Goal: Task Accomplishment & Management: Manage account settings

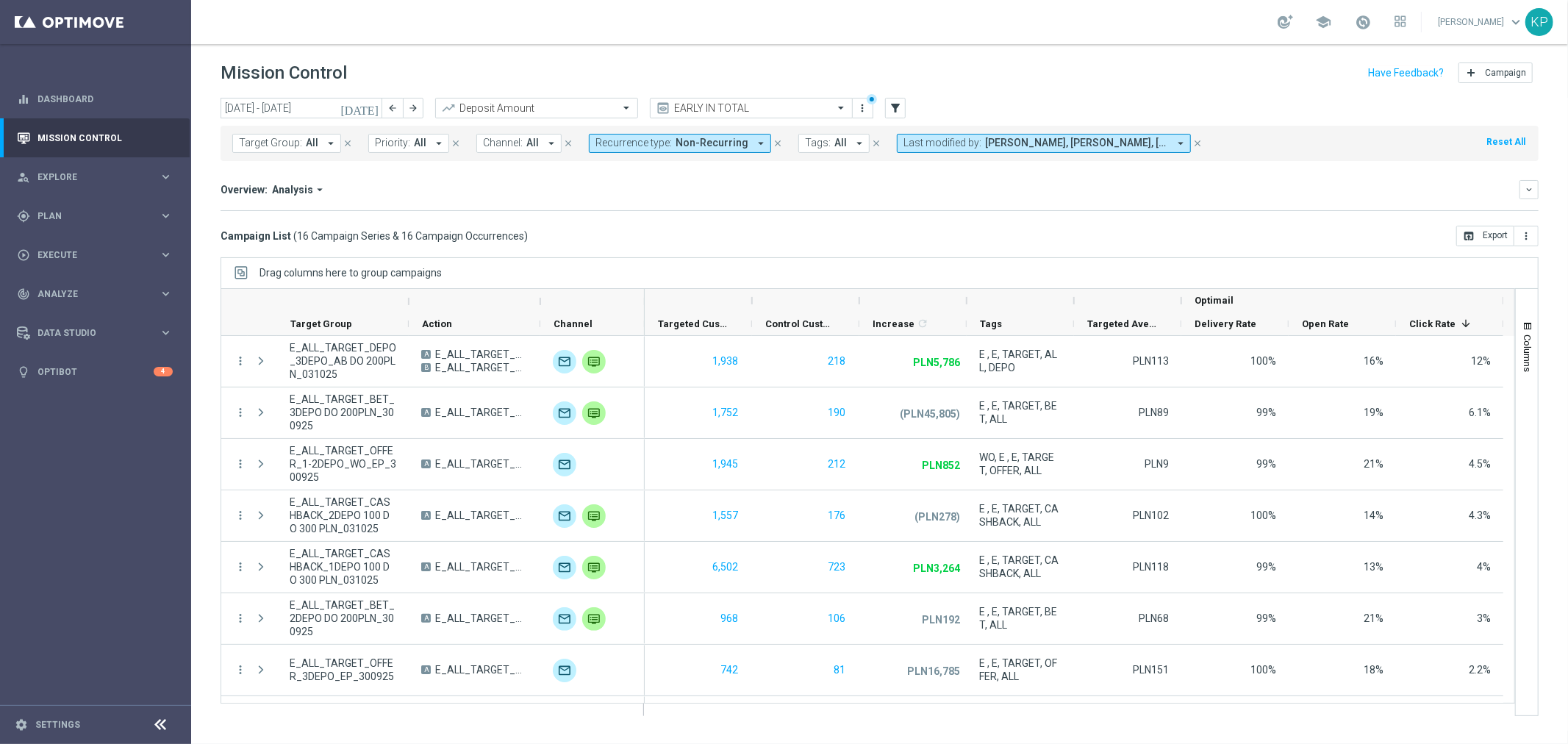
click at [780, 197] on div "Overview: Analysis arrow_drop_down keyboard_arrow_down" at bounding box center [880, 190] width 1318 height 19
click at [373, 109] on icon "[DATE]" at bounding box center [360, 108] width 40 height 13
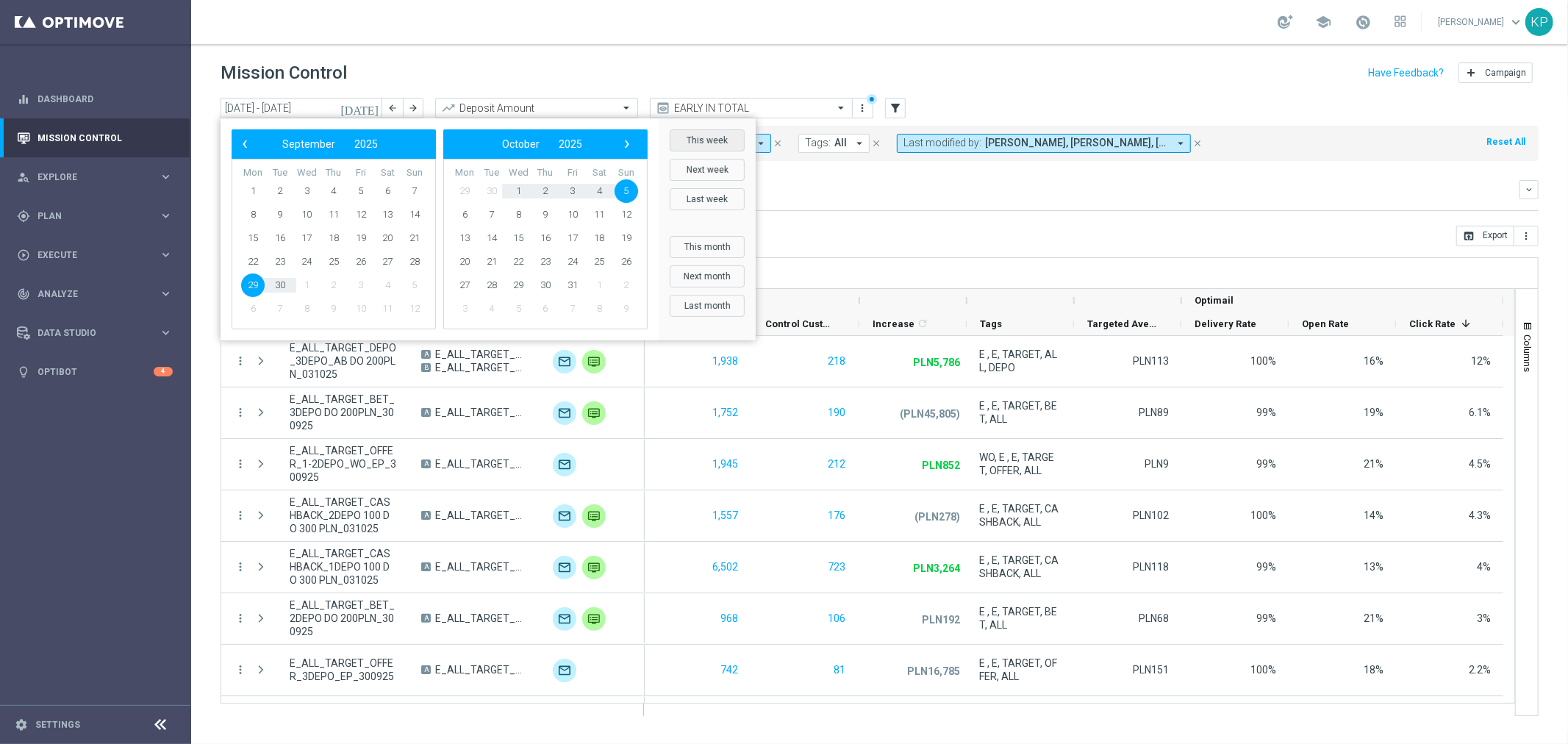
drag, startPoint x: 697, startPoint y: 136, endPoint x: 1105, endPoint y: 5, distance: 428.5
click at [699, 136] on button "This week" at bounding box center [707, 140] width 75 height 22
type input "[DATE] - [DATE]"
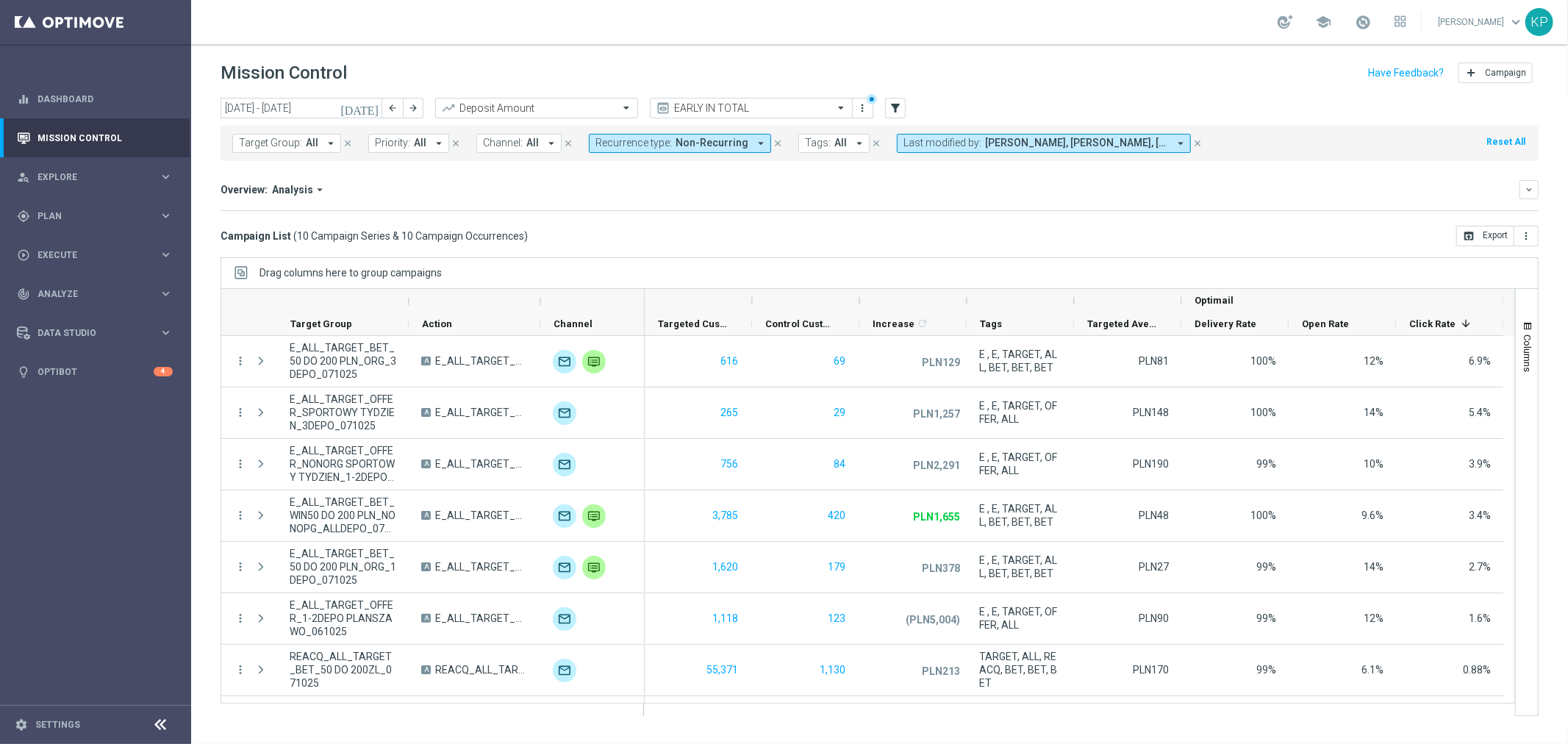
click at [587, 232] on div "Campaign List ( 10 Campaign Series & 10 Campaign Occurrences ) open_in_browser …" at bounding box center [880, 236] width 1318 height 21
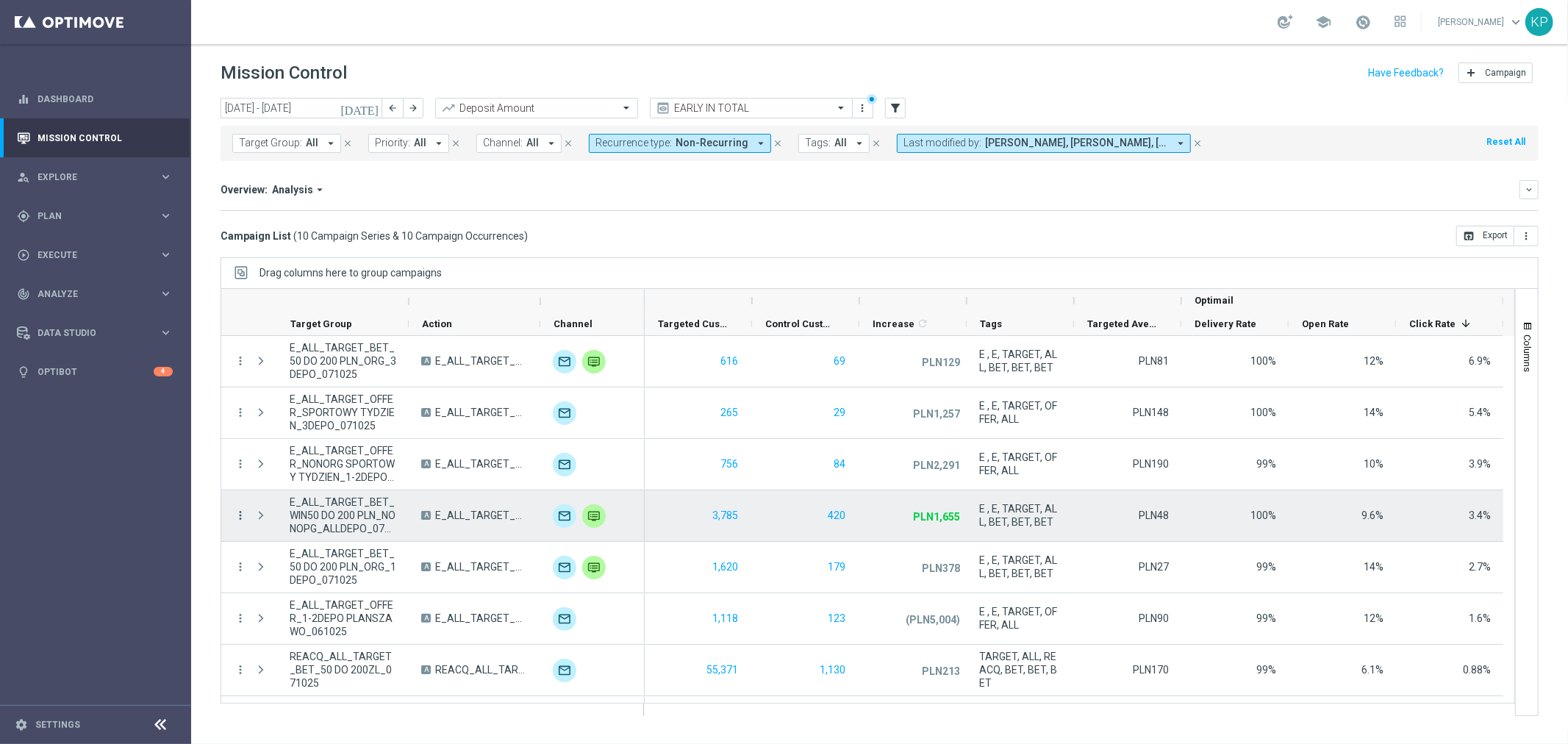
click at [242, 512] on icon "more_vert" at bounding box center [240, 515] width 13 height 13
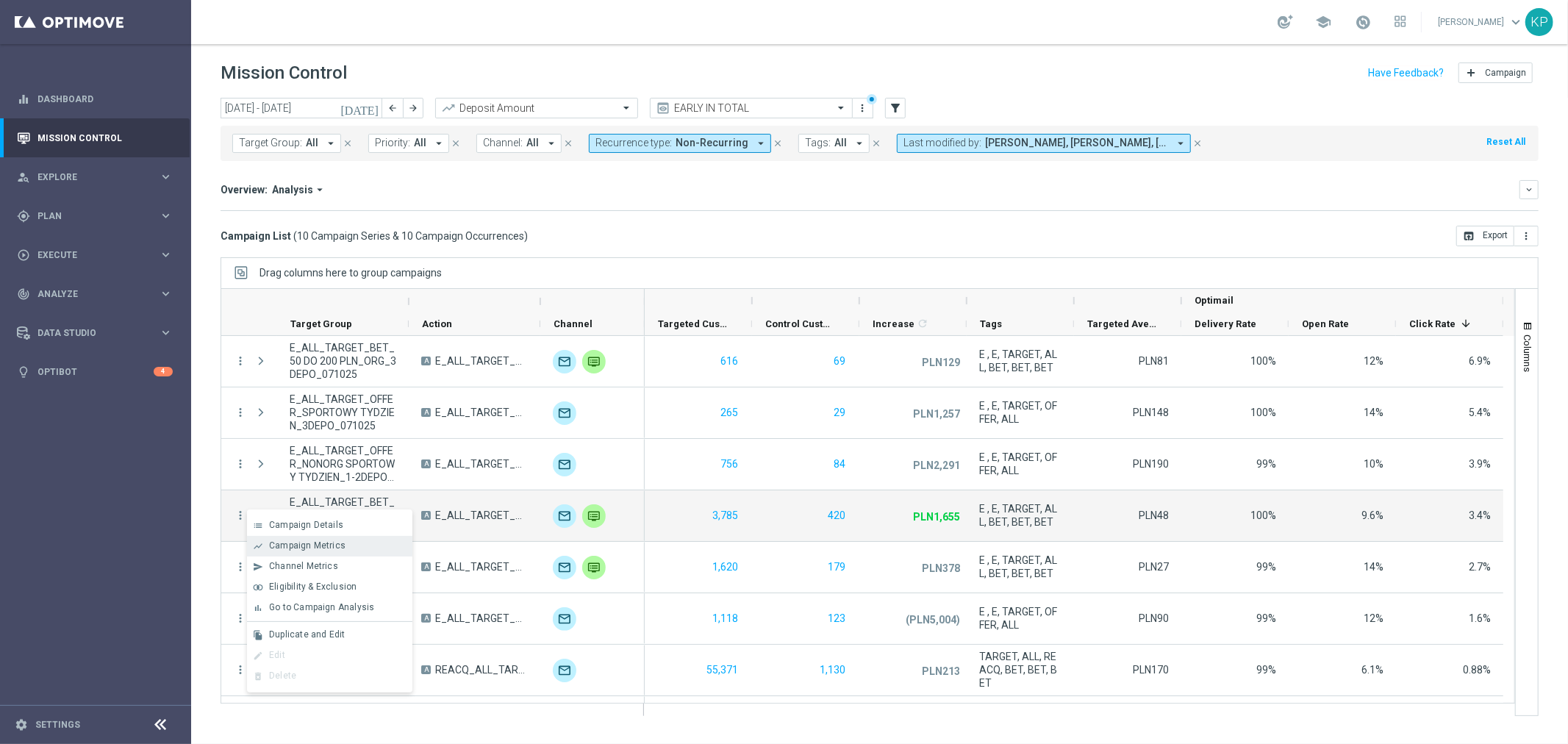
click at [268, 541] on div "show_chart" at bounding box center [258, 546] width 22 height 10
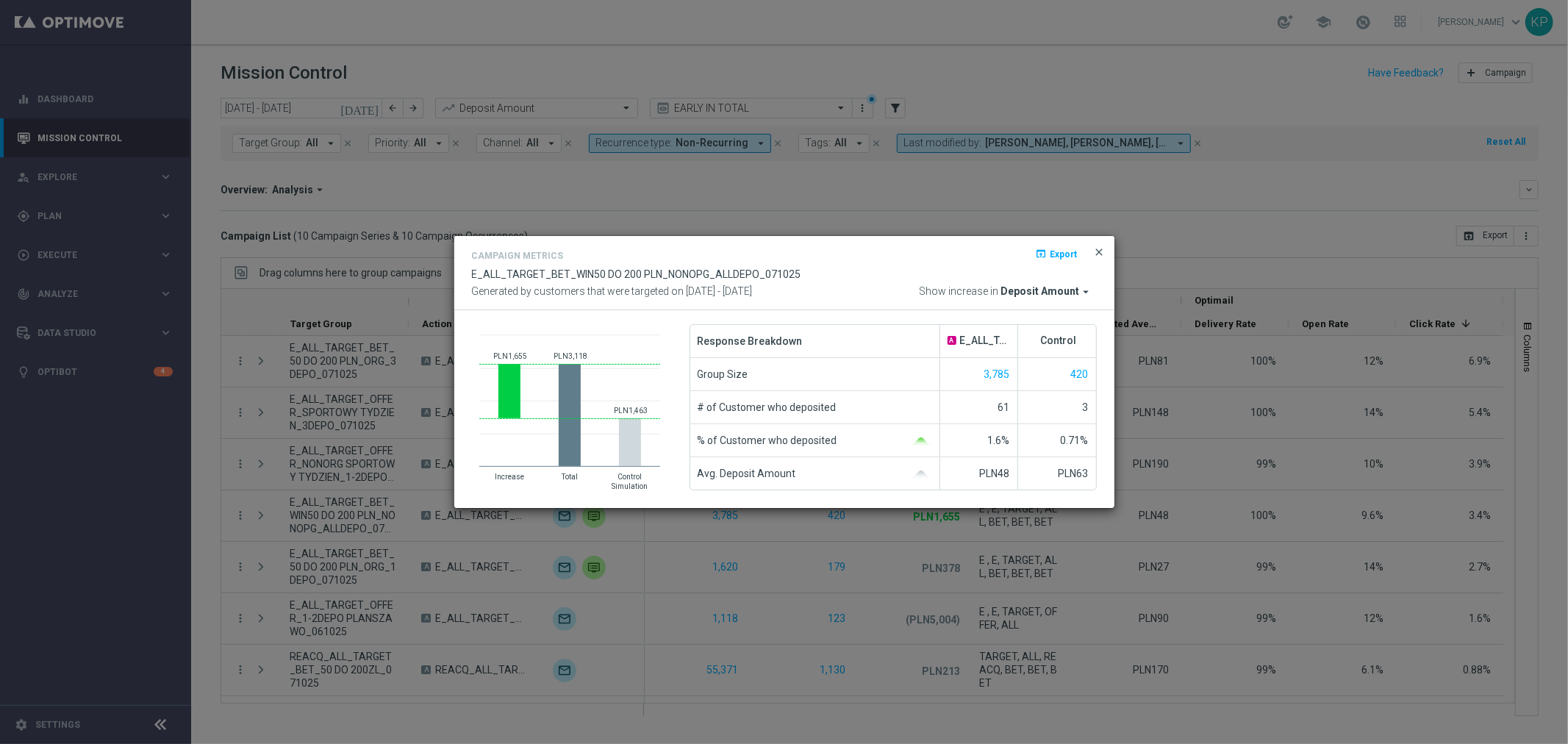
click at [1098, 254] on span "close" at bounding box center [1099, 252] width 11 height 11
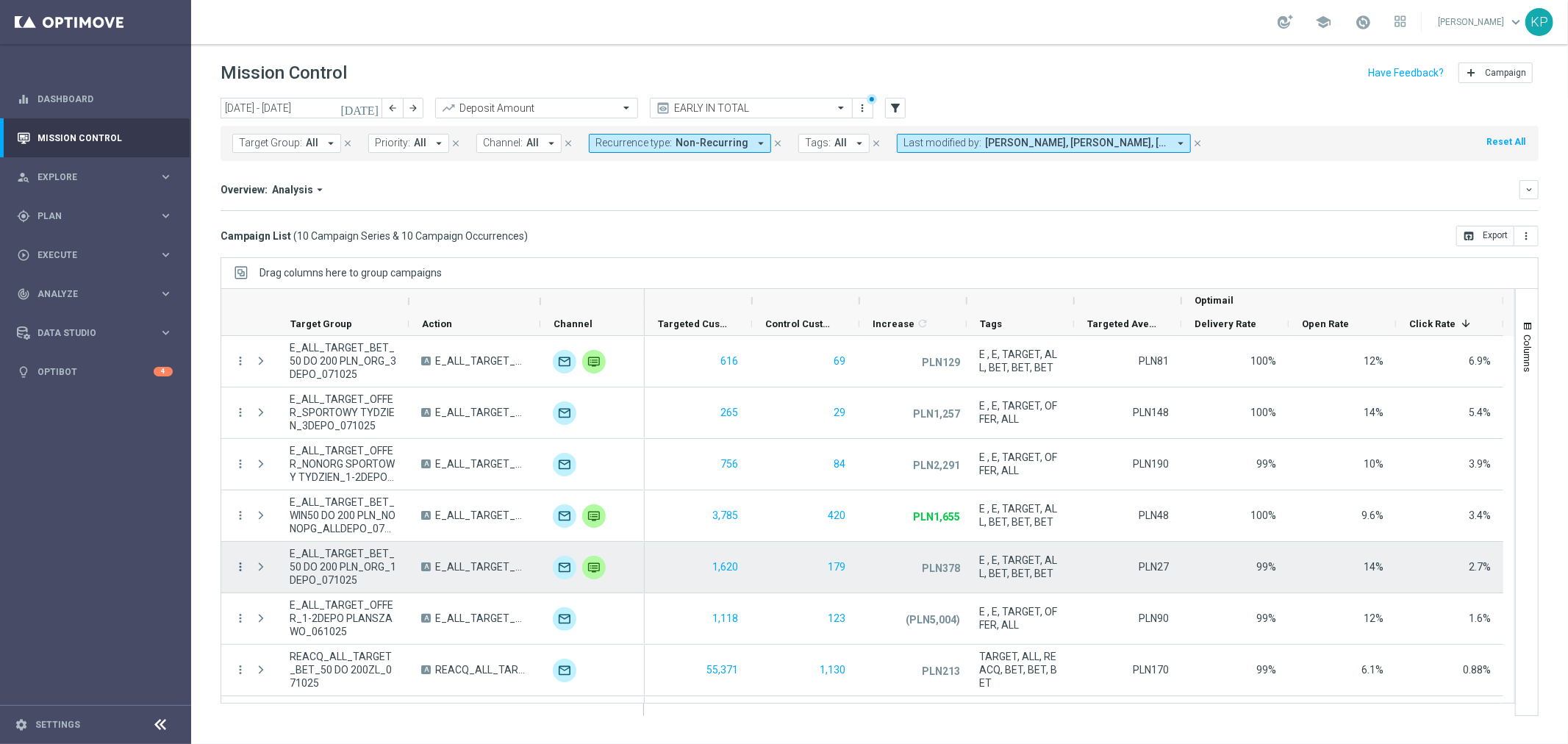
click at [239, 567] on icon "more_vert" at bounding box center [240, 567] width 13 height 13
click at [319, 599] on span "Campaign Metrics" at bounding box center [307, 596] width 76 height 10
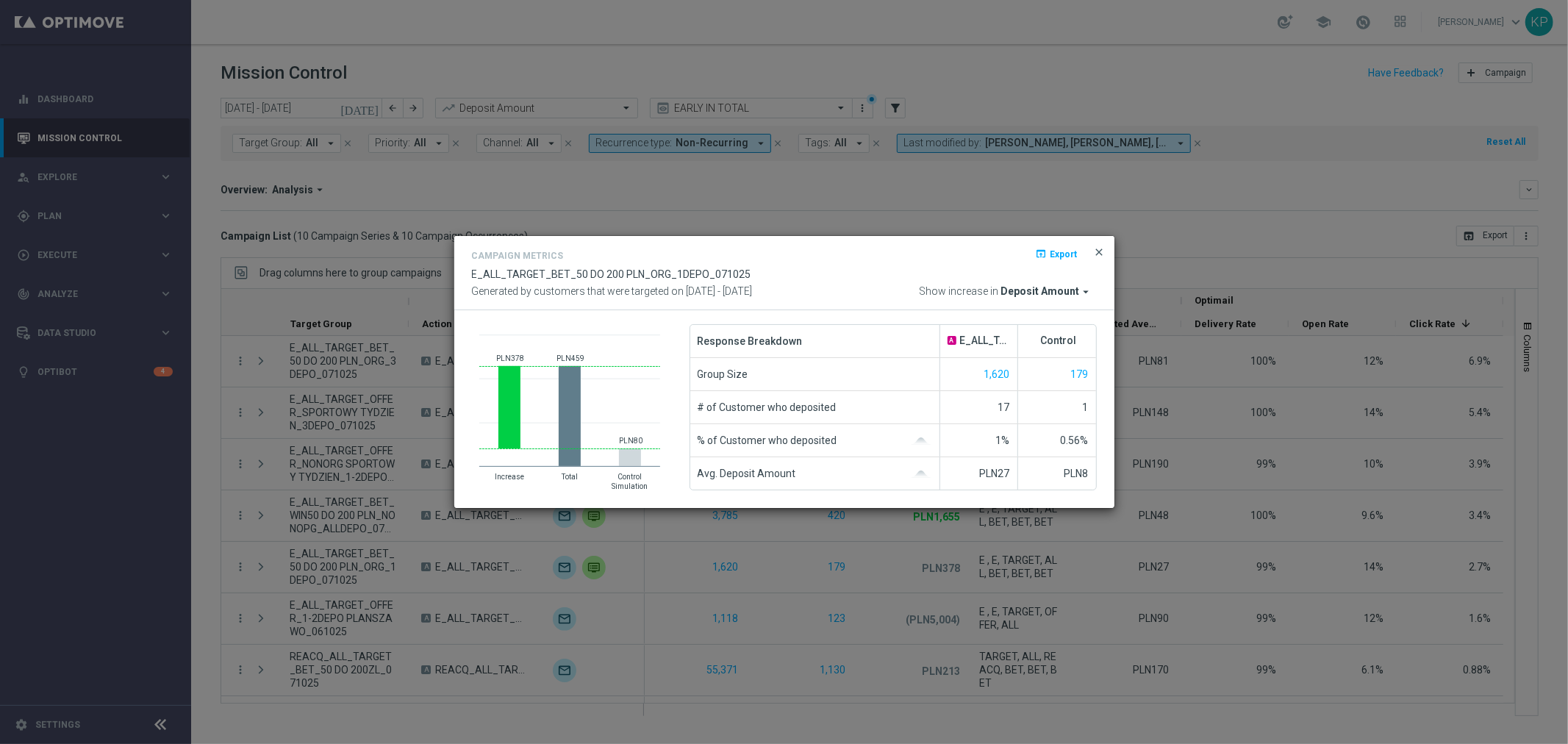
click at [1096, 255] on span "close" at bounding box center [1099, 252] width 11 height 11
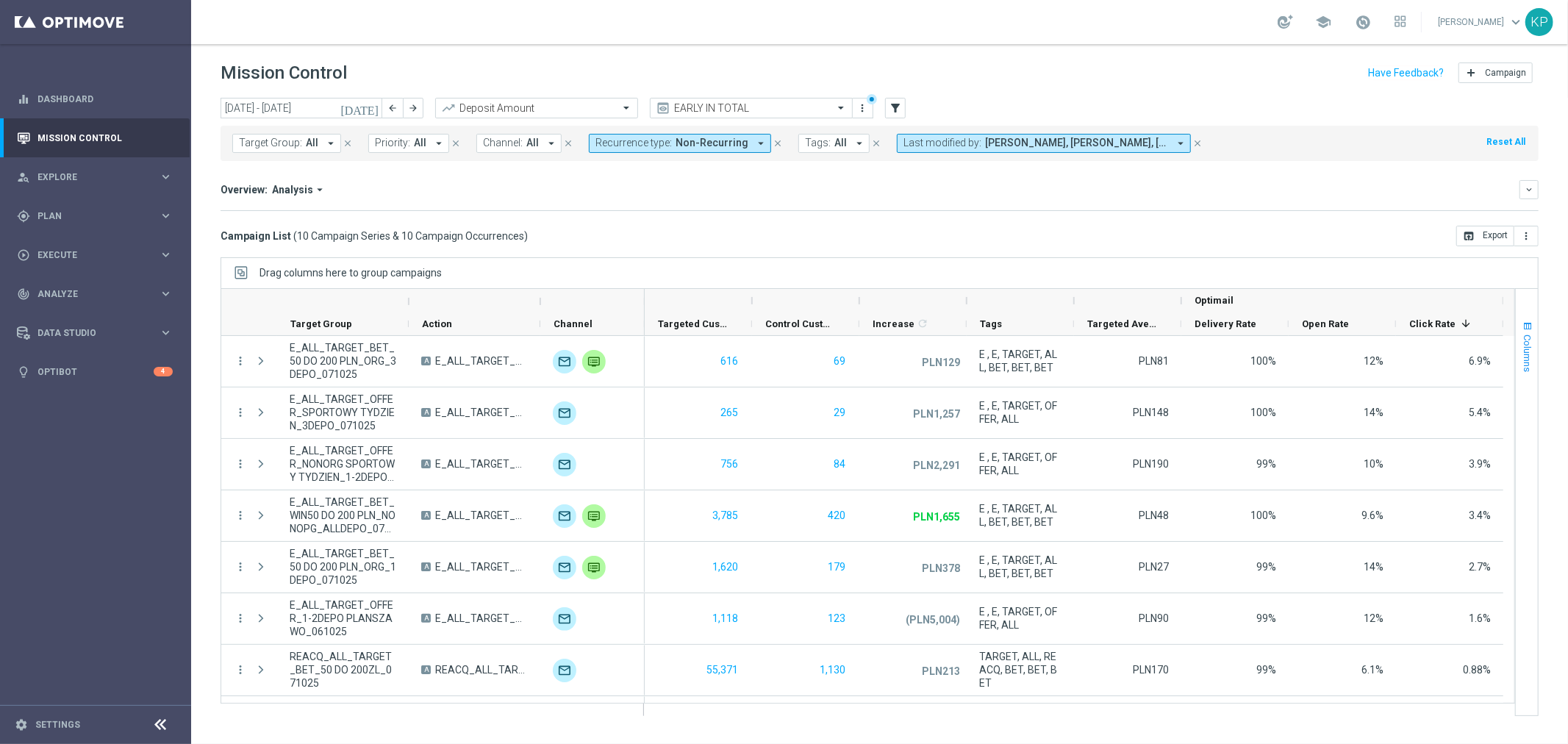
click at [1523, 344] on span "Columns" at bounding box center [1527, 353] width 11 height 37
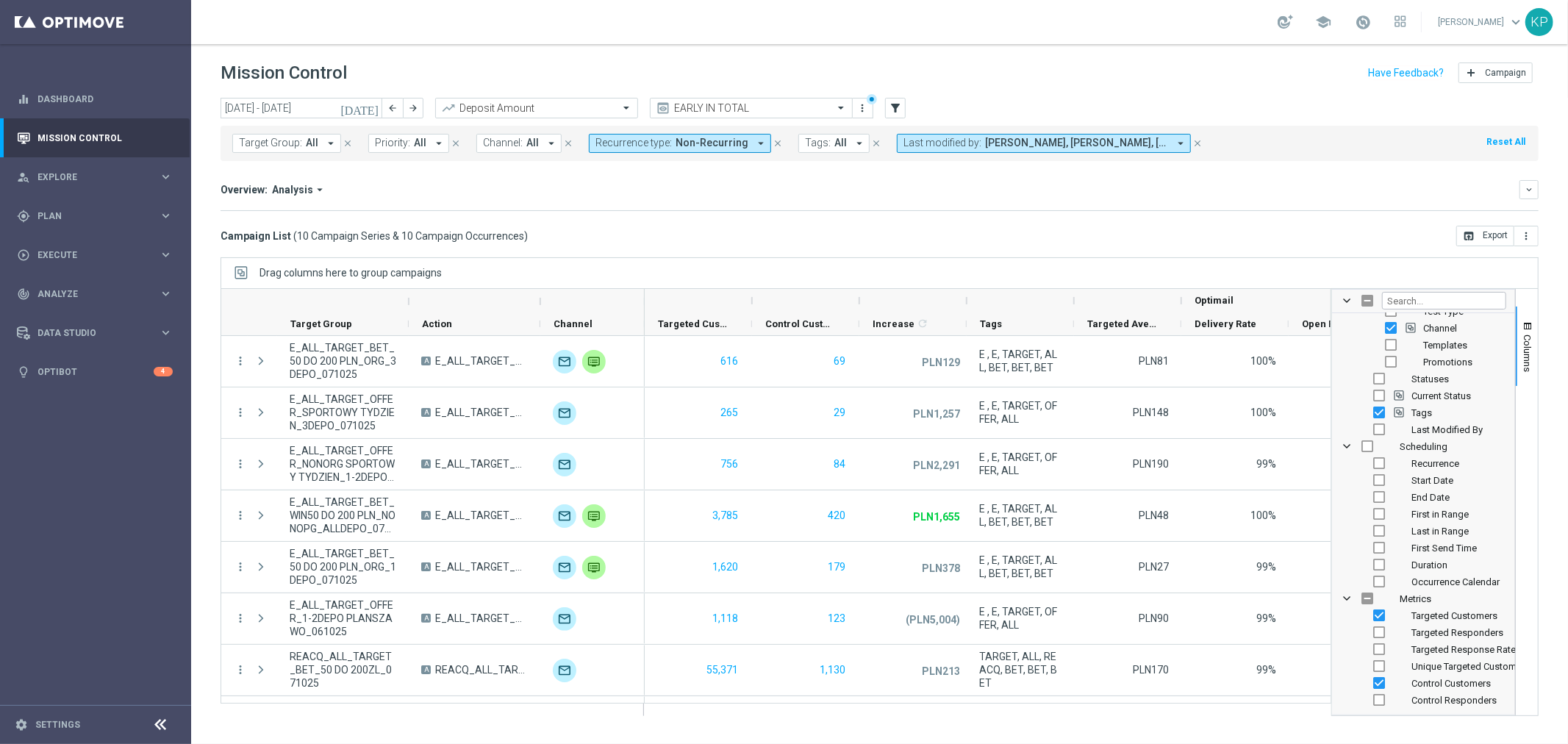
scroll to position [245, 0]
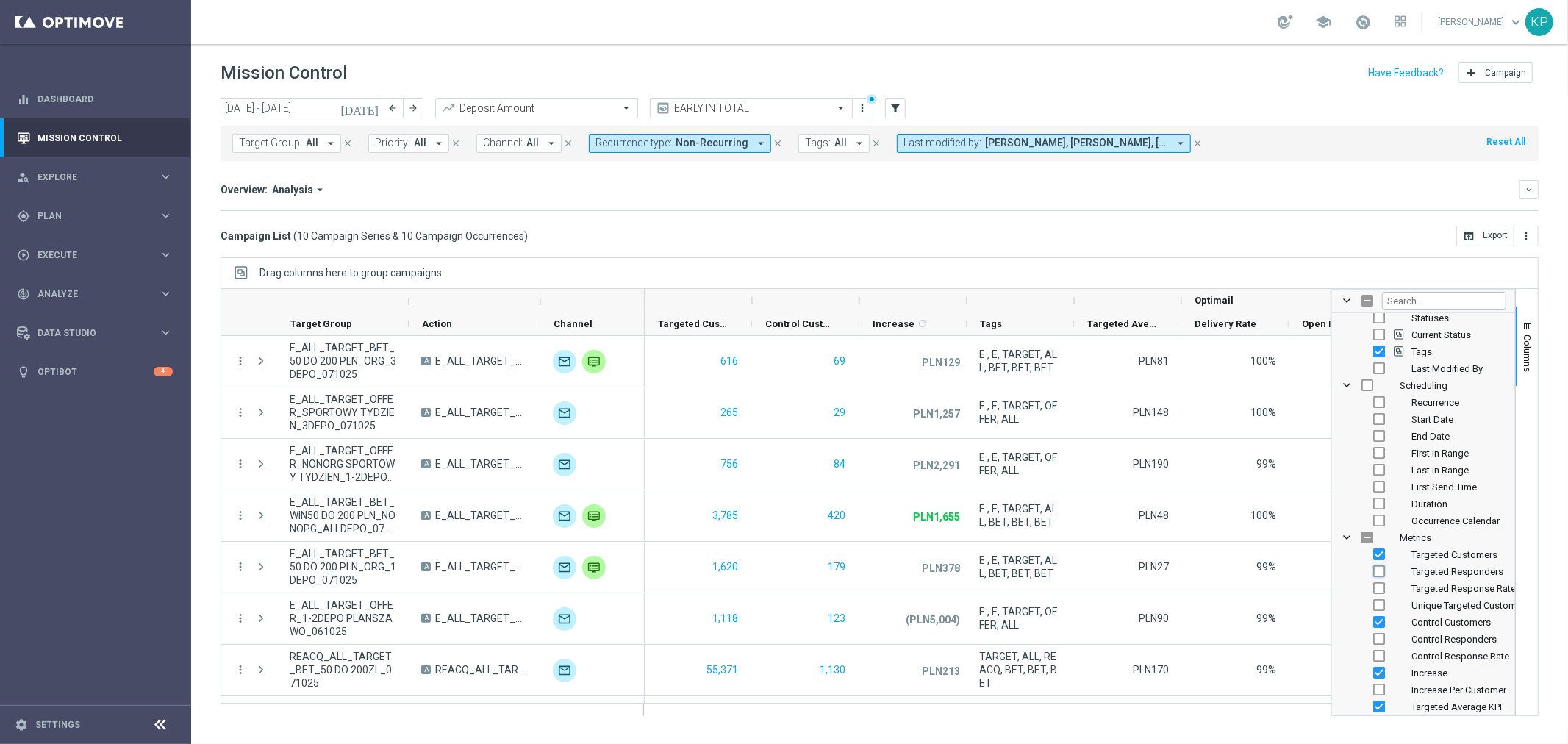
click at [1381, 570] on input "Press SPACE to toggle visibility (hidden)" at bounding box center [1379, 571] width 11 height 11
checkbox input "true"
click at [1380, 588] on input "Press SPACE to toggle visibility (hidden)" at bounding box center [1379, 588] width 11 height 11
checkbox input "true"
click at [1382, 640] on input "Press SPACE to toggle visibility (hidden)" at bounding box center [1379, 638] width 11 height 11
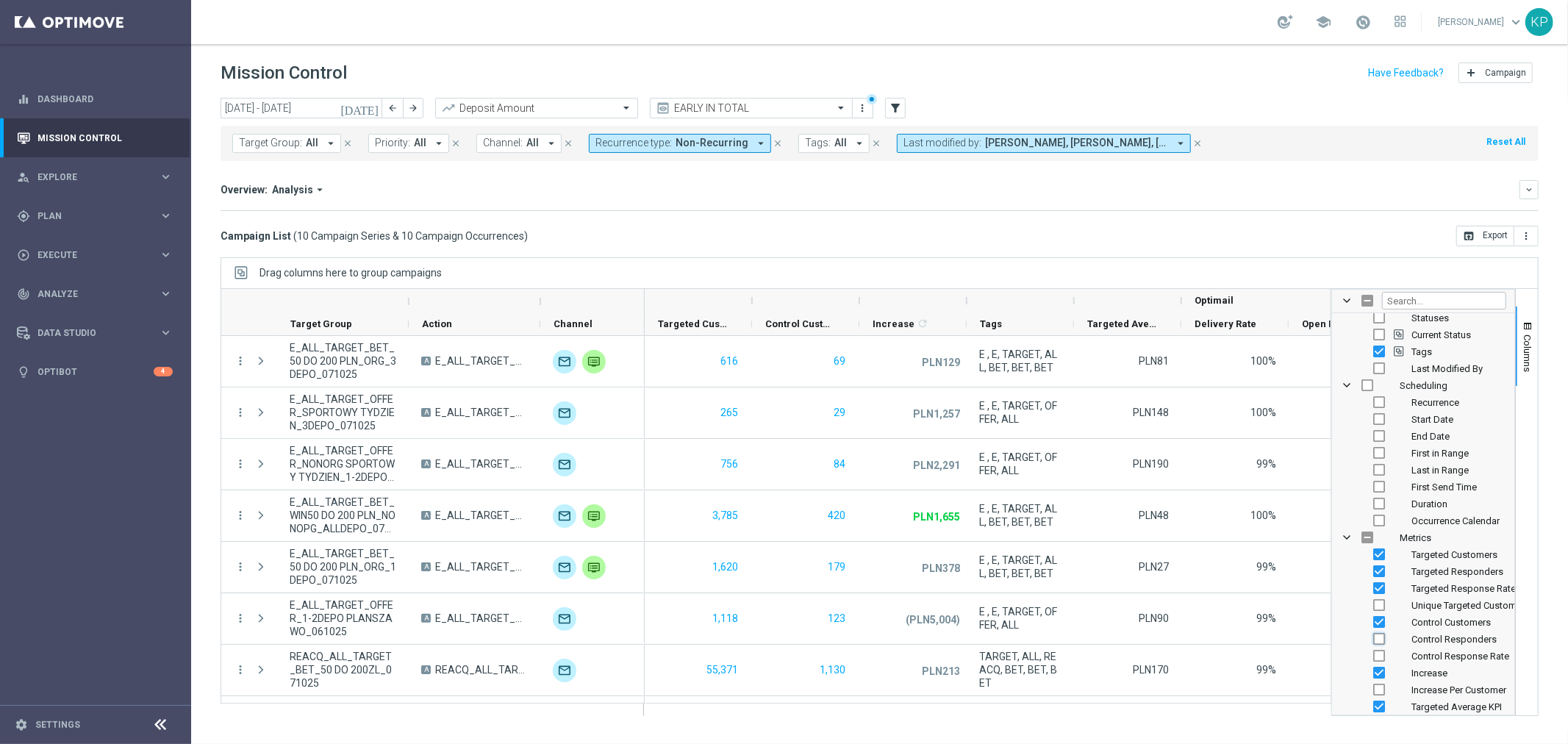
checkbox input "true"
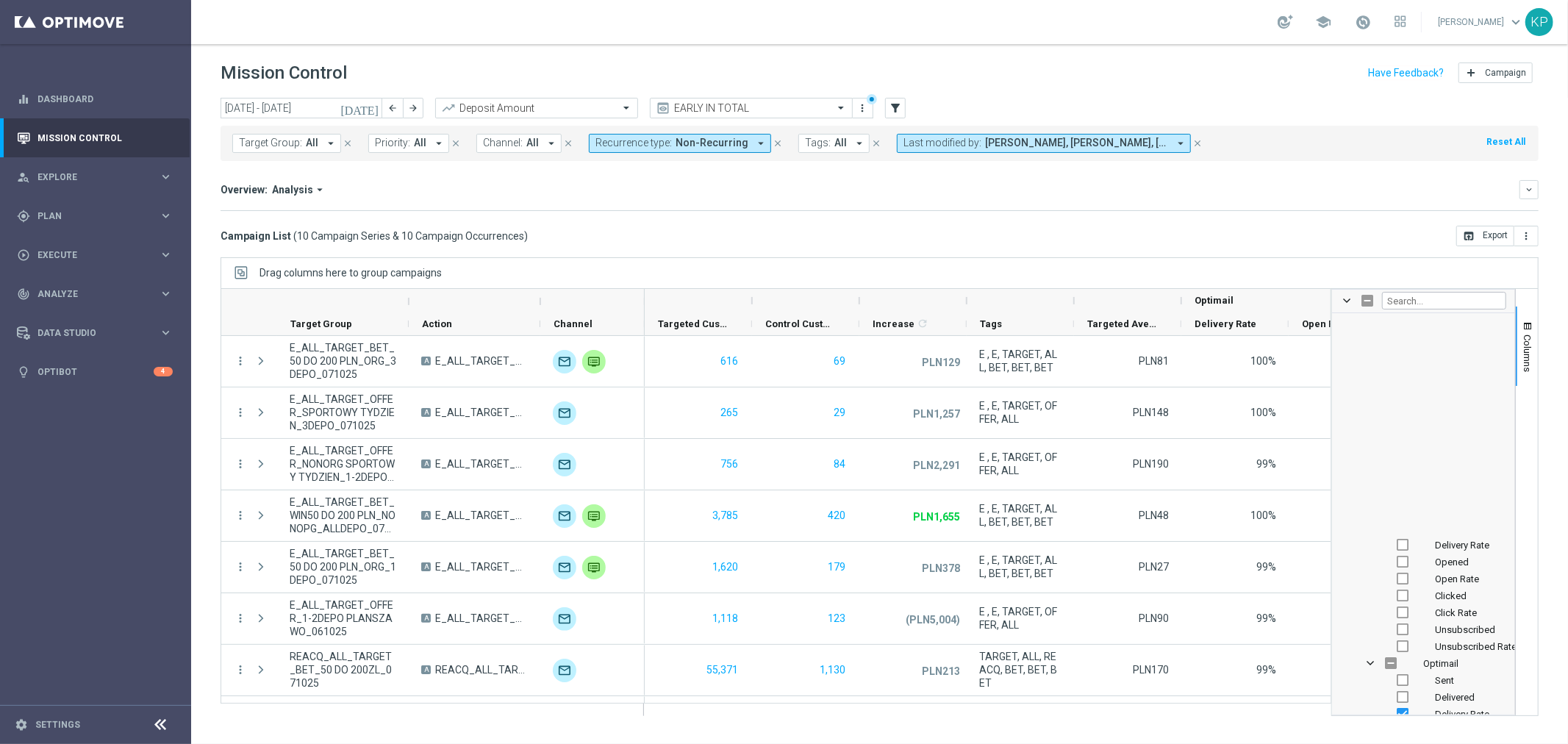
scroll to position [2042, 0]
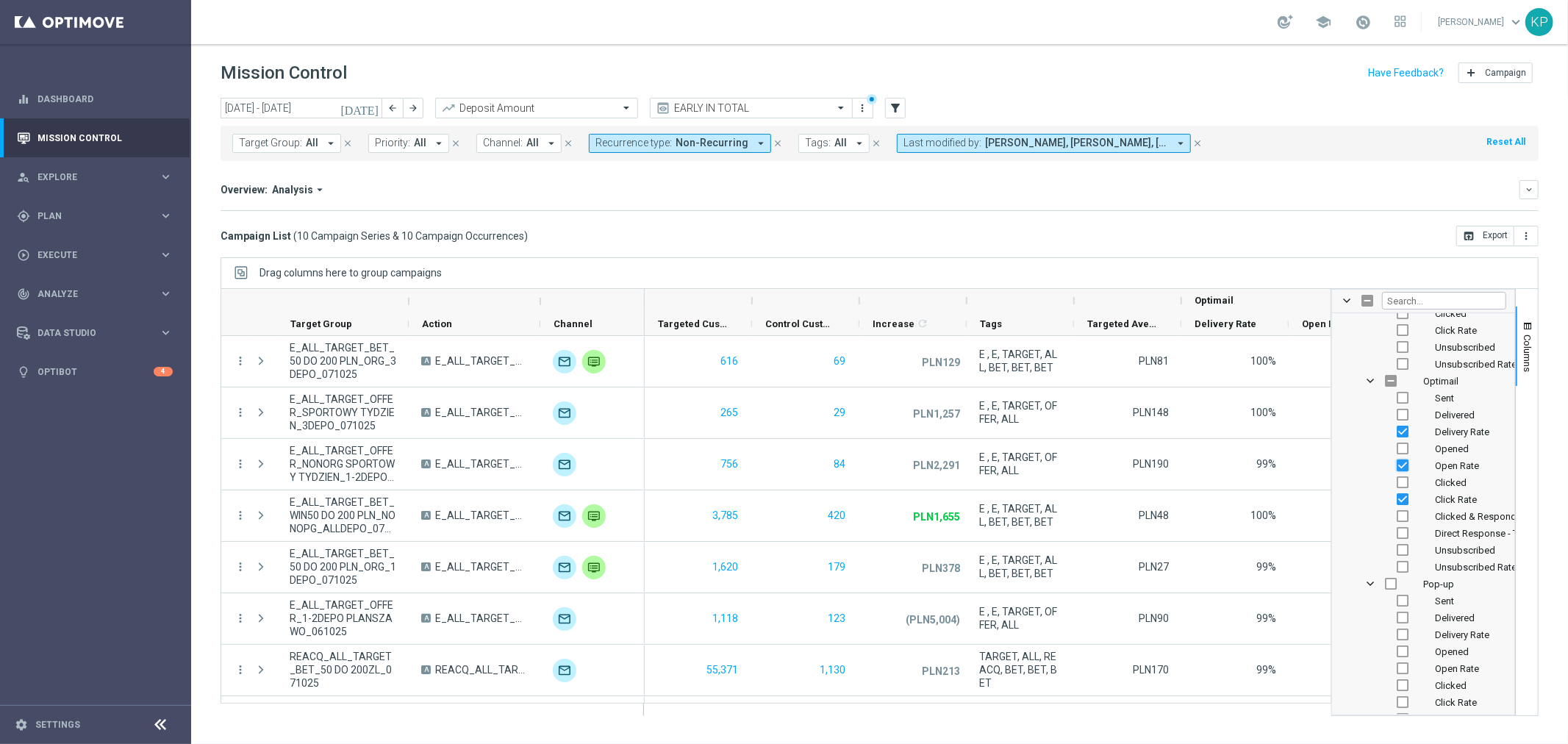
click at [1405, 465] on input "Press SPACE to toggle visibility (visible)" at bounding box center [1402, 465] width 11 height 11
checkbox input "false"
click at [1400, 495] on input "Press SPACE to toggle visibility (visible)" at bounding box center [1402, 499] width 11 height 11
checkbox input "false"
click at [1405, 430] on input "Press SPACE to toggle visibility (visible)" at bounding box center [1402, 431] width 11 height 11
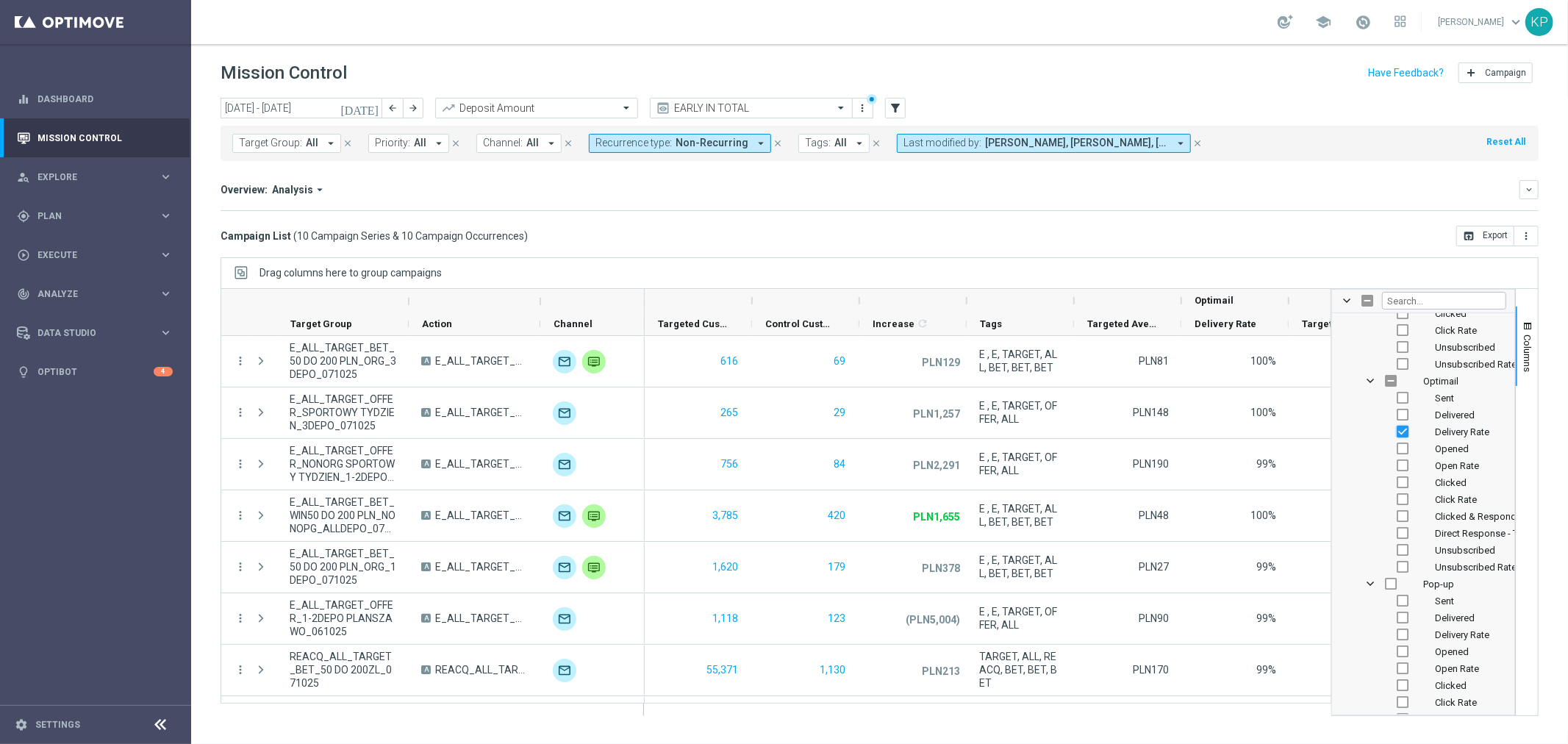
checkbox input "false"
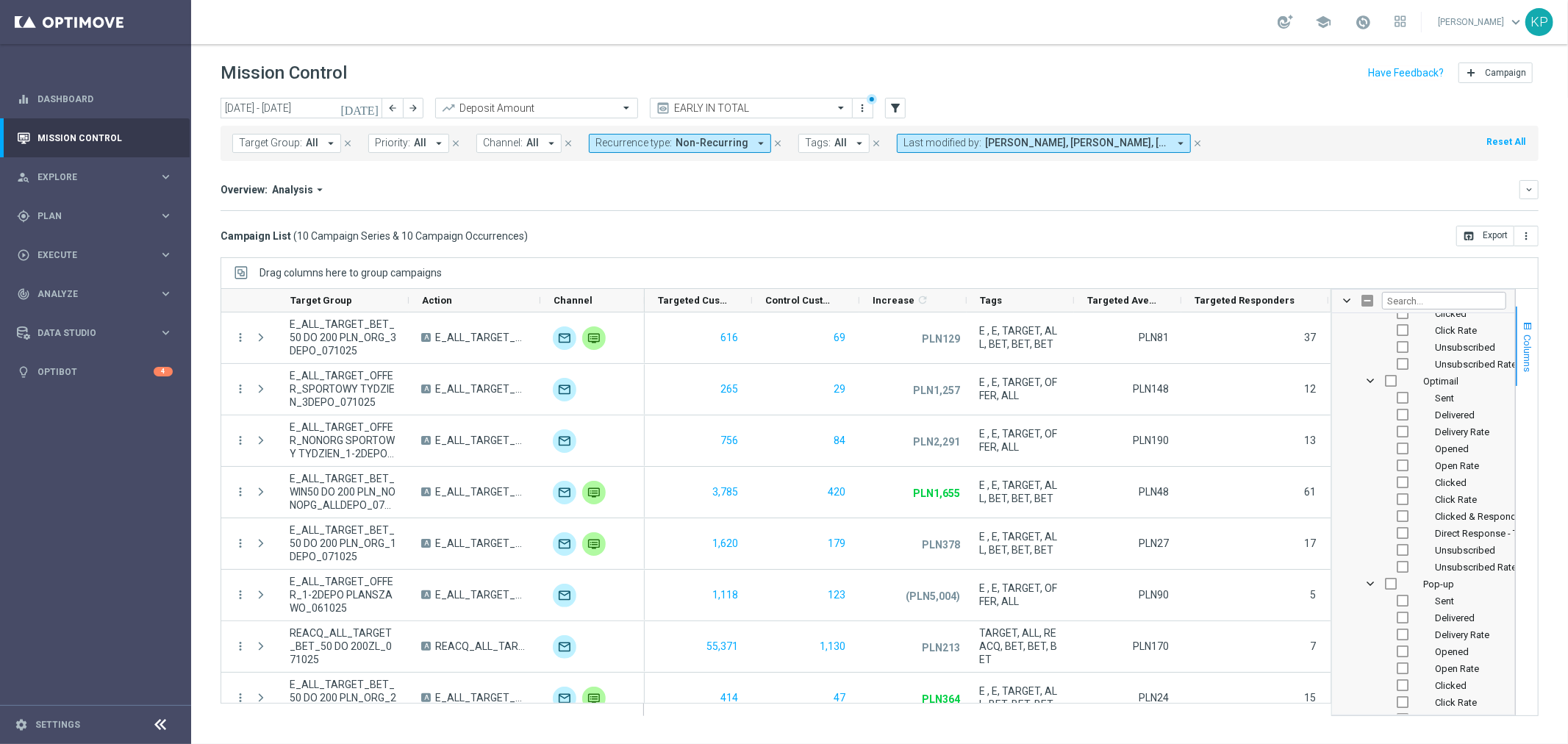
click at [1522, 340] on span "Columns" at bounding box center [1527, 353] width 11 height 37
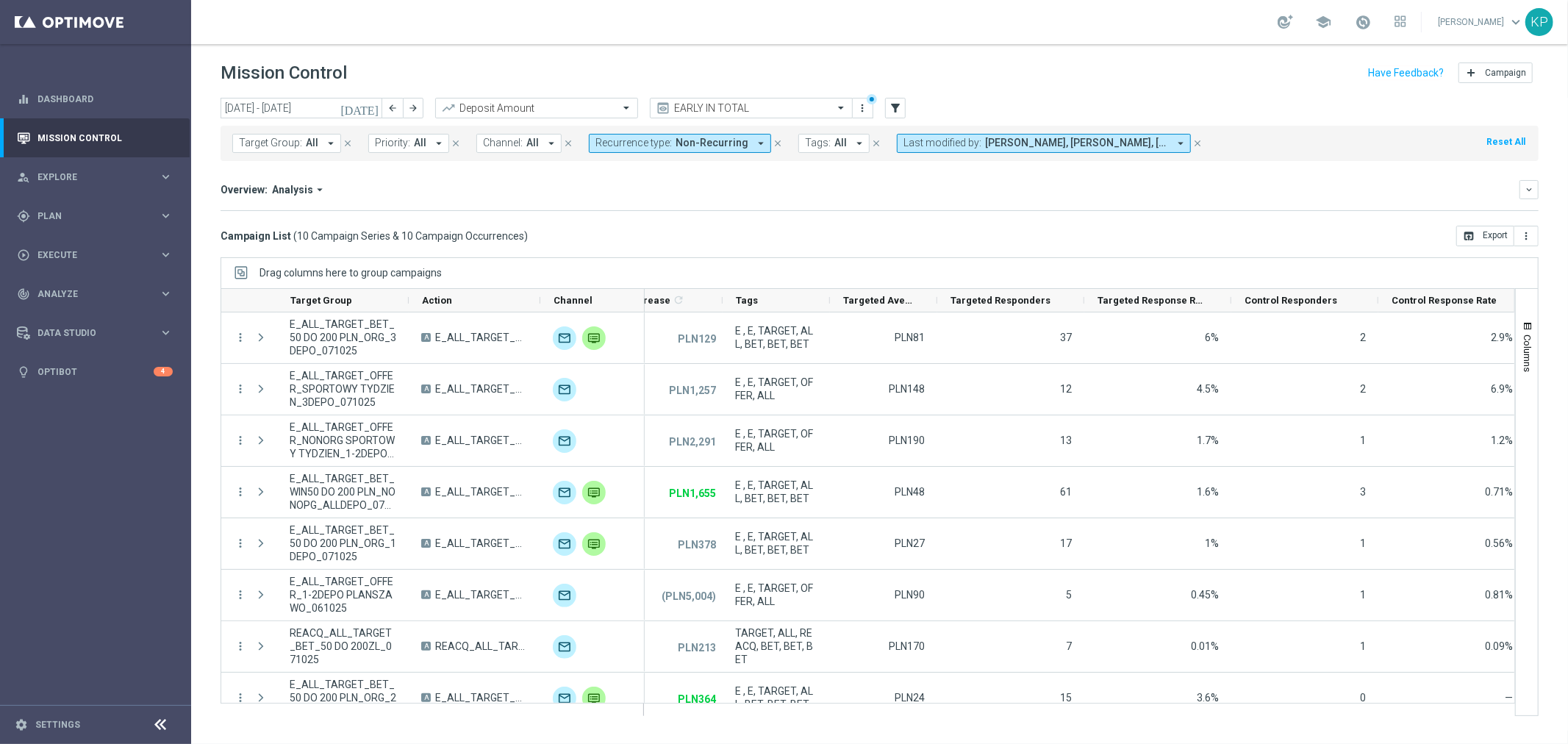
scroll to position [0, 265]
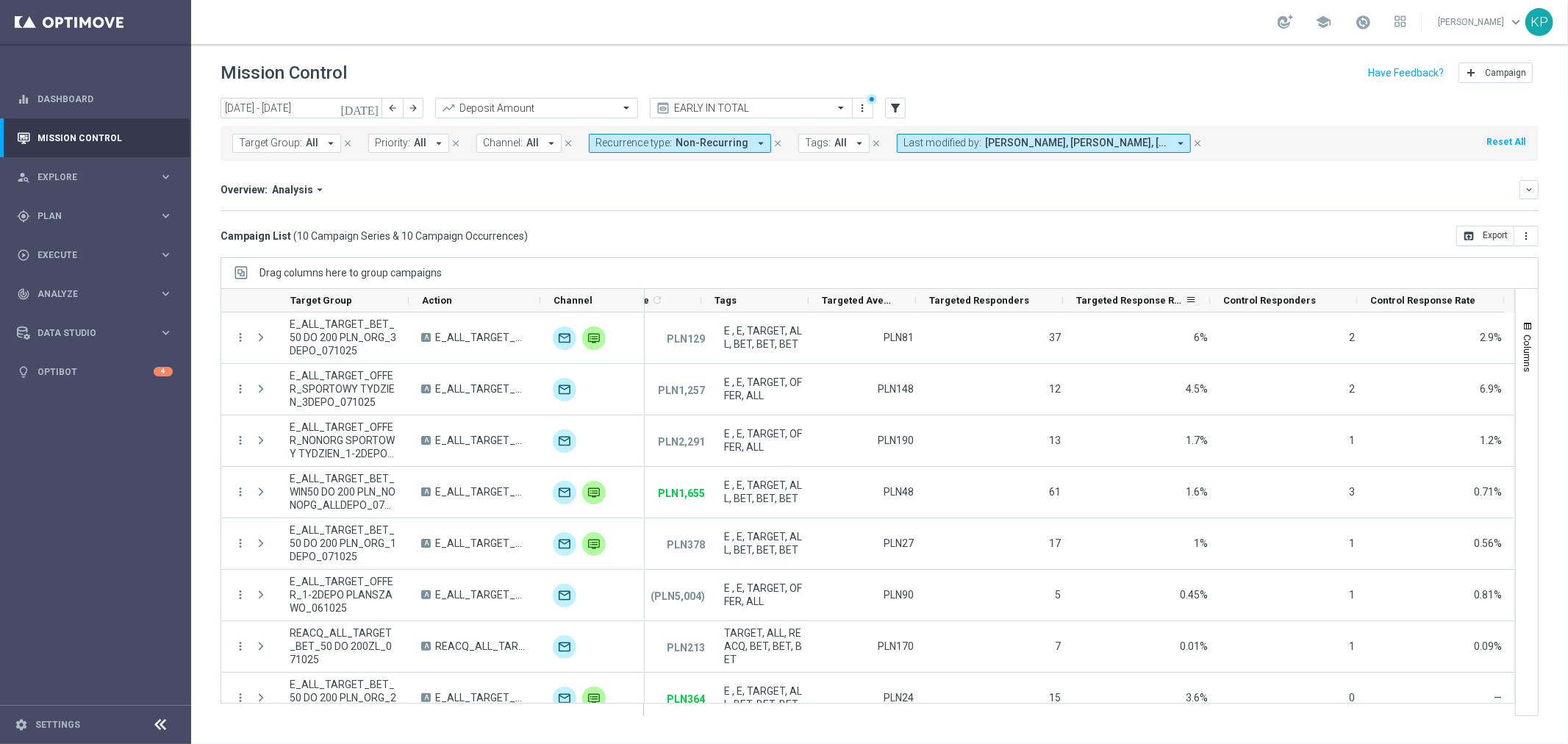
click at [1134, 301] on span "Targeted Response Rate" at bounding box center [1131, 301] width 109 height 11
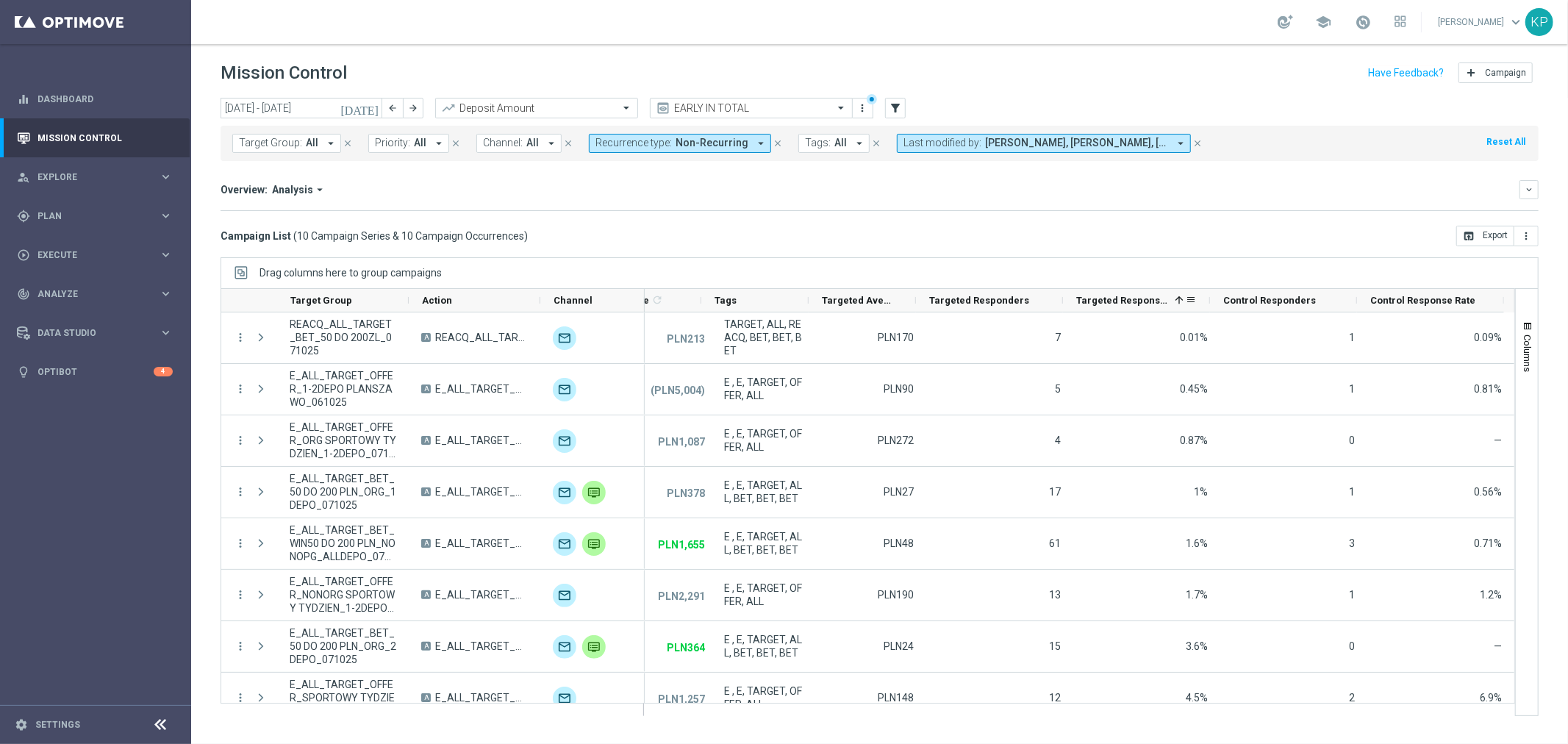
click at [1134, 301] on span "Targeted Response Rate" at bounding box center [1122, 301] width 93 height 11
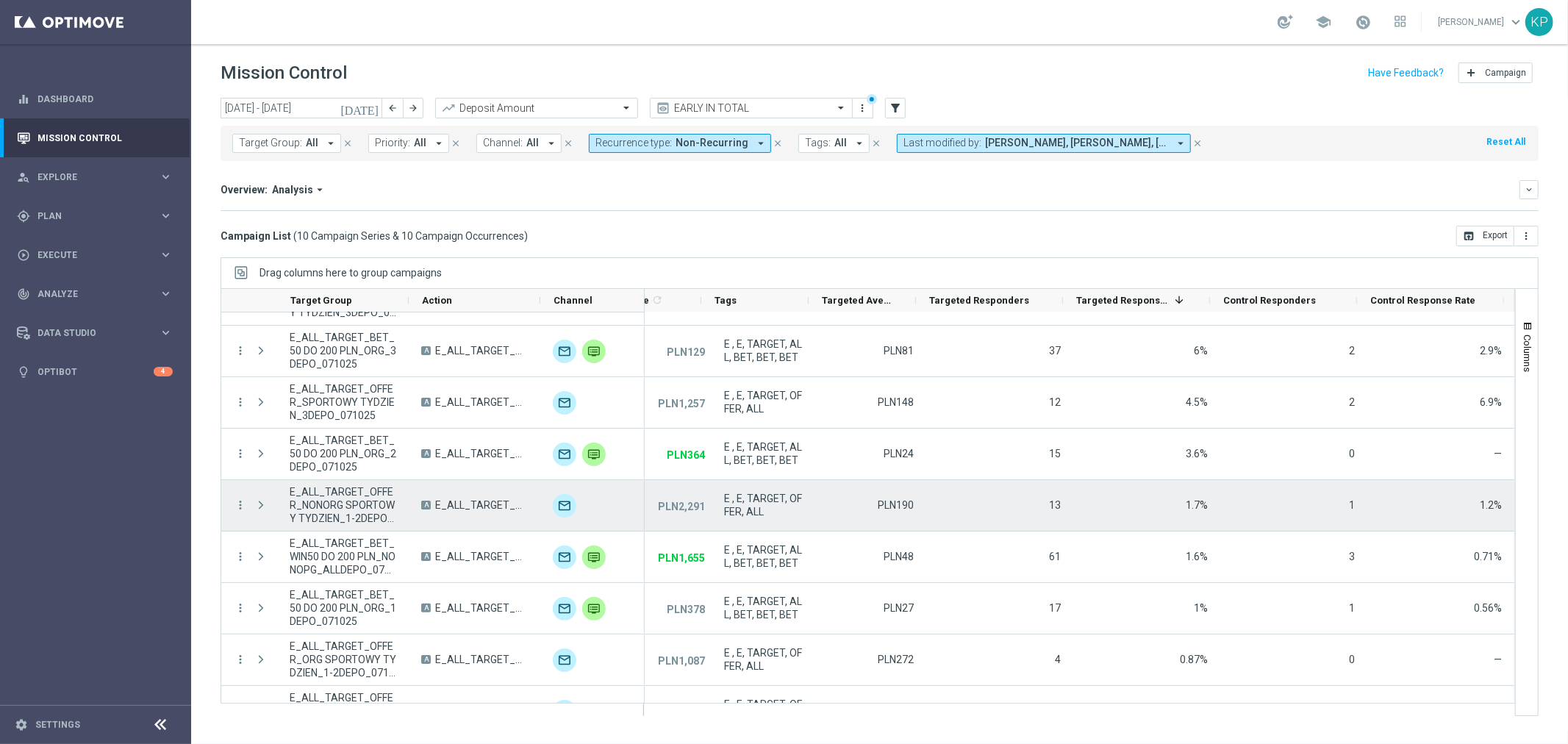
scroll to position [124, 0]
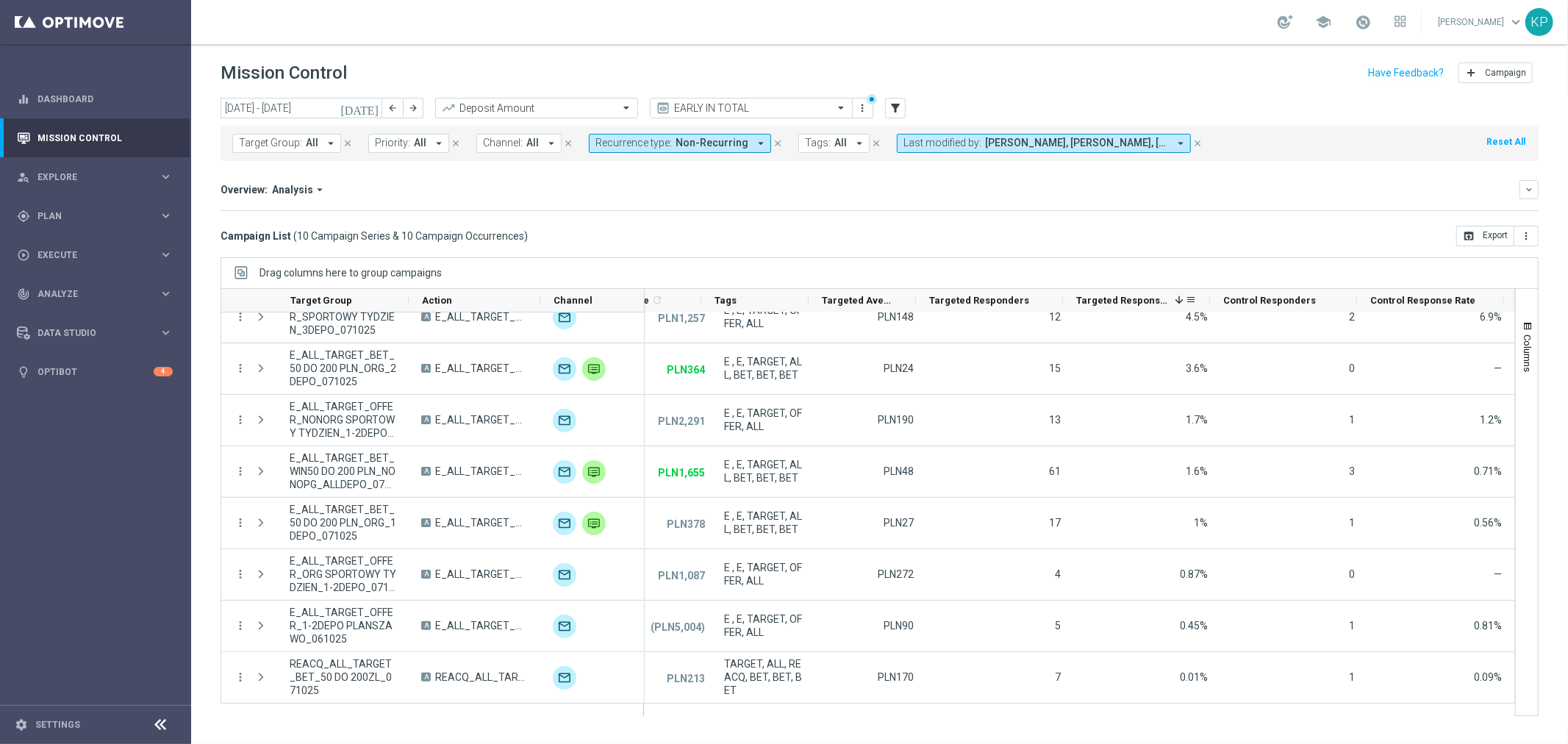
click at [1111, 23] on div "school Krystian Potoczny keyboard_arrow_down KP" at bounding box center [879, 22] width 1377 height 44
click at [135, 219] on span "Plan" at bounding box center [98, 216] width 122 height 9
click at [103, 290] on span "Templates" at bounding box center [92, 291] width 106 height 9
click at [67, 312] on link "Optimail" at bounding box center [99, 312] width 107 height 11
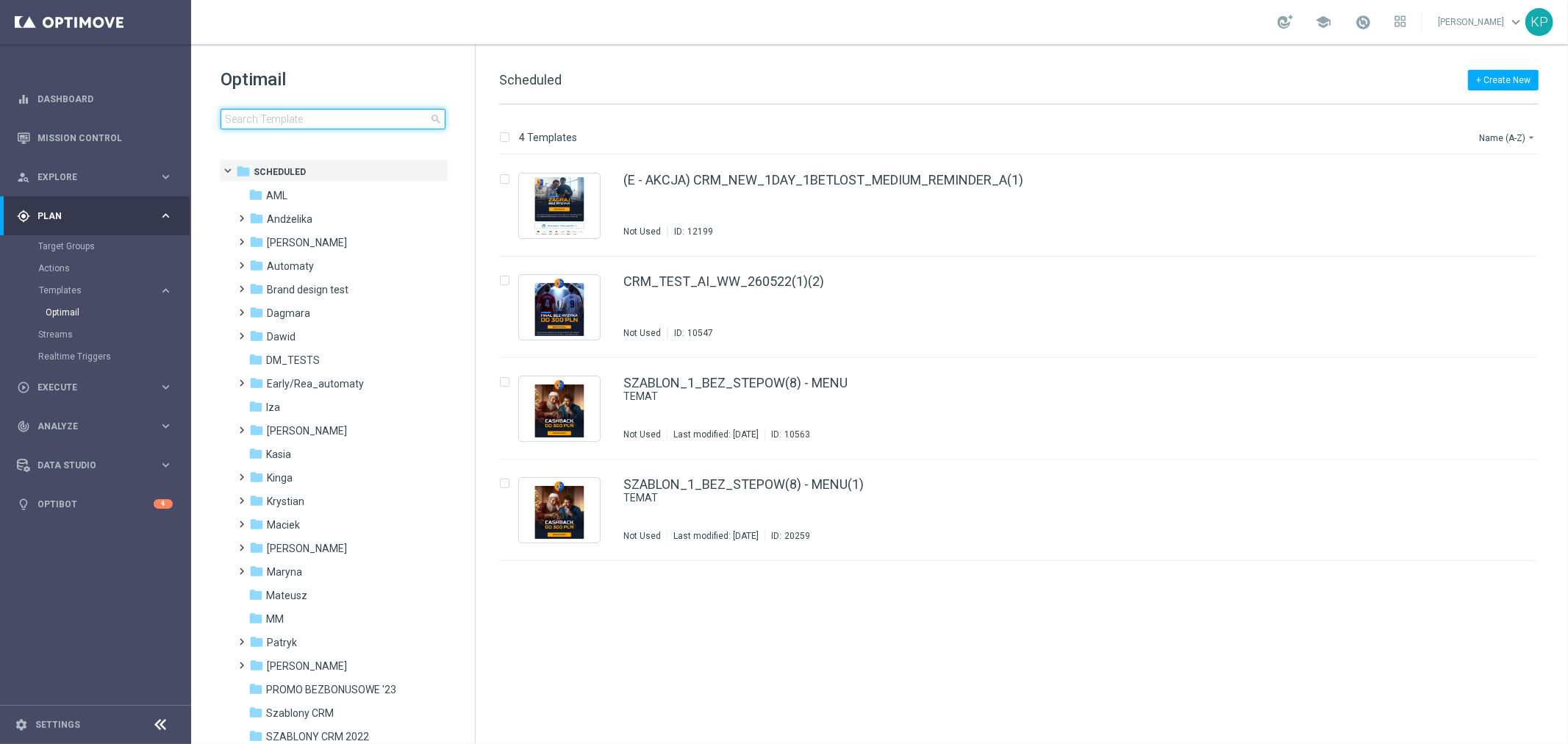
click at [372, 119] on input at bounding box center [333, 119] width 225 height 21
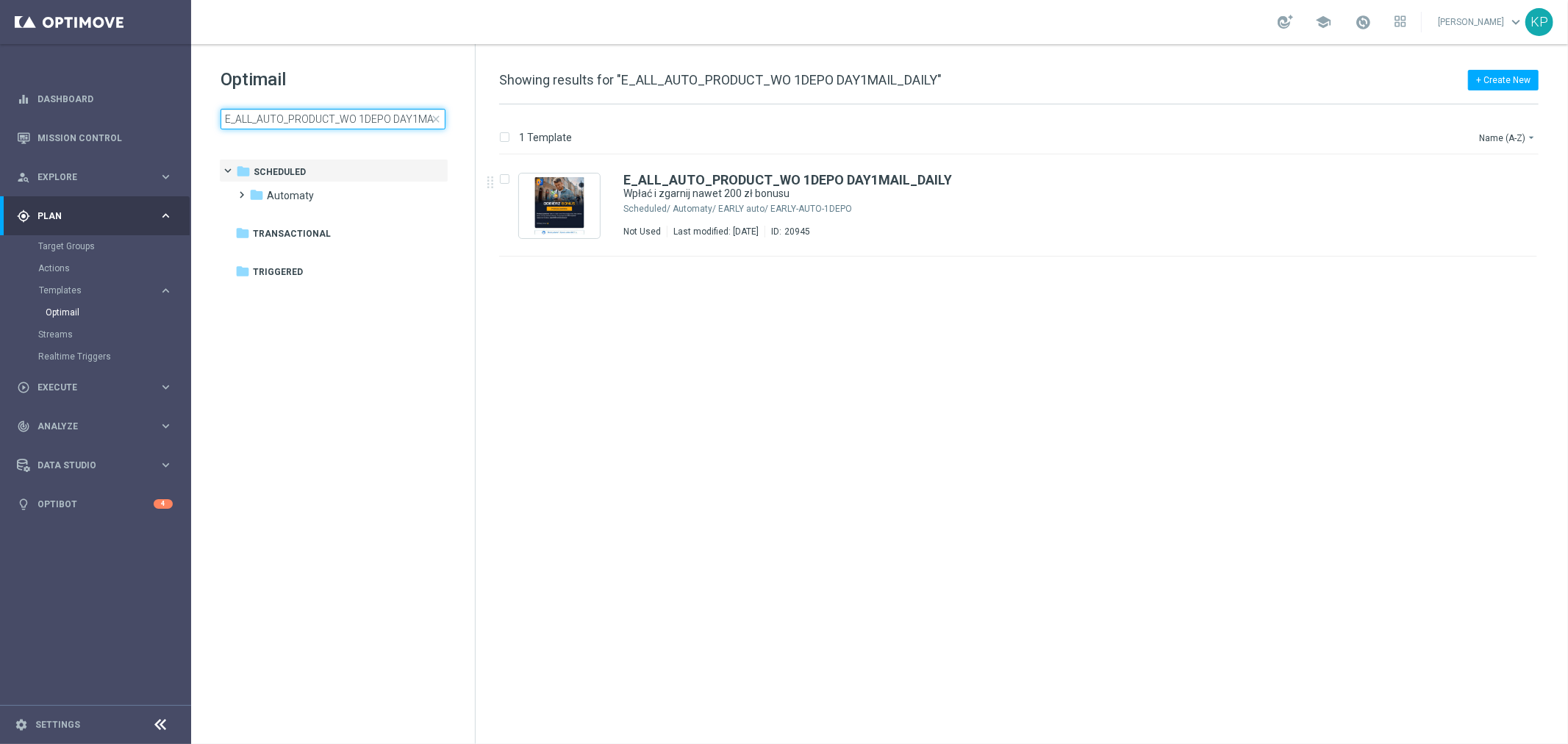
click at [365, 118] on input "E_ALL_AUTO_PRODUCT_WO 1DEPO DAY1MAIL_DAILY" at bounding box center [333, 119] width 225 height 21
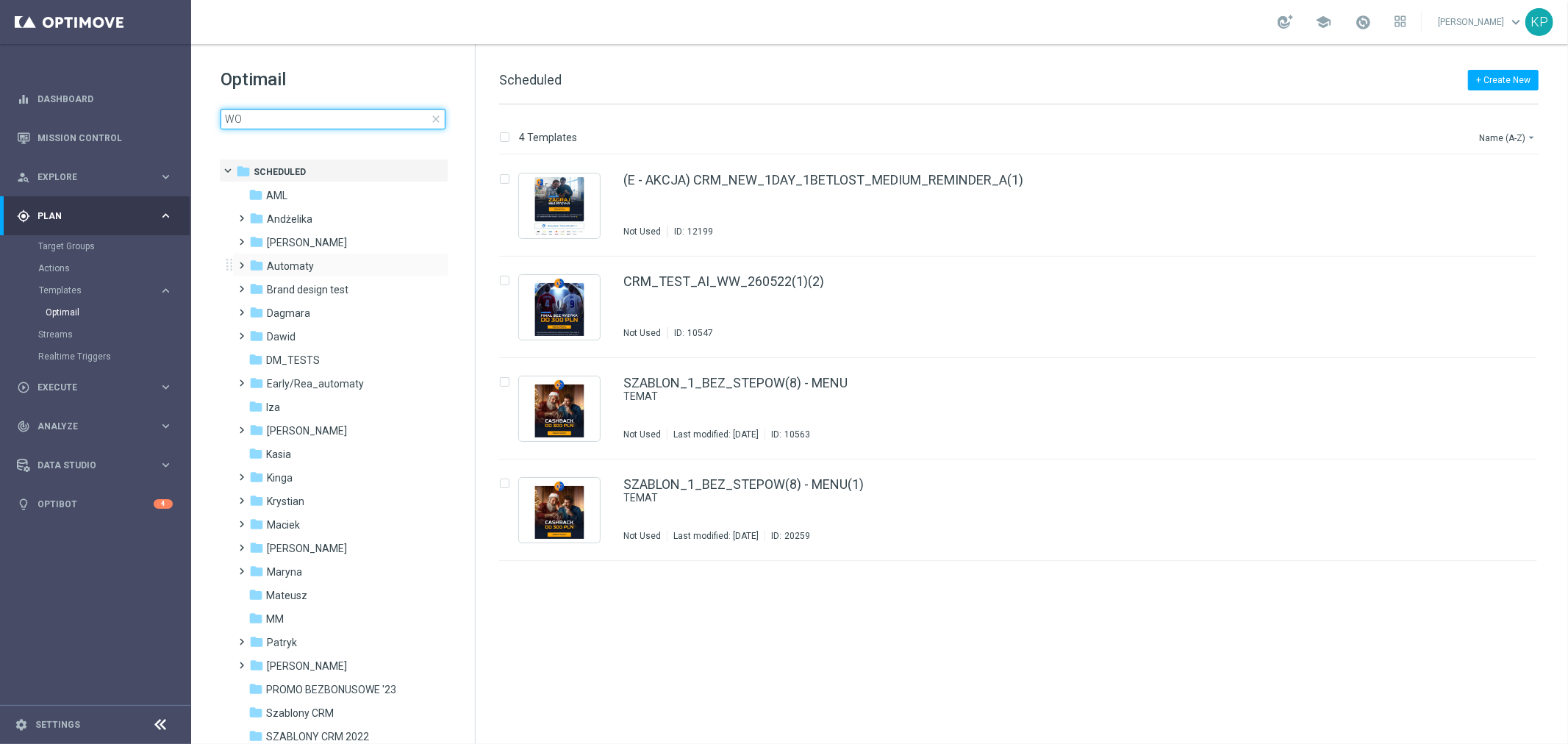
type input "WO"
click at [242, 262] on span at bounding box center [239, 259] width 7 height 6
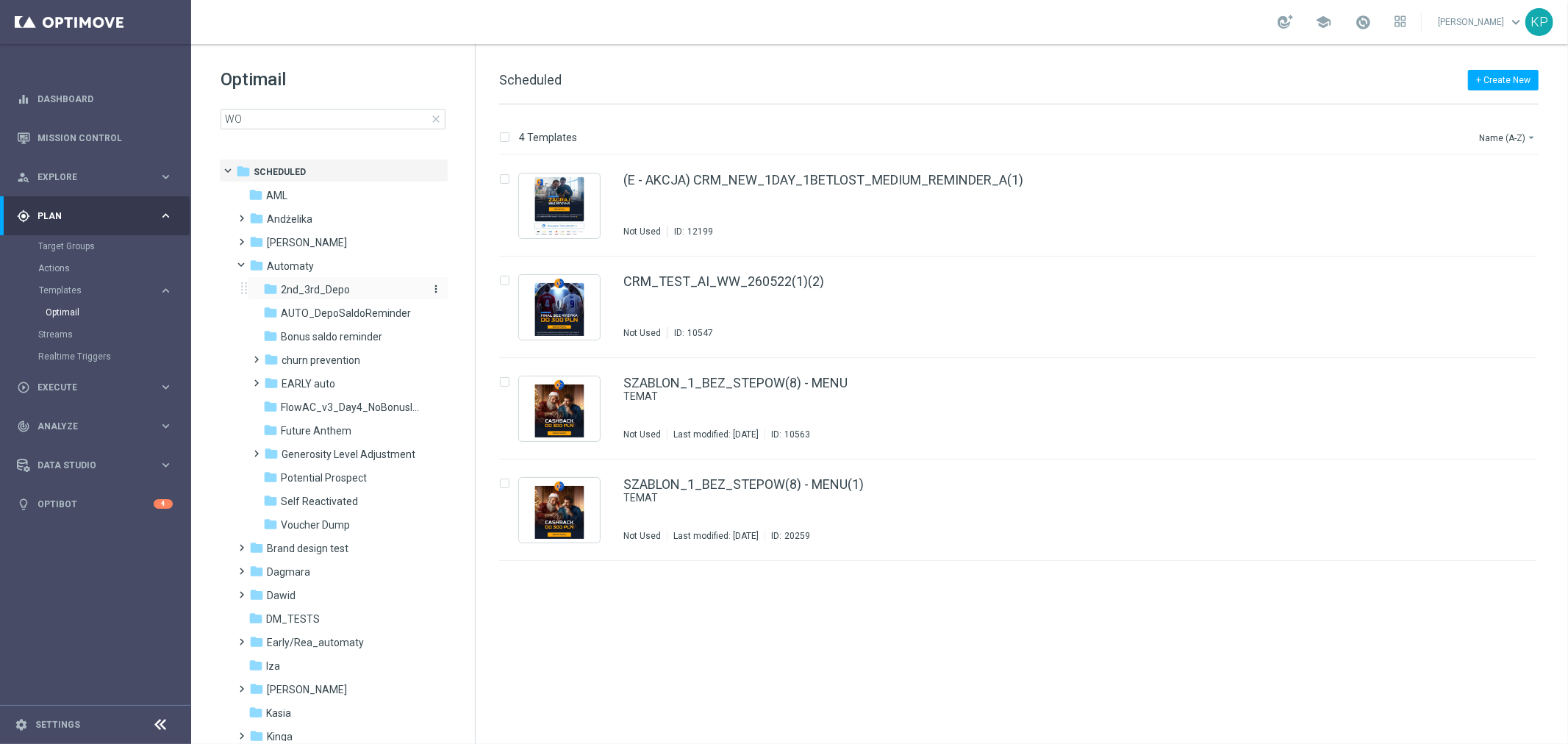
click at [287, 288] on span "2nd_3rd_Depo" at bounding box center [315, 289] width 69 height 13
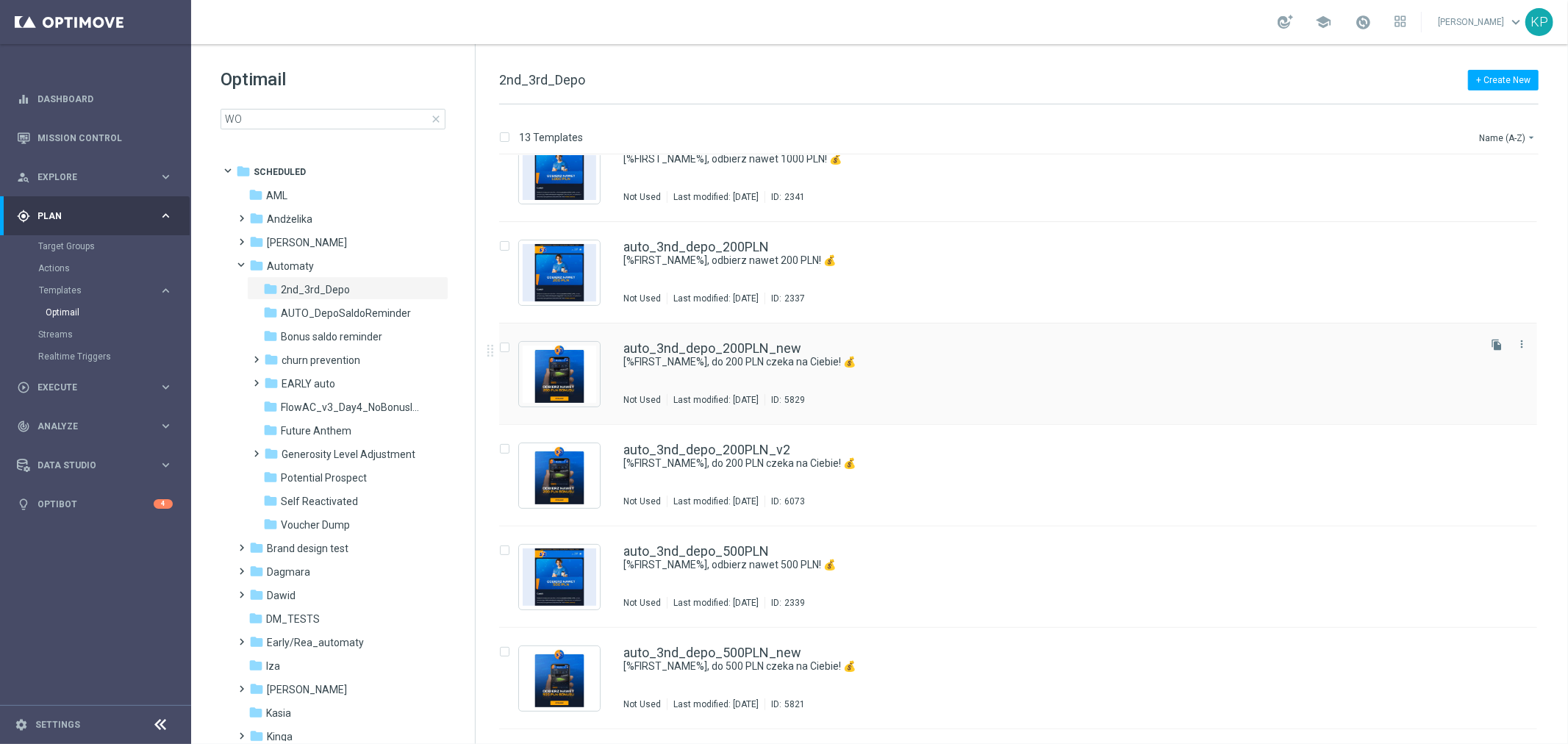
scroll to position [245, 0]
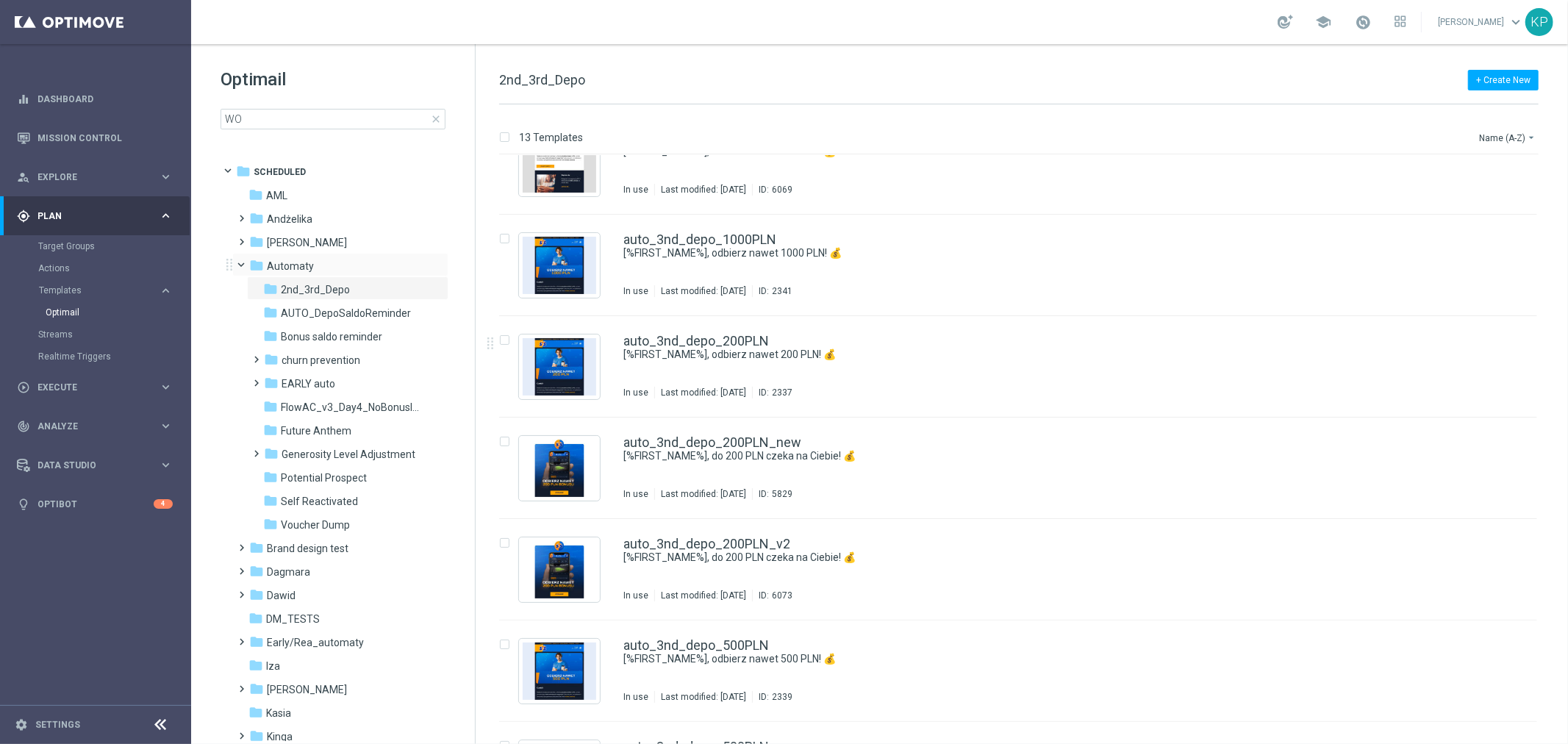
click at [245, 260] on span at bounding box center [248, 262] width 6 height 7
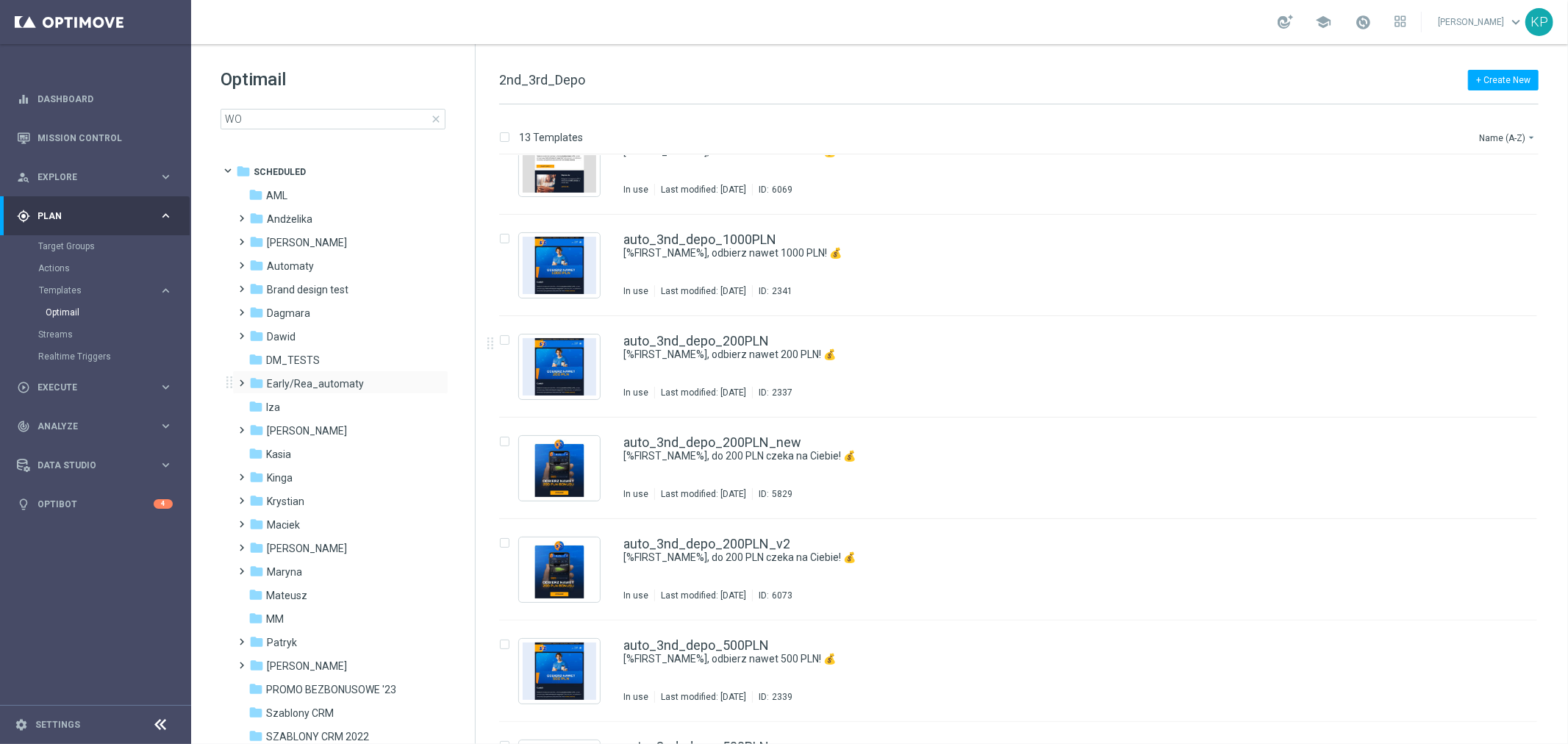
click at [242, 379] on span at bounding box center [239, 377] width 7 height 6
click at [306, 456] on span "EARLY - NRC - NON-DEPO" at bounding box center [339, 454] width 117 height 13
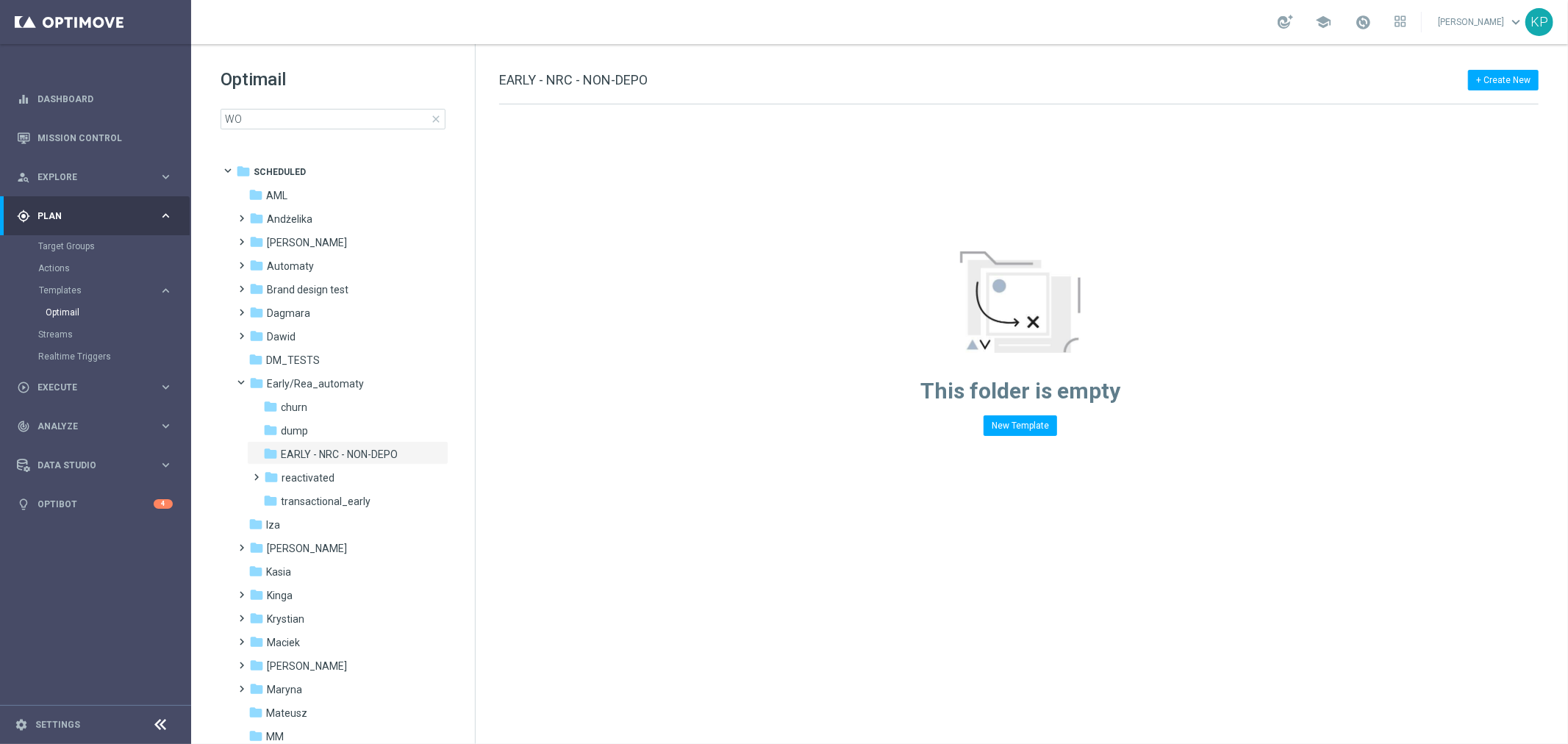
click at [434, 119] on span "close" at bounding box center [436, 119] width 11 height 11
click at [301, 122] on input at bounding box center [333, 119] width 225 height 21
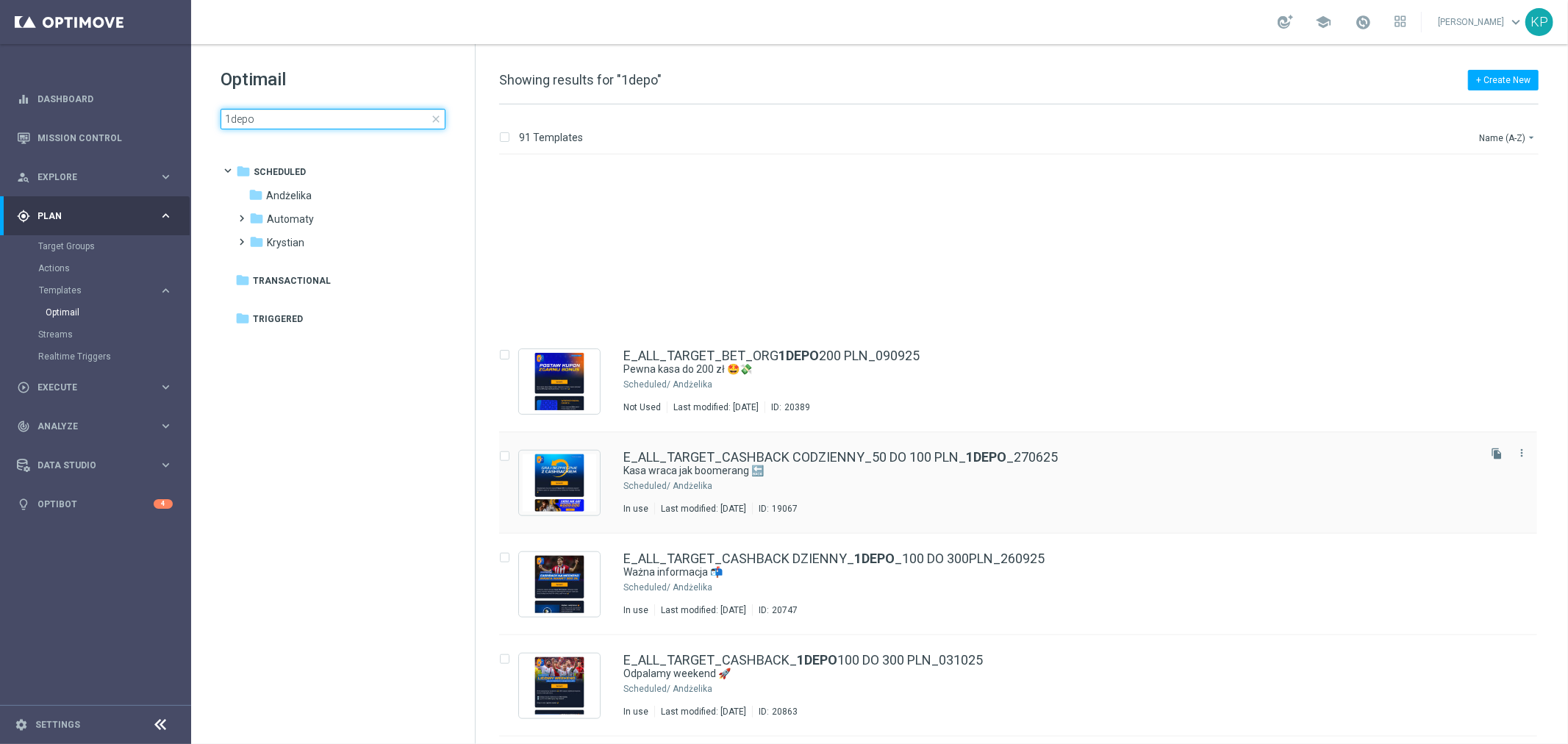
scroll to position [1389, 0]
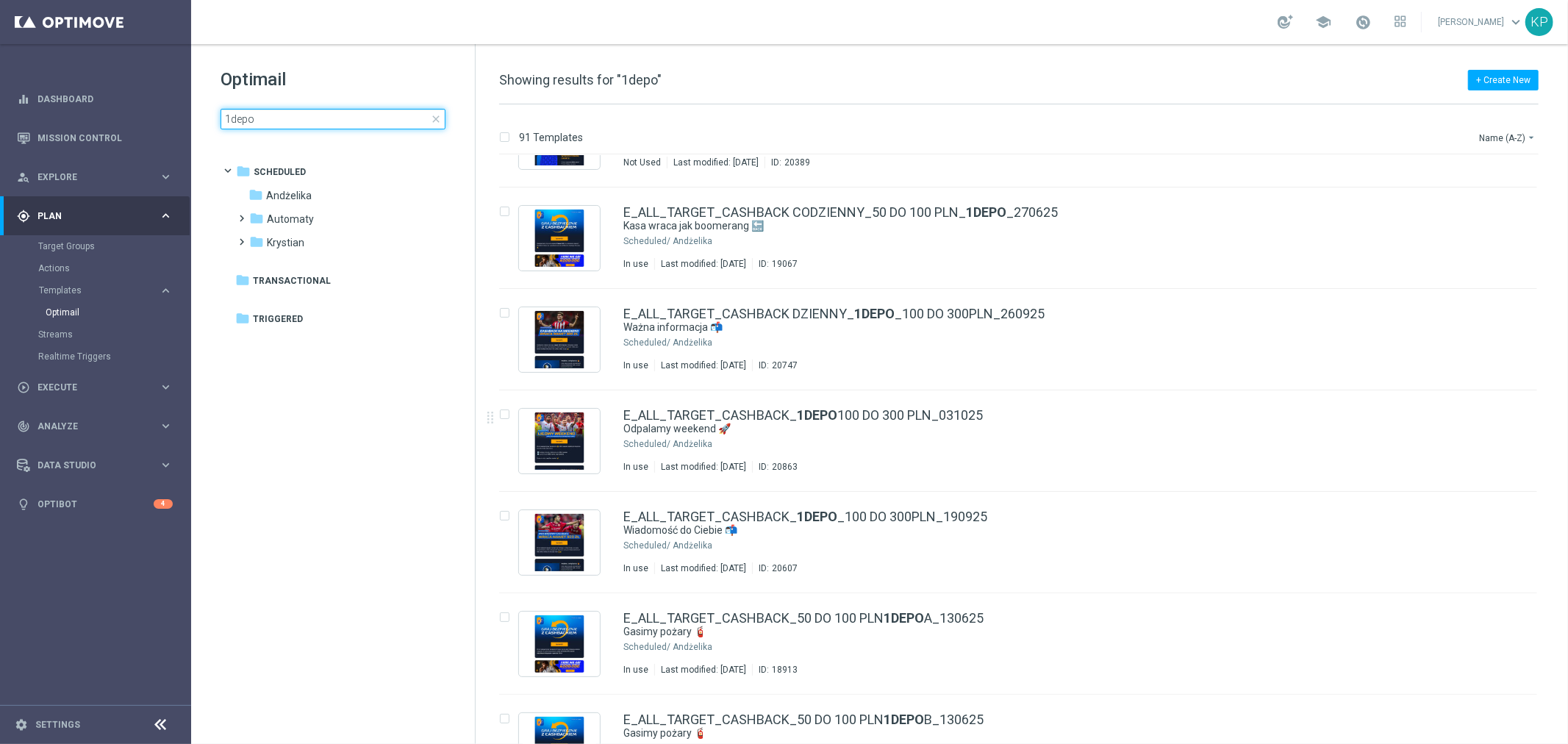
type input "1depo"
click at [434, 118] on span "close" at bounding box center [436, 119] width 11 height 11
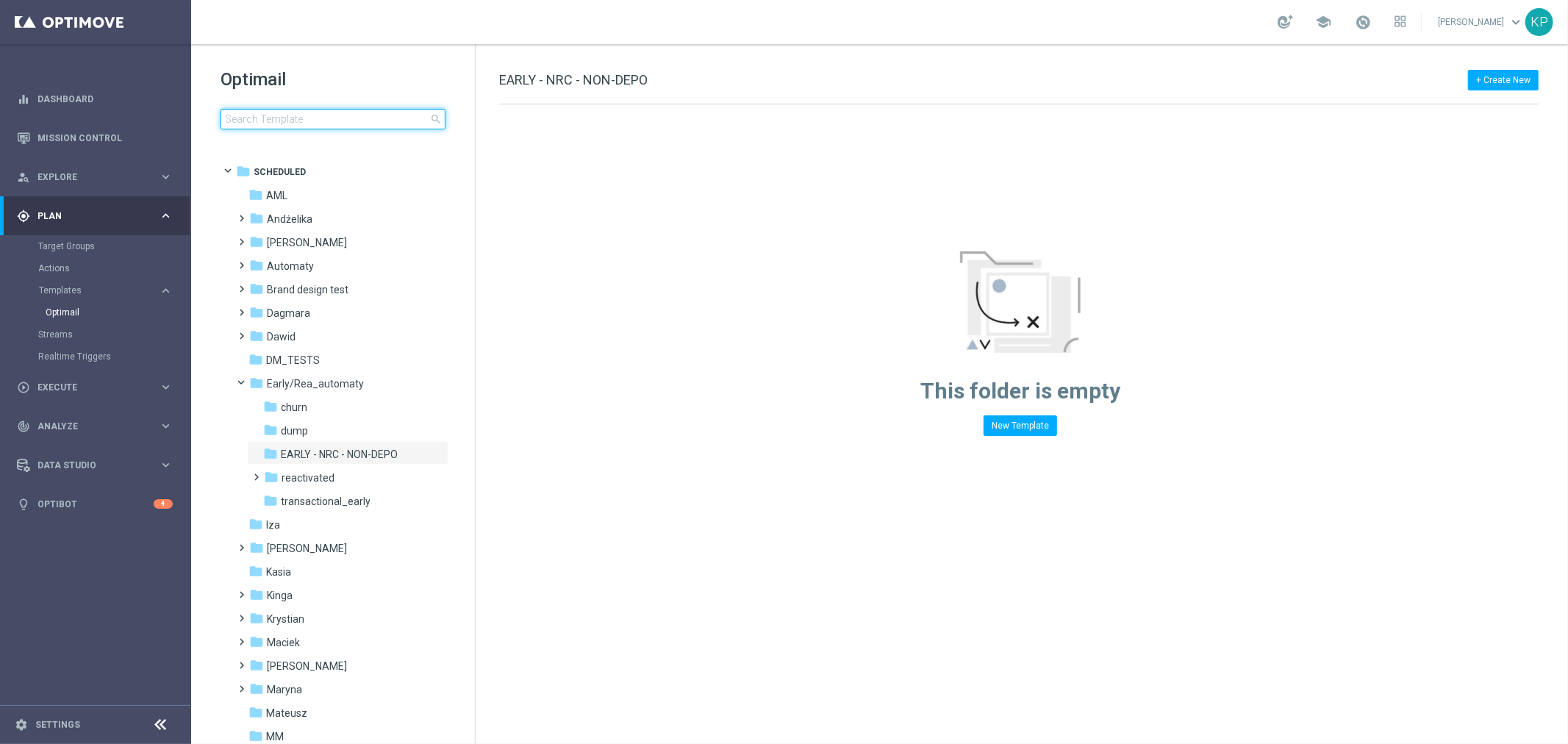
click at [283, 120] on input at bounding box center [333, 119] width 225 height 21
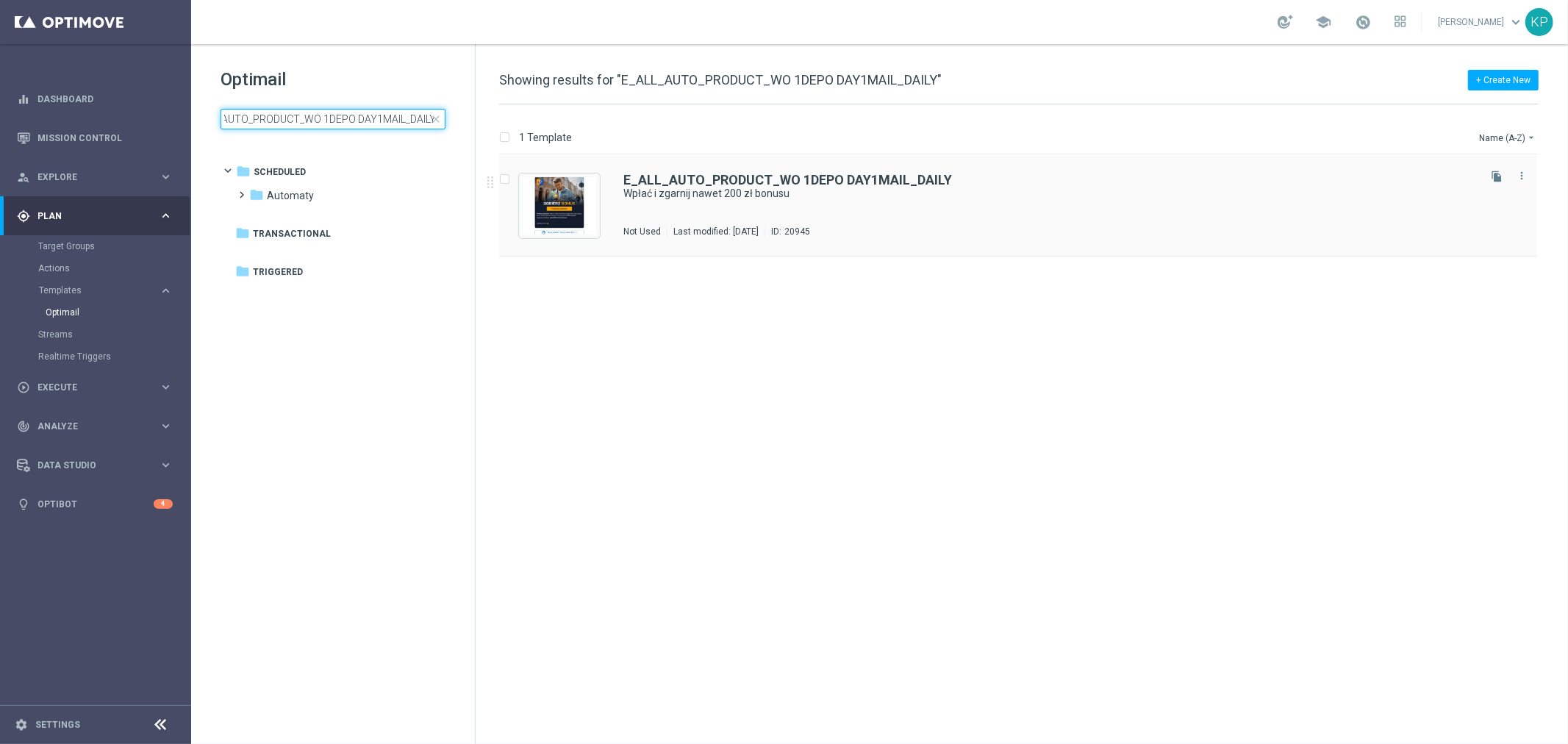
type input "E_ALL_AUTO_PRODUCT_WO 1DEPO DAY1MAIL_DAILY"
click at [707, 212] on div "E_ALL_AUTO_PRODUCT_WO 1DEPO DAY1MAIL_DAILY Wpłać i zgarnij nawet 200 zł bonusu …" at bounding box center [1050, 206] width 852 height 64
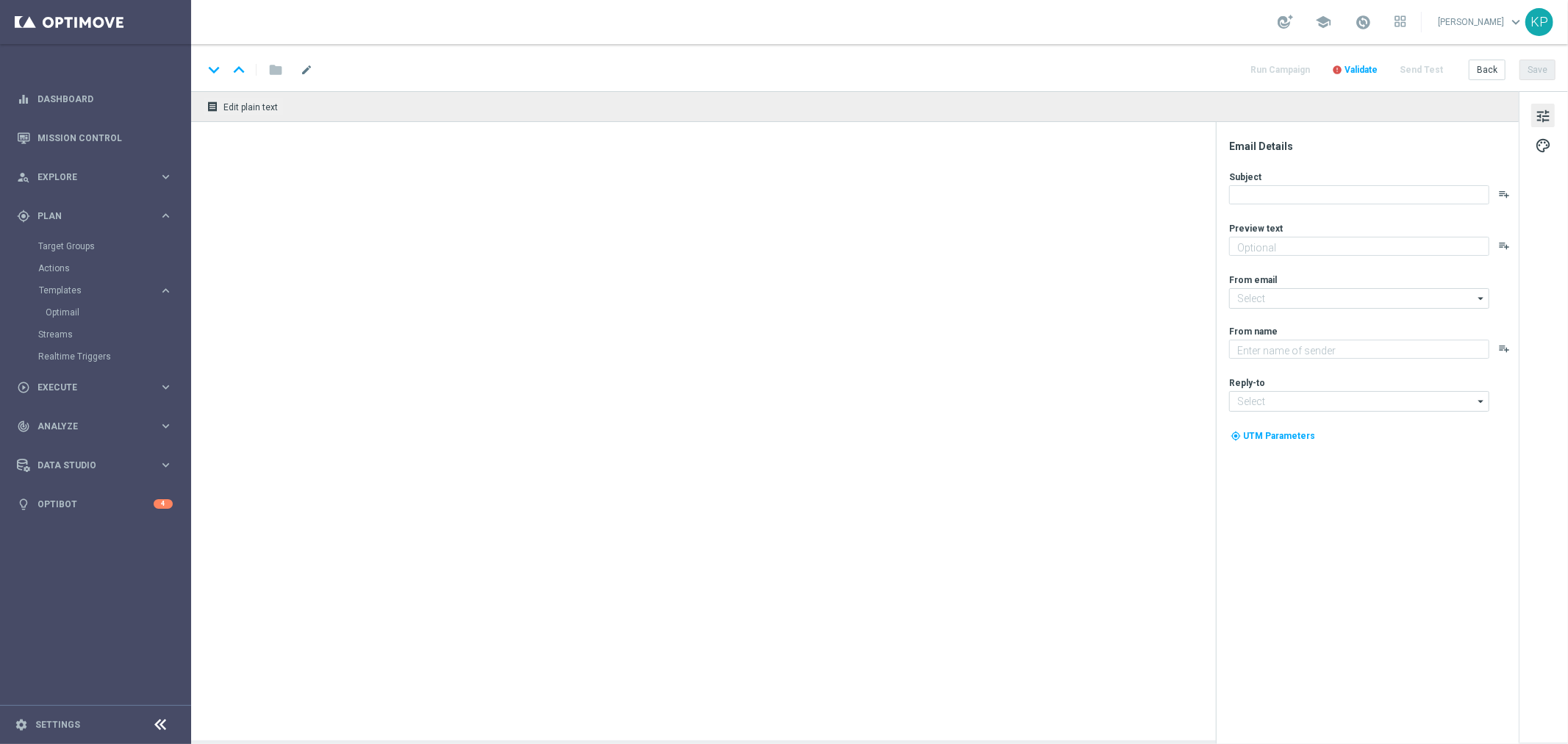
type textarea "50% od depozytu wciąż na Ciebie czeka ⌛"
type textarea "STS"
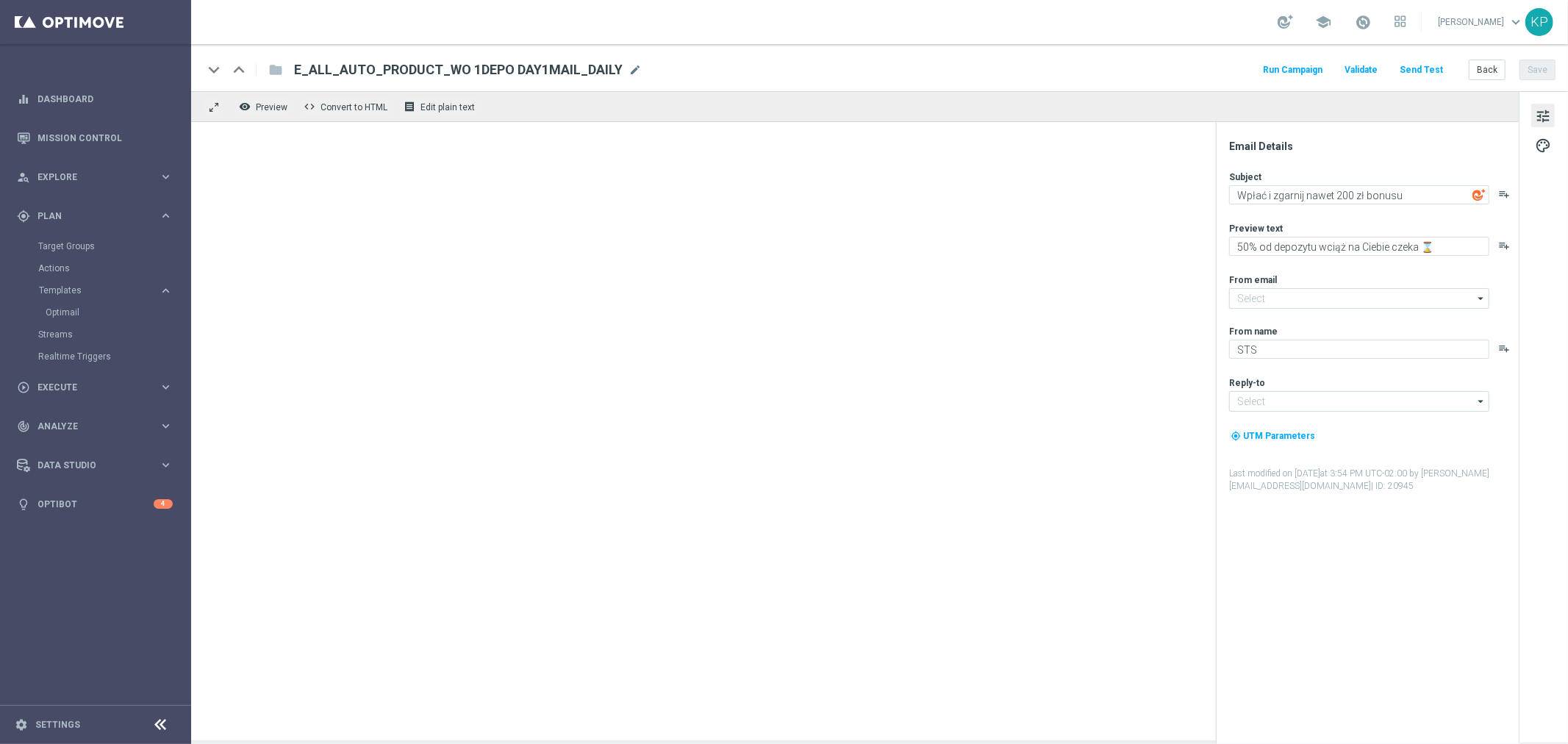
type input "[EMAIL_ADDRESS][DOMAIN_NAME]"
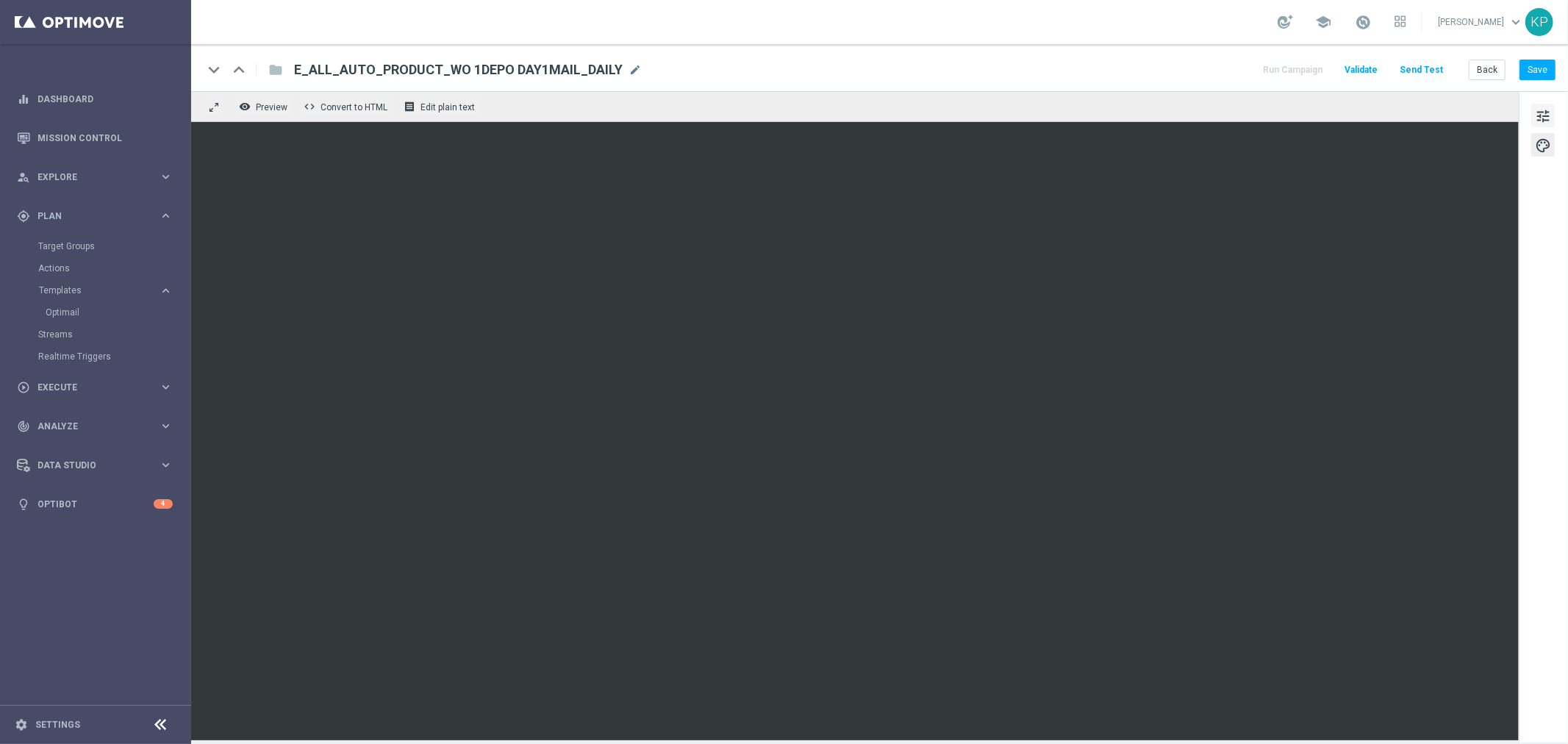
click at [1545, 119] on span "tune" at bounding box center [1543, 115] width 16 height 19
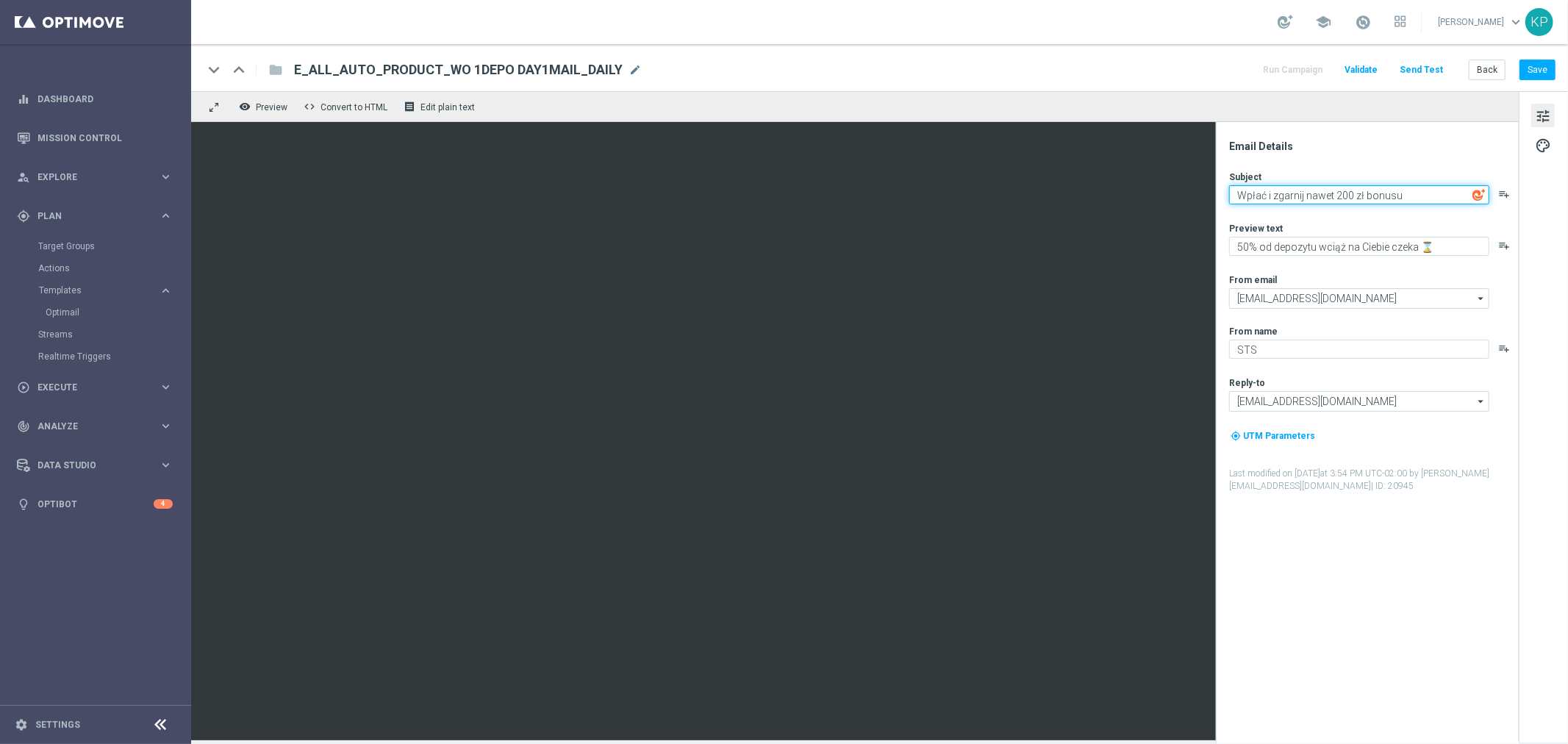
click at [1416, 193] on textarea "Wpłać i zgarnij nawet 200 zł bonusu" at bounding box center [1359, 194] width 260 height 19
paste textarea "🔥"
type textarea "Wpłać i zgarnij nawet 200 zł bonusu 🔥"
click at [927, 56] on div "keyboard_arrow_down keyboard_arrow_up folder E_ALL_AUTO_PRODUCT_WO 1DEPO DAY1MA…" at bounding box center [879, 68] width 1377 height 47
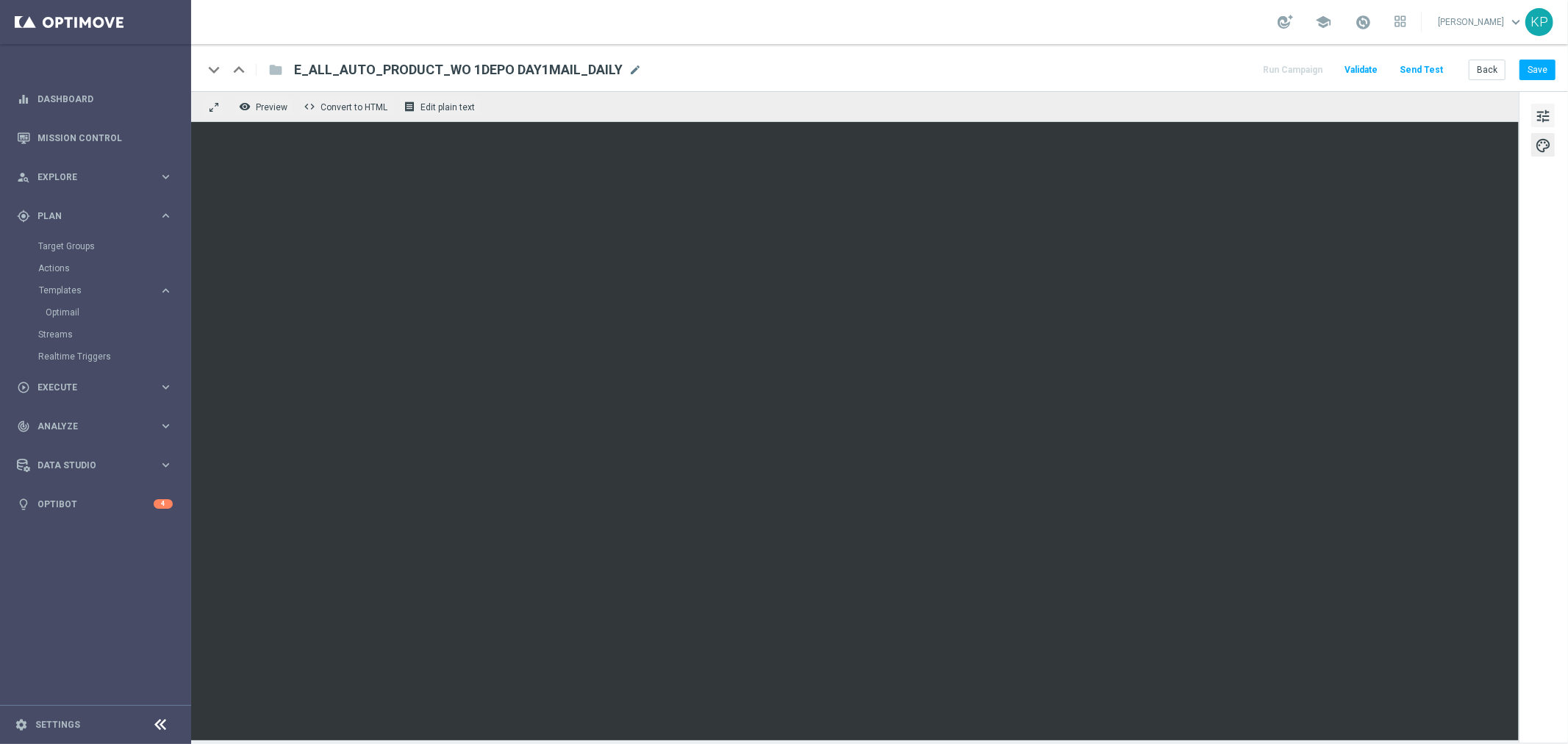
click at [1545, 118] on span "tune" at bounding box center [1543, 115] width 16 height 19
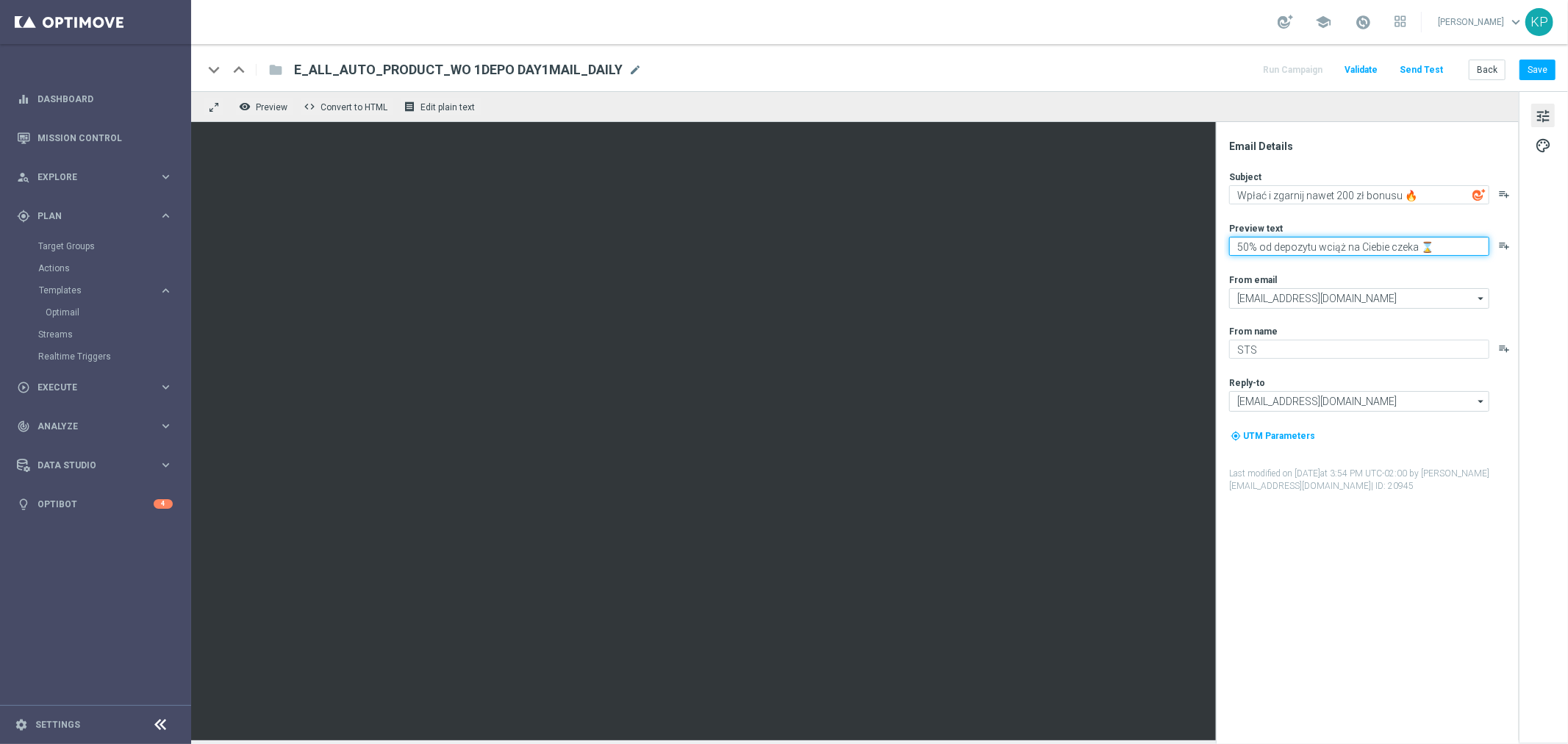
drag, startPoint x: 1316, startPoint y: 245, endPoint x: 1275, endPoint y: 247, distance: 41.0
click at [1275, 247] on textarea "50% od depozytu wciąż na Ciebie czeka ⌛" at bounding box center [1359, 246] width 260 height 19
type textarea "50% od wpłaty wciąż na Ciebie czeka ⌛"
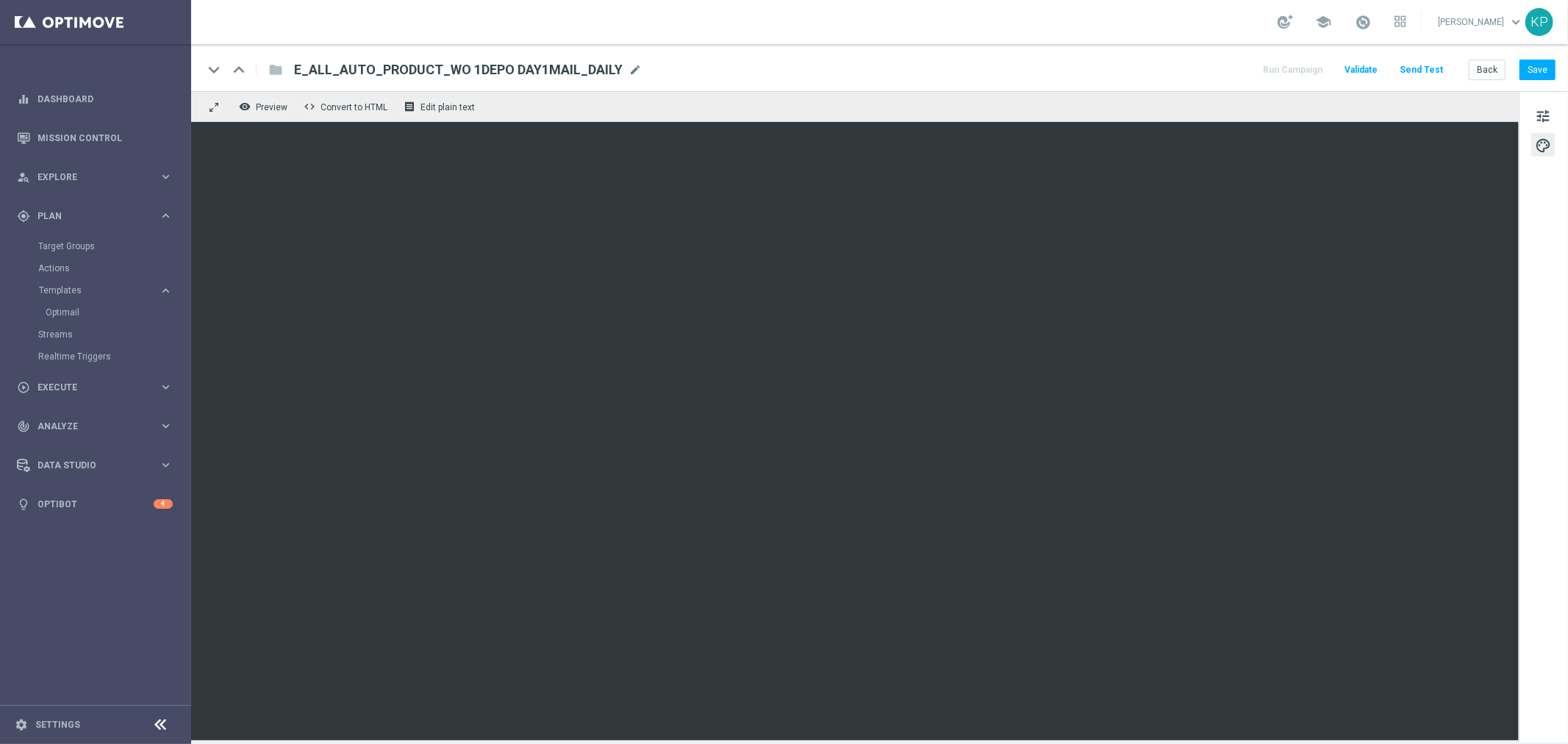
click at [1008, 73] on div "keyboard_arrow_down keyboard_arrow_up folder E_ALL_AUTO_PRODUCT_WO 1DEPO DAY1MA…" at bounding box center [879, 70] width 1353 height 19
click at [1528, 67] on button "Save" at bounding box center [1537, 70] width 36 height 21
click at [1538, 109] on span "tune" at bounding box center [1543, 115] width 16 height 19
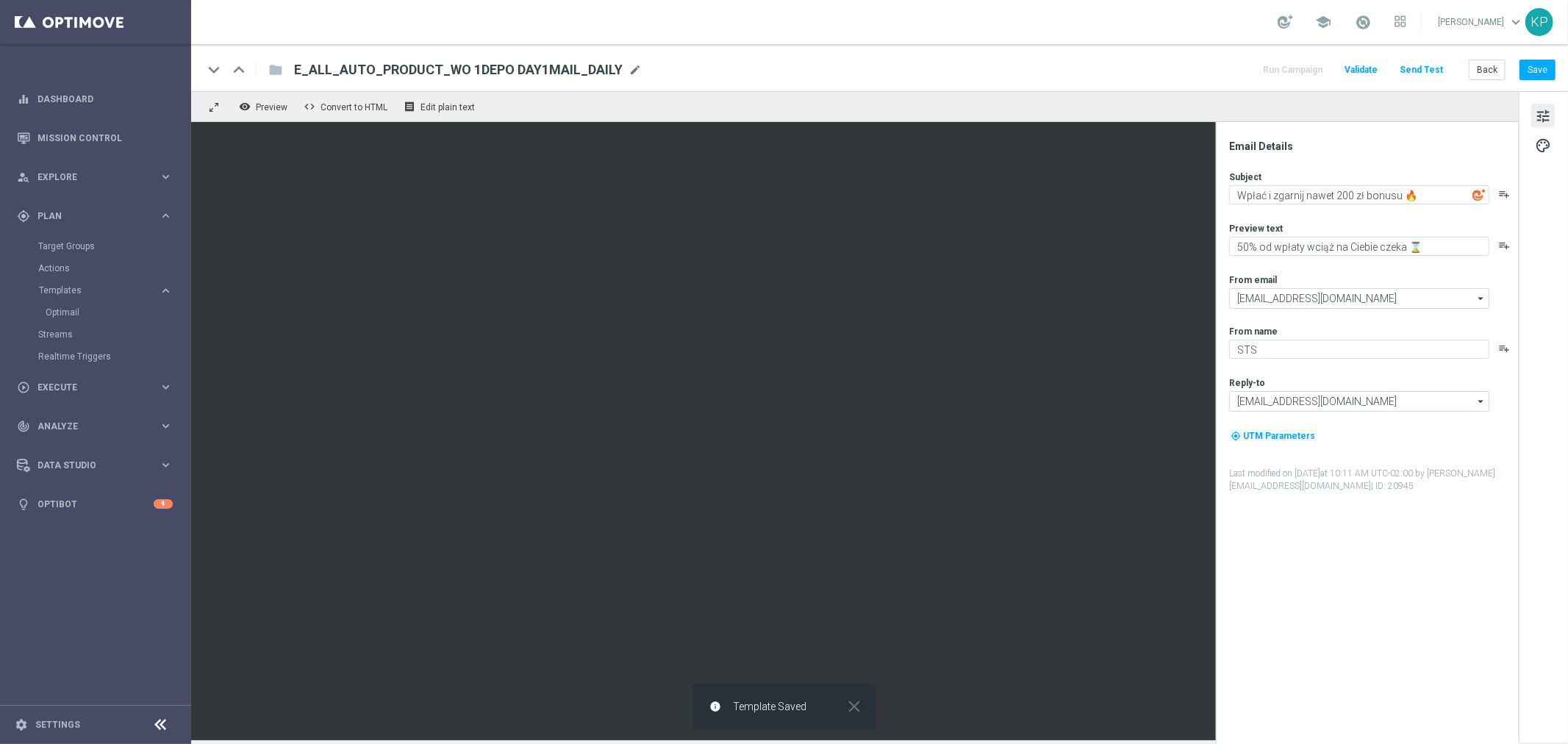
click at [1077, 83] on div "keyboard_arrow_down keyboard_arrow_up folder E_ALL_AUTO_PRODUCT_WO 1DEPO DAY1MA…" at bounding box center [879, 68] width 1377 height 47
click at [998, 76] on div "keyboard_arrow_down keyboard_arrow_up folder E_ALL_AUTO_PRODUCT_WO 1DEPO DAY1MA…" at bounding box center [879, 70] width 1353 height 19
click at [456, 73] on span "E_ALL_AUTO_PRODUCT_WO 1DEPO DAY1MAIL_DAILY" at bounding box center [459, 70] width 329 height 18
drag, startPoint x: 1400, startPoint y: 194, endPoint x: 1219, endPoint y: 200, distance: 181.1
click at [1222, 200] on div "Email Details Subject Wpłać i zgarnij nawet 200 zł bonusu 🔥 playlist_add Previe…" at bounding box center [1368, 434] width 303 height 622
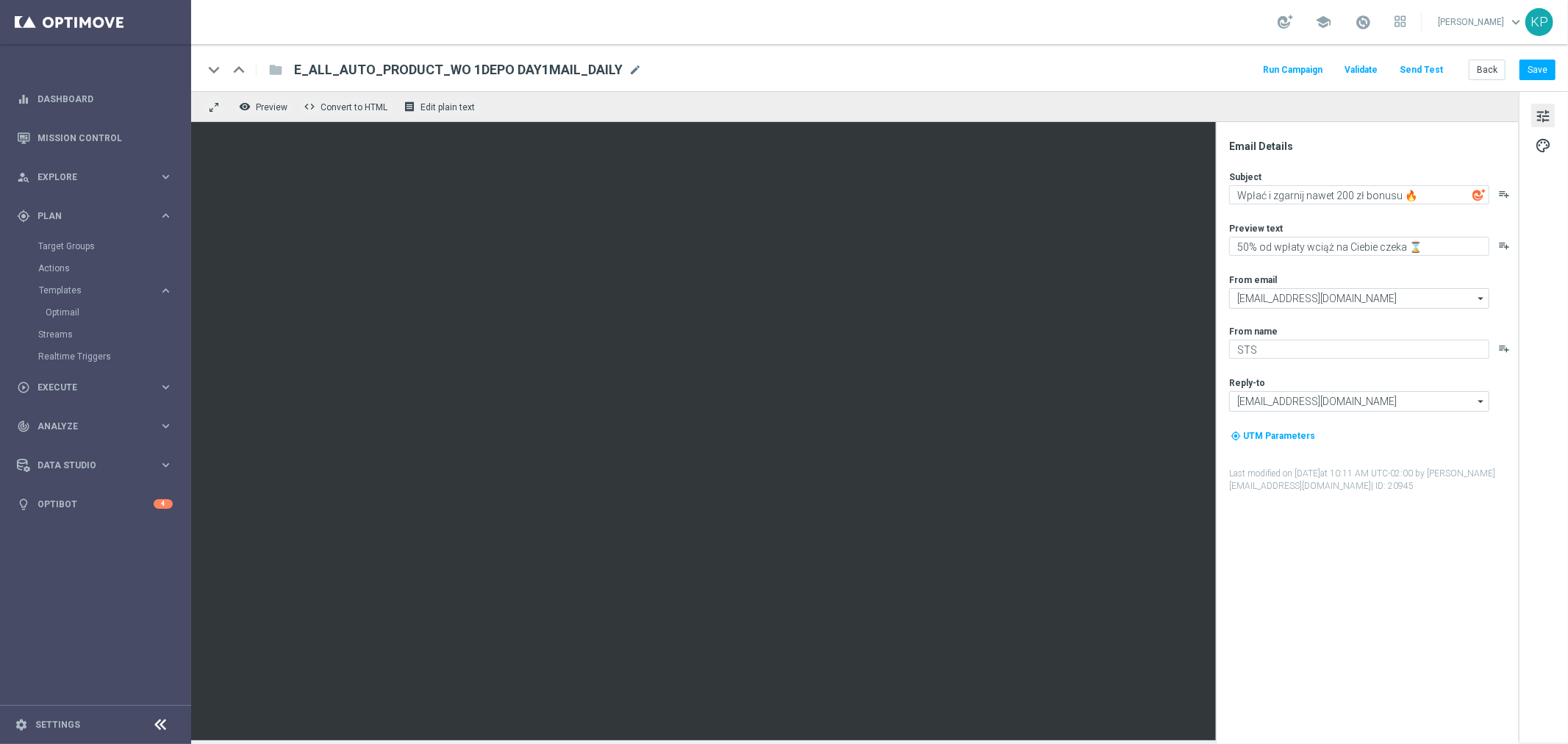
click at [1011, 81] on div "keyboard_arrow_down keyboard_arrow_up folder E_ALL_AUTO_PRODUCT_WO 1DEPO DAY1MA…" at bounding box center [879, 68] width 1377 height 47
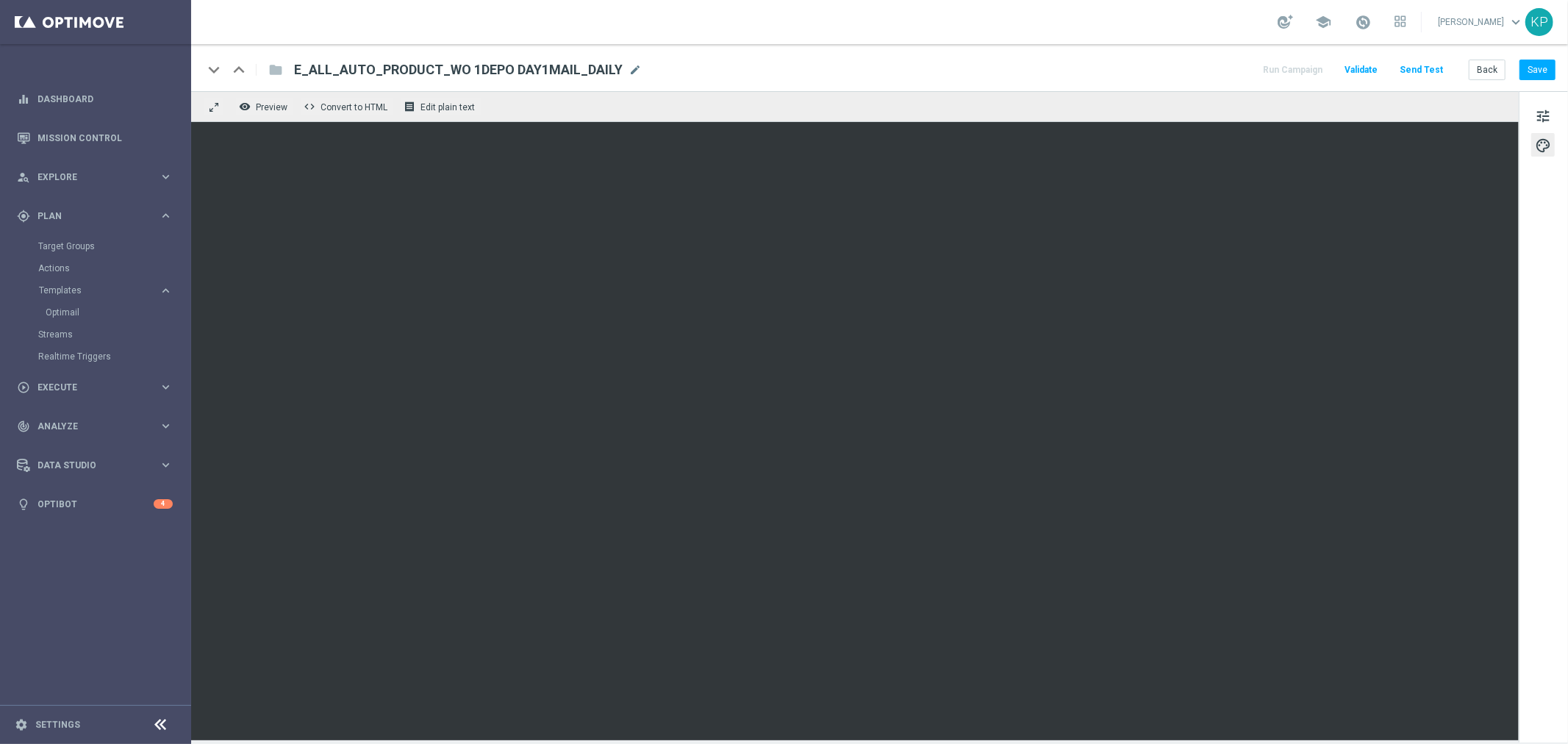
click at [979, 76] on div "keyboard_arrow_down keyboard_arrow_up folder E_ALL_AUTO_PRODUCT_WO 1DEPO DAY1MA…" at bounding box center [879, 70] width 1353 height 19
drag, startPoint x: 1128, startPoint y: 63, endPoint x: 1134, endPoint y: 75, distance: 13.4
click at [1128, 63] on div "keyboard_arrow_down keyboard_arrow_up folder E_ALL_AUTO_PRODUCT_WO 1DEPO DAY1MA…" at bounding box center [879, 70] width 1353 height 19
click at [1531, 112] on div "tune palette" at bounding box center [1544, 417] width 49 height 651
drag, startPoint x: 1531, startPoint y: 112, endPoint x: 1543, endPoint y: 112, distance: 12.0
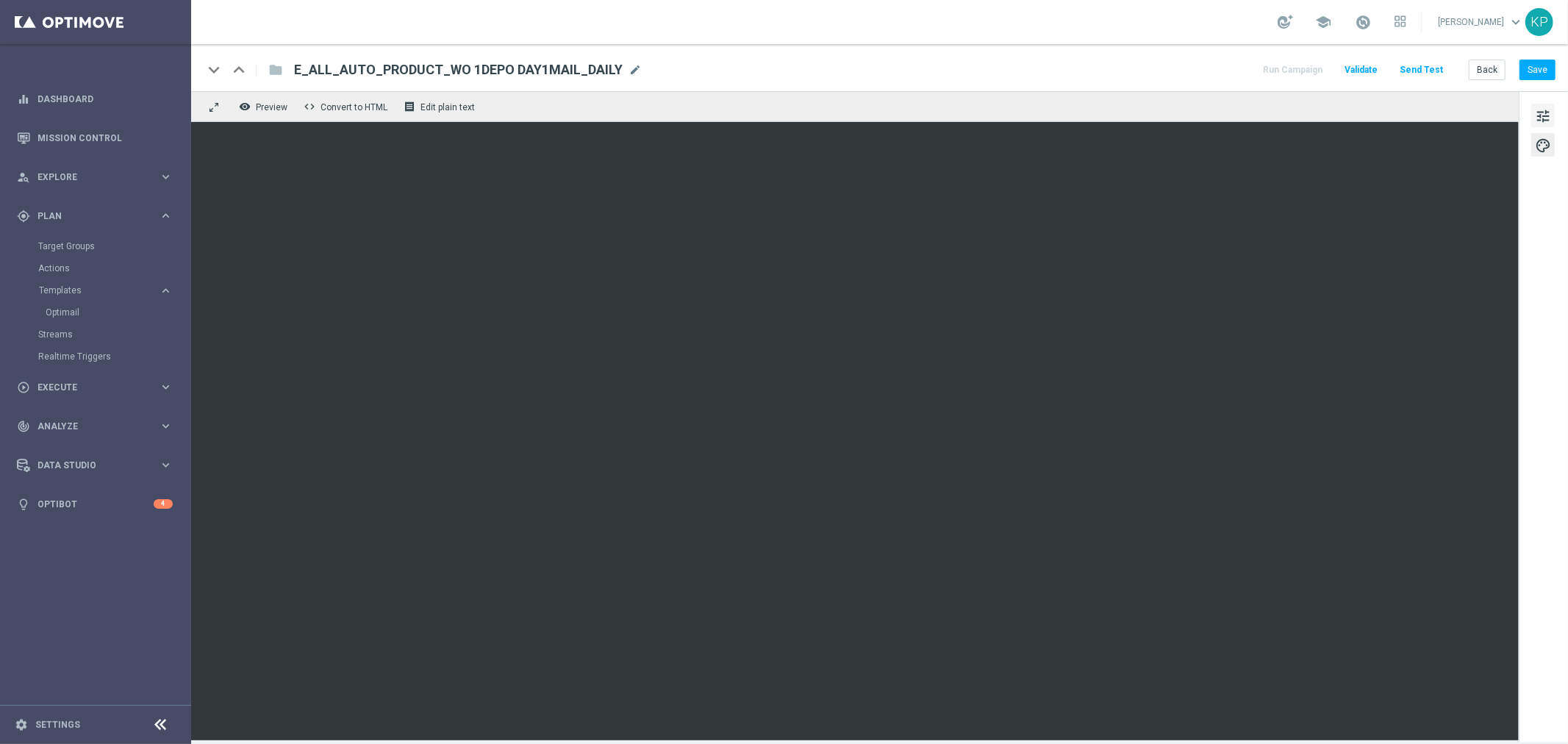
click at [1533, 112] on button "tune" at bounding box center [1543, 115] width 24 height 24
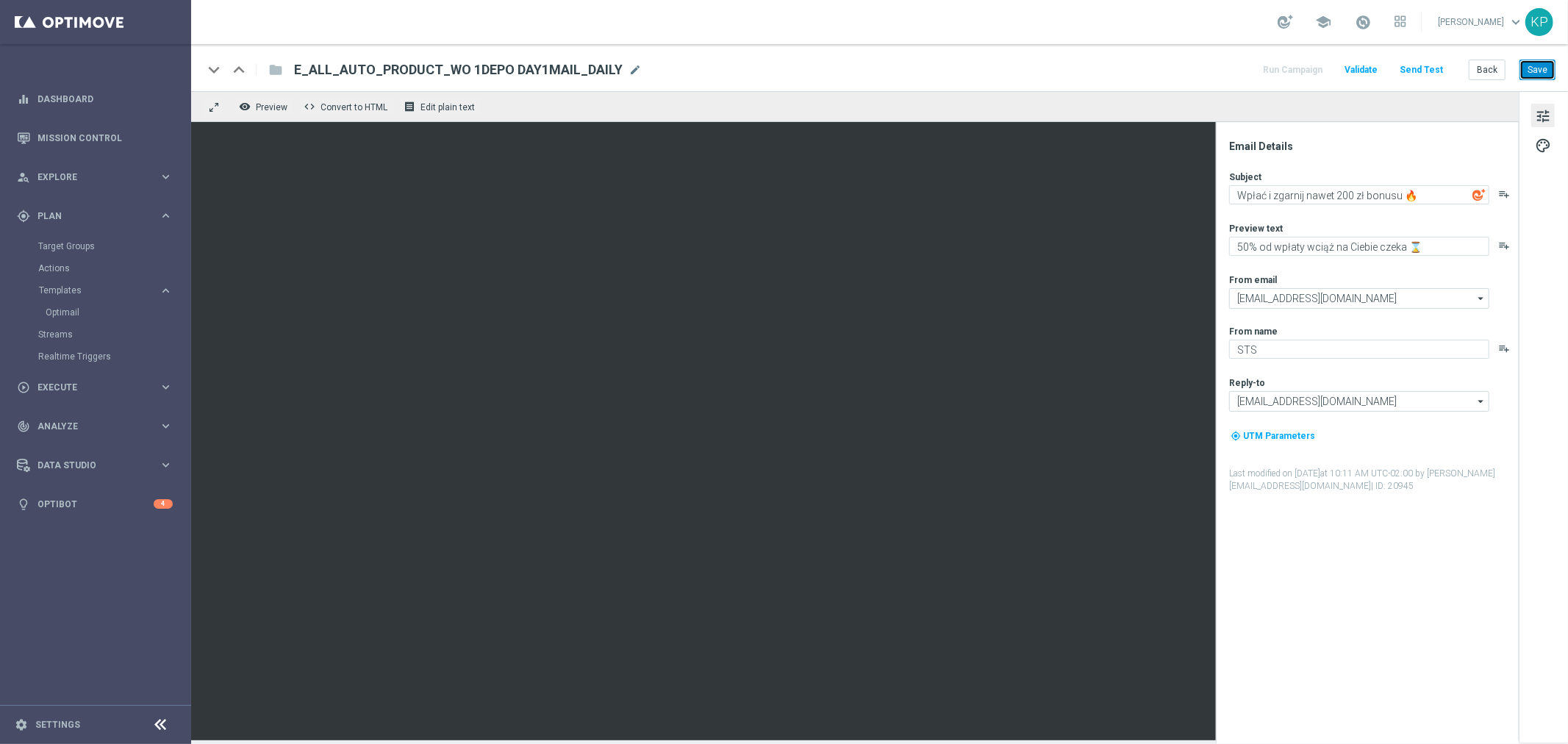
click at [1537, 67] on button "Save" at bounding box center [1537, 70] width 36 height 21
click at [1057, 70] on div "keyboard_arrow_down keyboard_arrow_up folder E_ALL_AUTO_PRODUCT_WO 1DEPO DAY1MA…" at bounding box center [879, 70] width 1353 height 19
click at [1480, 70] on button "Back" at bounding box center [1488, 70] width 37 height 21
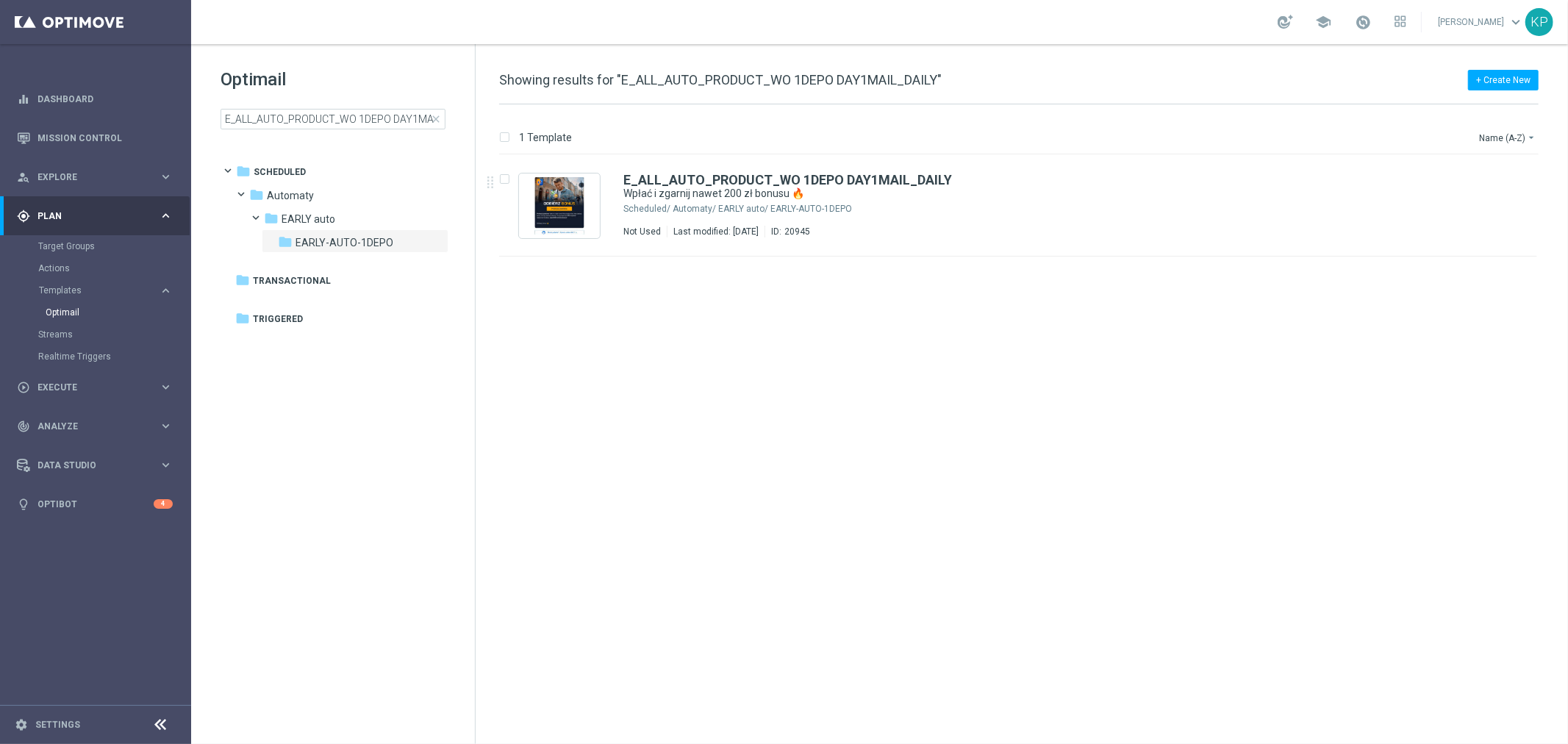
drag, startPoint x: 1494, startPoint y: 174, endPoint x: 933, endPoint y: 102, distance: 565.6
click at [1494, 174] on icon "file_copy" at bounding box center [1496, 176] width 11 height 11
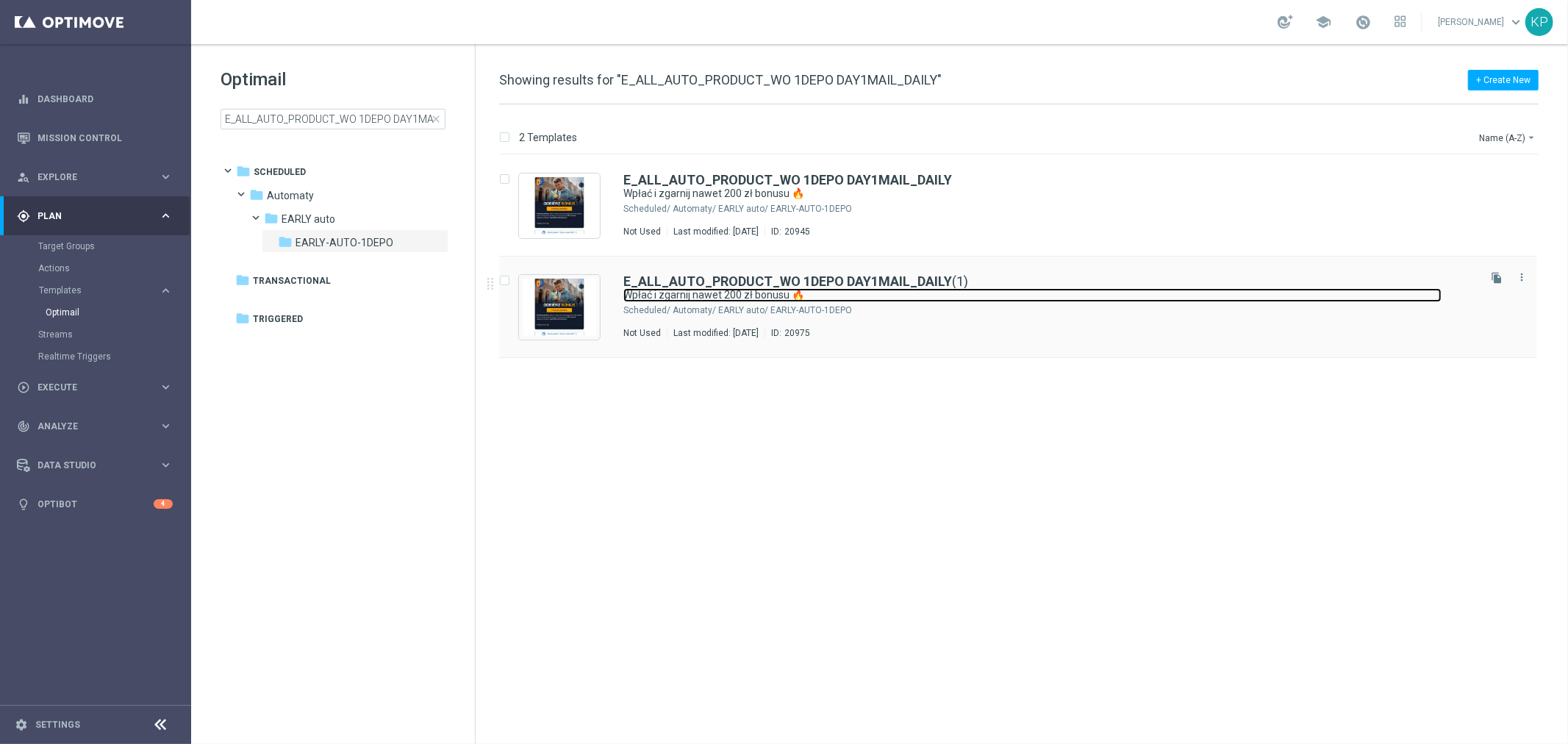
click at [992, 288] on link "Wpłać i zgarnij nawet 200 zł bonusu 🔥" at bounding box center [1033, 295] width 818 height 14
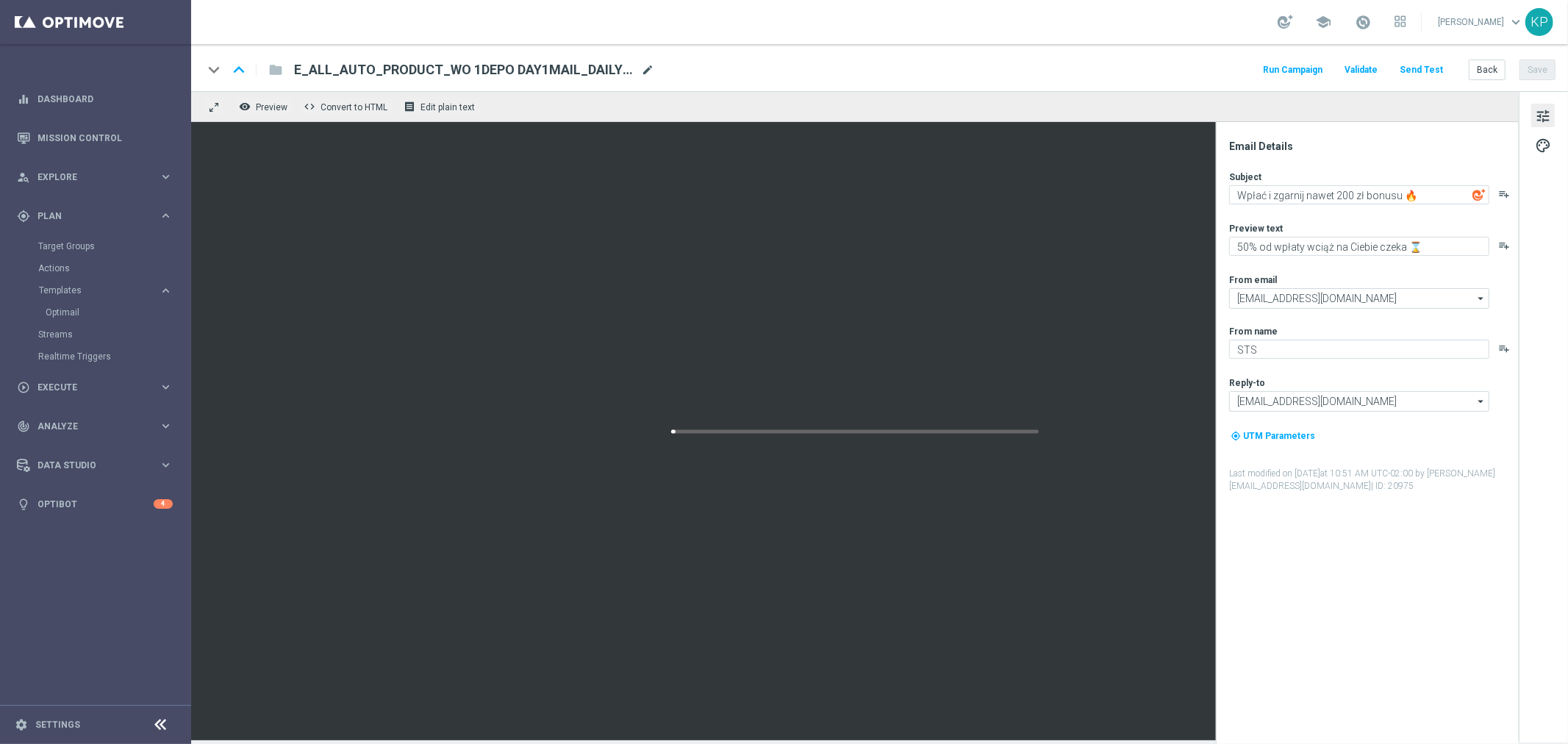
click at [645, 72] on span "mode_edit" at bounding box center [648, 70] width 13 height 13
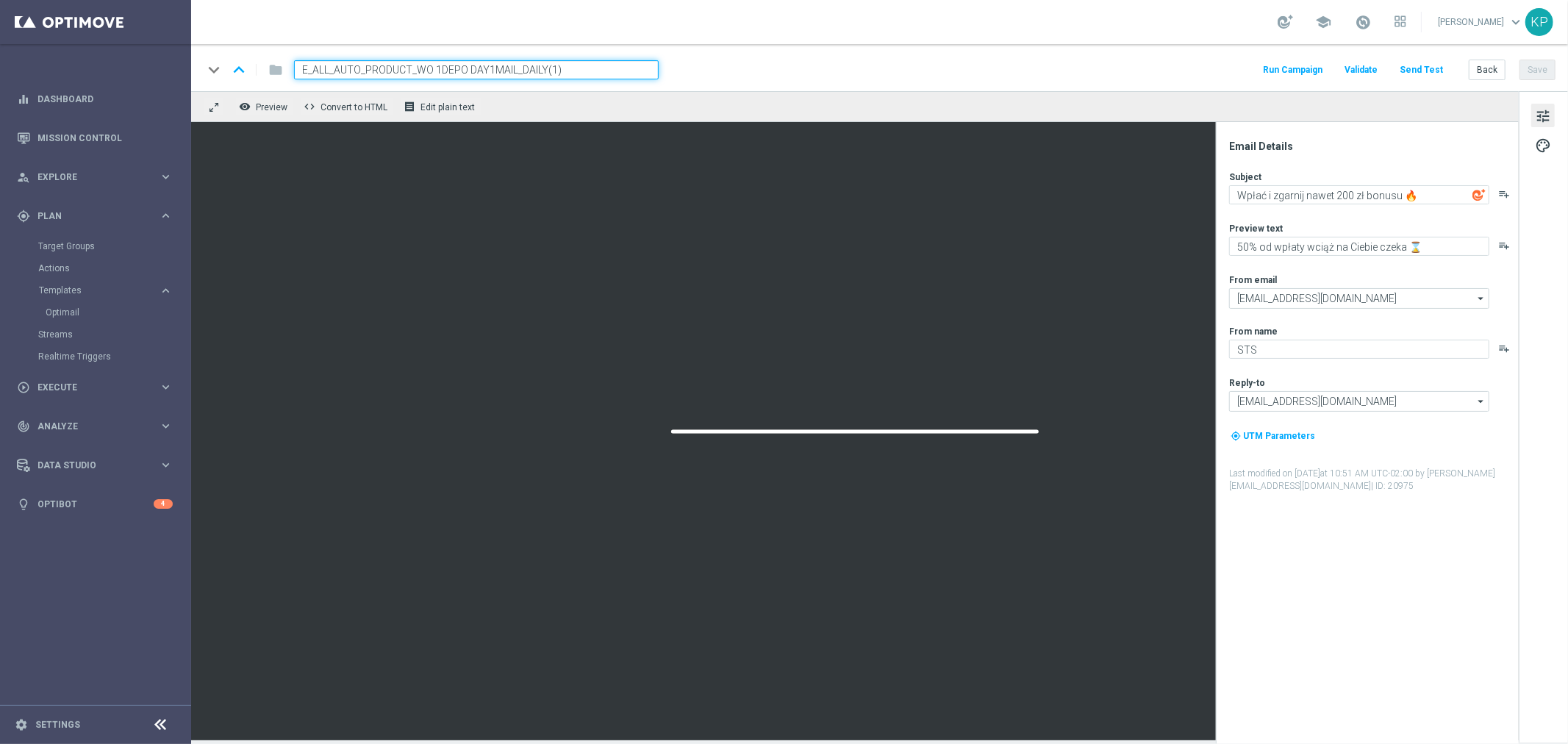
paste input "2MAIL_DAILY"
type input "E_ALL_AUTO_PRODUCT_WO 1DEPO DAY2MAIL_DAILY"
drag, startPoint x: 610, startPoint y: 31, endPoint x: 60, endPoint y: 13, distance: 550.3
click at [610, 31] on div "school Krystian Potoczny keyboard_arrow_down KP" at bounding box center [879, 22] width 1377 height 44
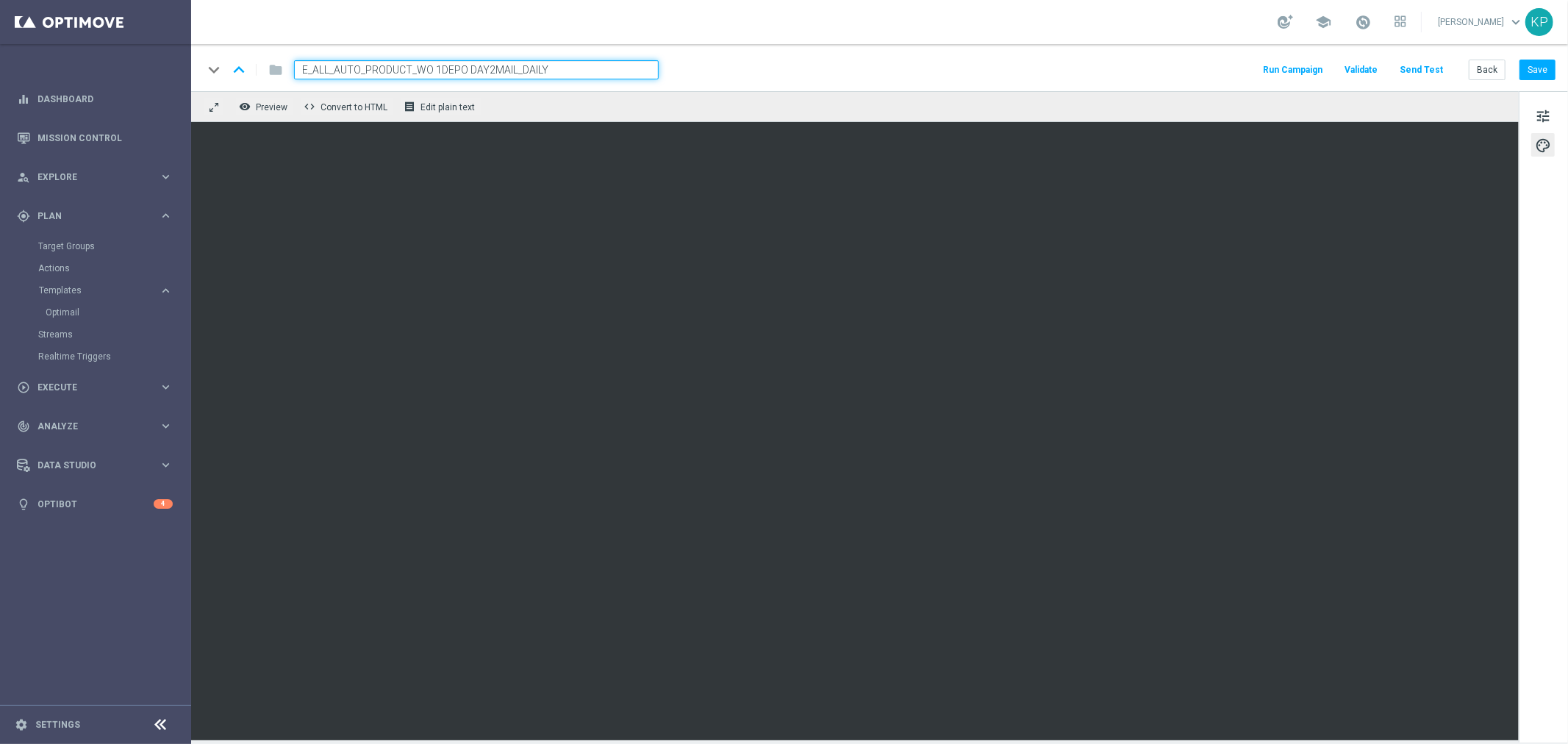
click at [980, 92] on div "remove_red_eye Preview code Convert to HTML receipt Edit plain text" at bounding box center [855, 106] width 1328 height 31
click at [1531, 72] on button "Save" at bounding box center [1537, 70] width 36 height 21
click at [1475, 69] on button "Back" at bounding box center [1488, 70] width 37 height 21
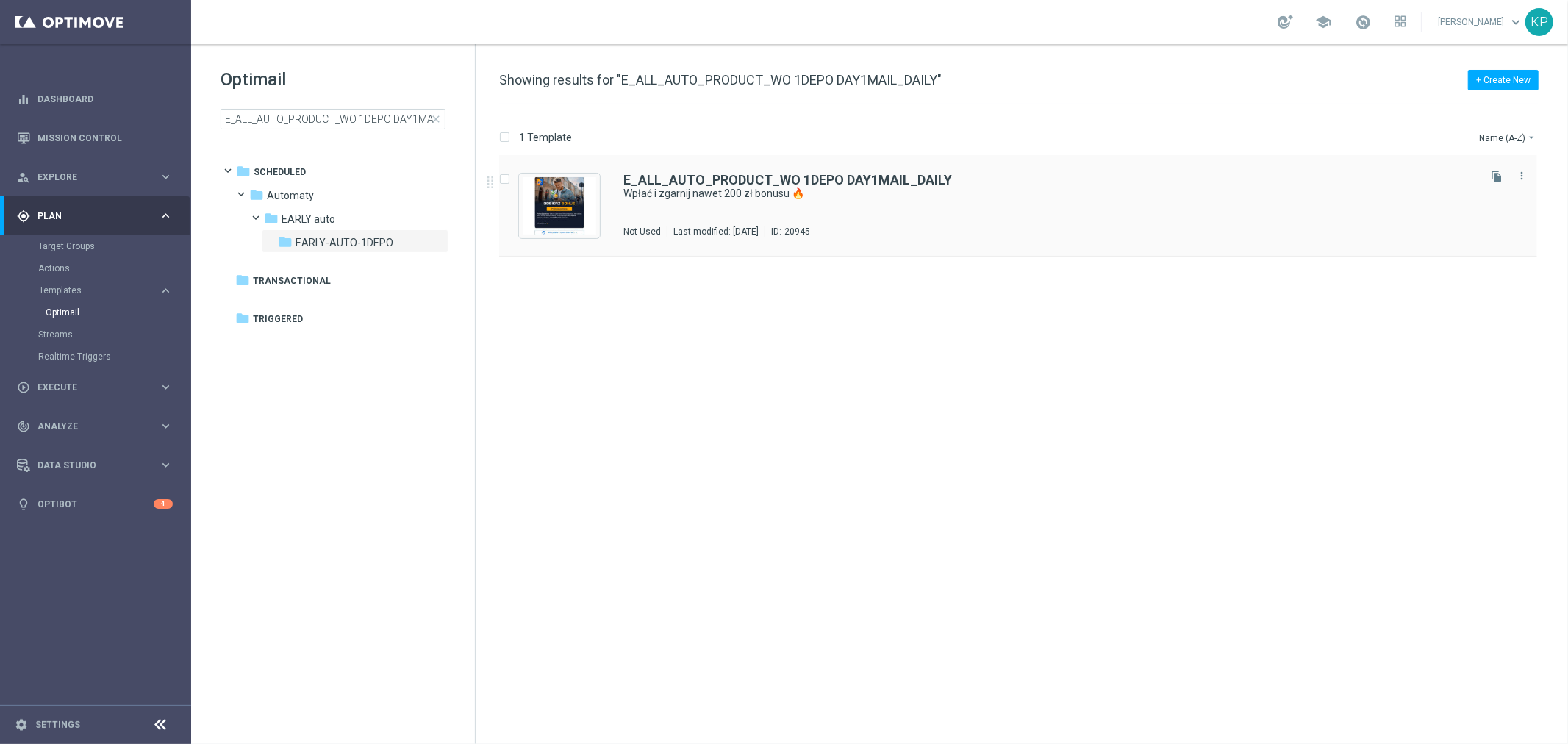
click at [887, 210] on div "E_ALL_AUTO_PRODUCT_WO 1DEPO DAY1MAIL_DAILY Wpłać i zgarnij nawet 200 zł bonusu …" at bounding box center [1050, 206] width 852 height 64
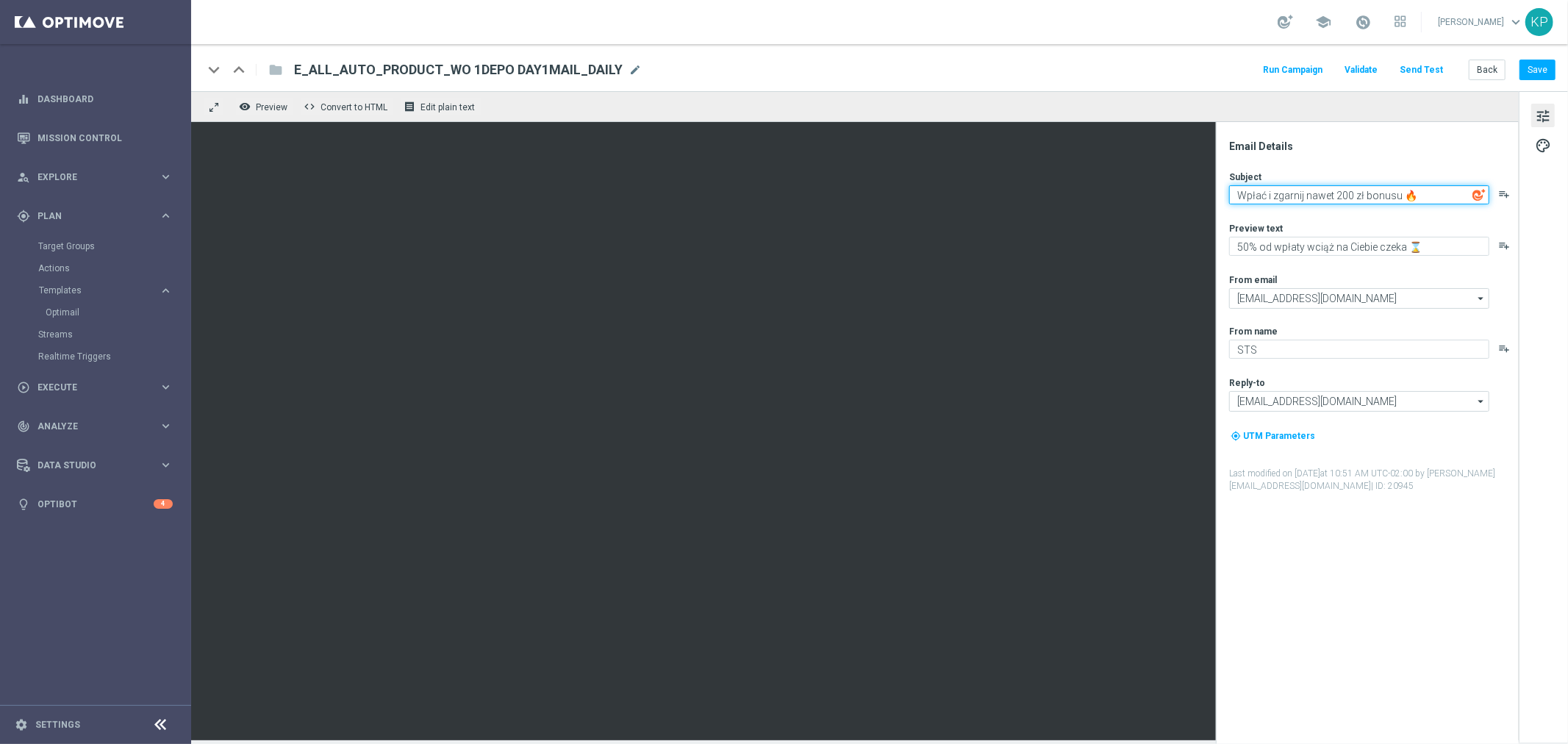
click at [1321, 202] on textarea "Wpłać i zgarnij nawet 200 zł bonusu 🔥" at bounding box center [1359, 194] width 260 height 19
drag, startPoint x: 1399, startPoint y: 197, endPoint x: 1224, endPoint y: 200, distance: 175.0
click at [1225, 200] on div "Email Details Subject Wpłać i zgarnij nawet 200 zł bonusu 🔥 playlist_add Previe…" at bounding box center [1371, 442] width 293 height 605
paste textarea "Drugi etap odblokowany"
type textarea "Drugi etap odblokowany 🔥"
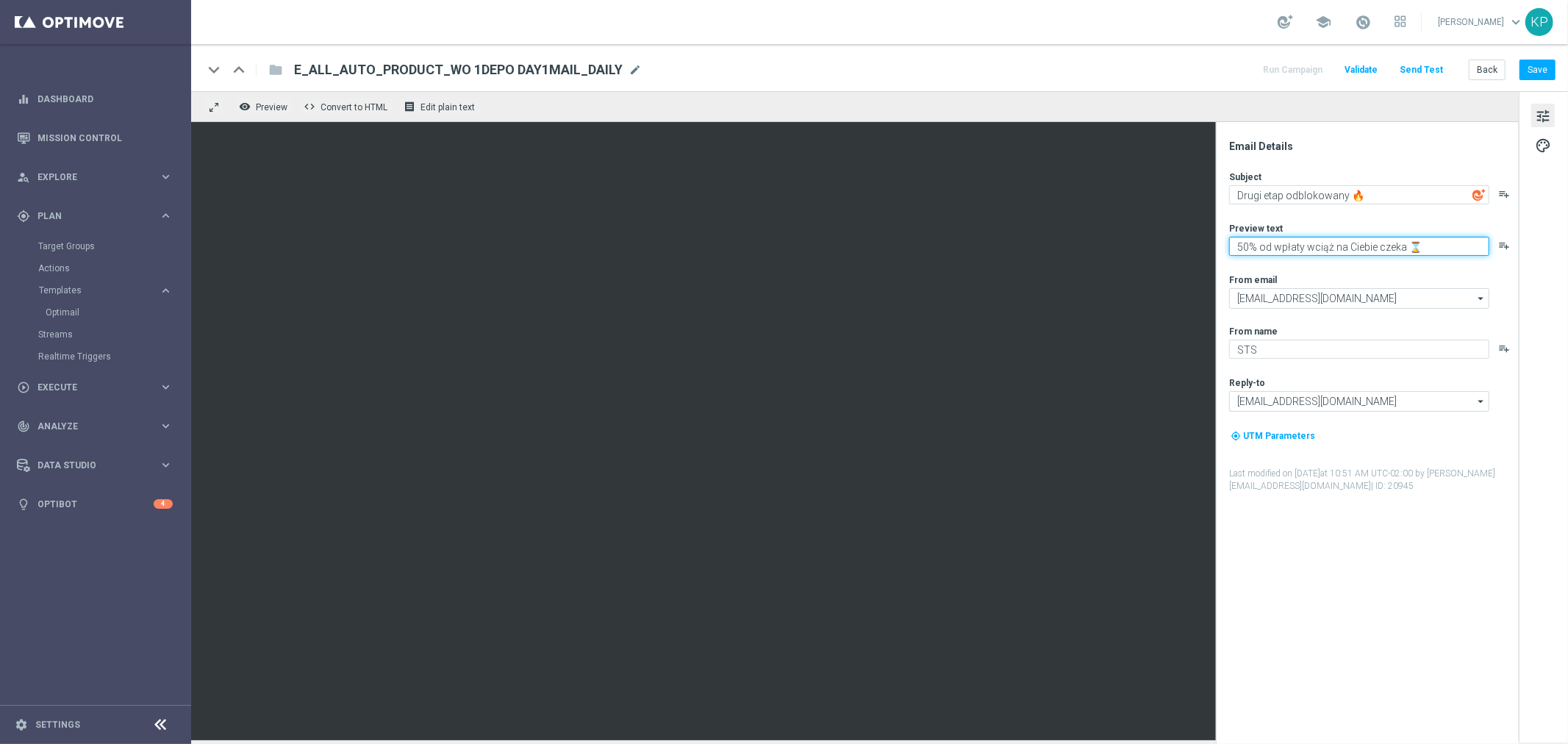
drag, startPoint x: 1404, startPoint y: 246, endPoint x: 1226, endPoint y: 249, distance: 178.0
click at [1226, 249] on div "Email Details Subject Drugi etap odblokowany 🔥 playlist_add Preview text 50% od…" at bounding box center [1371, 442] width 293 height 605
click at [1424, 245] on textarea "Wpłać i zgarnij do 200 zł bonusu ⌛" at bounding box center [1359, 246] width 260 height 19
paste textarea "💸"
type textarea "Wpłać i zgarnij do 200 zł bonusu 💸"
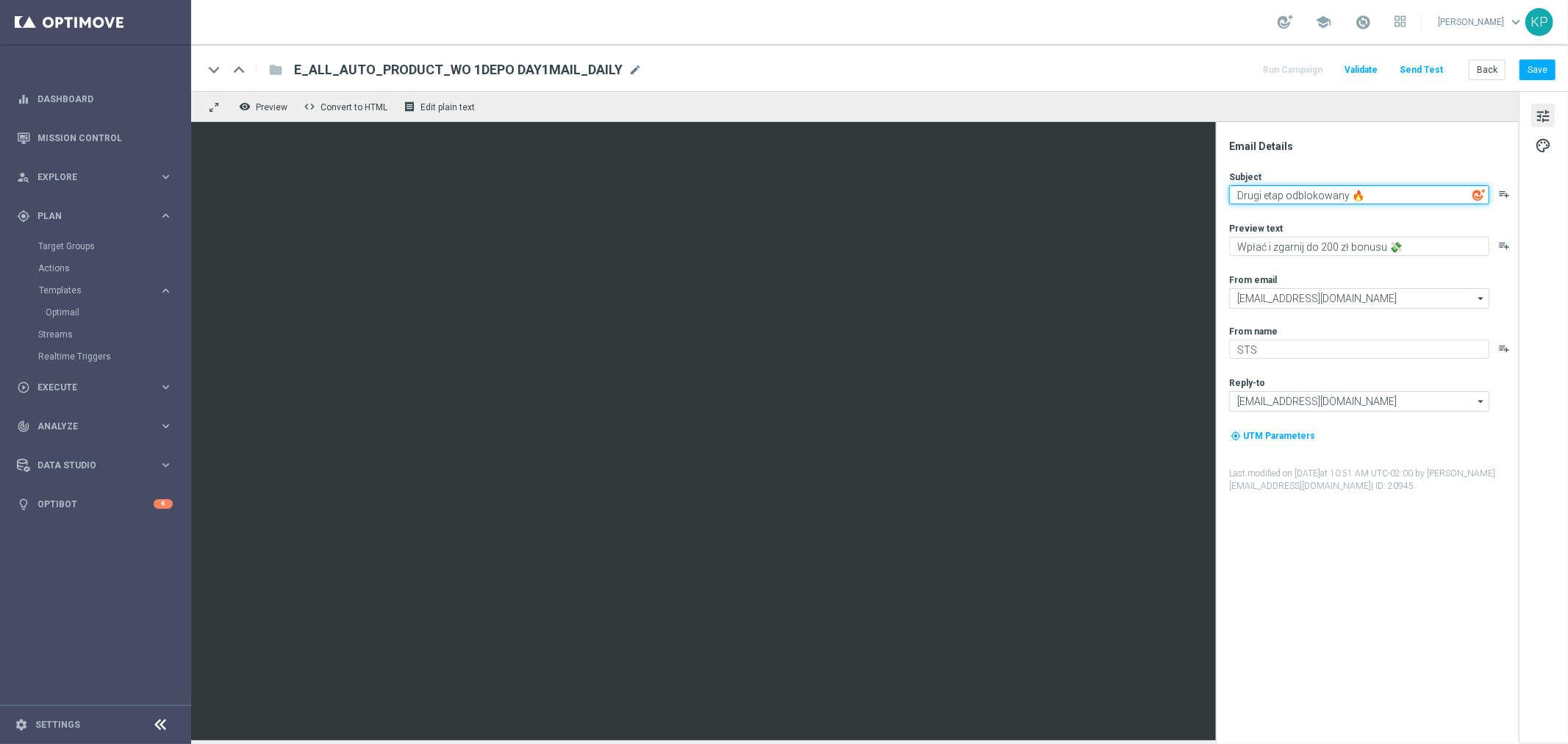
click at [1377, 200] on textarea "Drugi etap odblokowany 🔥" at bounding box center [1359, 194] width 260 height 19
paste textarea "🔓"
click at [1153, 89] on div "keyboard_arrow_down keyboard_arrow_up folder E_ALL_AUTO_PRODUCT_WO 1DEPO DAY1MA…" at bounding box center [879, 68] width 1377 height 47
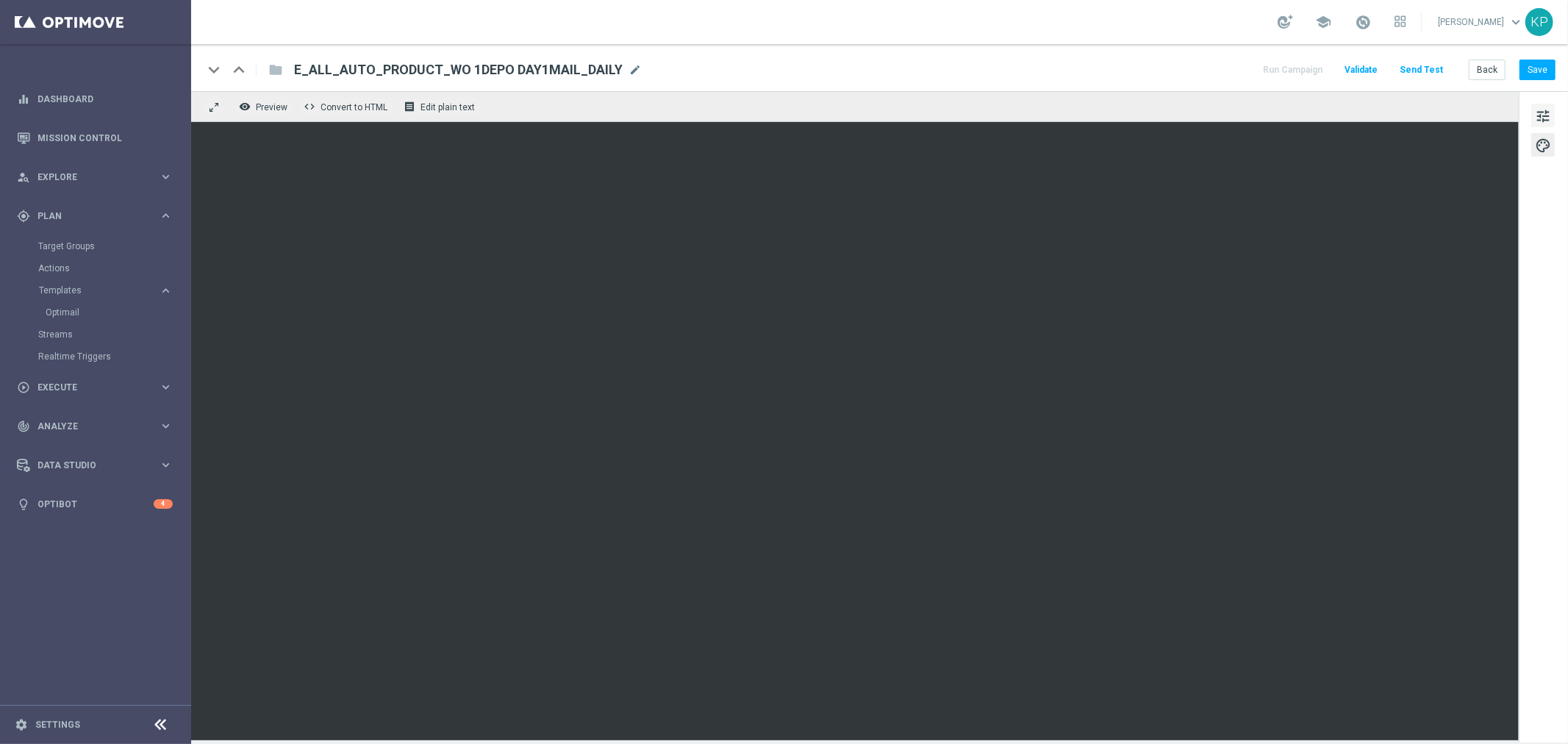
click at [1555, 107] on button "tune" at bounding box center [1543, 115] width 24 height 24
click at [1547, 112] on span "tune" at bounding box center [1543, 115] width 16 height 19
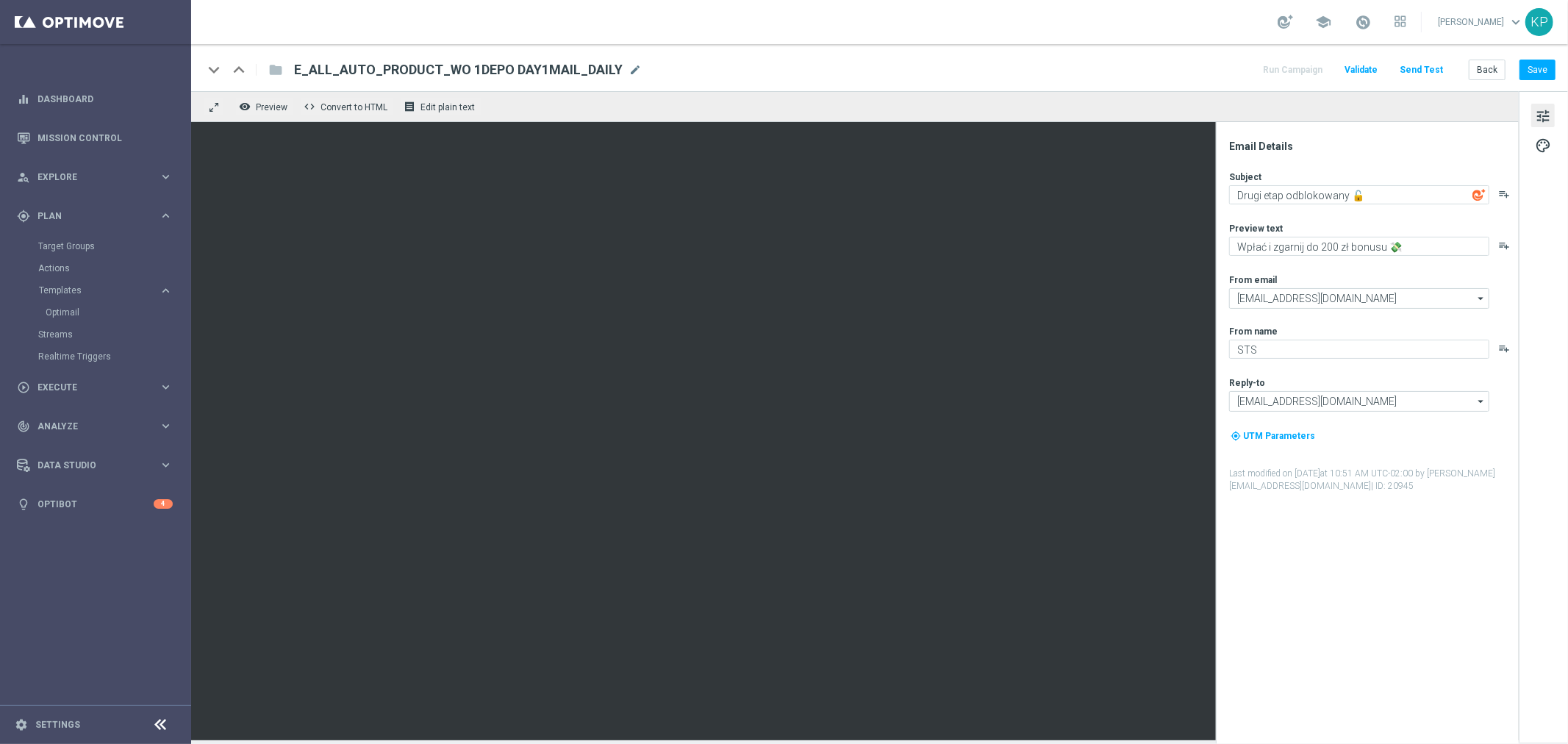
click at [1185, 106] on div "remove_red_eye Preview code Convert to HTML receipt Edit plain text" at bounding box center [855, 106] width 1328 height 31
click at [1229, 100] on div "remove_red_eye Preview code Convert to HTML receipt Edit plain text" at bounding box center [855, 106] width 1328 height 31
drag, startPoint x: 1284, startPoint y: 192, endPoint x: 1267, endPoint y: 192, distance: 17.0
click at [1267, 192] on textarea "Drugi etap odblokowany 🔓" at bounding box center [1359, 194] width 260 height 19
type textarea "Drugi bonus odblokowany 🔓"
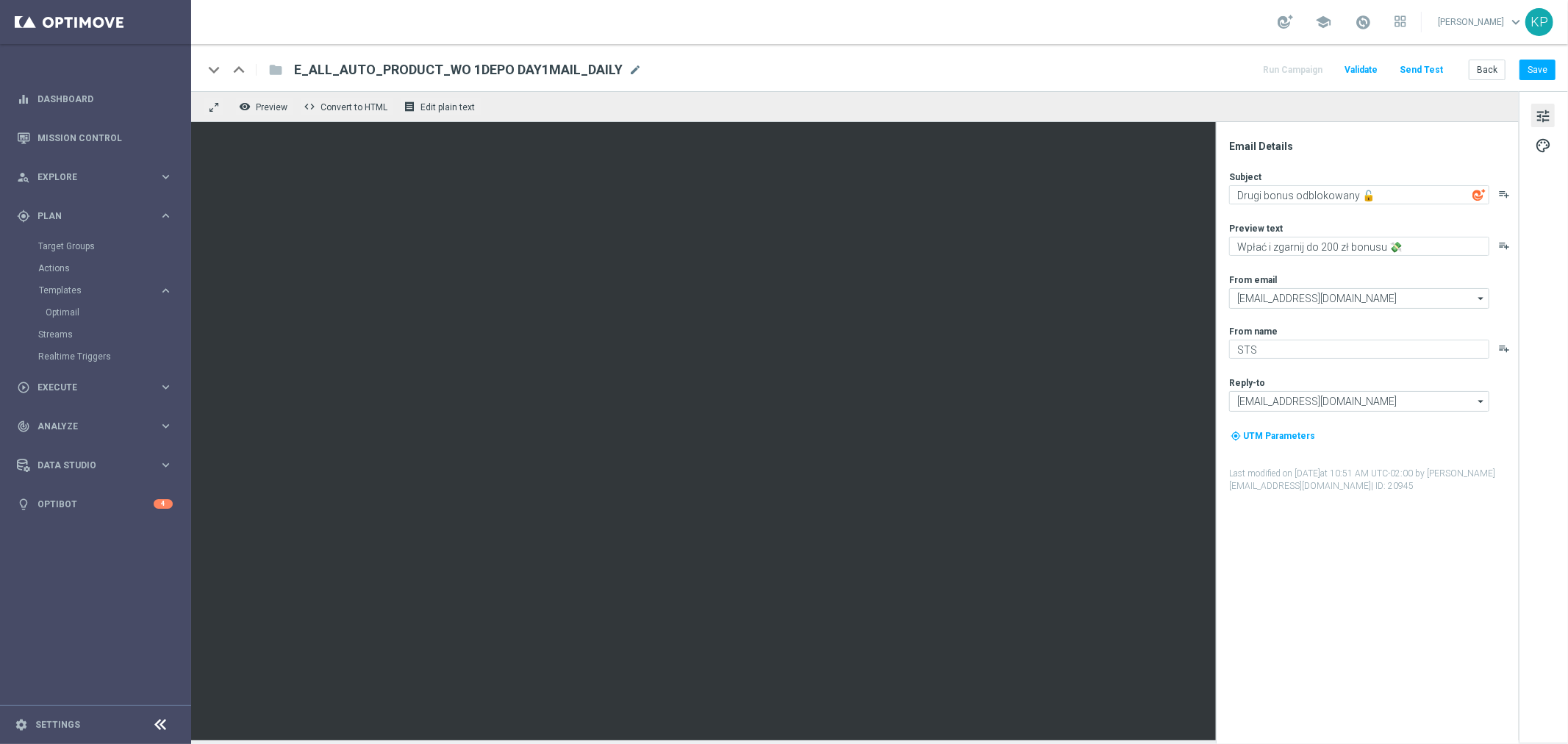
click at [1258, 81] on div "keyboard_arrow_down keyboard_arrow_up folder E_ALL_AUTO_PRODUCT_WO 1DEPO DAY1MA…" at bounding box center [879, 68] width 1377 height 47
click at [1523, 64] on button "Save" at bounding box center [1537, 70] width 36 height 21
click at [1136, 83] on div "keyboard_arrow_down keyboard_arrow_up folder E_ALL_AUTO_PRODUCT_WO 1DEPO DAY1MA…" at bounding box center [879, 68] width 1377 height 47
click at [1498, 71] on button "Back" at bounding box center [1488, 70] width 37 height 21
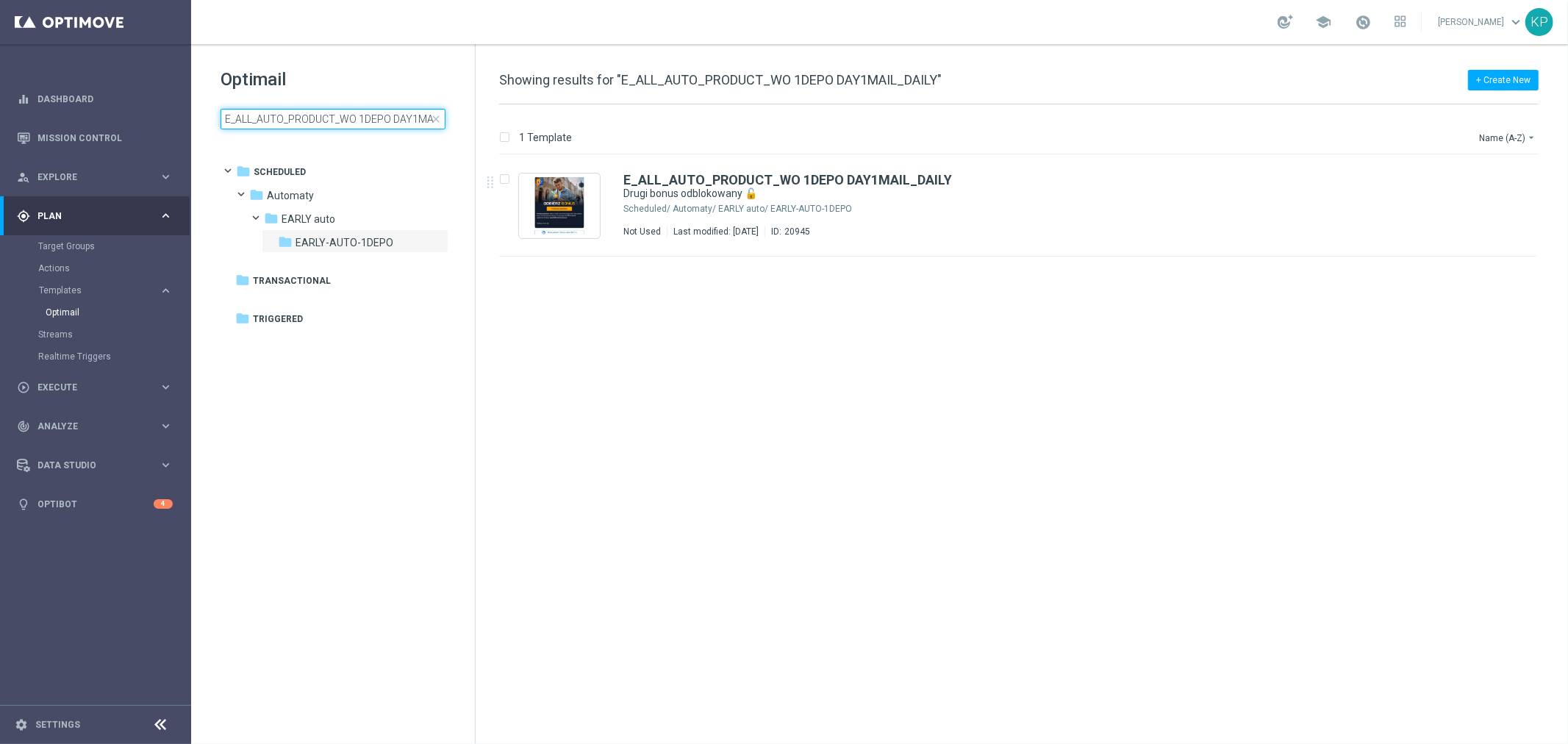
click at [413, 119] on input "E_ALL_AUTO_PRODUCT_WO 1DEPO DAY1MAIL_DAILY" at bounding box center [333, 119] width 225 height 21
type input "E_ALL_AUTO_PRODUCT_WO 1DEPO DAY2MAIL_DAILY"
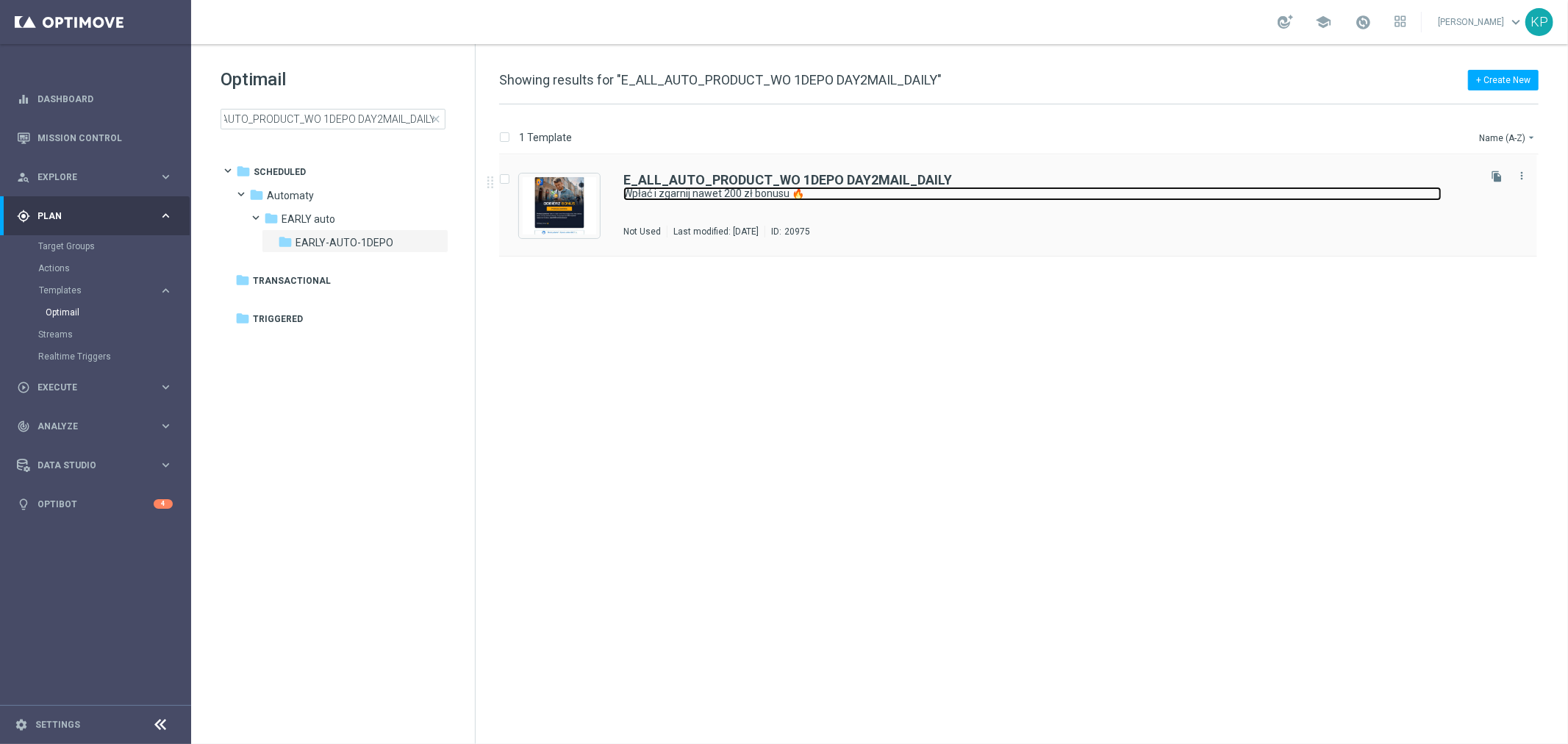
click at [924, 193] on link "Wpłać i zgarnij nawet 200 zł bonusu 🔥" at bounding box center [1033, 193] width 818 height 14
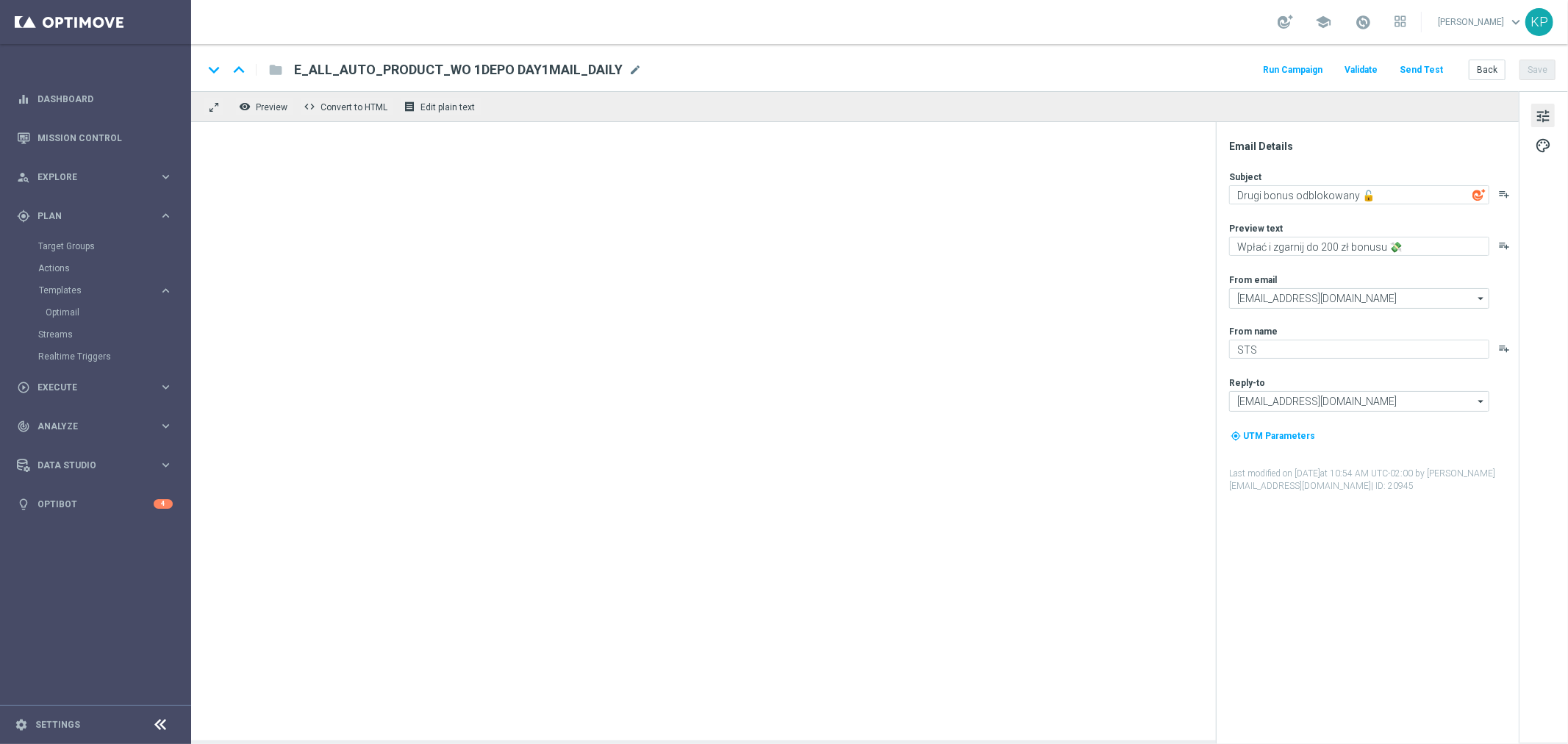
type textarea "Wpłać i zgarnij nawet 200 zł bonusu 🔥"
type textarea "50% od wpłaty wciąż na Ciebie czeka ⌛"
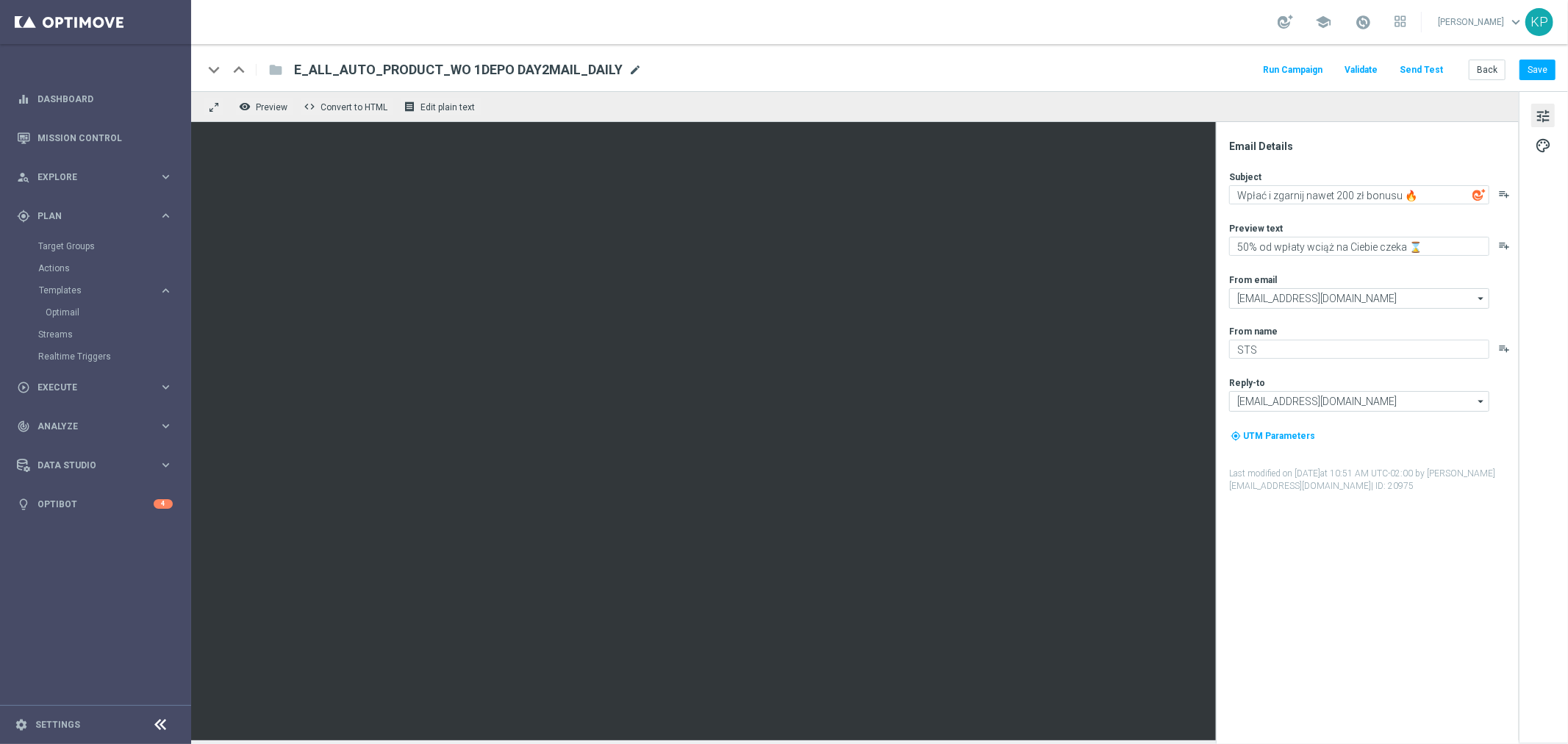
click at [628, 70] on span "mode_edit" at bounding box center [635, 70] width 13 height 13
paste input "7"
type input "E_ALL_AUTO_PRODUCT_WO 1DEPO DAY7MAIL_DAILY"
click at [777, 44] on div "keyboard_arrow_down keyboard_arrow_up folder E_ALL_AUTO_PRODUCT_WO 1DEPO DAY7MA…" at bounding box center [879, 68] width 1377 height 47
click at [1545, 63] on button "Save" at bounding box center [1537, 70] width 36 height 21
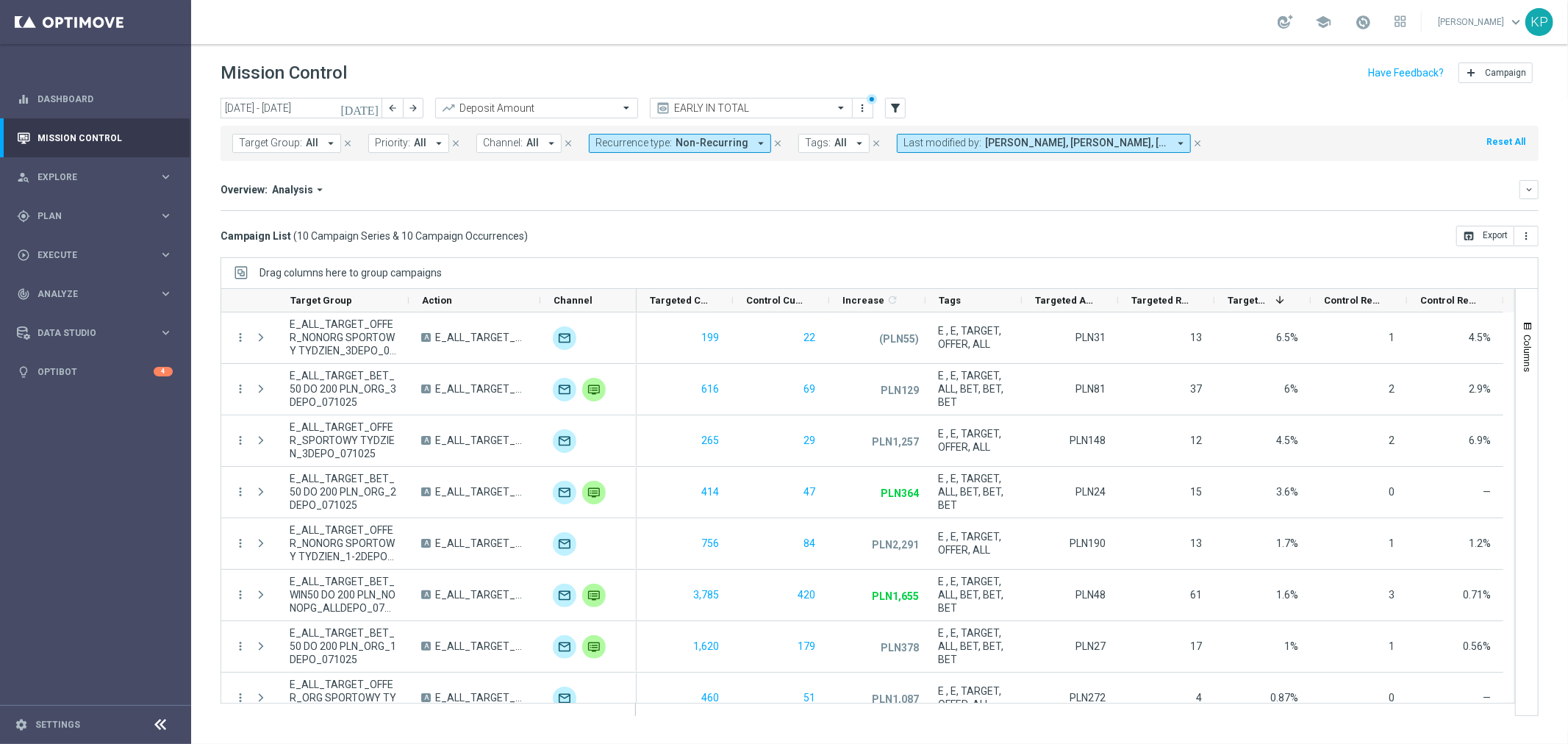
click at [599, 199] on div "Overview: Analysis arrow_drop_down keyboard_arrow_down" at bounding box center [880, 190] width 1318 height 19
click at [149, 207] on div "gps_fixed Plan keyboard_arrow_right" at bounding box center [95, 216] width 190 height 39
click at [88, 245] on link "Target Groups" at bounding box center [96, 246] width 115 height 11
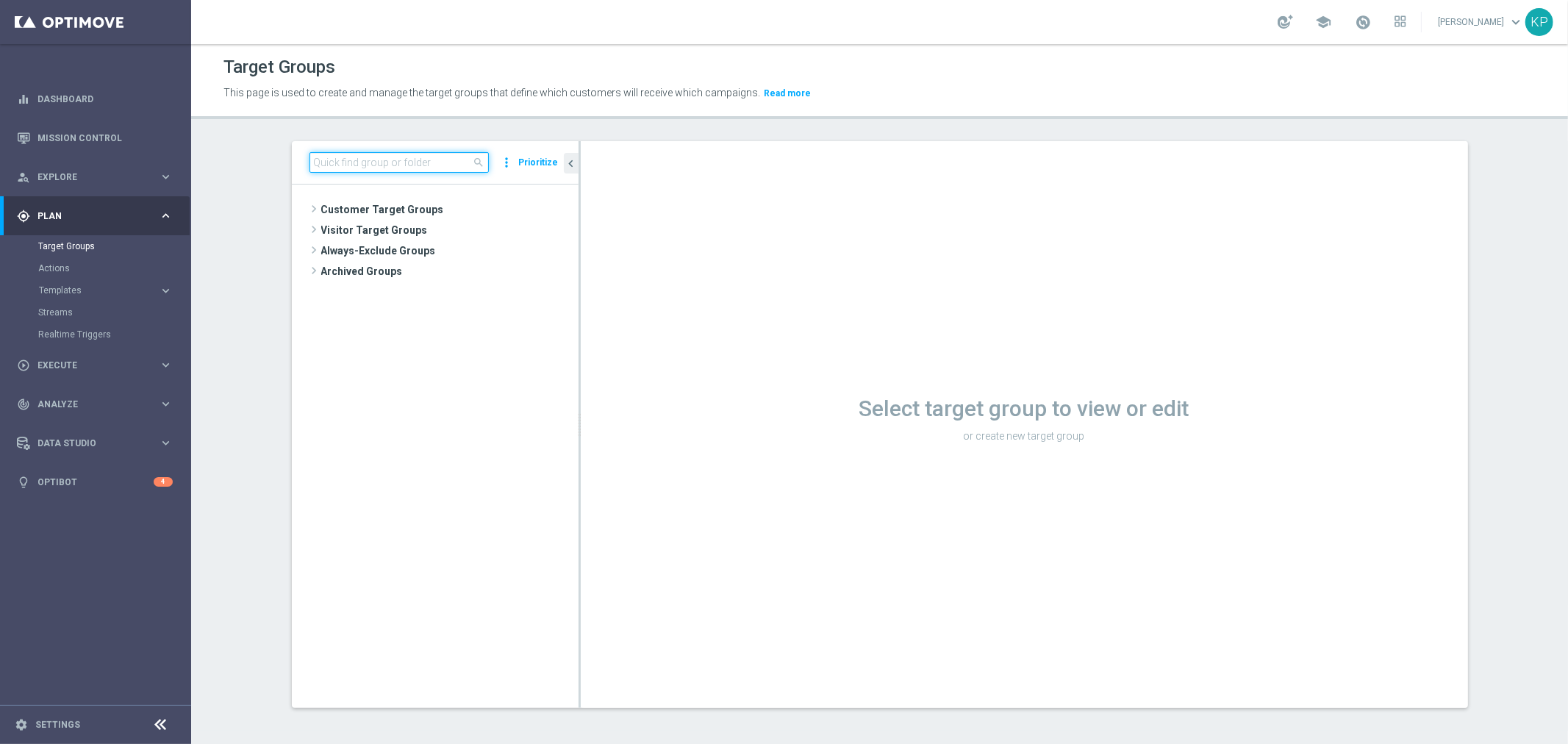
click at [366, 158] on input at bounding box center [399, 162] width 180 height 21
paste input "E_ALL_AUTO_PRODUCT_WO 1DEPO DAY1MAIL_DAILY"
type input "E_ALL_AUTO_PRODUCT_WO 1DEPO DAY1MAIL_DAILY"
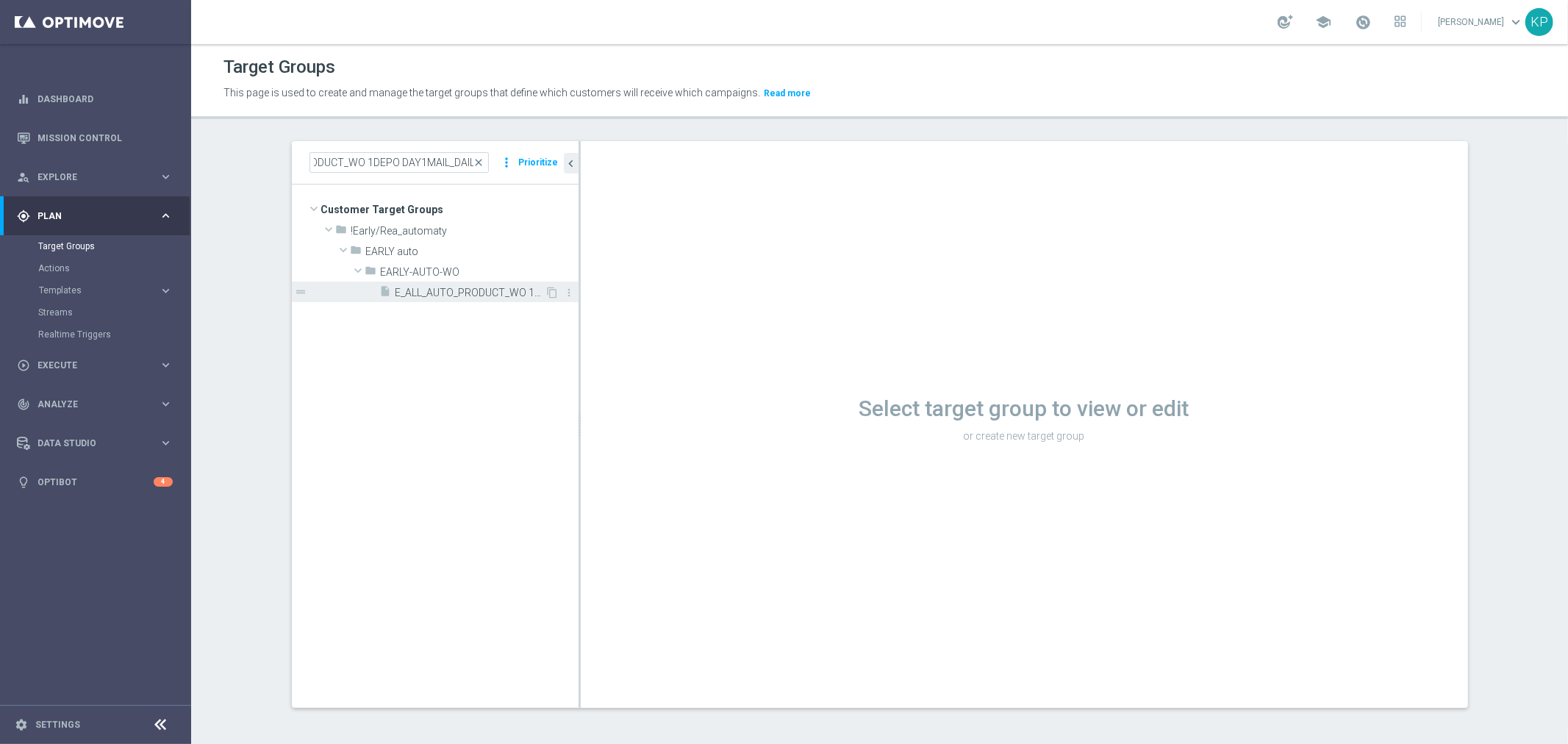
click at [408, 284] on div "insert_drive_file E_ALL_AUTO_PRODUCT_WO 1DEPO DAY1MAIL_DAILY" at bounding box center [463, 291] width 165 height 21
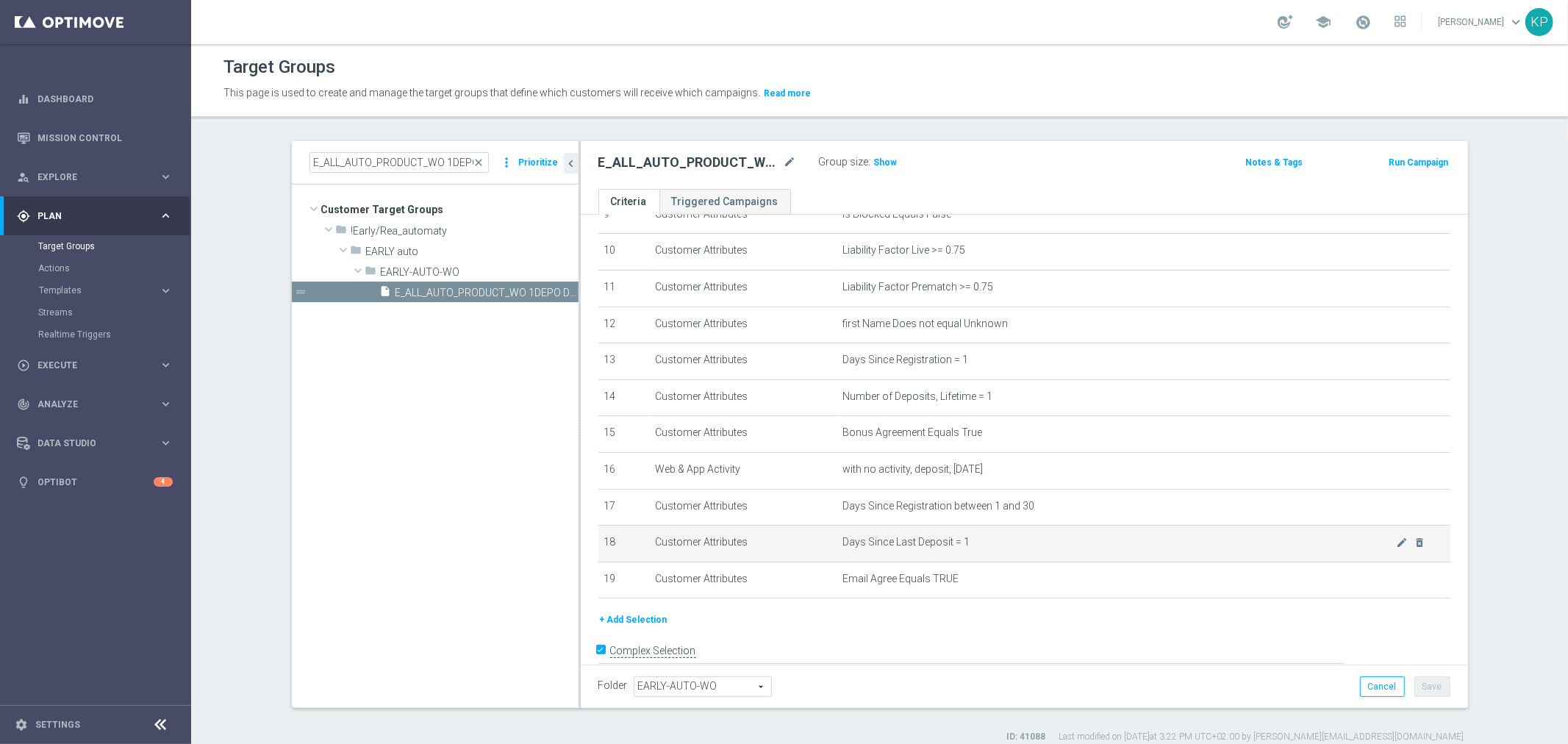
scroll to position [376, 0]
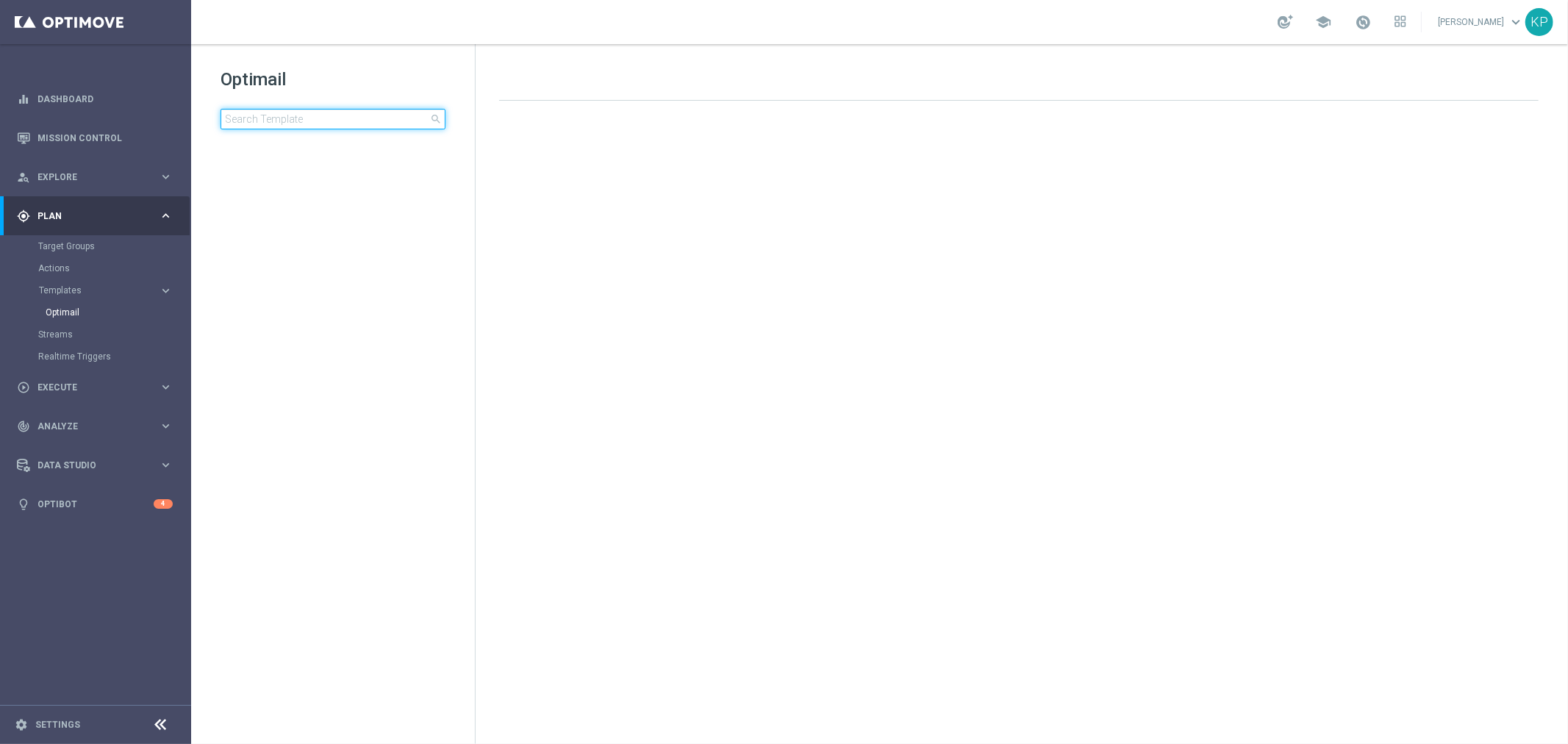
click at [294, 120] on input at bounding box center [333, 119] width 225 height 21
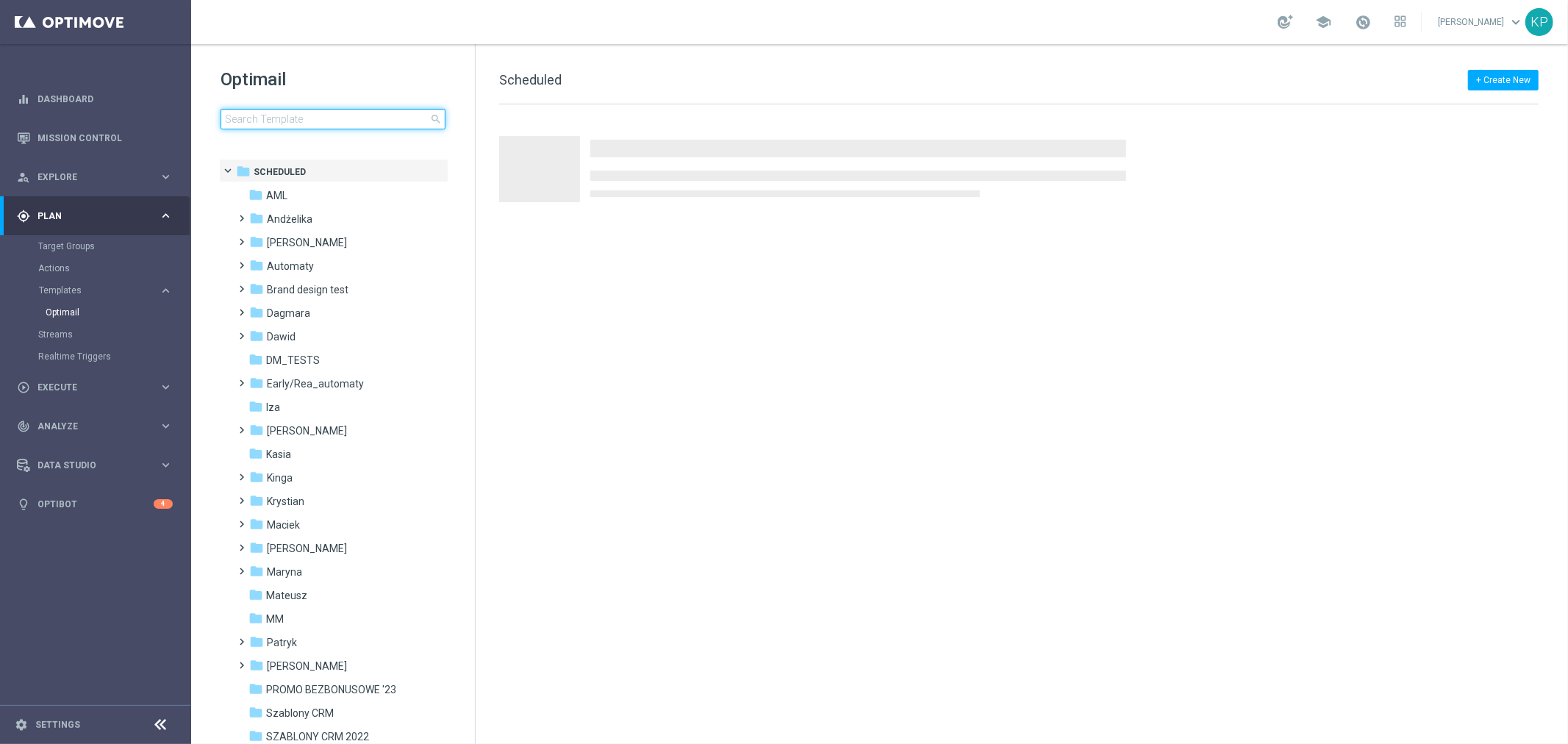
click at [294, 120] on input at bounding box center [333, 119] width 225 height 21
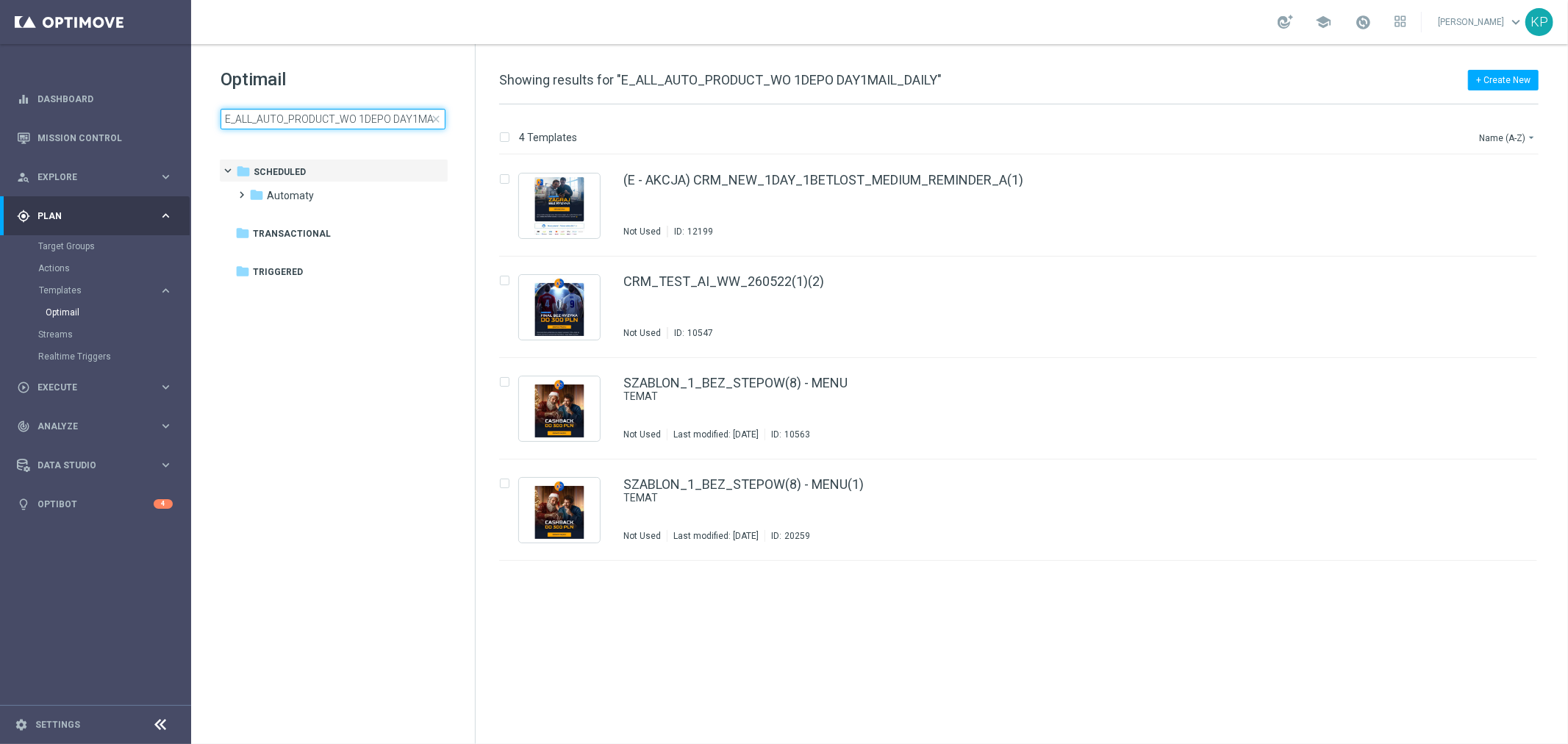
scroll to position [0, 35]
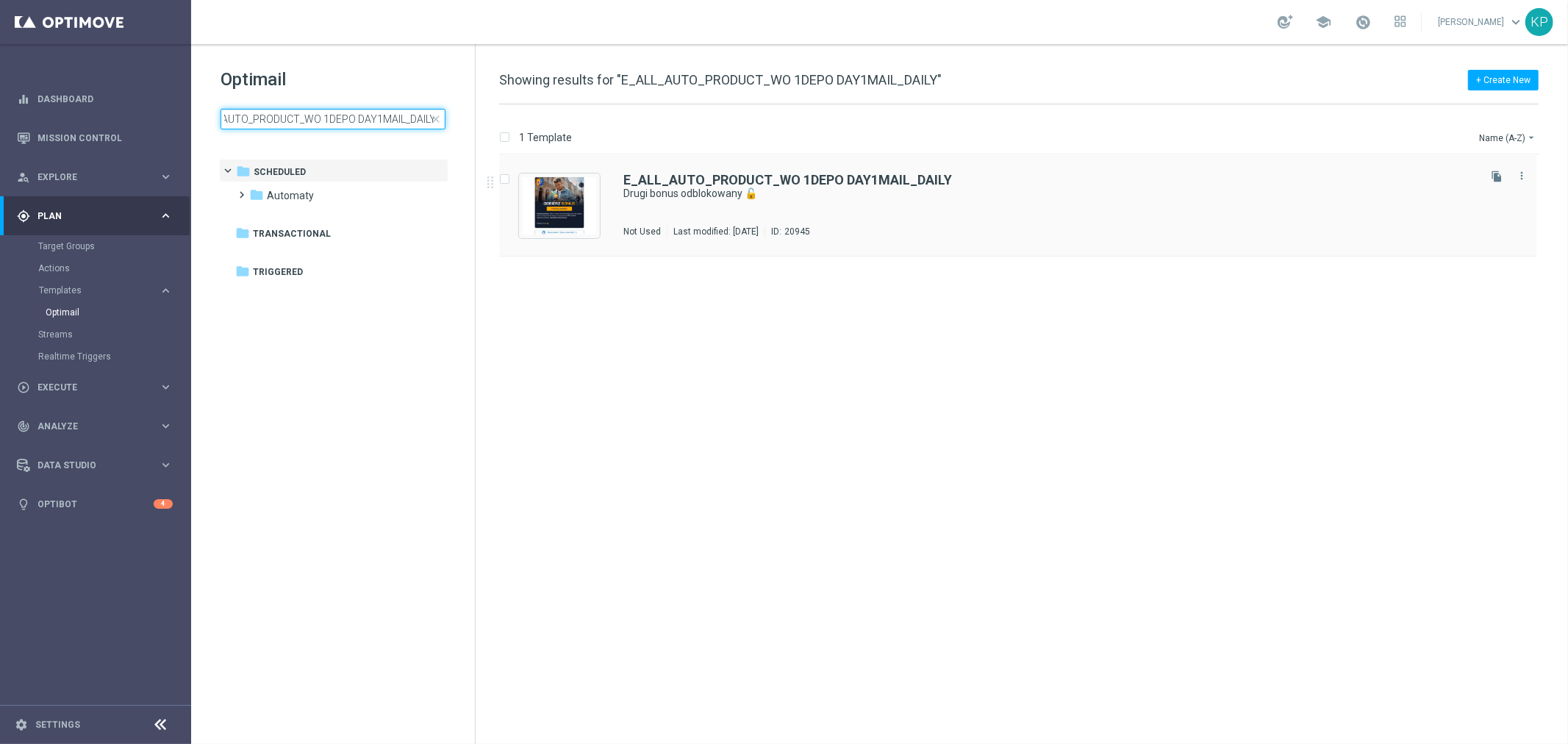
type input "E_ALL_AUTO_PRODUCT_WO 1DEPO DAY1MAIL_DAILY"
click at [836, 218] on div "E_ALL_AUTO_PRODUCT_WO 1DEPO DAY1MAIL_DAILY Drugi bonus odblokowany 🔓 Not Used L…" at bounding box center [1050, 206] width 852 height 64
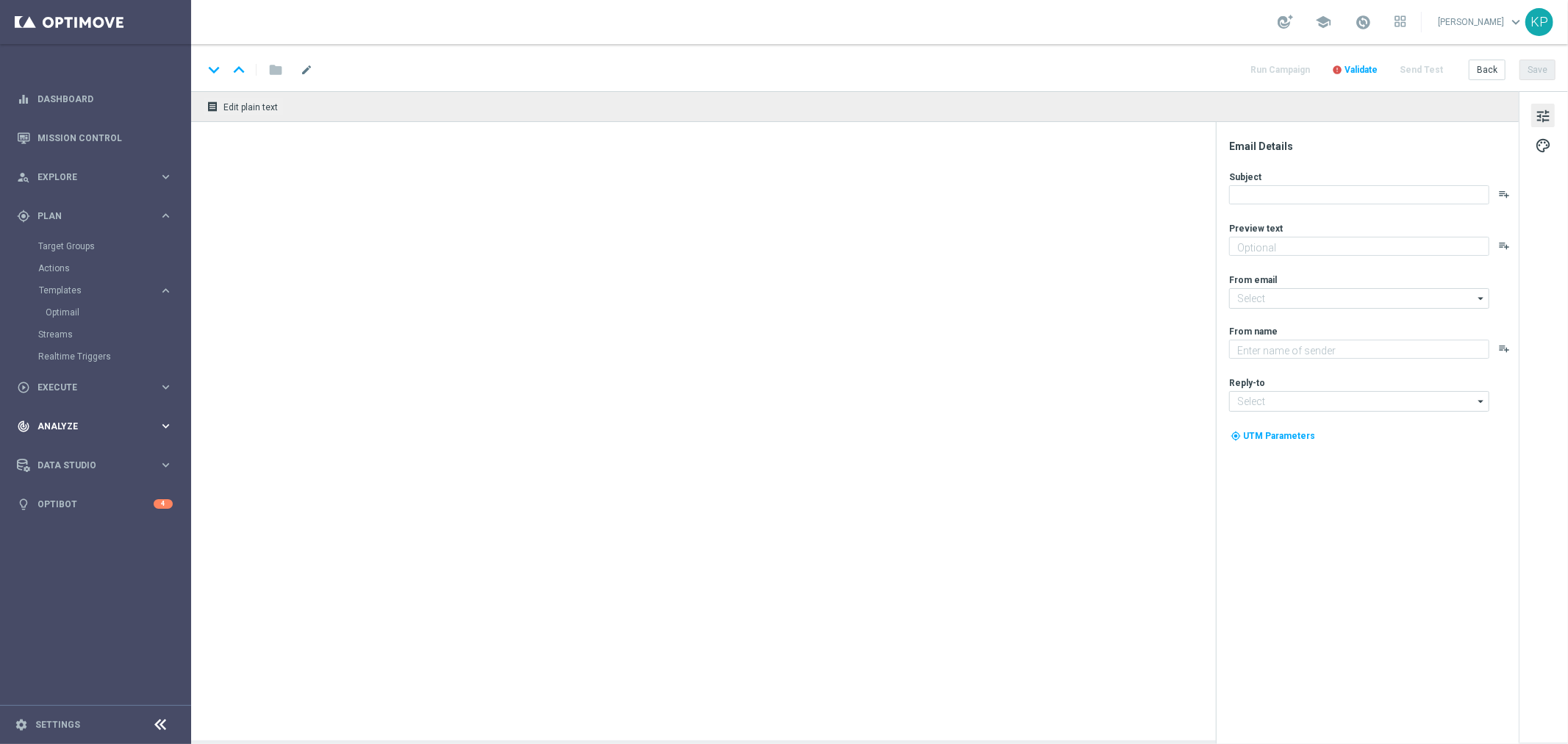
type textarea "Wpłać i zgarnij do 200 zł bonusu 💸"
type input "oferta@sts.pl"
type textarea "STS"
type input "kontakt@sts.pl"
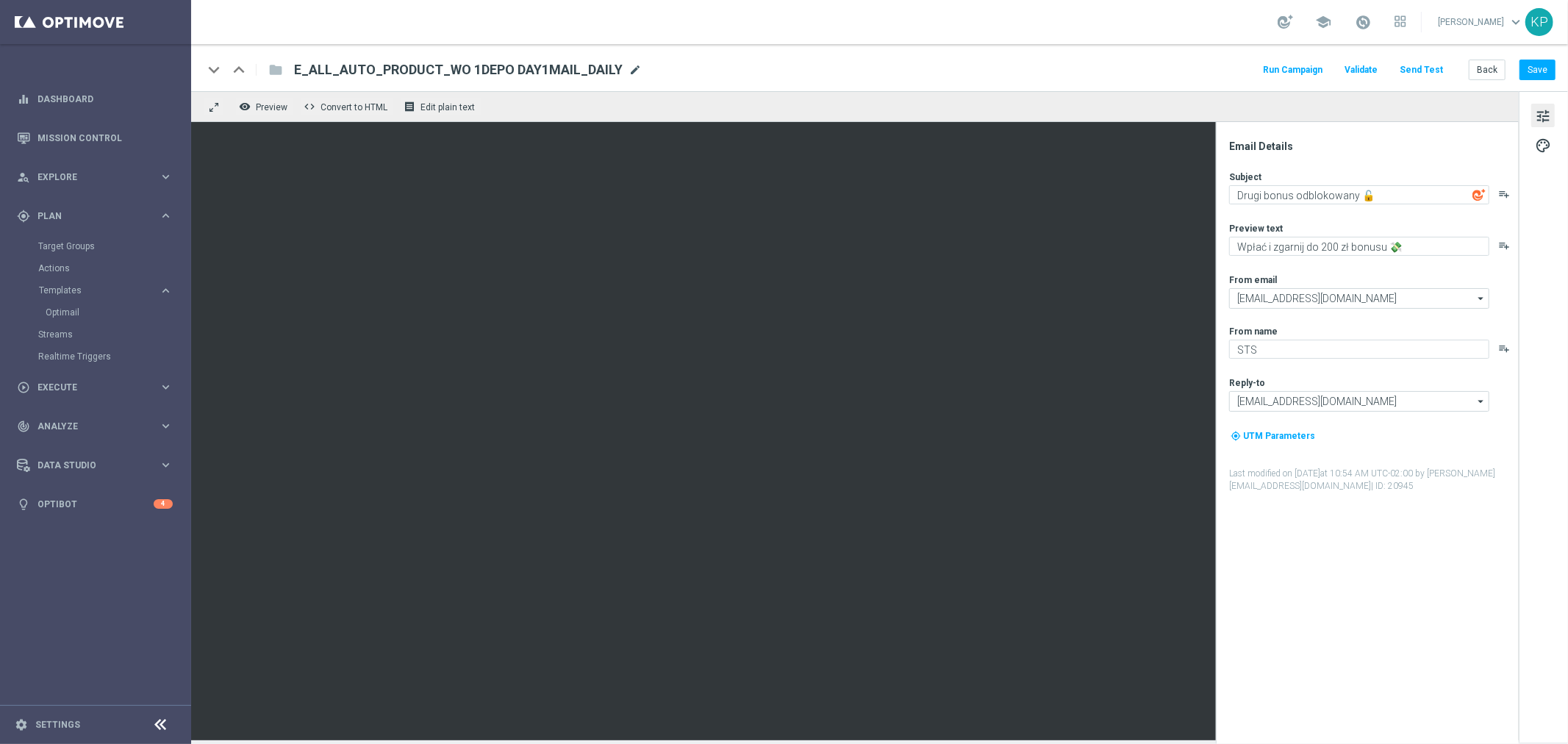
click at [628, 67] on span "mode_edit" at bounding box center [635, 70] width 13 height 13
paste input "7"
type input "E_ALL_AUTO_PRODUCT_WO 1DEPO DAY7MAIL_DAILY"
click at [666, 37] on div "school Krystian Potoczny keyboard_arrow_down KP" at bounding box center [879, 22] width 1377 height 44
click at [1486, 63] on button "Back" at bounding box center [1488, 70] width 37 height 21
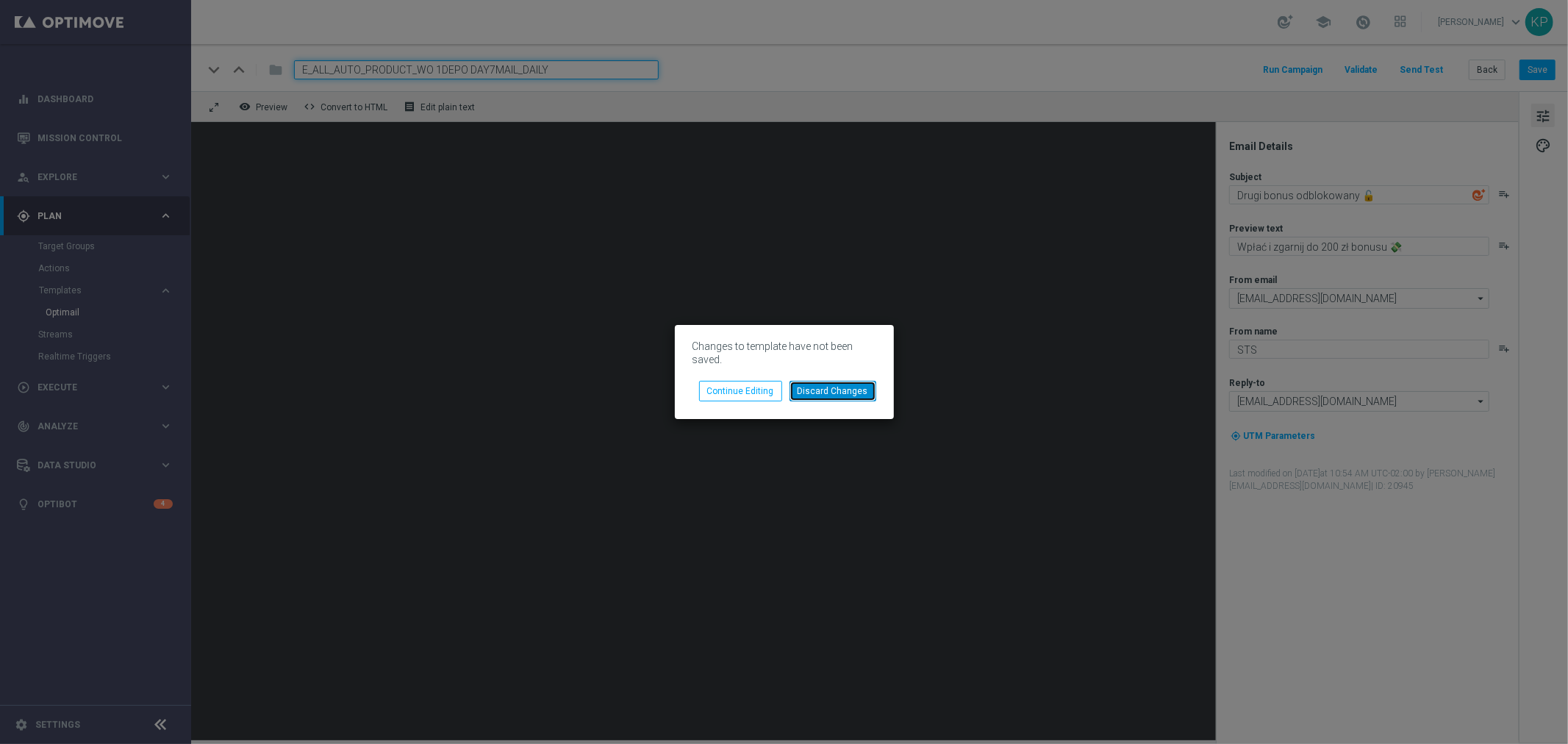
click at [810, 394] on button "Discard Changes" at bounding box center [833, 391] width 86 height 21
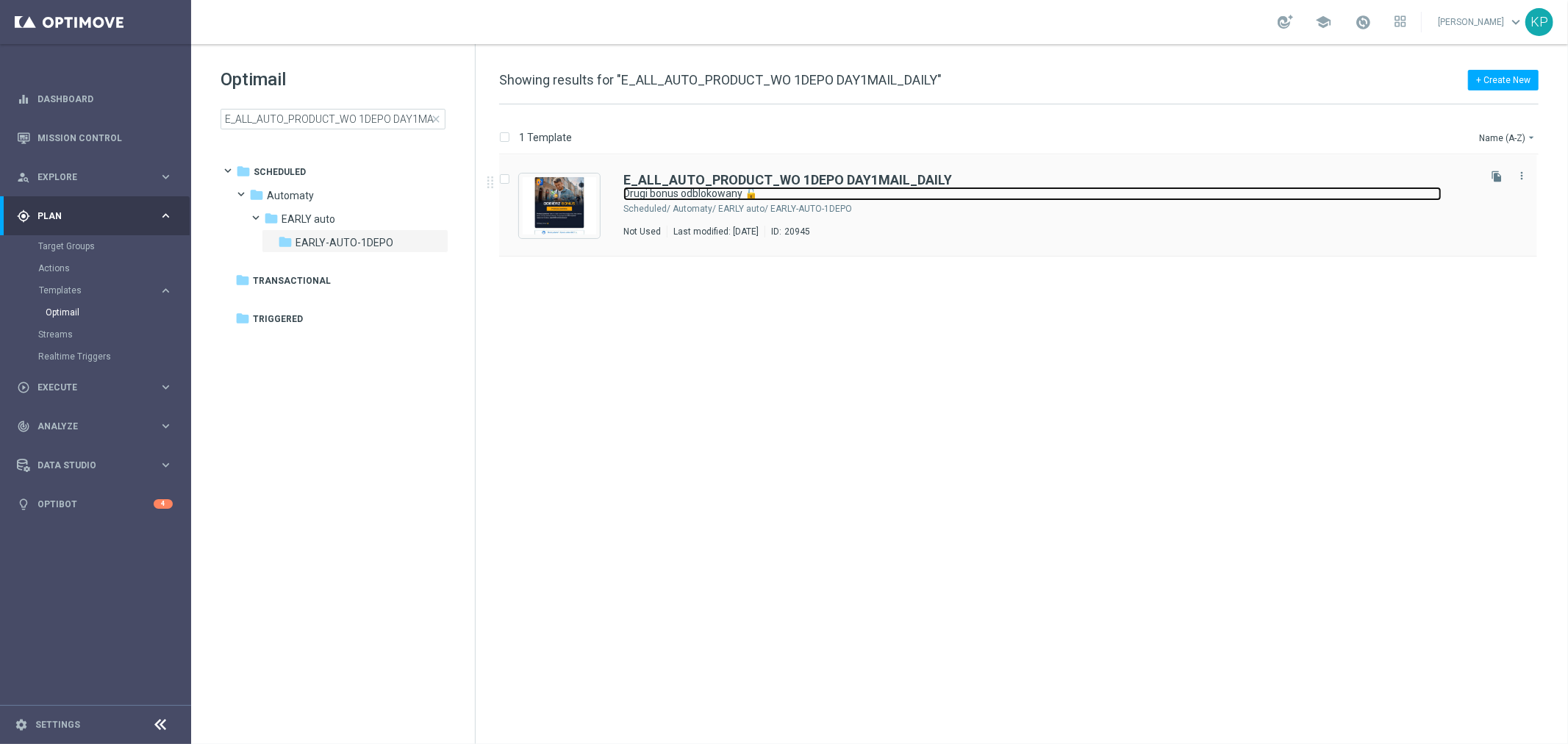
click at [869, 200] on link "Drugi bonus odblokowany 🔓" at bounding box center [1033, 193] width 818 height 14
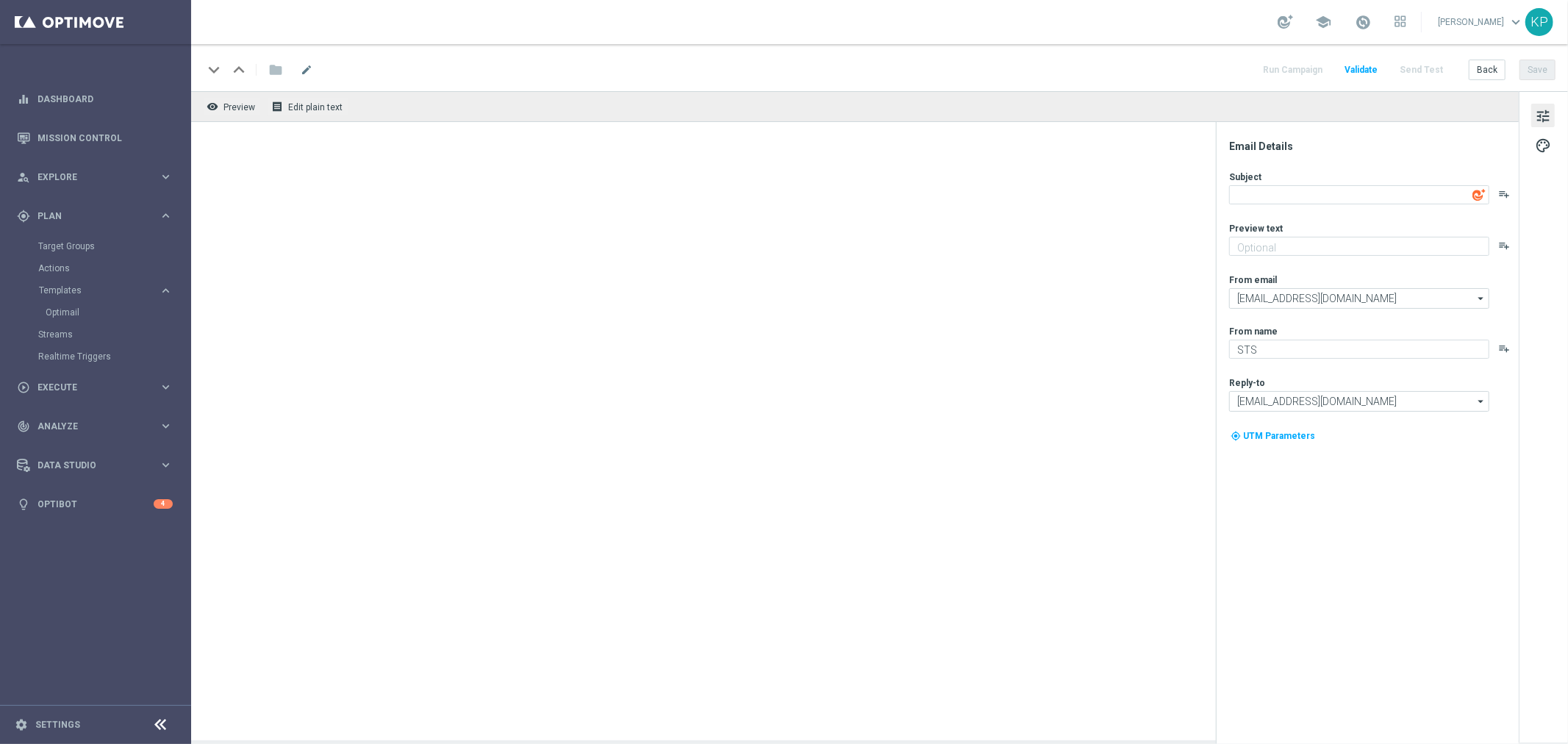
type textarea "Drugi bonus odblokowany 🔓"
type textarea "Wpłać i zgarnij do 200 zł bonusu 💸"
type input "[EMAIL_ADDRESS][DOMAIN_NAME]"
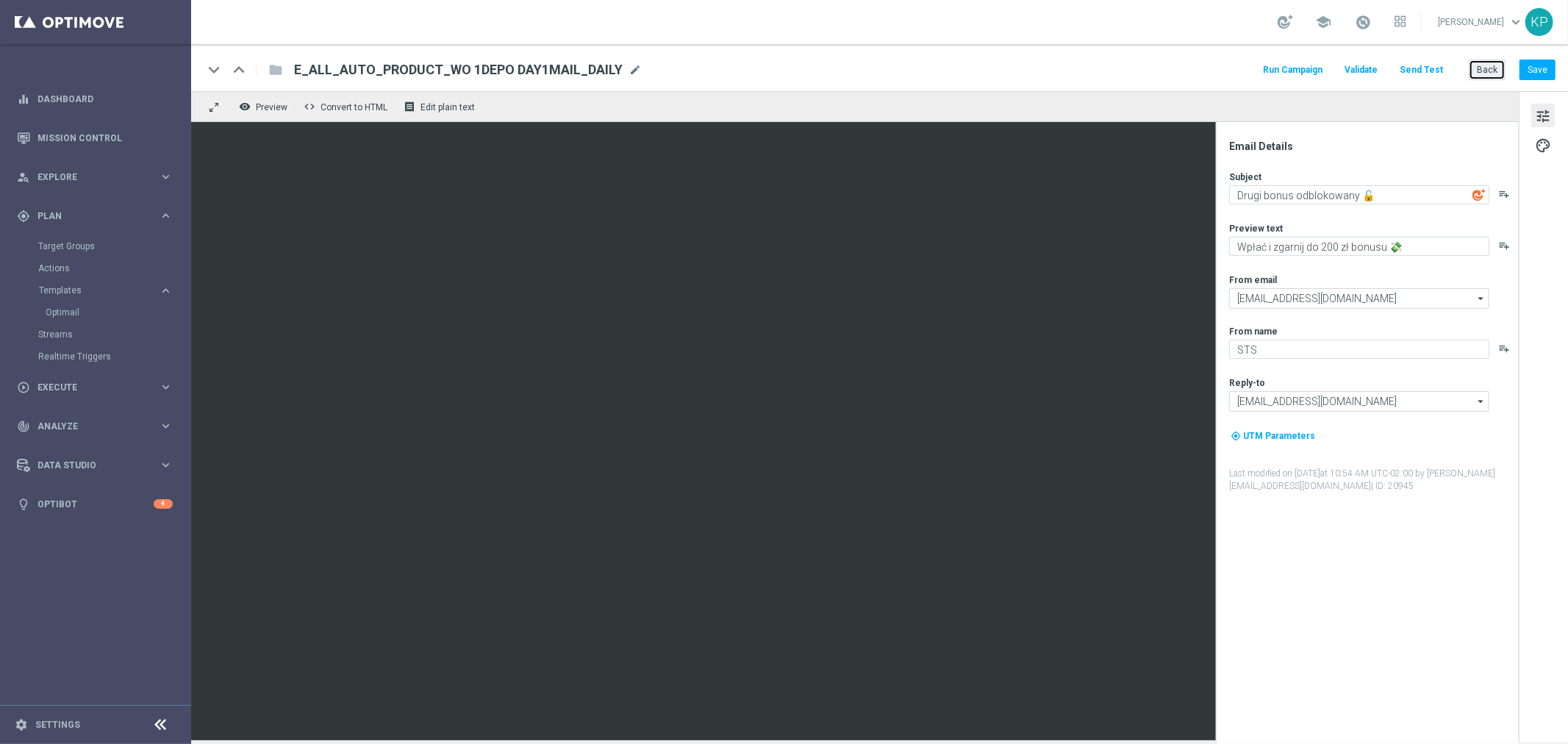
click at [1476, 67] on button "Back" at bounding box center [1488, 70] width 37 height 21
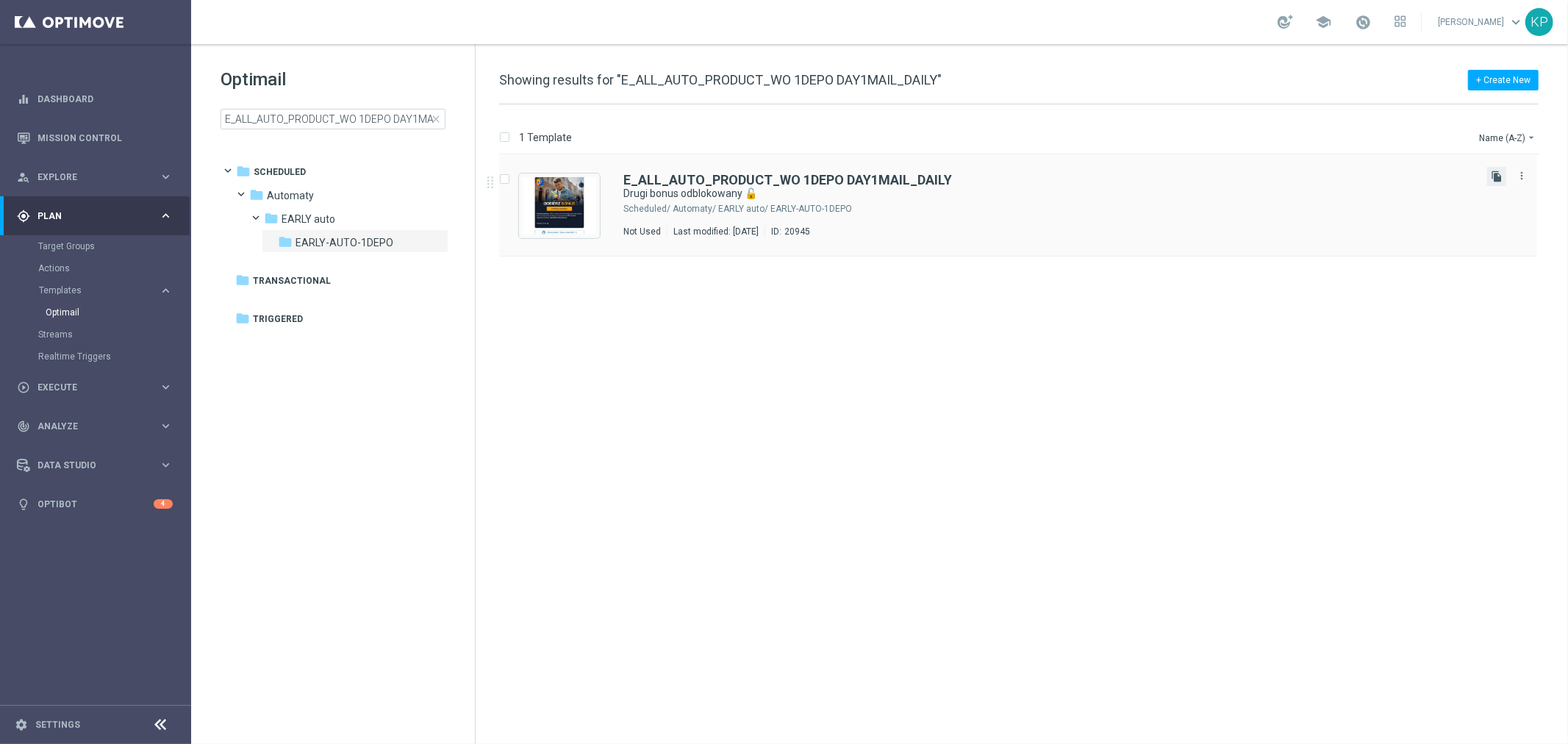
click at [1495, 174] on icon "file_copy" at bounding box center [1496, 176] width 11 height 11
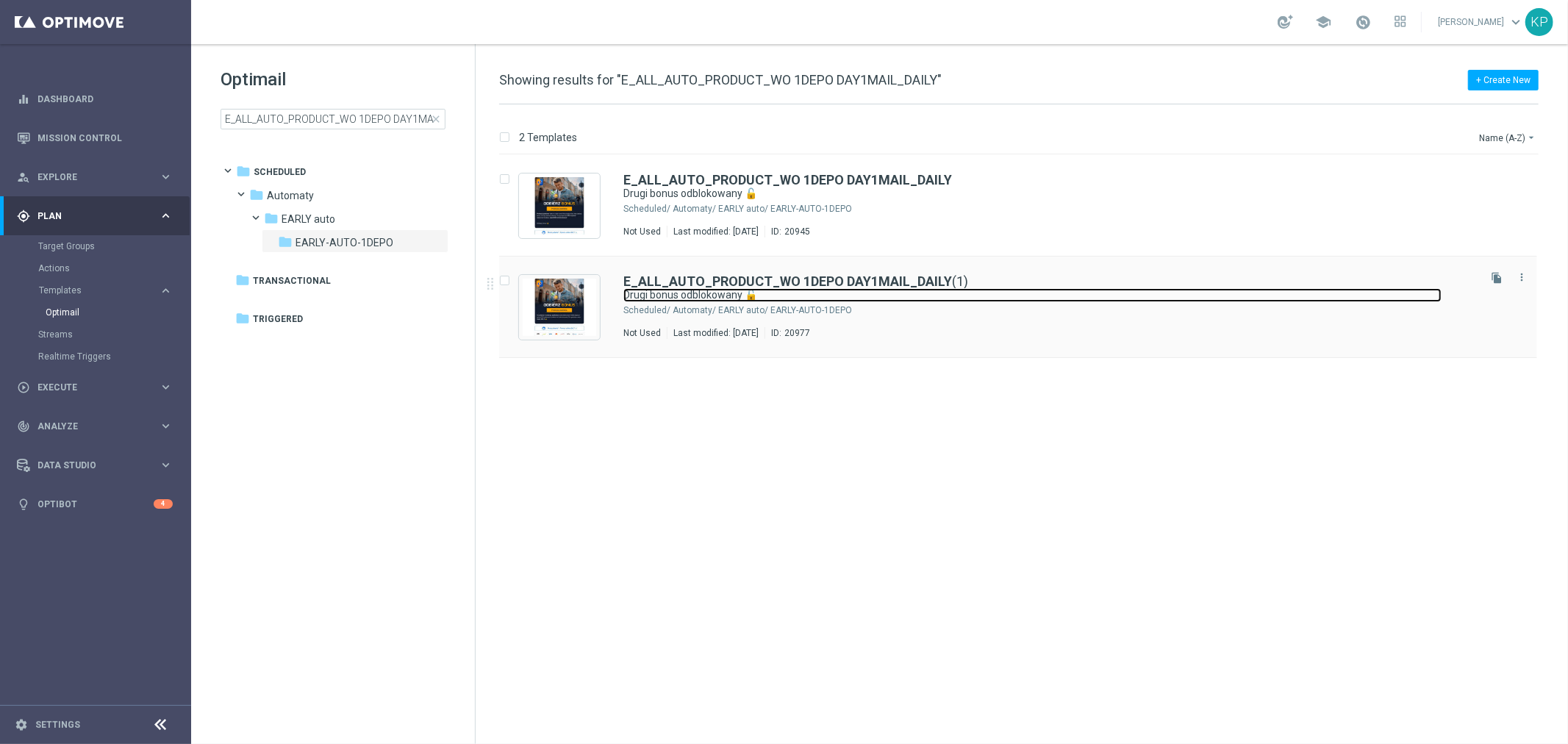
click at [920, 289] on link "Drugi bonus odblokowany 🔓" at bounding box center [1033, 295] width 818 height 14
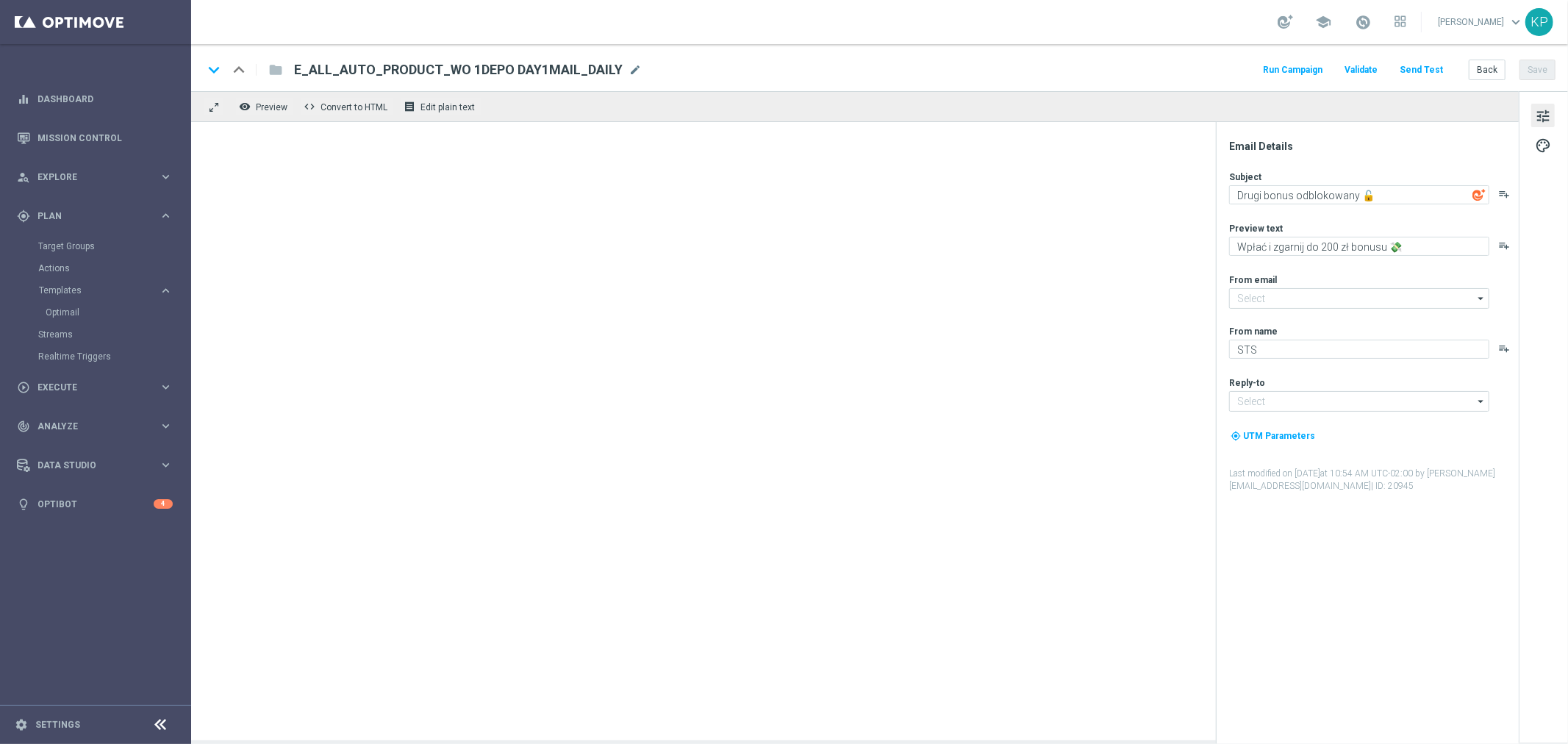
type input "[EMAIL_ADDRESS][DOMAIN_NAME]"
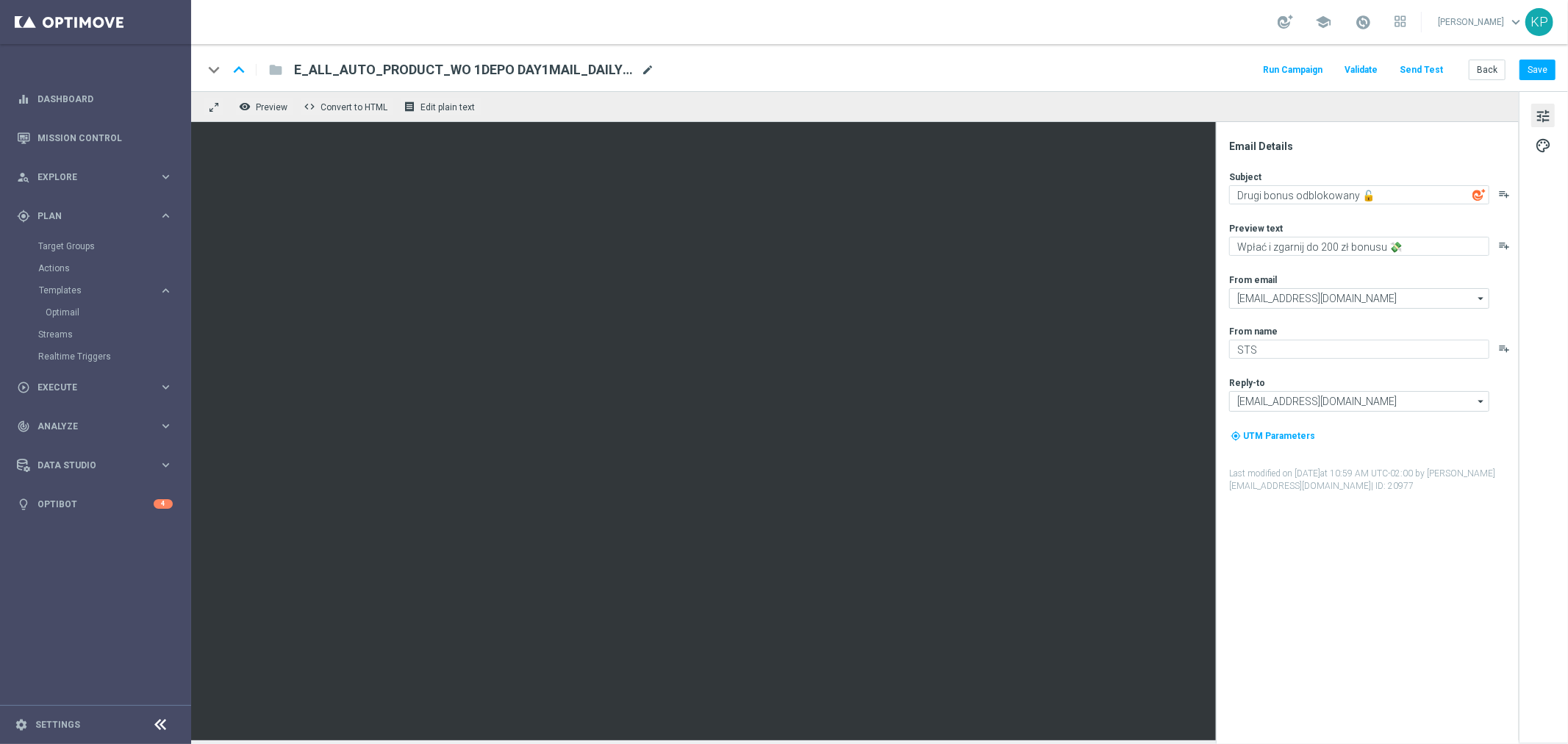
click at [648, 64] on span "mode_edit" at bounding box center [648, 70] width 13 height 13
paste input "2MAIL_DAILY"
type input "E_ALL_AUTO_PRODUCT_WO 1DEPO DAY2MAIL_DAILY"
click at [739, 49] on div "keyboard_arrow_down keyboard_arrow_up folder E_ALL_AUTO_PRODUCT_WO 1DEPO DAY2MA…" at bounding box center [879, 68] width 1377 height 47
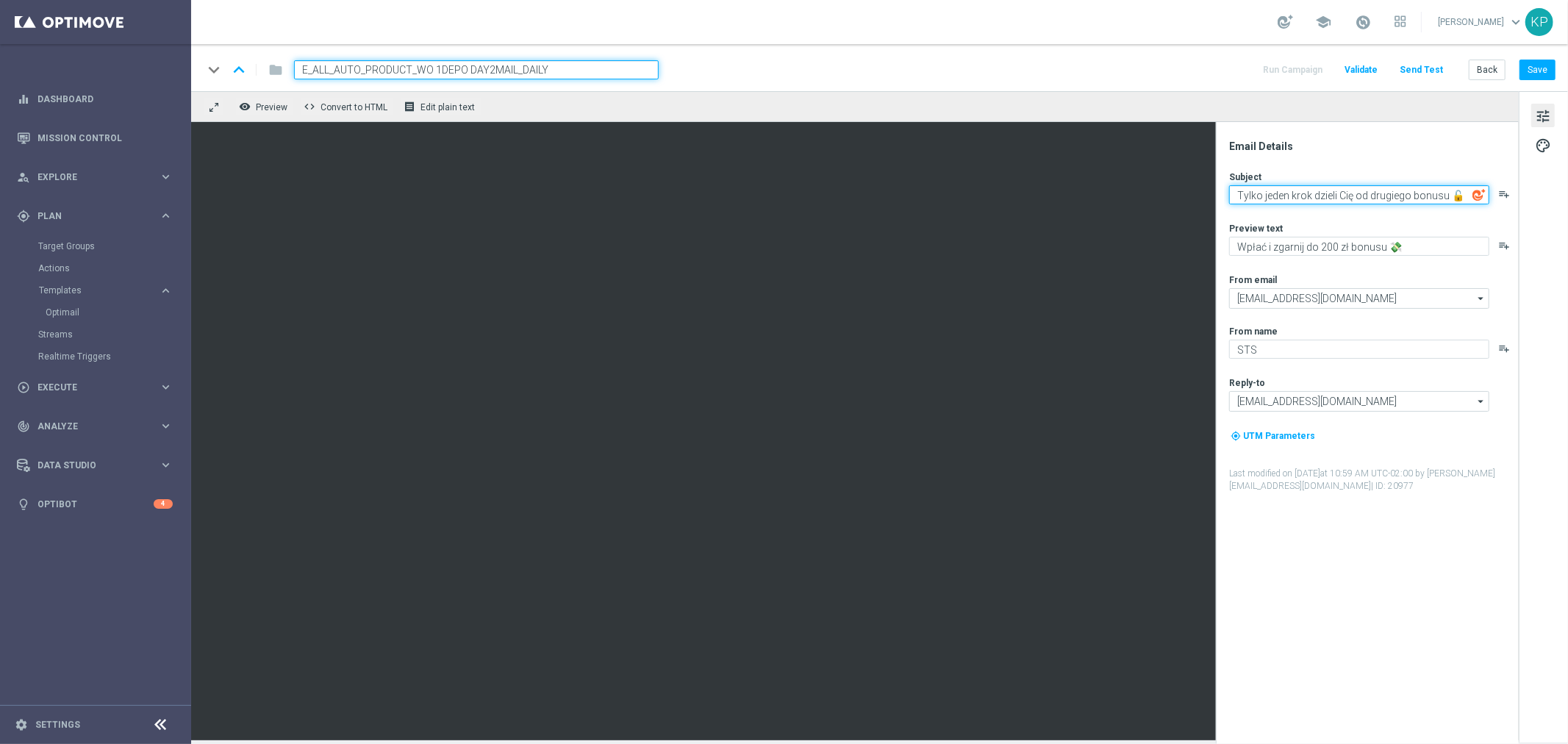
drag, startPoint x: 1447, startPoint y: 193, endPoint x: 1261, endPoint y: 197, distance: 186.0
click at [1261, 197] on textarea "Tylko jeden krok dzieli Cię od drugiego bonusu 🔓" at bounding box center [1359, 194] width 260 height 19
paste textarea "💰"
type textarea "Tylko 1 krok dzieli Cię od kolejnego bonusu 💰"
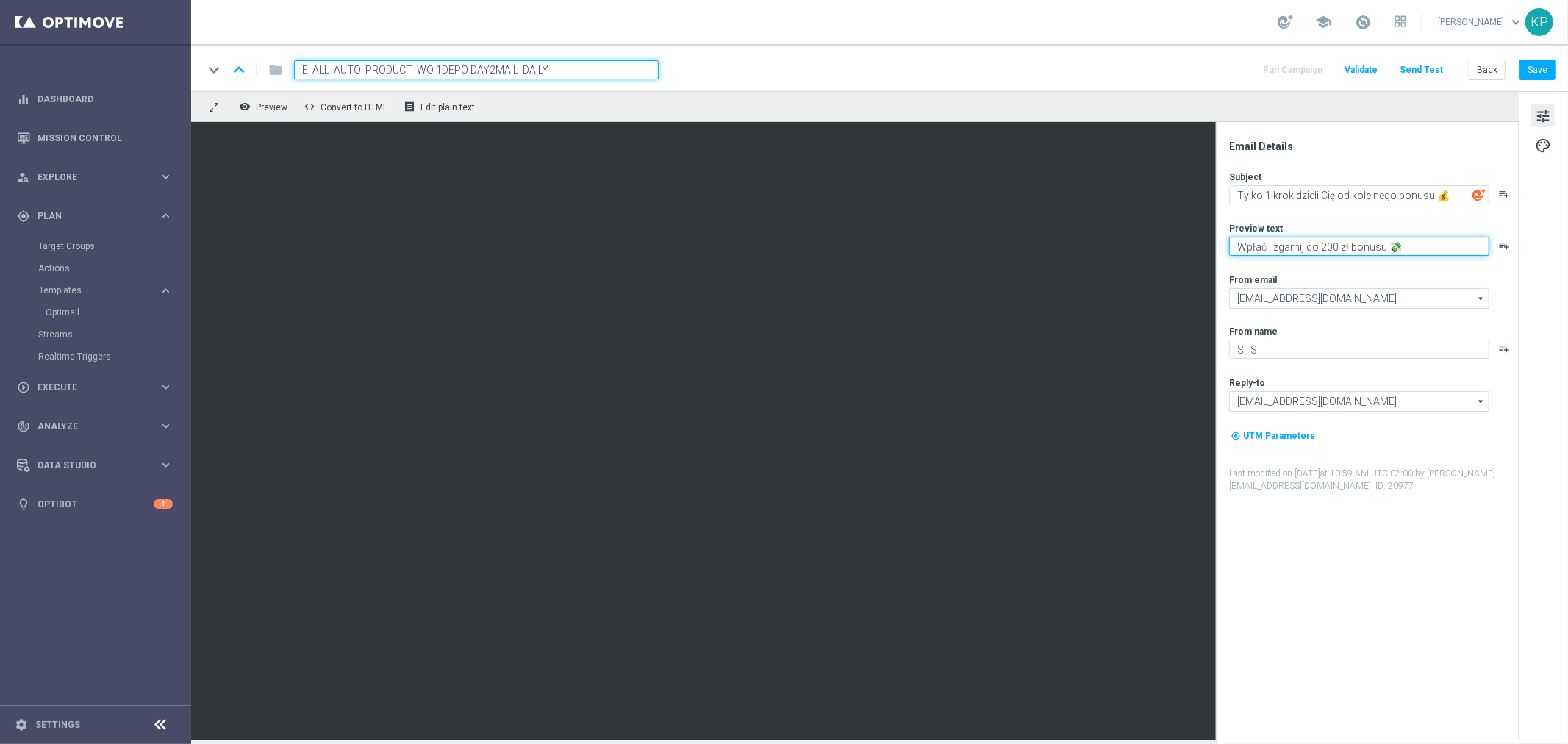
drag, startPoint x: 1384, startPoint y: 246, endPoint x: 1269, endPoint y: 245, distance: 115.0
click at [1269, 245] on textarea "Wpłać i zgarnij do 200 zł bonusu 💸" at bounding box center [1359, 246] width 260 height 19
click at [1469, 245] on textarea "Wpłać drugi depozyt i odbierz do 200 zł ekstra 💸" at bounding box center [1359, 246] width 260 height 19
paste textarea "🤩"
type textarea "Wpłać drugi depozyt i odbierz do 200 zł ekstra 🤩"
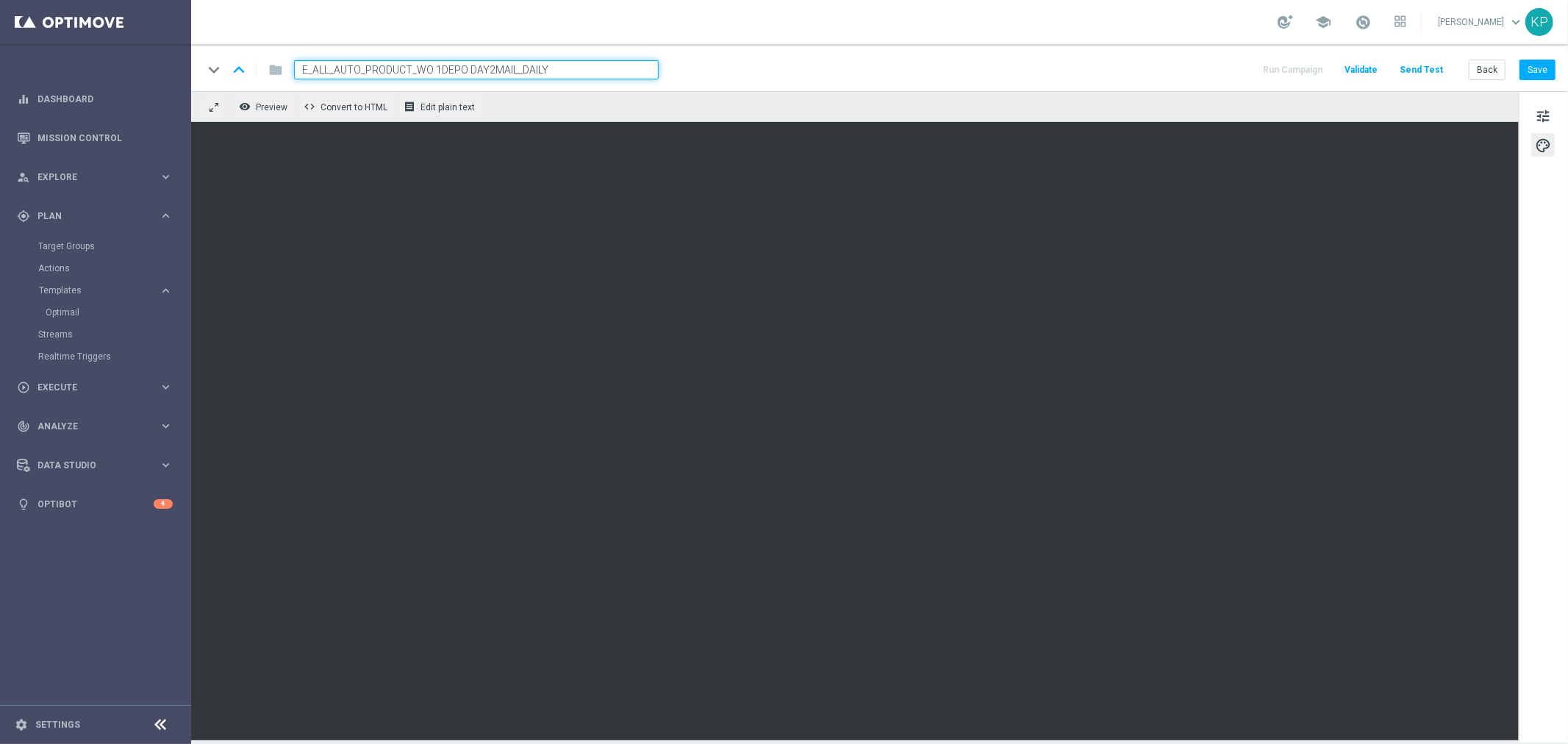
click at [972, 91] on div "remove_red_eye Preview code Convert to HTML receipt Edit plain text" at bounding box center [855, 106] width 1328 height 31
click at [1531, 108] on button "tune" at bounding box center [1543, 115] width 24 height 24
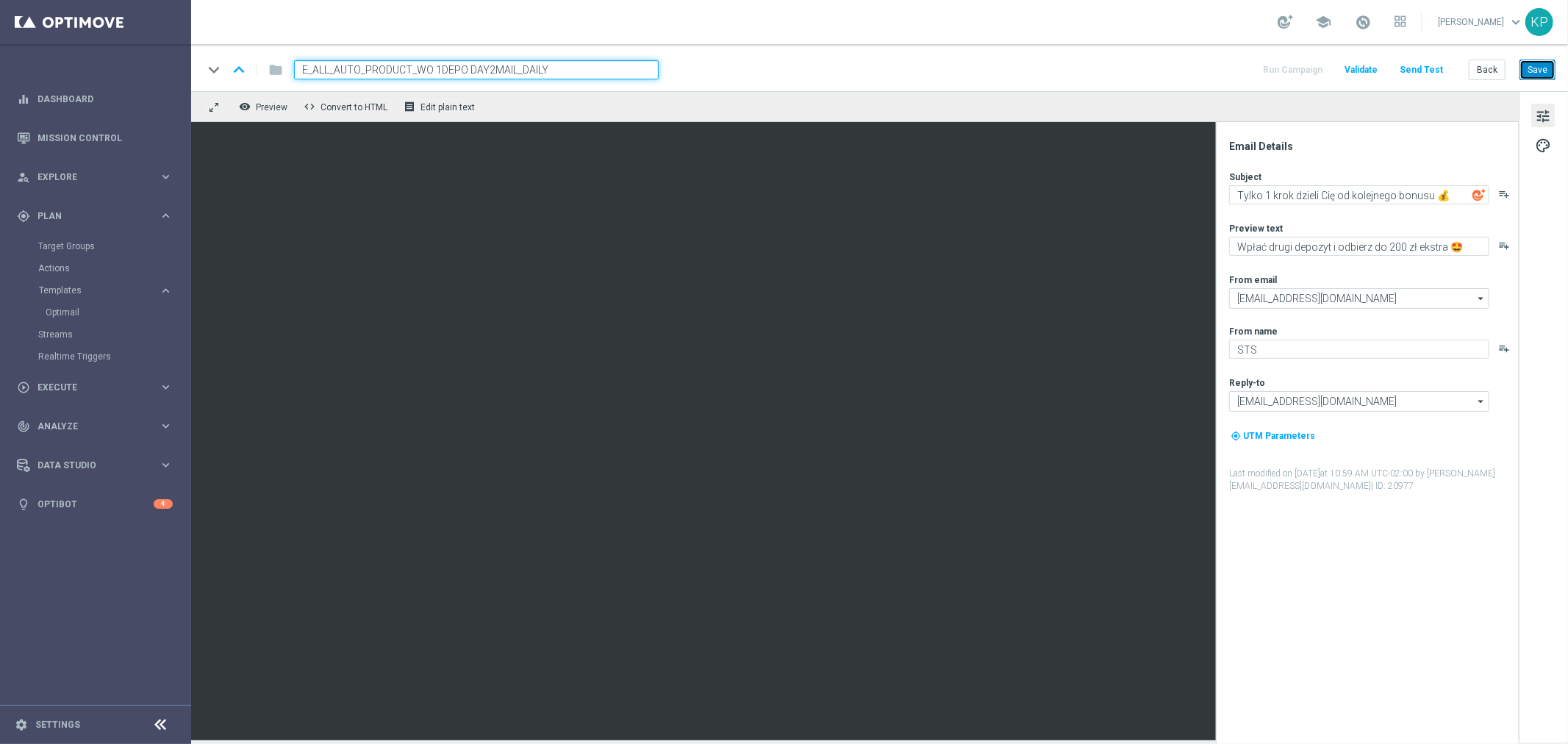
click at [1530, 62] on button "Save" at bounding box center [1537, 70] width 36 height 21
click at [342, 8] on div "school Krystian Potoczny keyboard_arrow_down KP" at bounding box center [879, 22] width 1377 height 44
click at [1481, 57] on div "keyboard_arrow_down keyboard_arrow_up folder E_ALL_AUTO_PRODUCT_WO 1DEPO DAY2MA…" at bounding box center [879, 68] width 1377 height 47
click at [1483, 68] on button "Back" at bounding box center [1488, 70] width 37 height 21
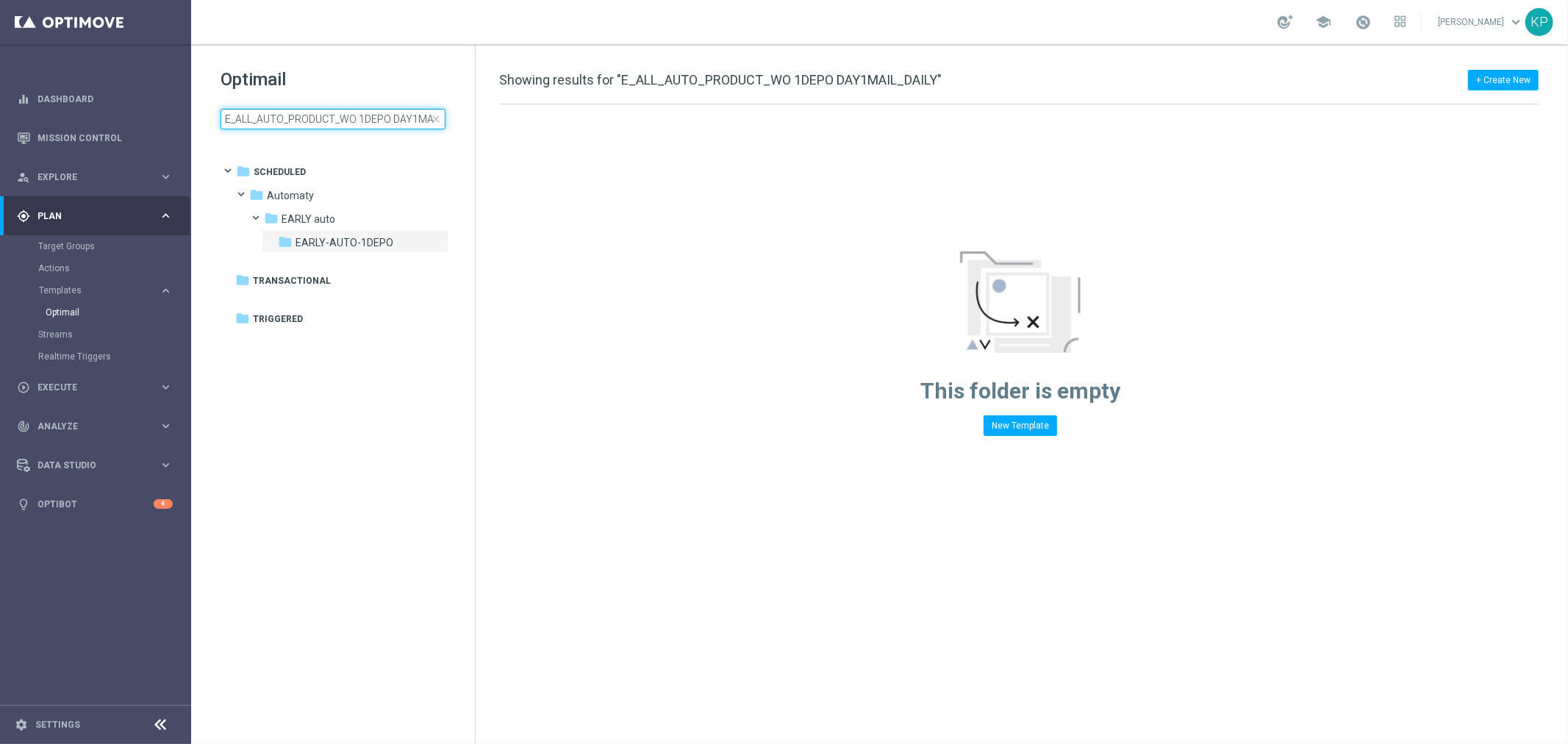
click at [336, 120] on input "E_ALL_AUTO_PRODUCT_WO 1DEPO DAY1MAIL_DAILY" at bounding box center [333, 119] width 225 height 21
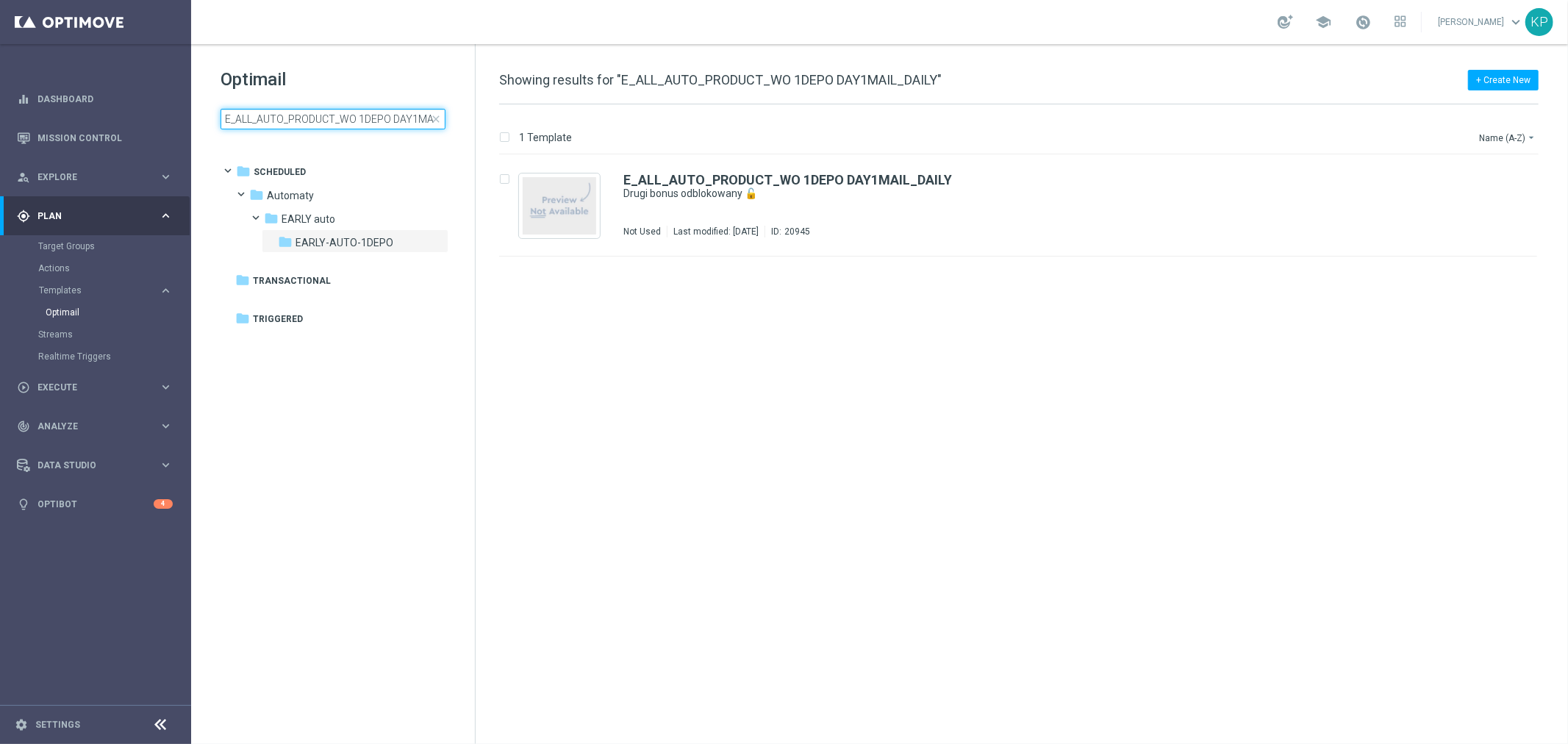
scroll to position [0, 35]
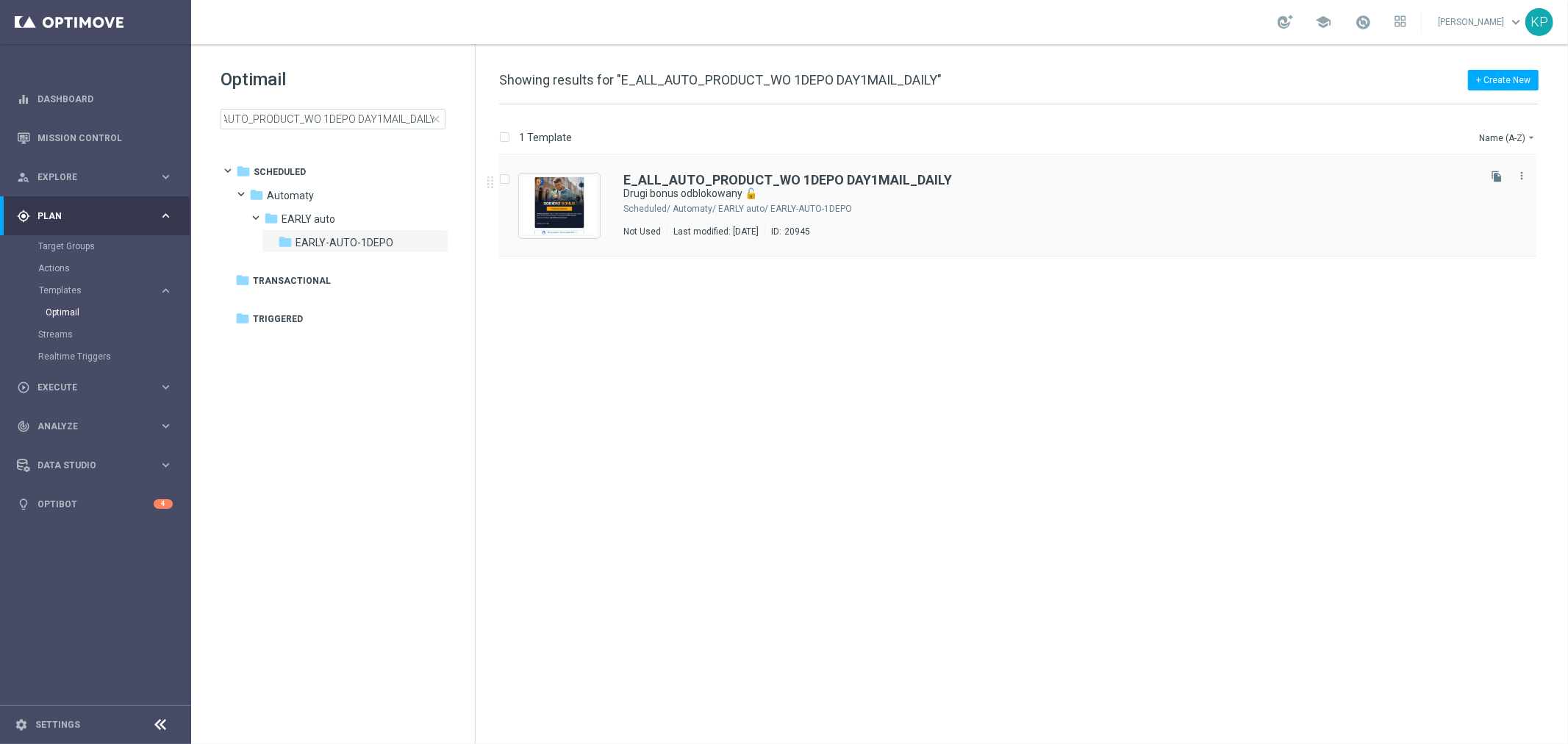
click at [993, 203] on div "Automaty/ EARLY auto/ EARLY-AUTO-1DEPO" at bounding box center [1074, 208] width 803 height 11
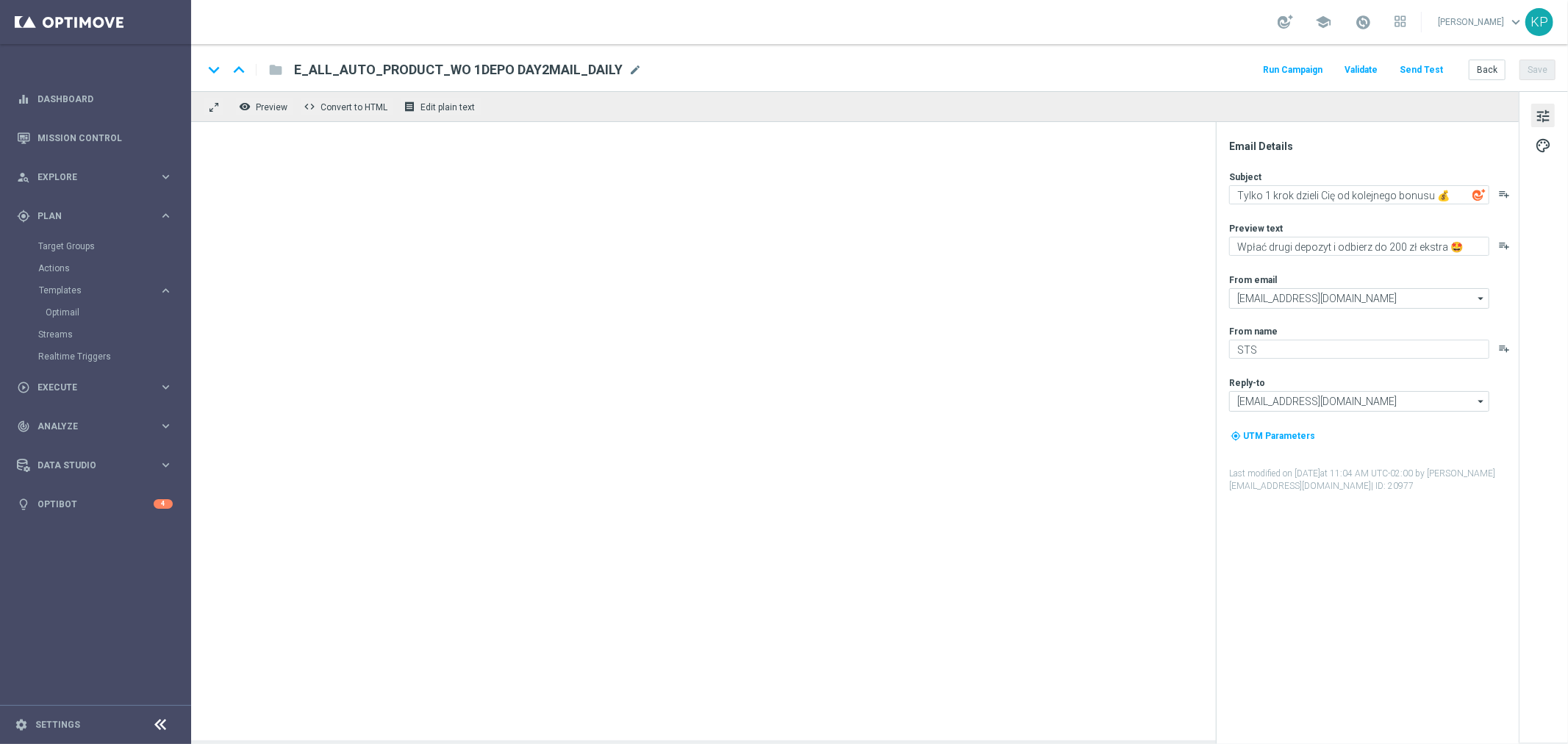
type textarea "Drugi bonus odblokowany 🔓"
type textarea "Wpłać i zgarnij do 200 zł bonusu 💸"
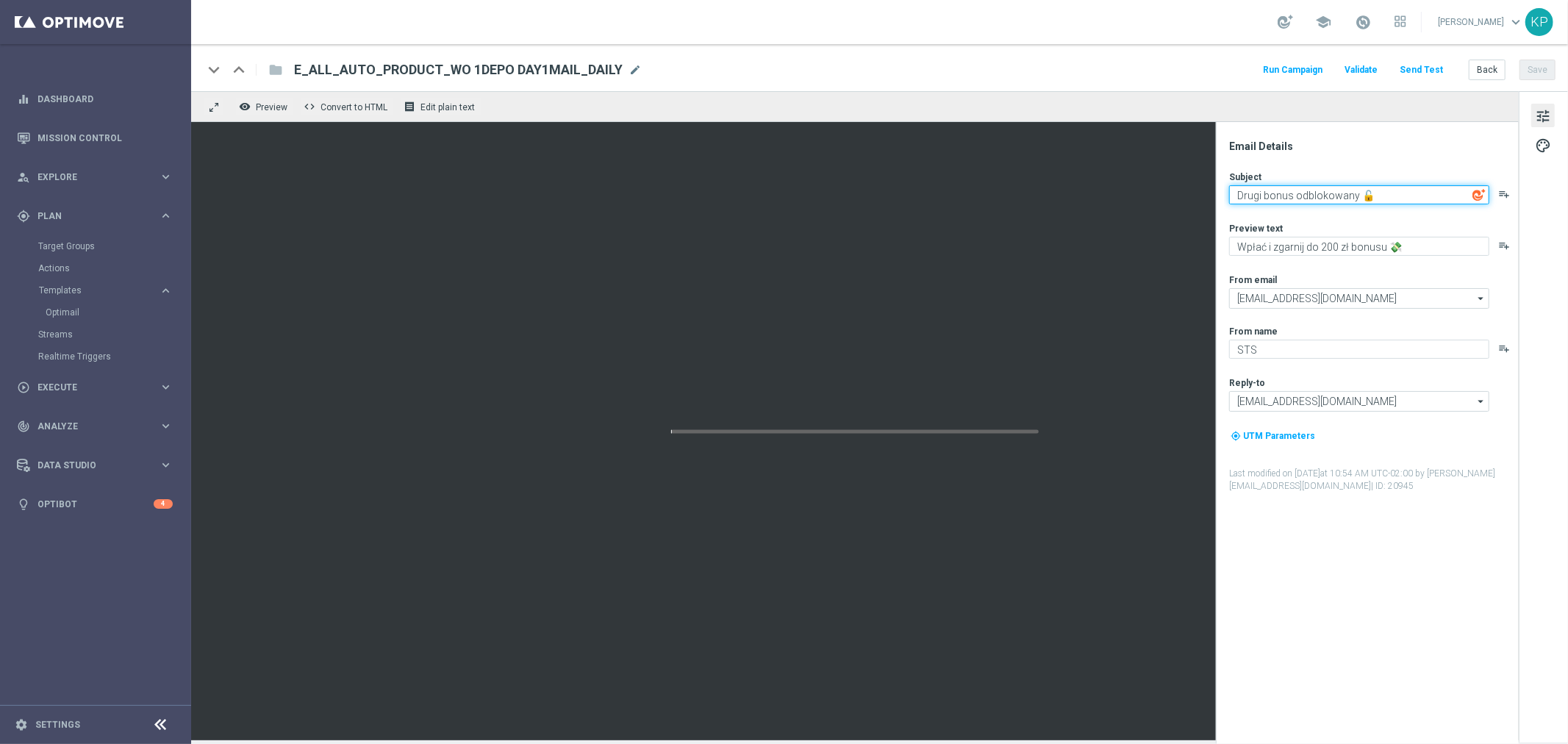
click at [1265, 202] on textarea "Drugi bonus odblokowany 🔓" at bounding box center [1359, 194] width 260 height 19
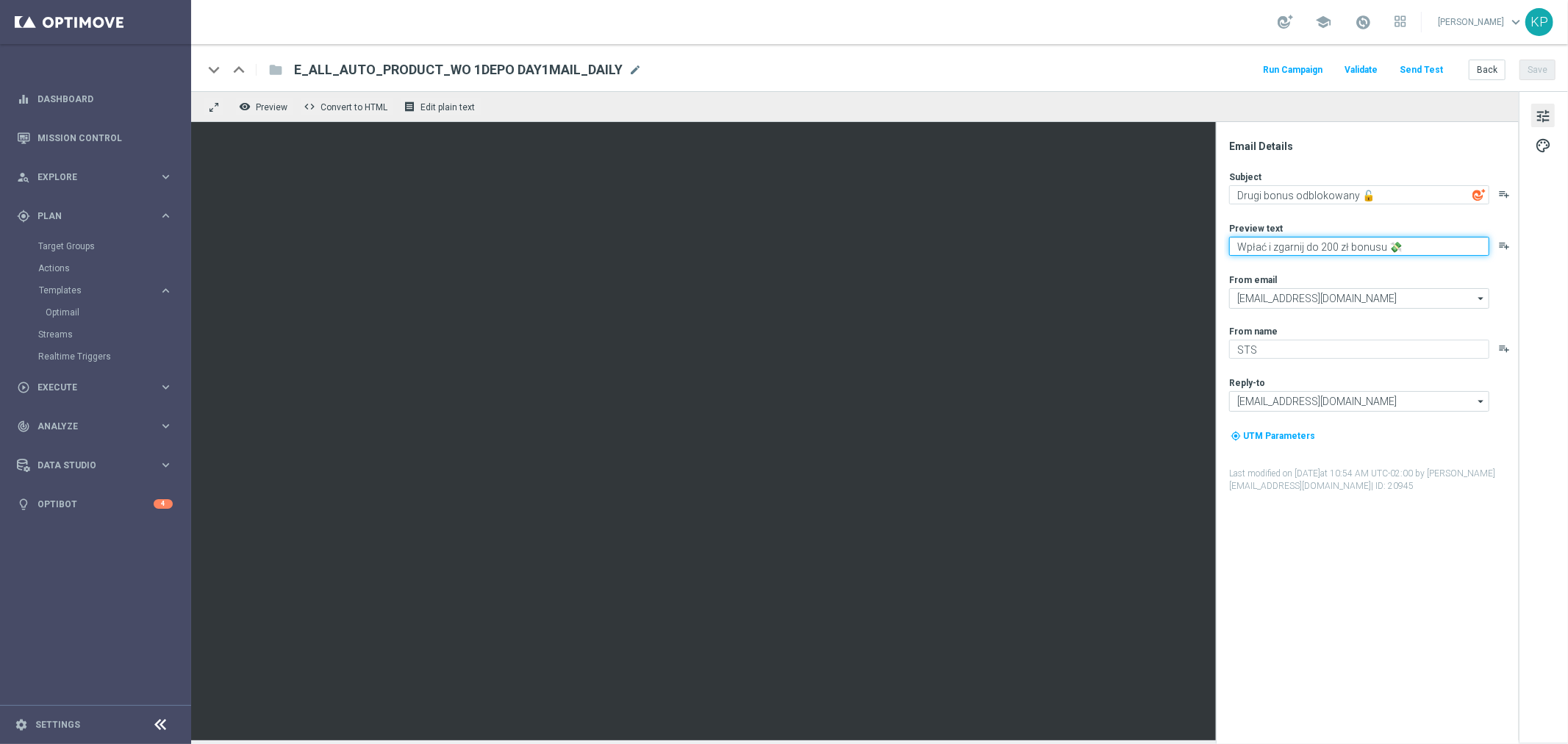
click at [1414, 253] on textarea "Wpłać i zgarnij do 200 zł bonusu 💸" at bounding box center [1359, 246] width 260 height 19
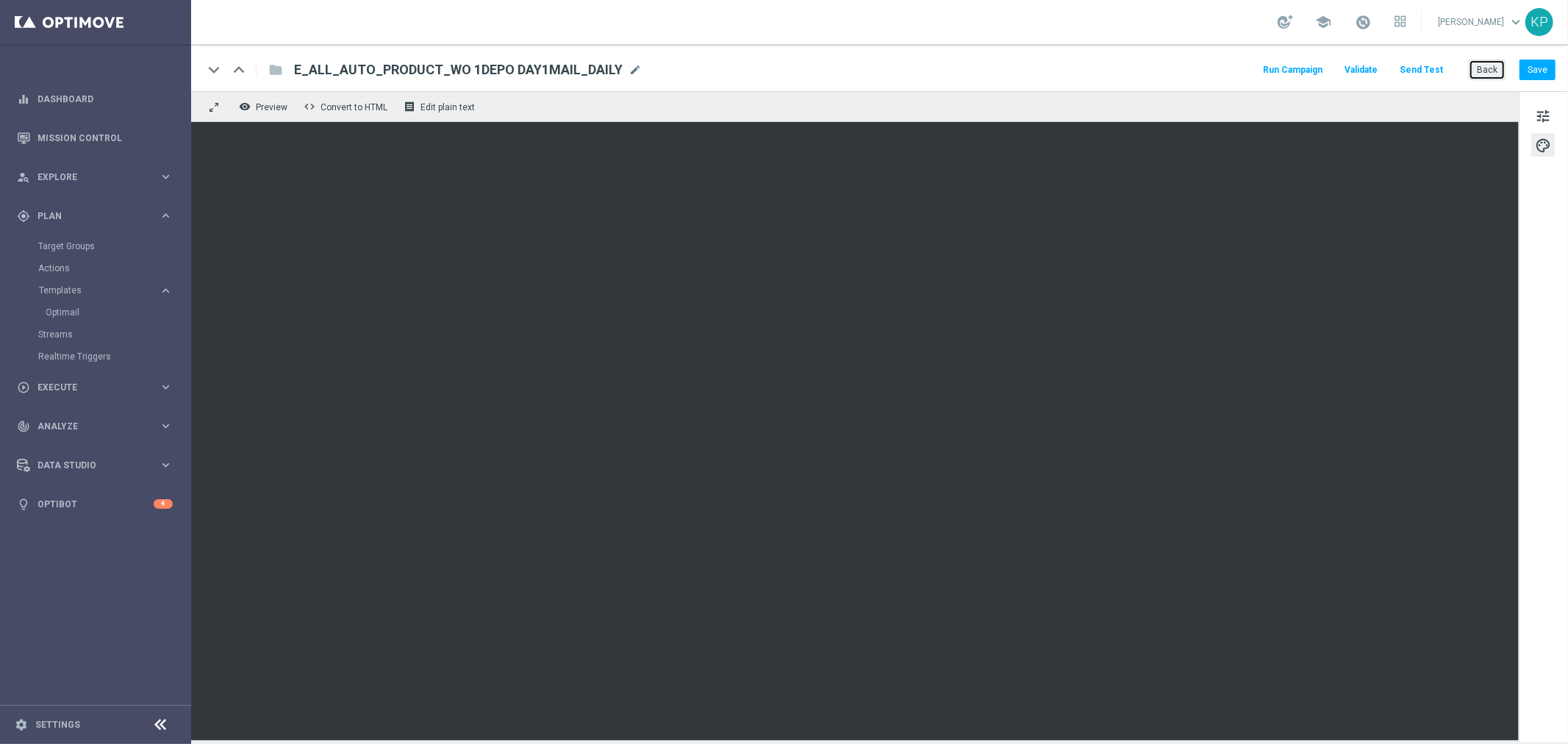
click at [1479, 78] on button "Back" at bounding box center [1488, 70] width 37 height 21
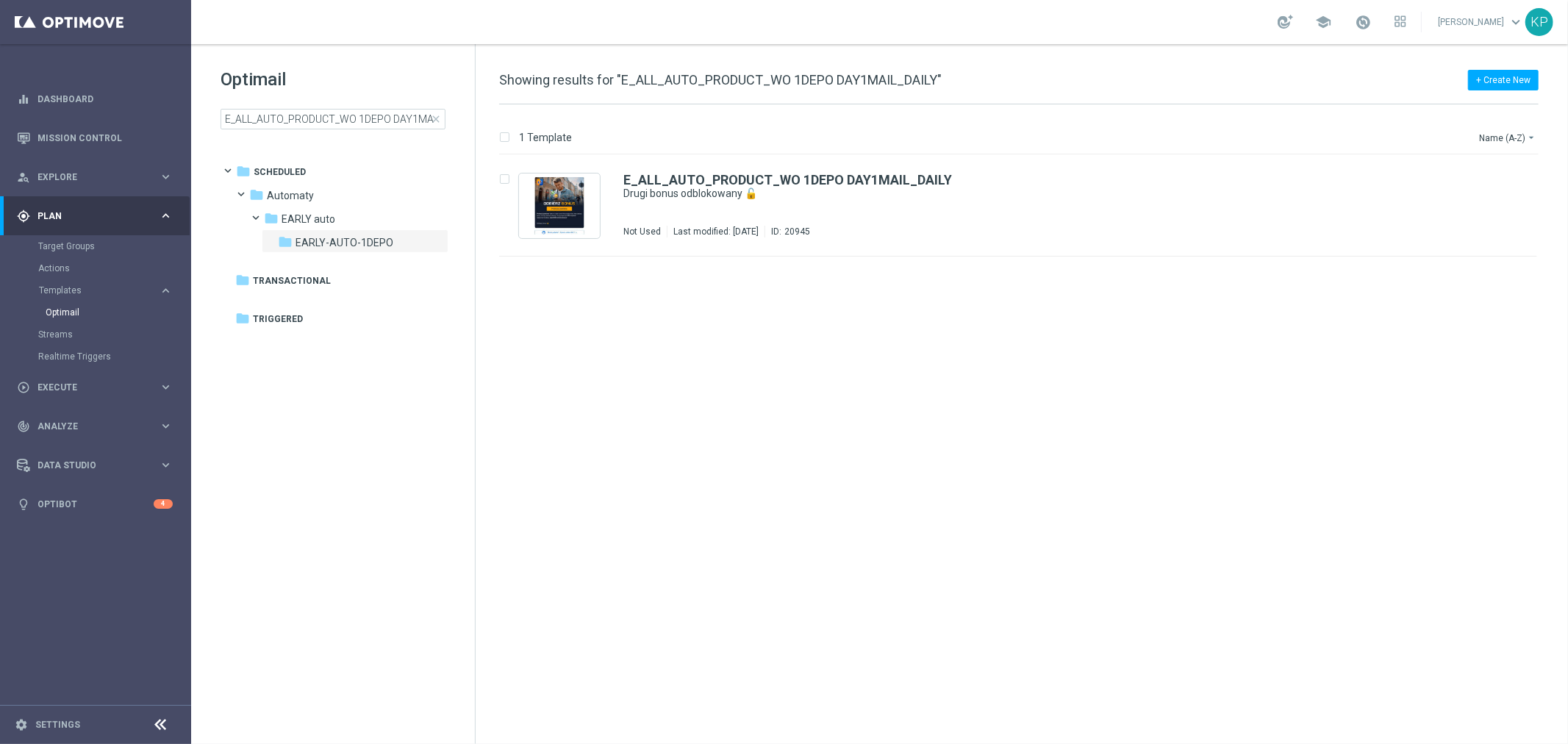
click at [336, 132] on div "Optimail E_ALL_AUTO_PRODUCT_WO 1DEPO DAY1MAIL_DAILY close folder 1 Folder folde…" at bounding box center [333, 135] width 284 height 183
click at [340, 119] on input "E_ALL_AUTO_PRODUCT_WO 1DEPO DAY1MAIL_DAILY" at bounding box center [333, 119] width 225 height 21
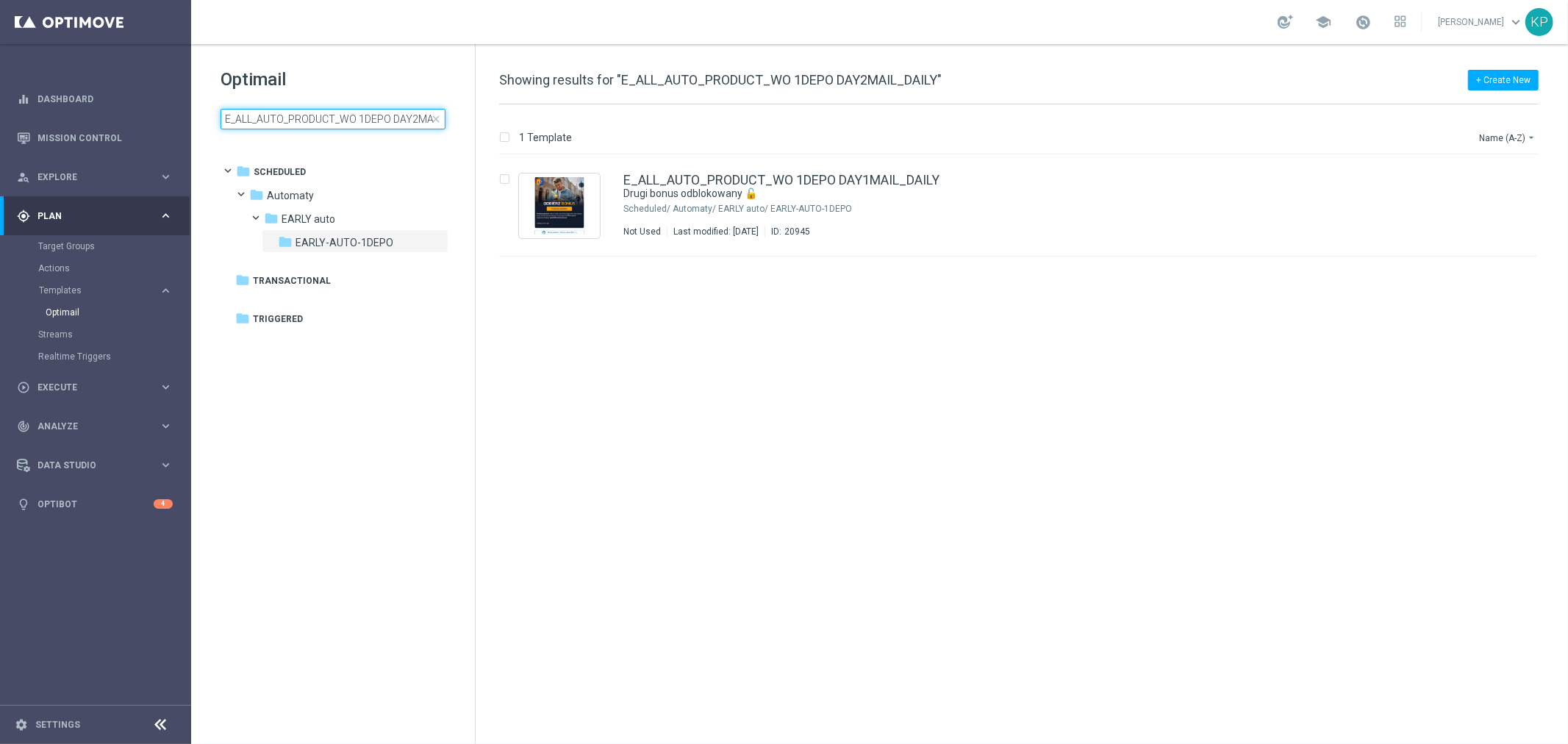
scroll to position [0, 35]
type input "E_ALL_AUTO_PRODUCT_WO 1DEPO DAY2MAIL_DAILY"
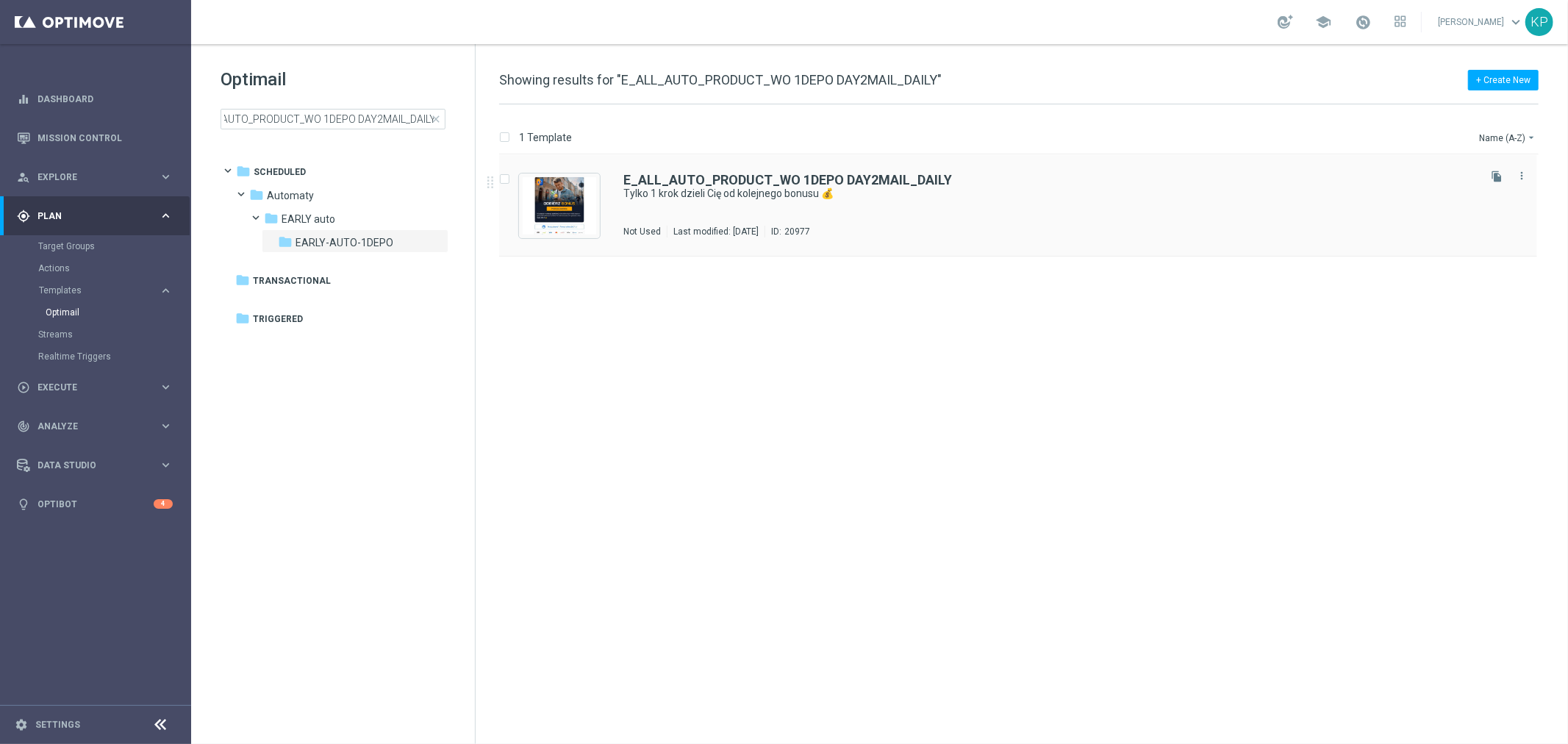
click at [928, 211] on div "E_ALL_AUTO_PRODUCT_WO 1DEPO DAY2MAIL_DAILY Tylko 1 krok dzieli Cię od kolejnego…" at bounding box center [1050, 206] width 852 height 64
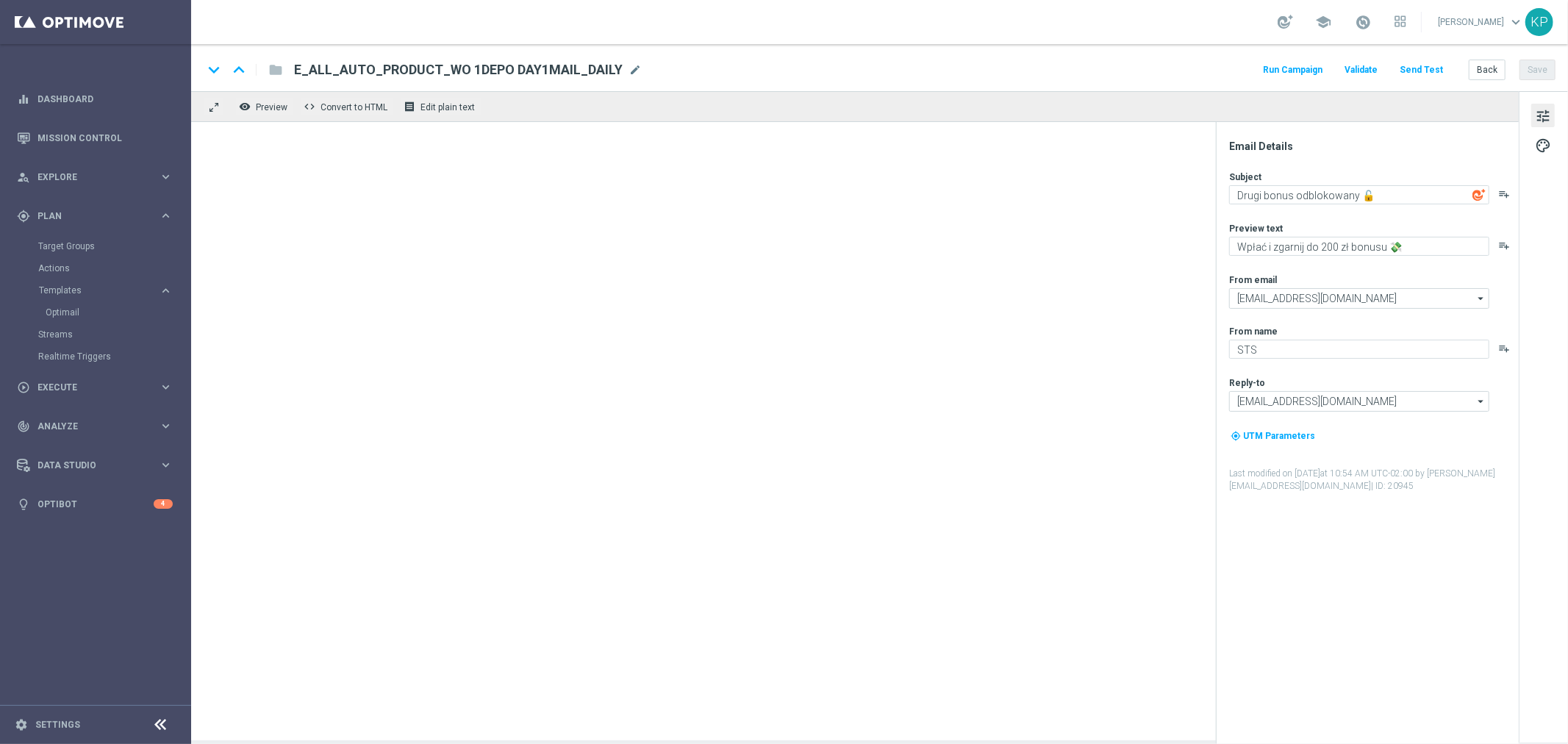
type textarea "Tylko 1 krok dzieli Cię od kolejnego bonusu 💰"
type textarea "Wpłać drugi depozyt i odbierz do 200 zł ekstra 🤩"
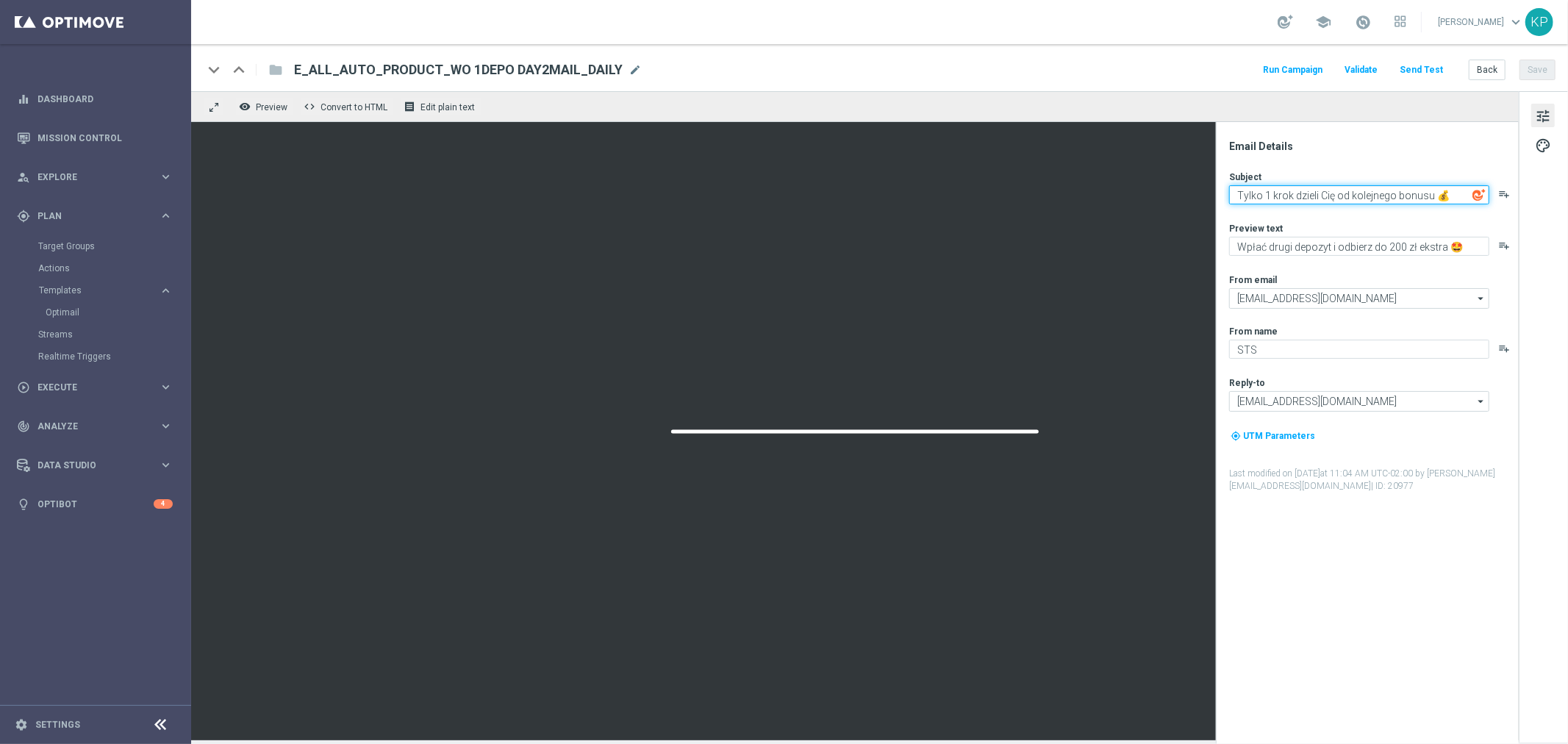
click at [1272, 199] on textarea "Tylko 1 krok dzieli Cię od kolejnego bonusu 💰" at bounding box center [1359, 194] width 260 height 19
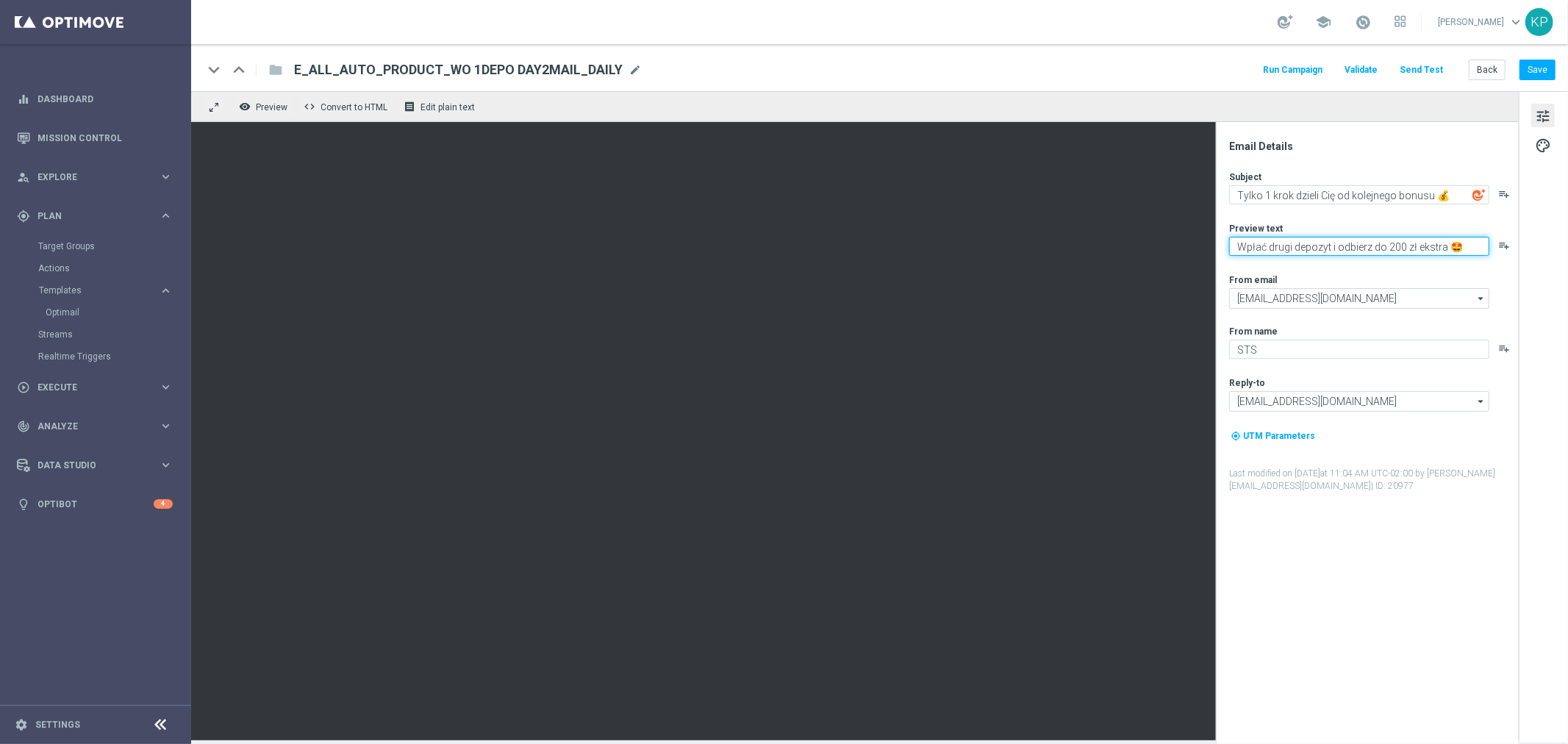
click at [1307, 248] on textarea "Wpłać drugi depozyt i odbierz do 200 zł ekstra 🤩" at bounding box center [1359, 246] width 260 height 19
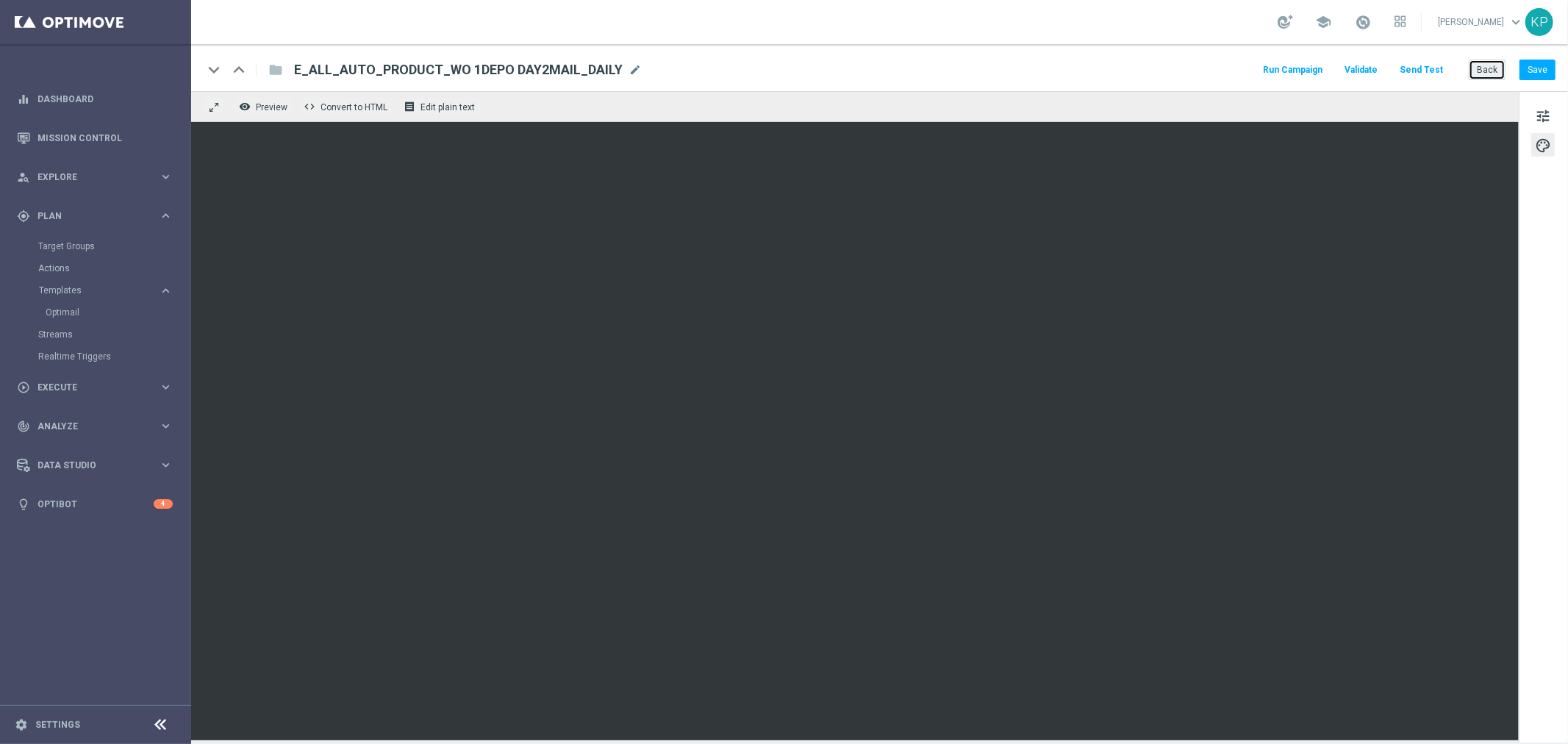
click at [1486, 74] on button "Back" at bounding box center [1488, 70] width 37 height 21
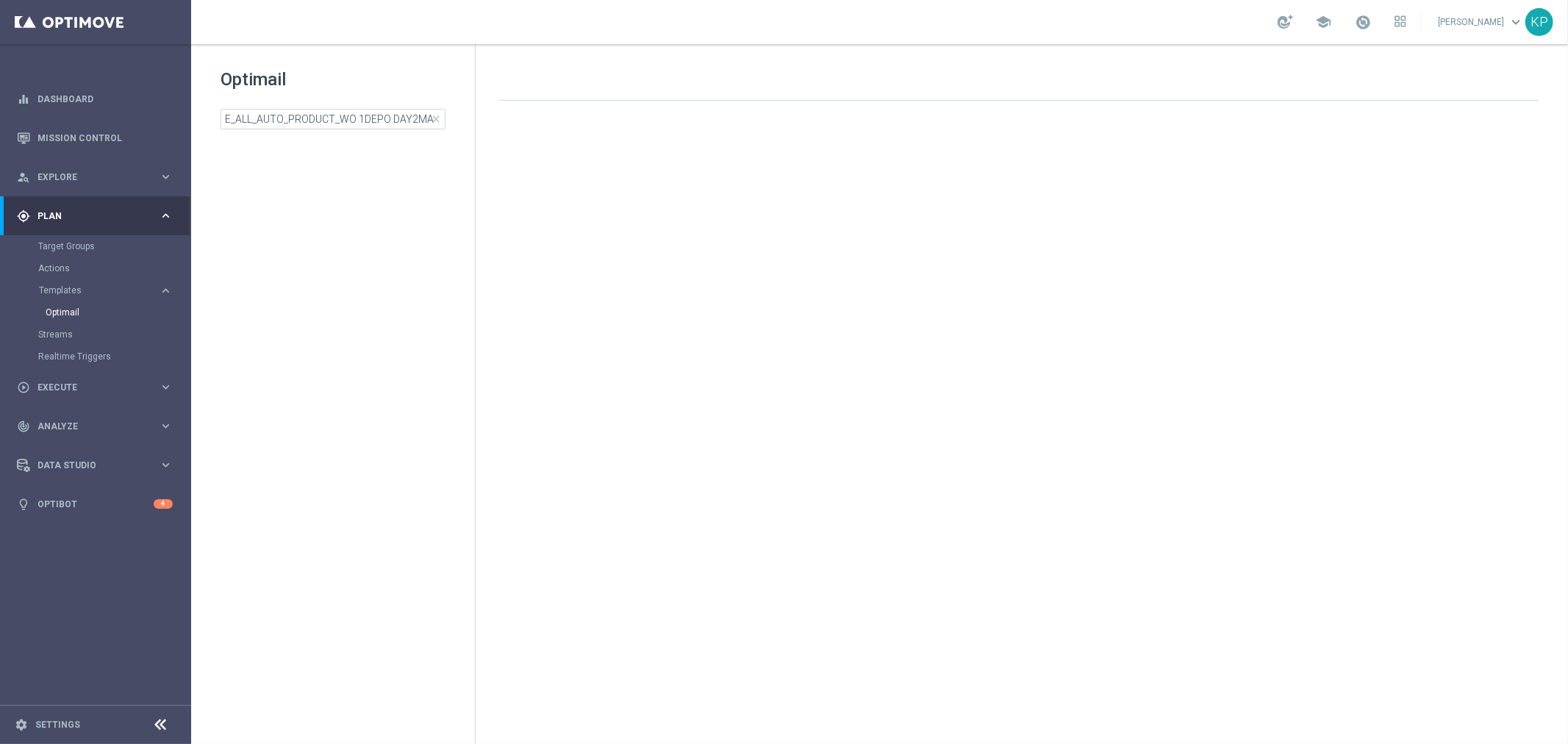
click at [1155, 38] on div "school Krystian Potoczny keyboard_arrow_down KP" at bounding box center [879, 22] width 1377 height 44
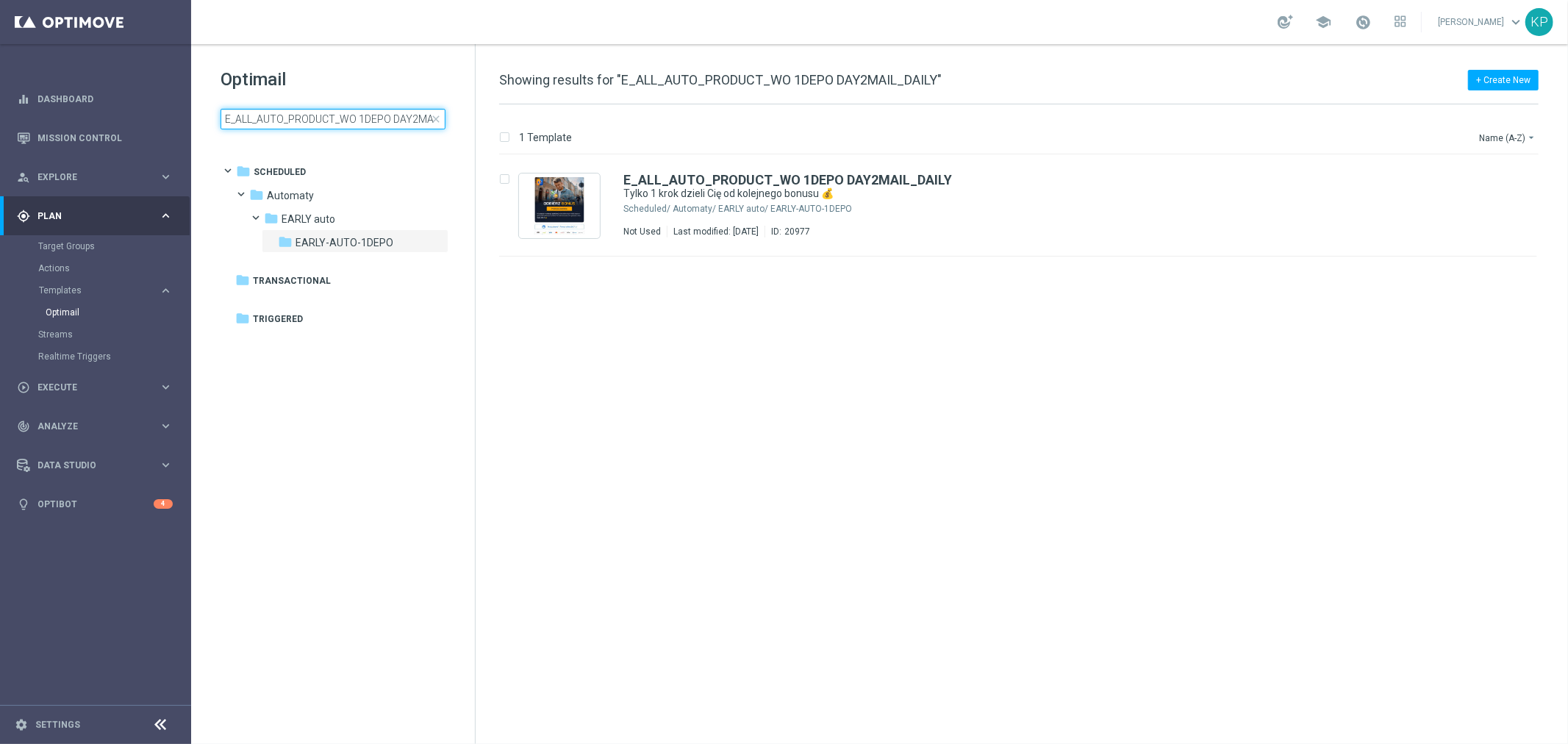
click at [325, 113] on input "E_ALL_AUTO_PRODUCT_WO 1DEPO DAY2MAIL_DAILY" at bounding box center [333, 119] width 225 height 21
type input "E_ALL_AUTO_PRODUCT_WO 1DEPO DAY7MAIL_DAILY"
click at [935, 21] on div "school Krystian Potoczny keyboard_arrow_down KP" at bounding box center [879, 22] width 1377 height 44
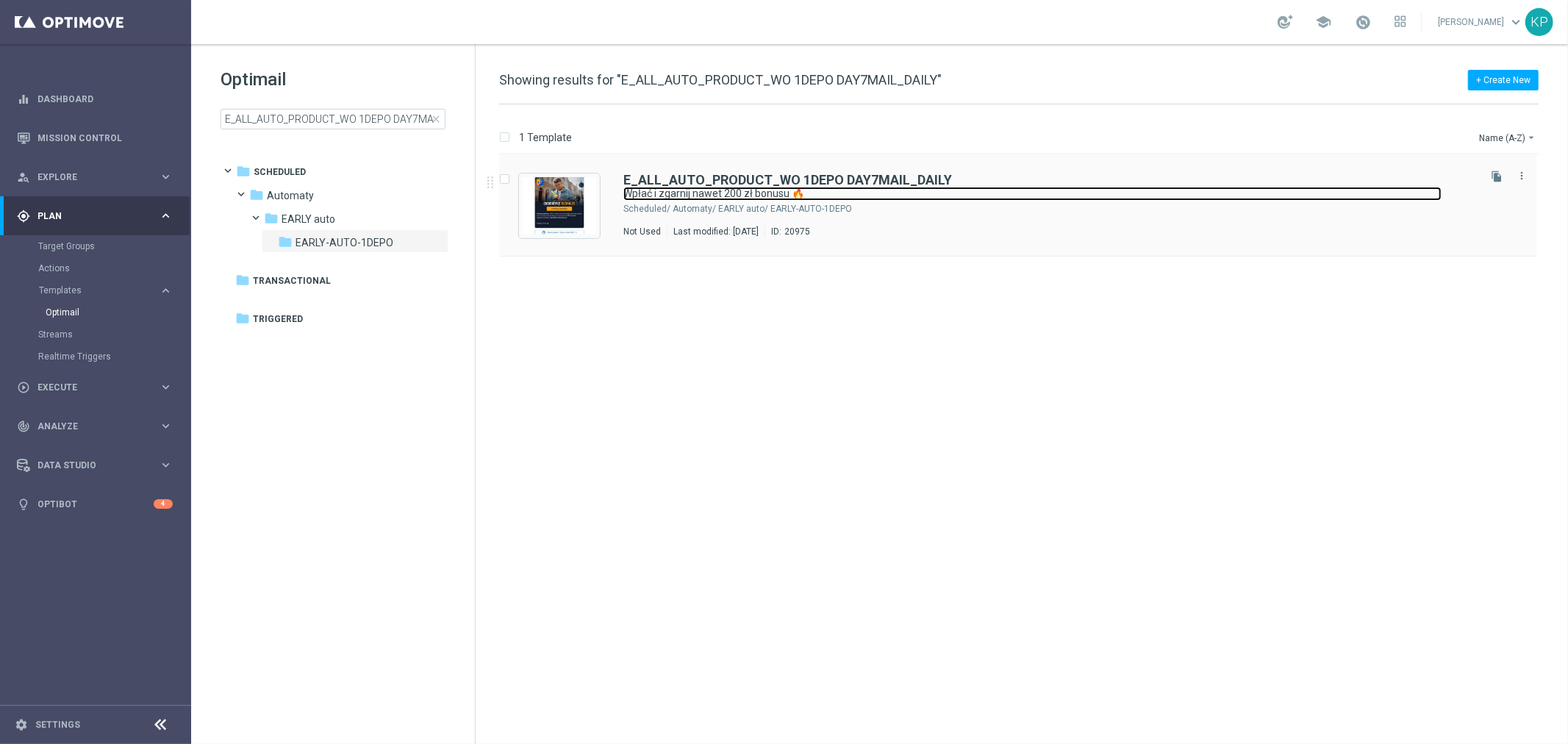
click at [980, 192] on link "Wpłać i zgarnij nawet 200 zł bonusu 🔥" at bounding box center [1033, 193] width 818 height 14
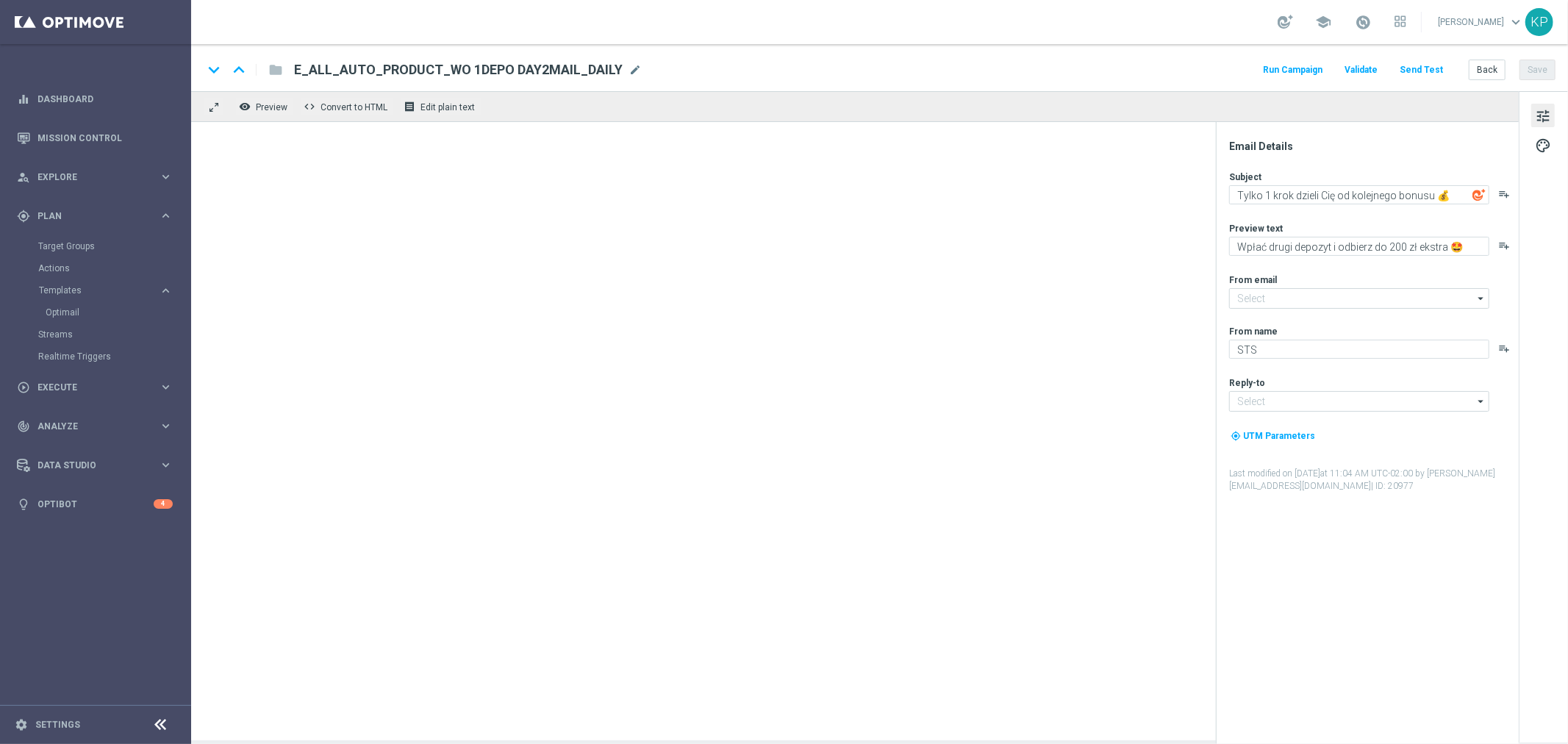
type textarea "Wpłać i zgarnij nawet 200 zł bonusu 🔥"
type textarea "50% od wpłaty wciąż na Ciebie czeka ⌛"
type input "[EMAIL_ADDRESS][DOMAIN_NAME]"
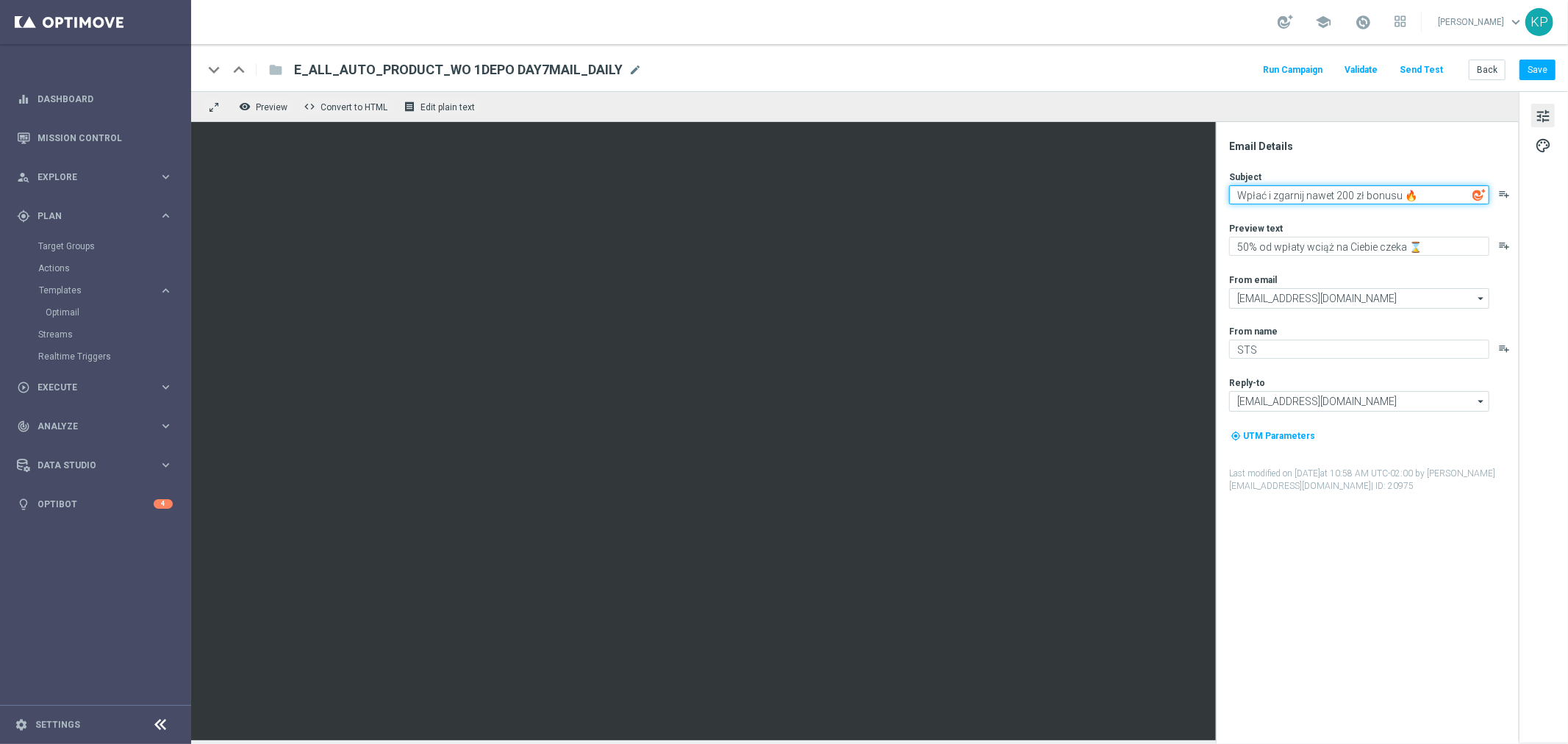
click at [1271, 192] on textarea "Wpłać i zgarnij nawet 200 zł bonusu 🔥" at bounding box center [1359, 194] width 260 height 19
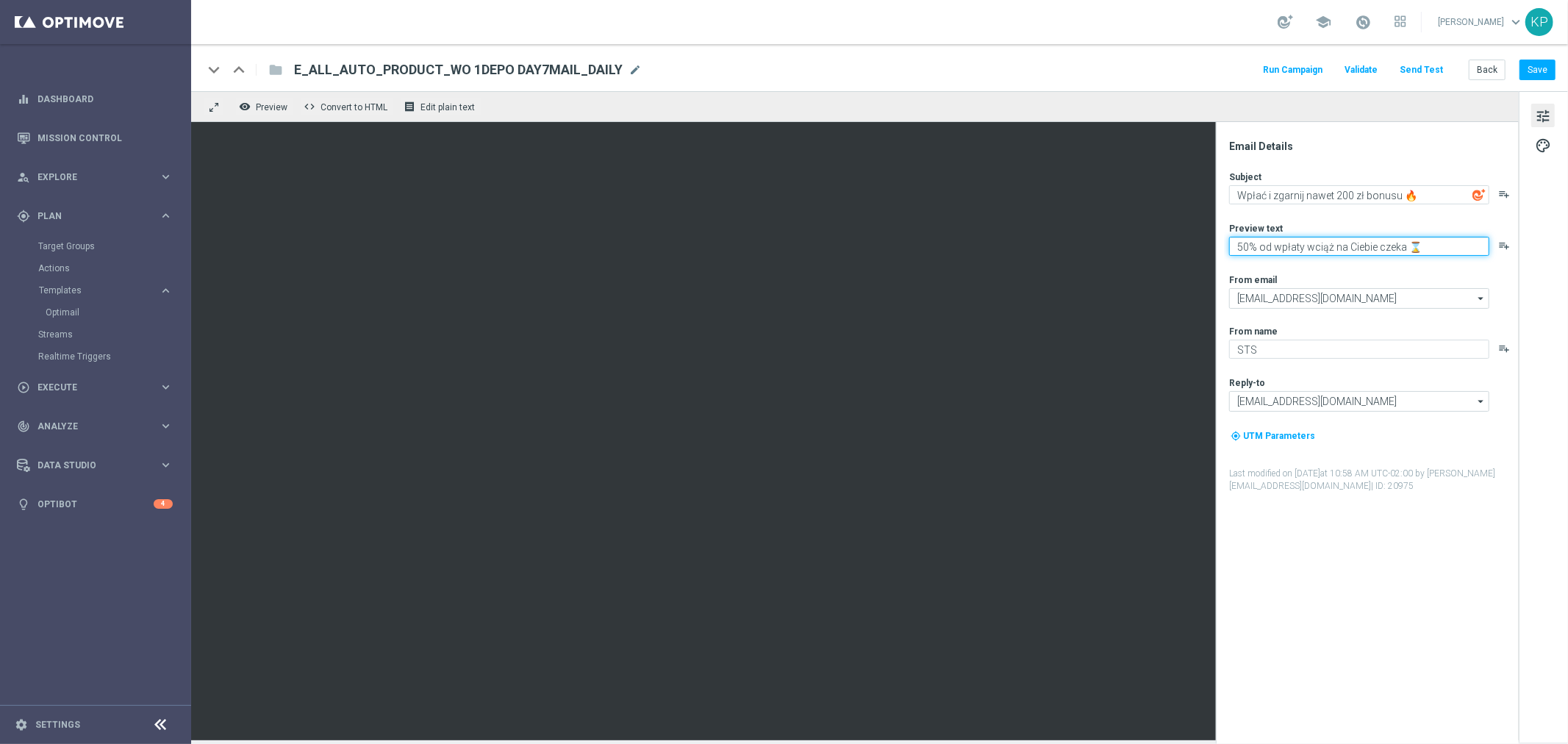
click at [1285, 249] on textarea "50% od wpłaty wciąż na Ciebie czeka ⌛" at bounding box center [1359, 246] width 260 height 19
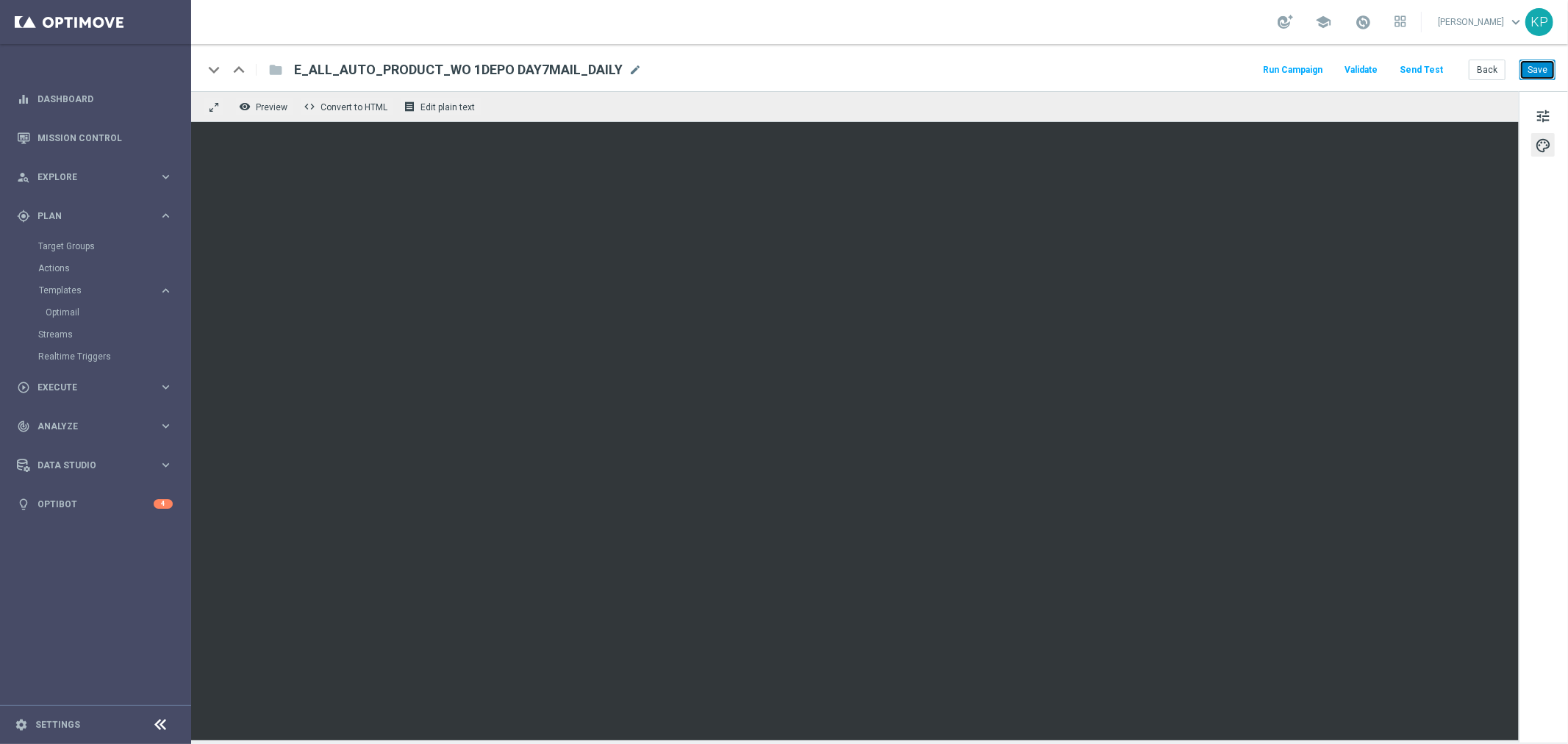
click at [1550, 60] on button "Save" at bounding box center [1537, 70] width 36 height 21
click at [935, 105] on div "remove_red_eye Preview code Convert to HTML receipt Edit plain text" at bounding box center [855, 106] width 1328 height 31
click at [924, 93] on div "remove_red_eye Preview code Convert to HTML receipt Edit plain text" at bounding box center [855, 106] width 1328 height 31
click at [907, 91] on div "remove_red_eye Preview code Convert to HTML receipt Edit plain text" at bounding box center [855, 106] width 1328 height 31
click at [1537, 110] on button "tune" at bounding box center [1543, 115] width 24 height 24
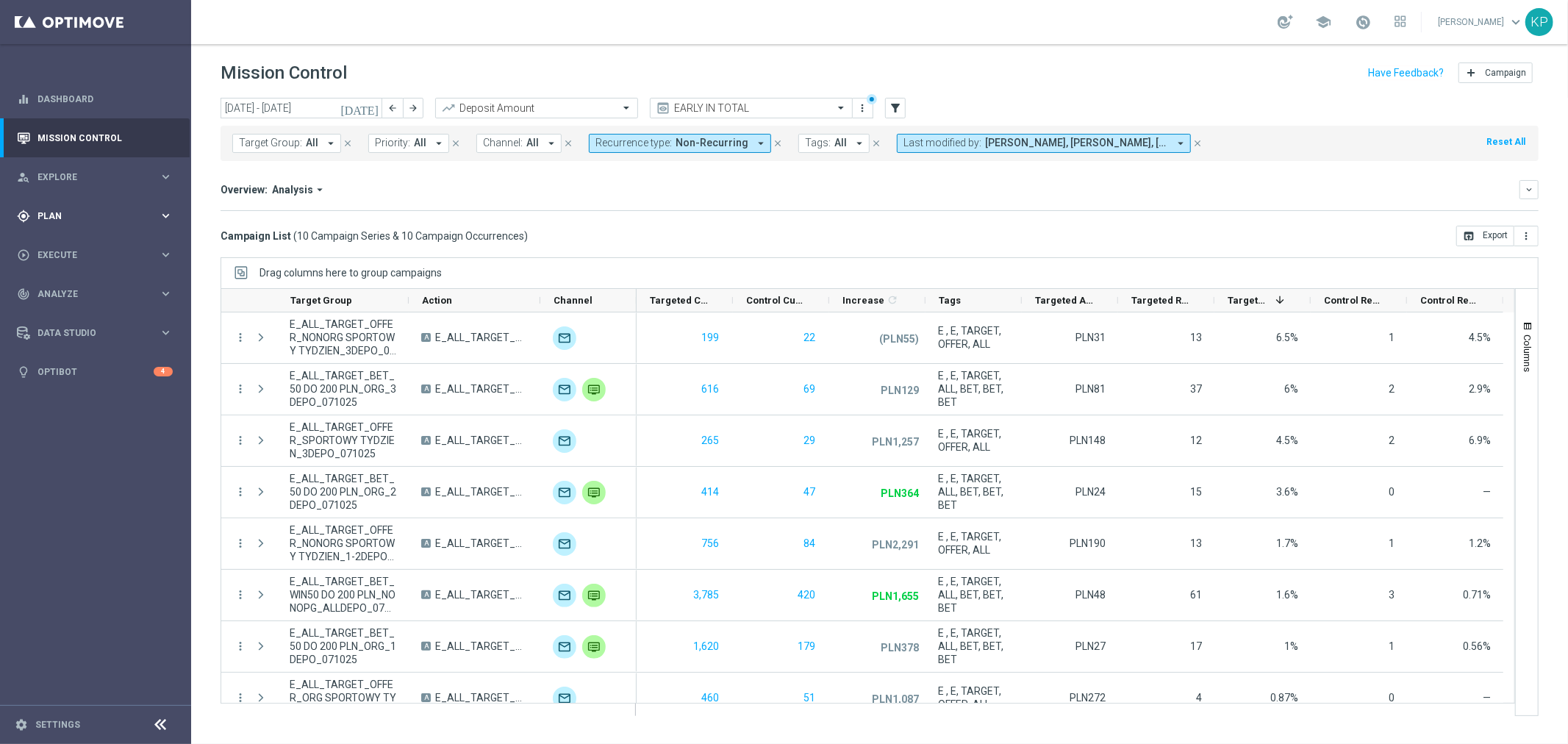
click at [112, 216] on span "Plan" at bounding box center [98, 216] width 122 height 9
click at [126, 215] on span "Plan" at bounding box center [98, 216] width 122 height 9
click at [101, 288] on span "Templates" at bounding box center [92, 291] width 106 height 9
click at [63, 309] on link "Optimail" at bounding box center [99, 312] width 107 height 11
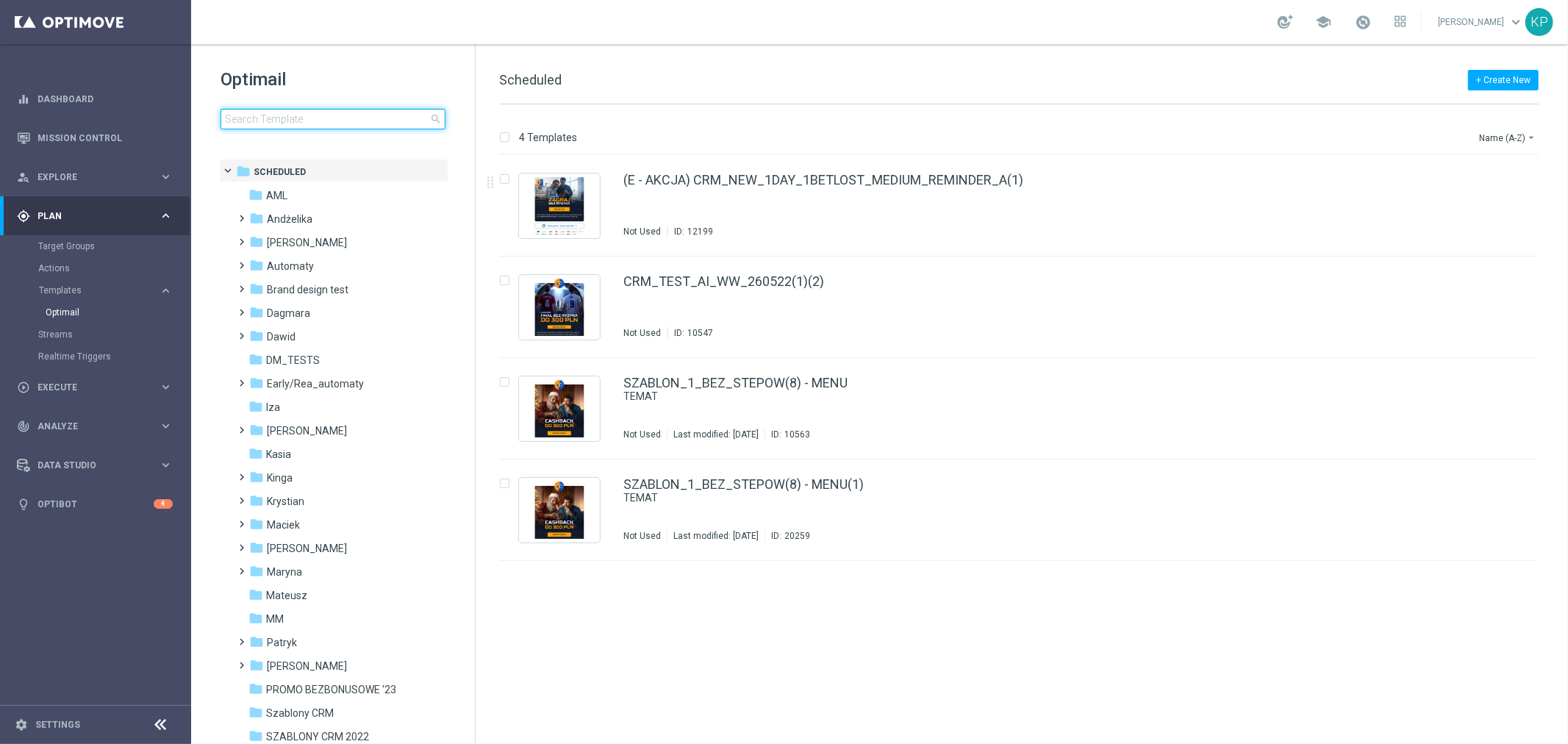
click at [333, 122] on input at bounding box center [333, 119] width 225 height 21
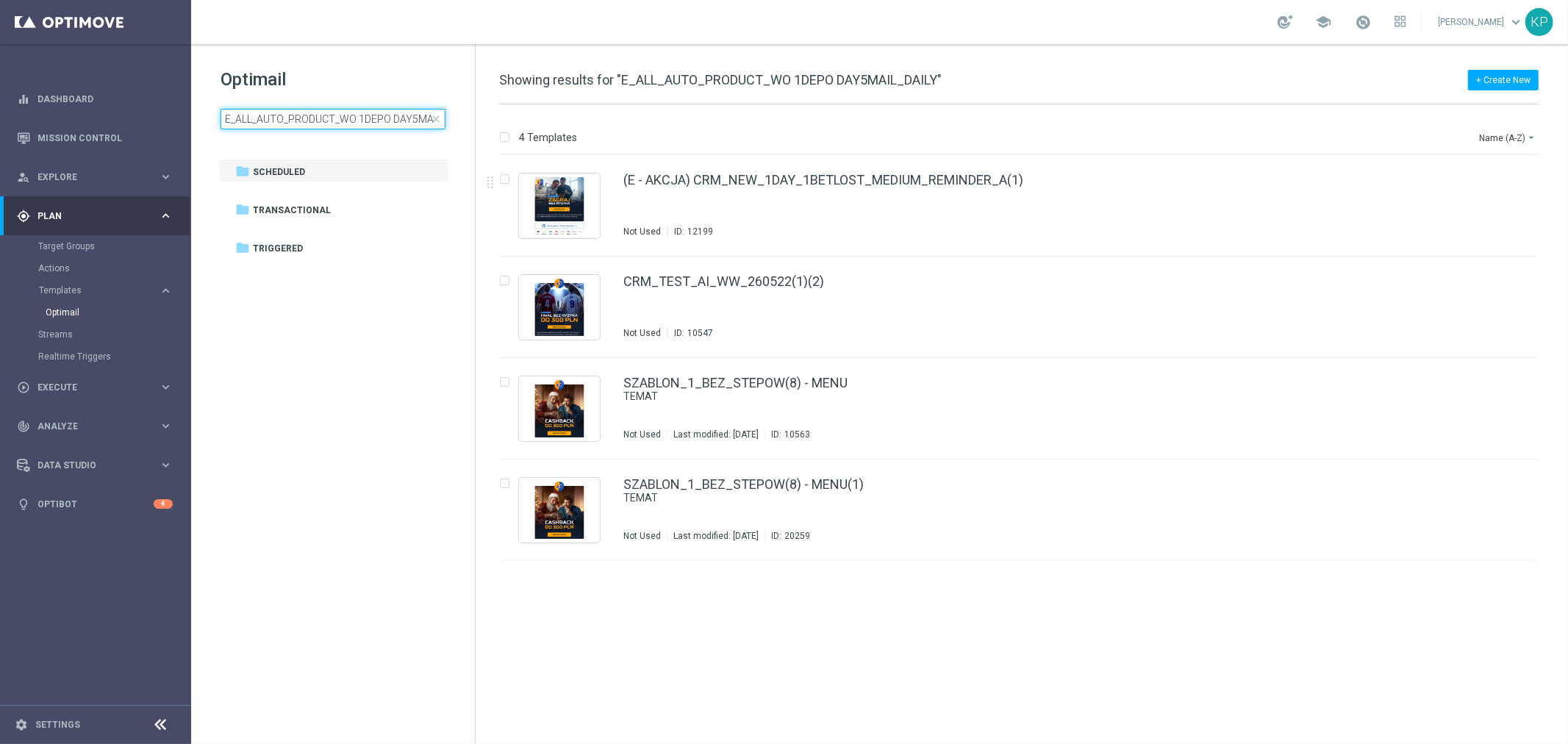
scroll to position [0, 35]
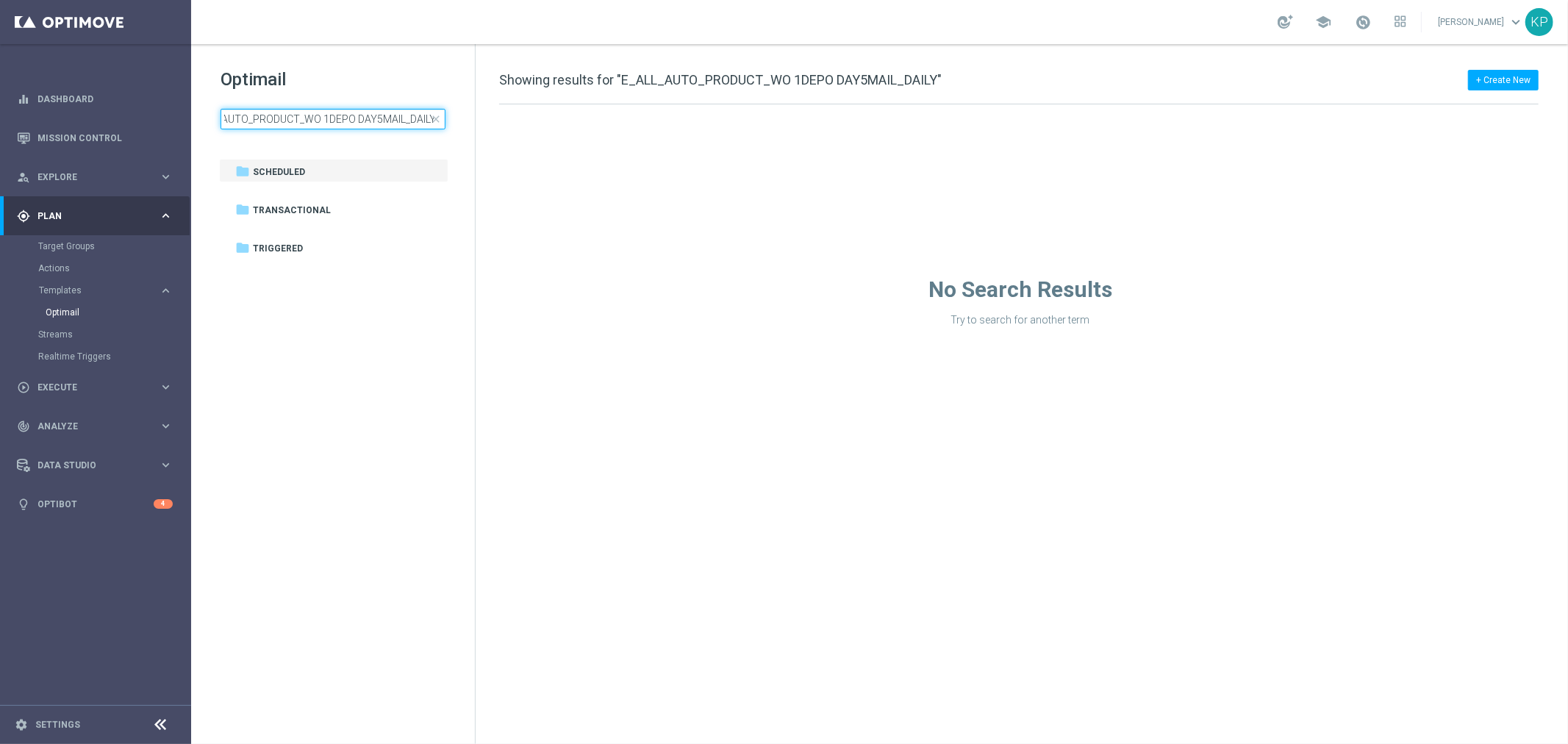
type input "E_ALL_AUTO_PRODUCT_WO 1DEPO DAY5MAIL_DAILY"
click at [433, 121] on span "close" at bounding box center [436, 119] width 11 height 11
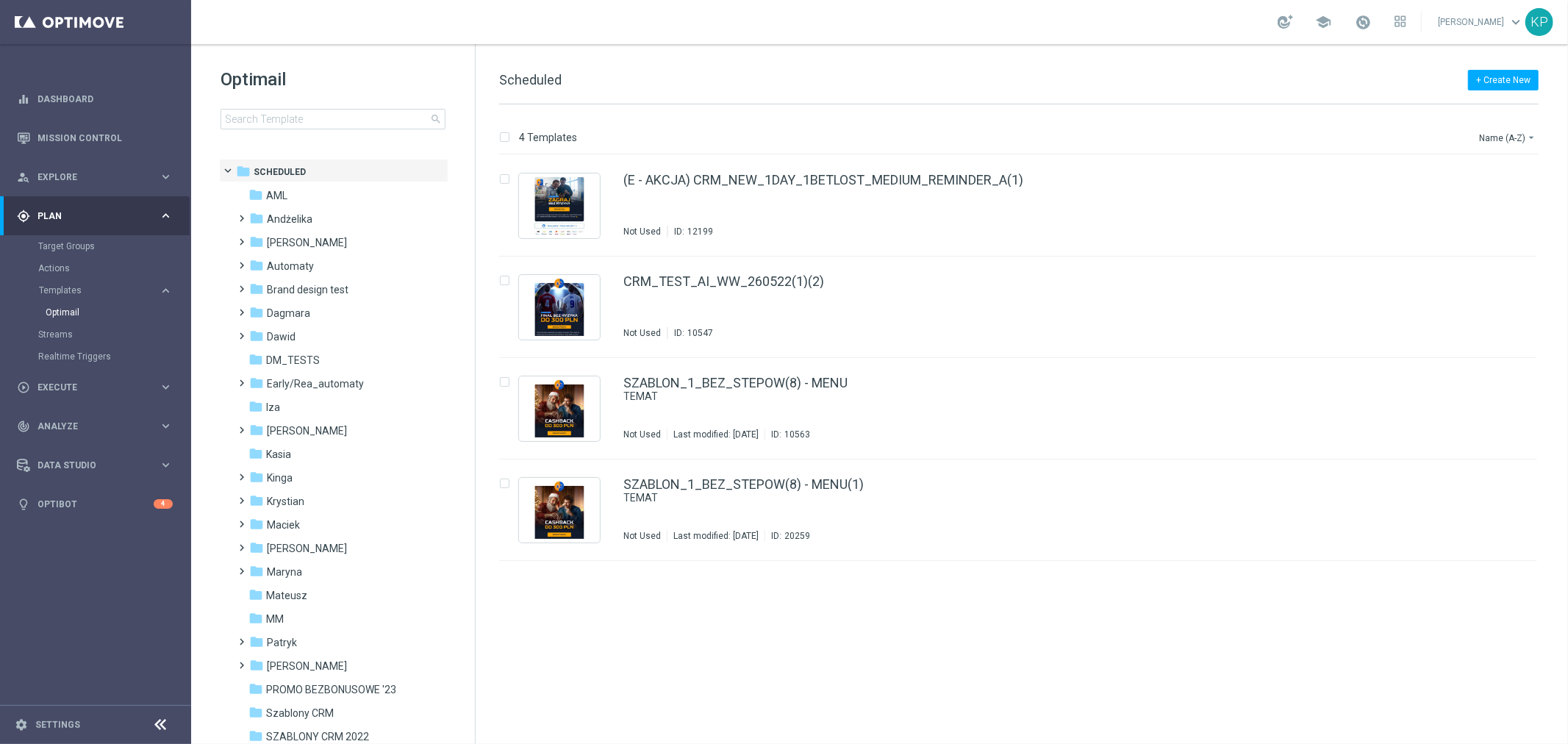
click at [299, 130] on div "Optimail search folder 1 Folder folder Scheduled more_vert folder AML more_vert" at bounding box center [333, 135] width 284 height 183
click at [299, 127] on input at bounding box center [333, 119] width 225 height 21
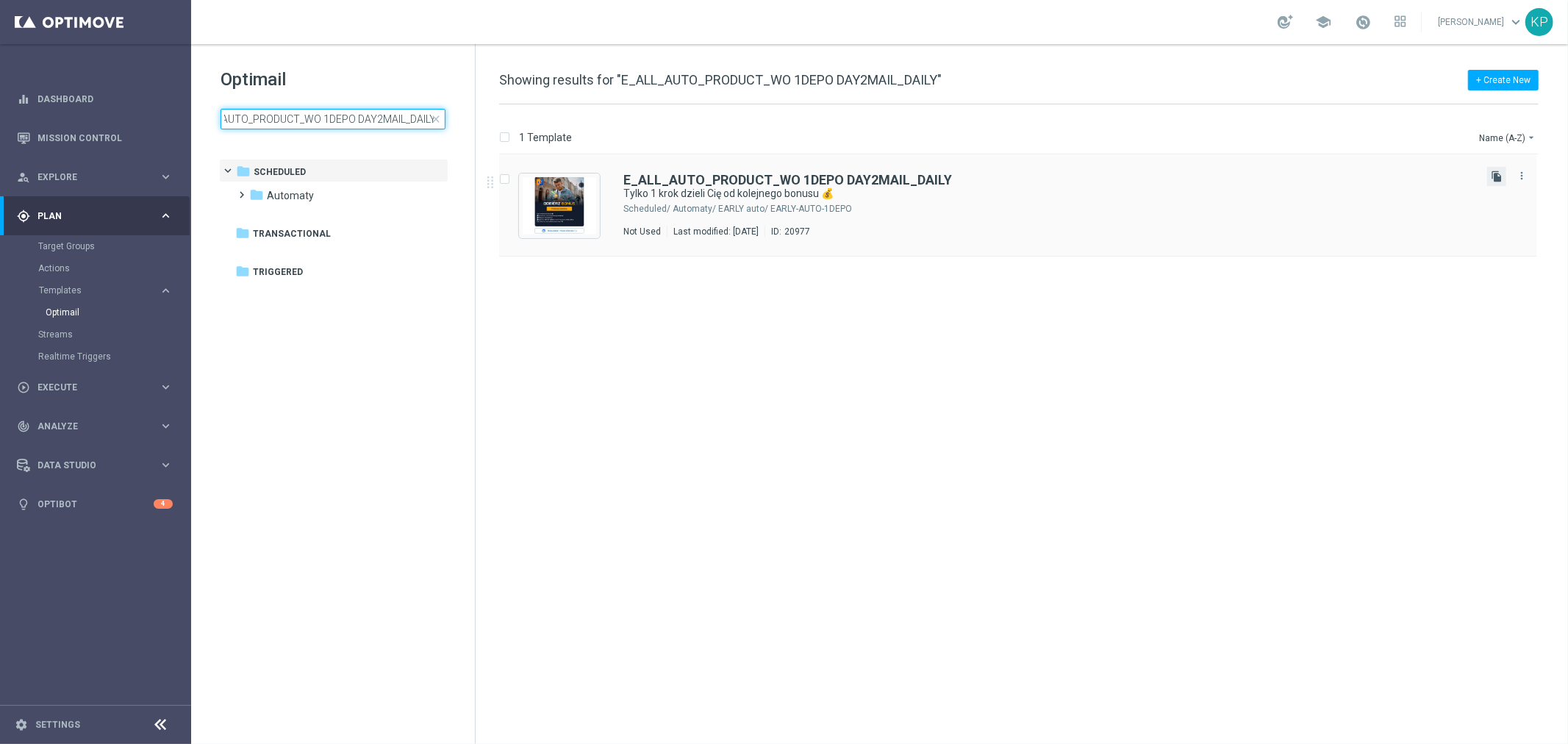
type input "E_ALL_AUTO_PRODUCT_WO 1DEPO DAY2MAIL_DAILY"
click at [1502, 175] on icon "file_copy" at bounding box center [1496, 176] width 11 height 11
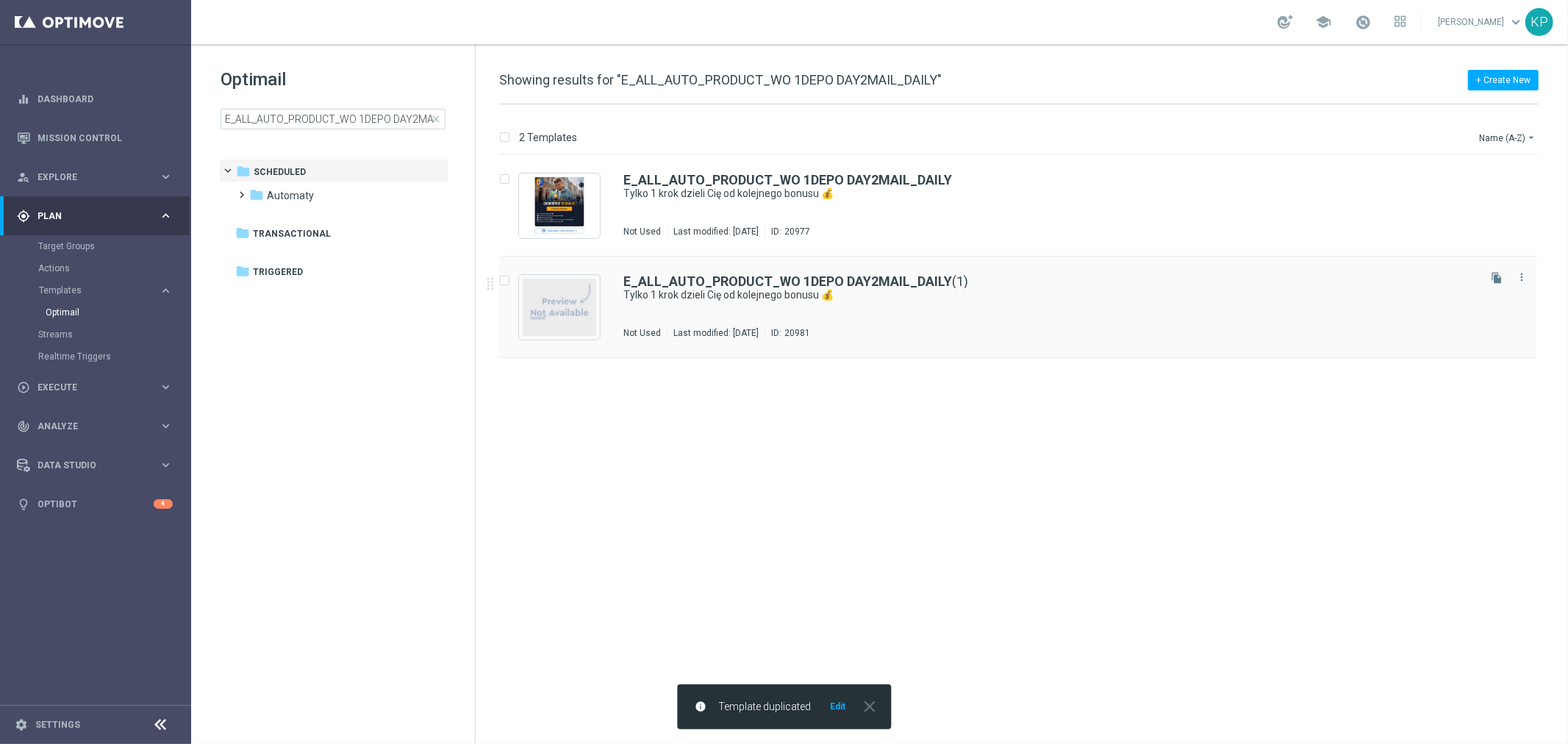
click at [907, 307] on div "E_ALL_AUTO_PRODUCT_WO 1DEPO DAY2MAIL_DAILY (1) Tylko 1 [PERSON_NAME] dzieli Cię…" at bounding box center [1050, 307] width 852 height 64
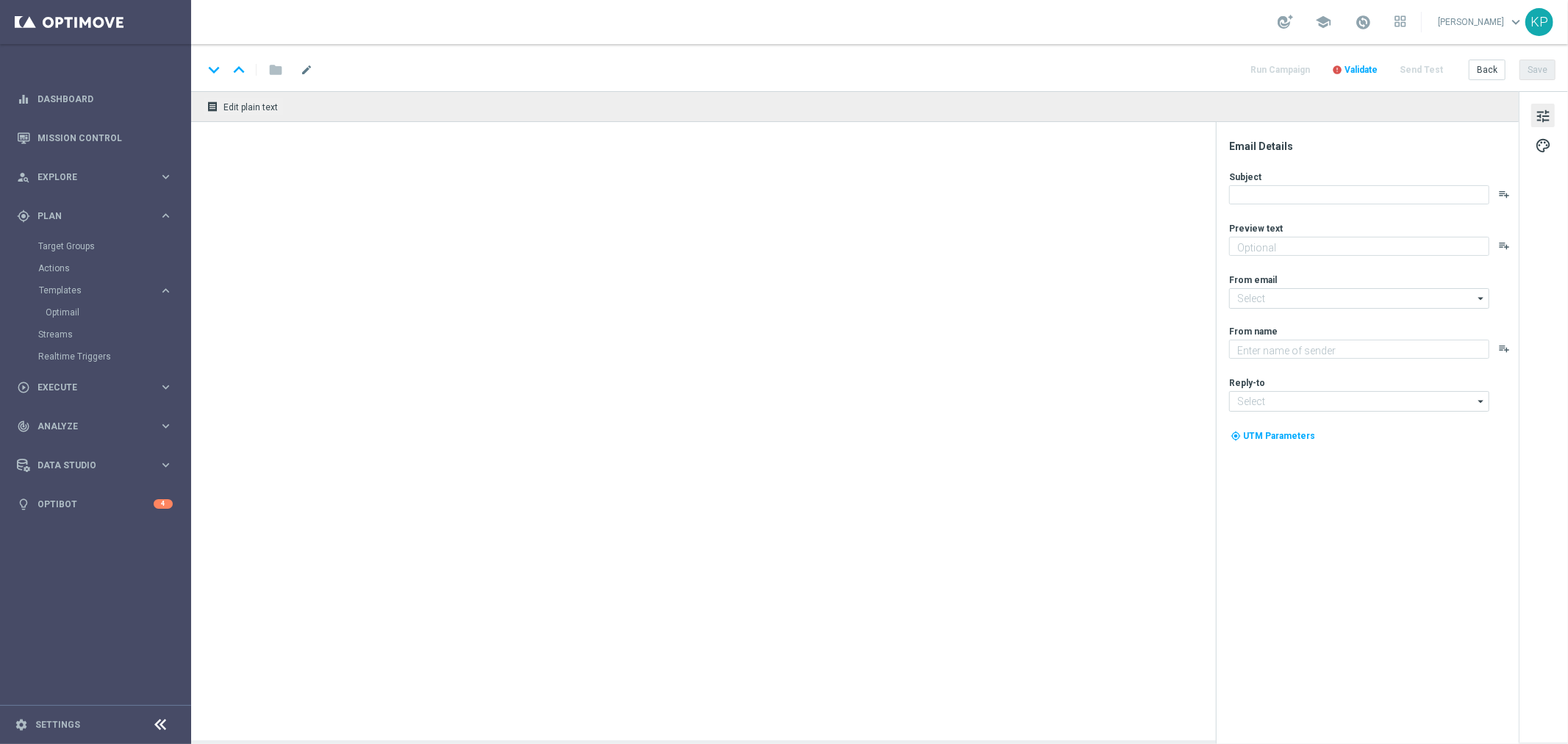
type input "E_ALL_AUTO_PRODUCT_WO 1DEPO DAY2MAIL_DAILY(1)"
type textarea "Wpłać drugi depozyt i odbierz do 200 zł ekstra 🤩"
type input "[EMAIL_ADDRESS][DOMAIN_NAME]"
type textarea "STS"
type input "[EMAIL_ADDRESS][DOMAIN_NAME]"
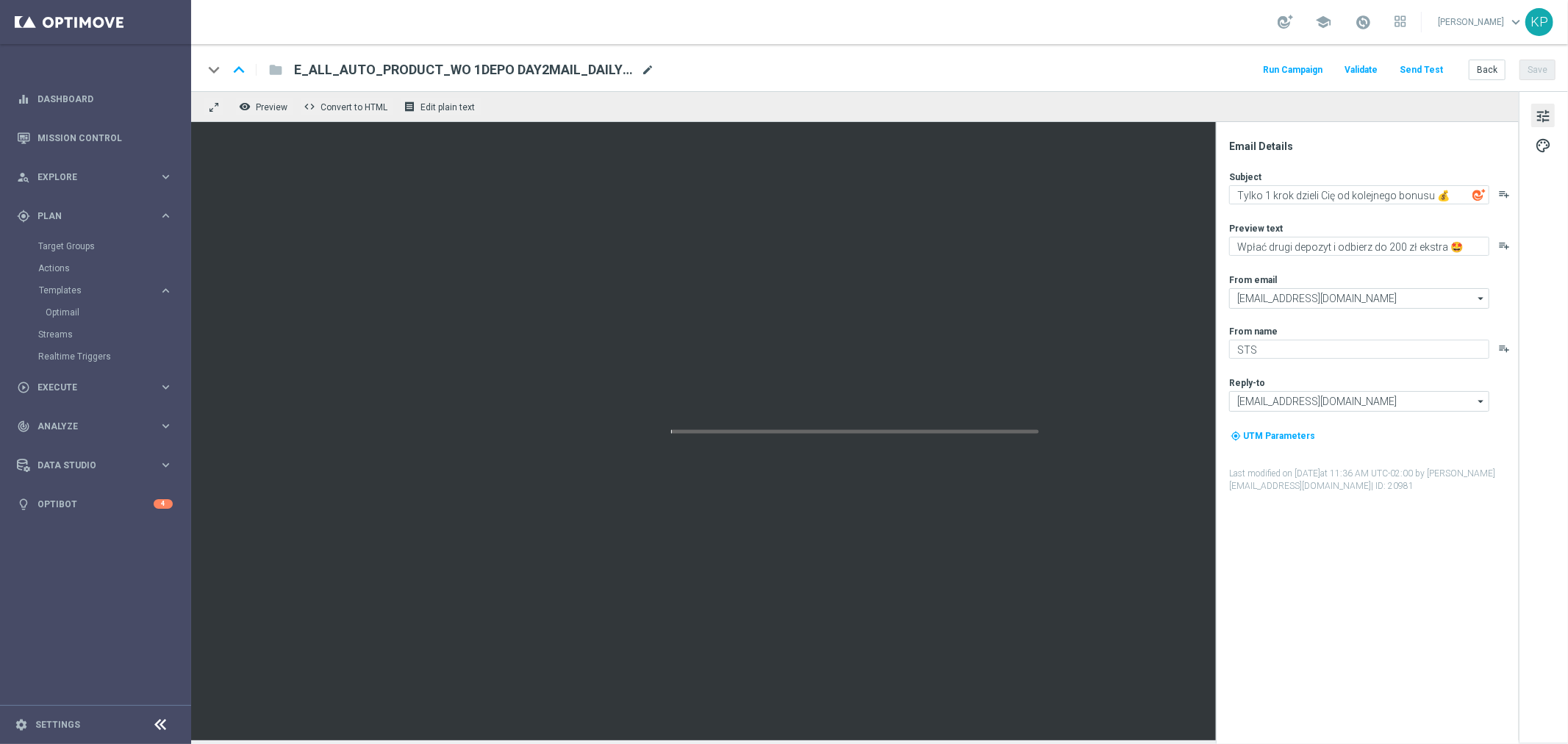
click at [641, 67] on span "mode_edit" at bounding box center [648, 70] width 13 height 13
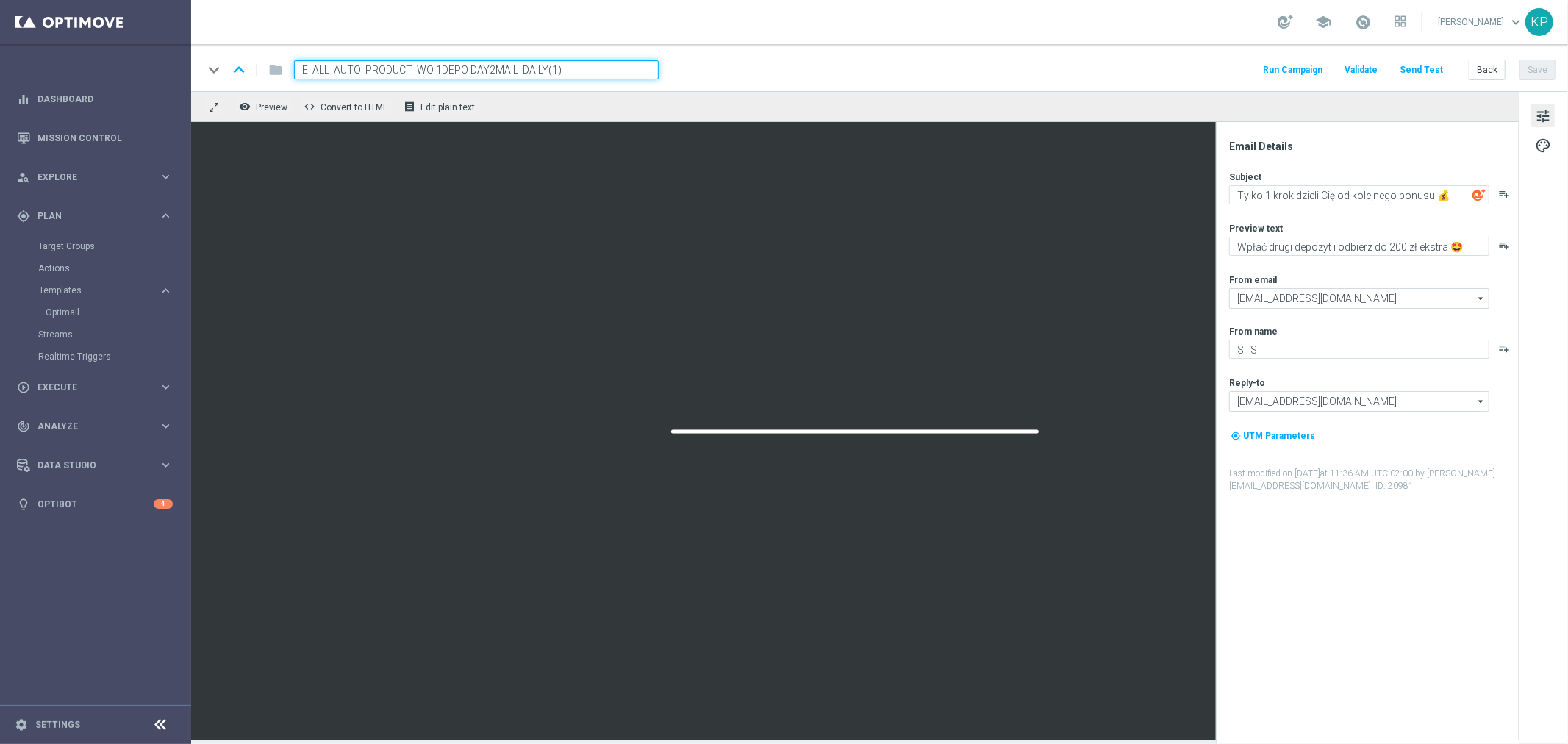
paste input "5MAIL_DAILY"
type input "E_ALL_AUTO_PRODUCT_WO 1DEPO DAY5MAIL_DAILY"
click at [414, 71] on input "E_ALL_AUTO_PRODUCT_WO 1DEPO DAY5MAIL_DAILY" at bounding box center [476, 70] width 365 height 19
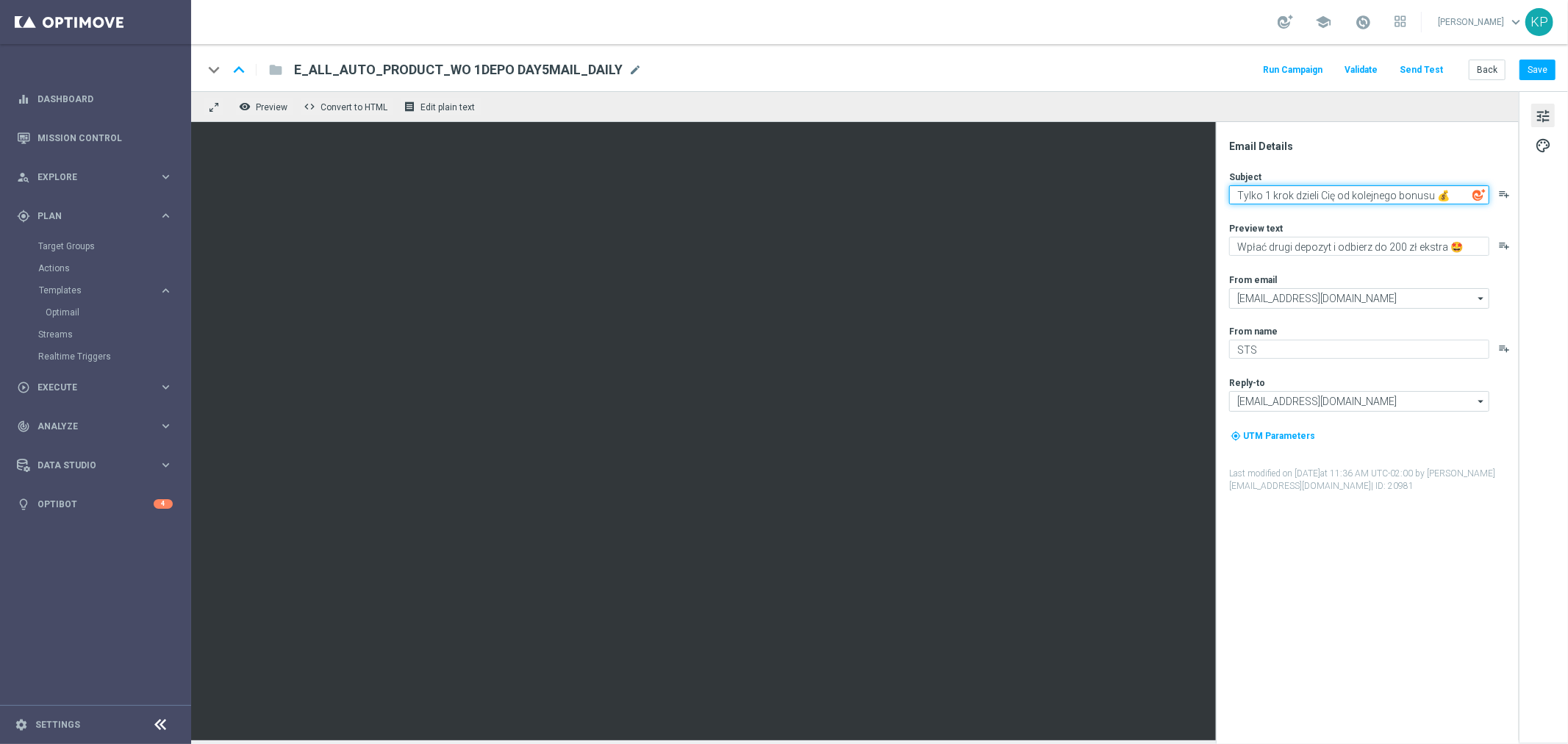
click at [1319, 193] on textarea "Tylko 1 krok dzieli Cię od kolejnego bonusu 💰" at bounding box center [1359, 194] width 260 height 19
paste textarea "📣"
click at [1337, 191] on textarea "📣Wpadnij po bonus! 50% od wpłaty czeka!" at bounding box center [1359, 194] width 260 height 19
type textarea "📣Wpadnij po bonus - 50% od wpłaty czeka!"
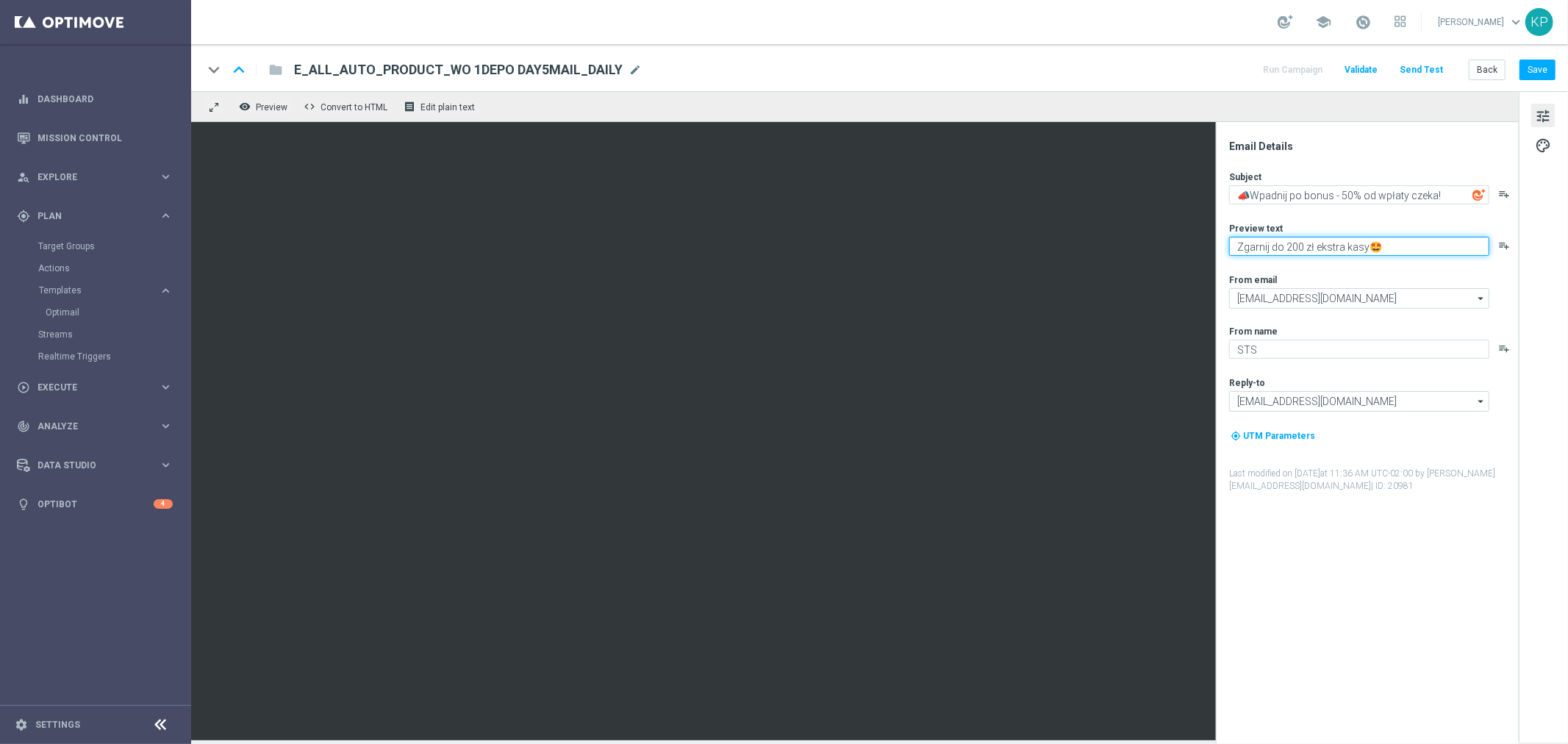
click at [1410, 255] on textarea "Zgarnij do 200 zł ekstra kasy🤩" at bounding box center [1359, 246] width 260 height 19
paste textarea "💸"
type textarea "Zgarnij do 200 zł ekstra kasy 💸"
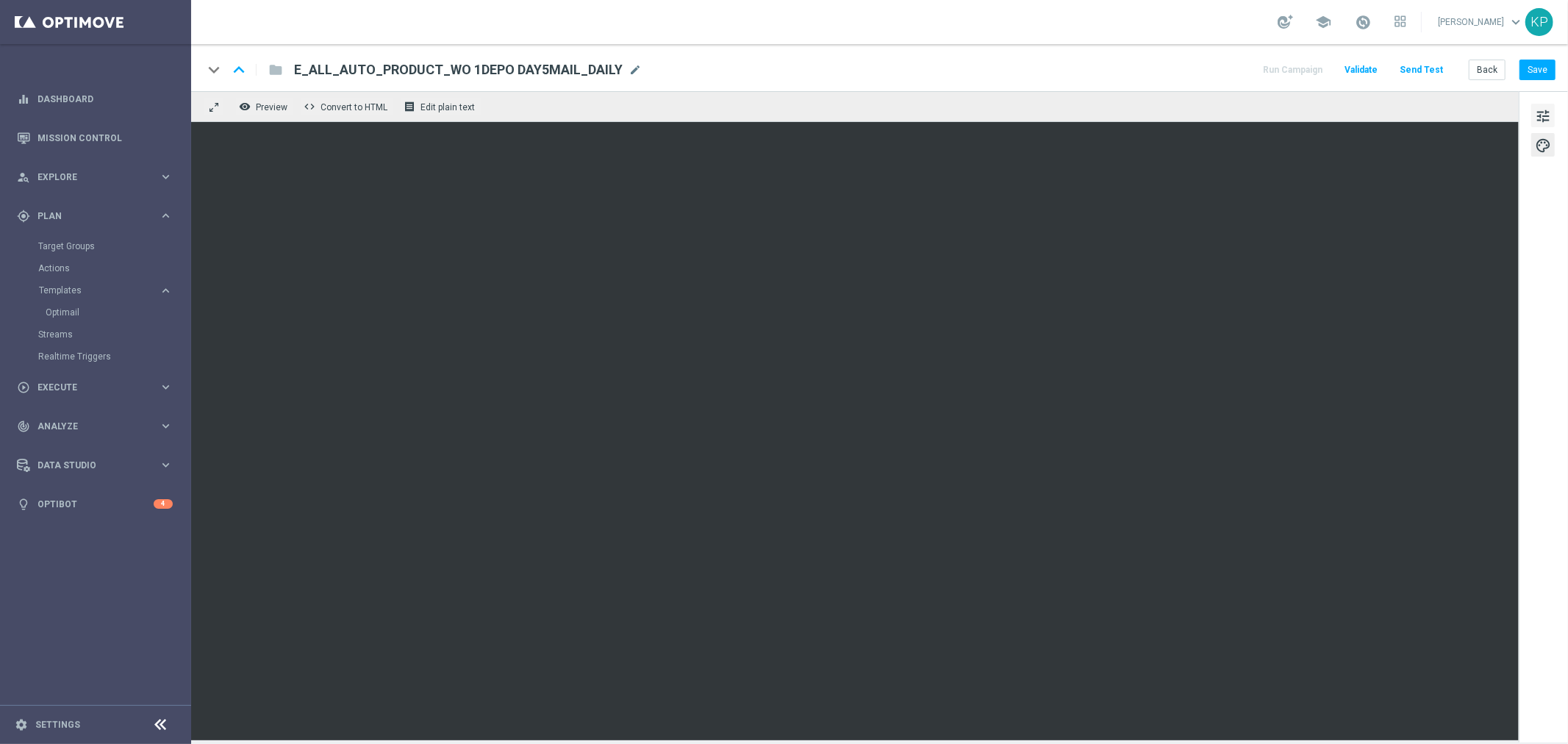
click at [1534, 119] on button "tune" at bounding box center [1543, 115] width 24 height 24
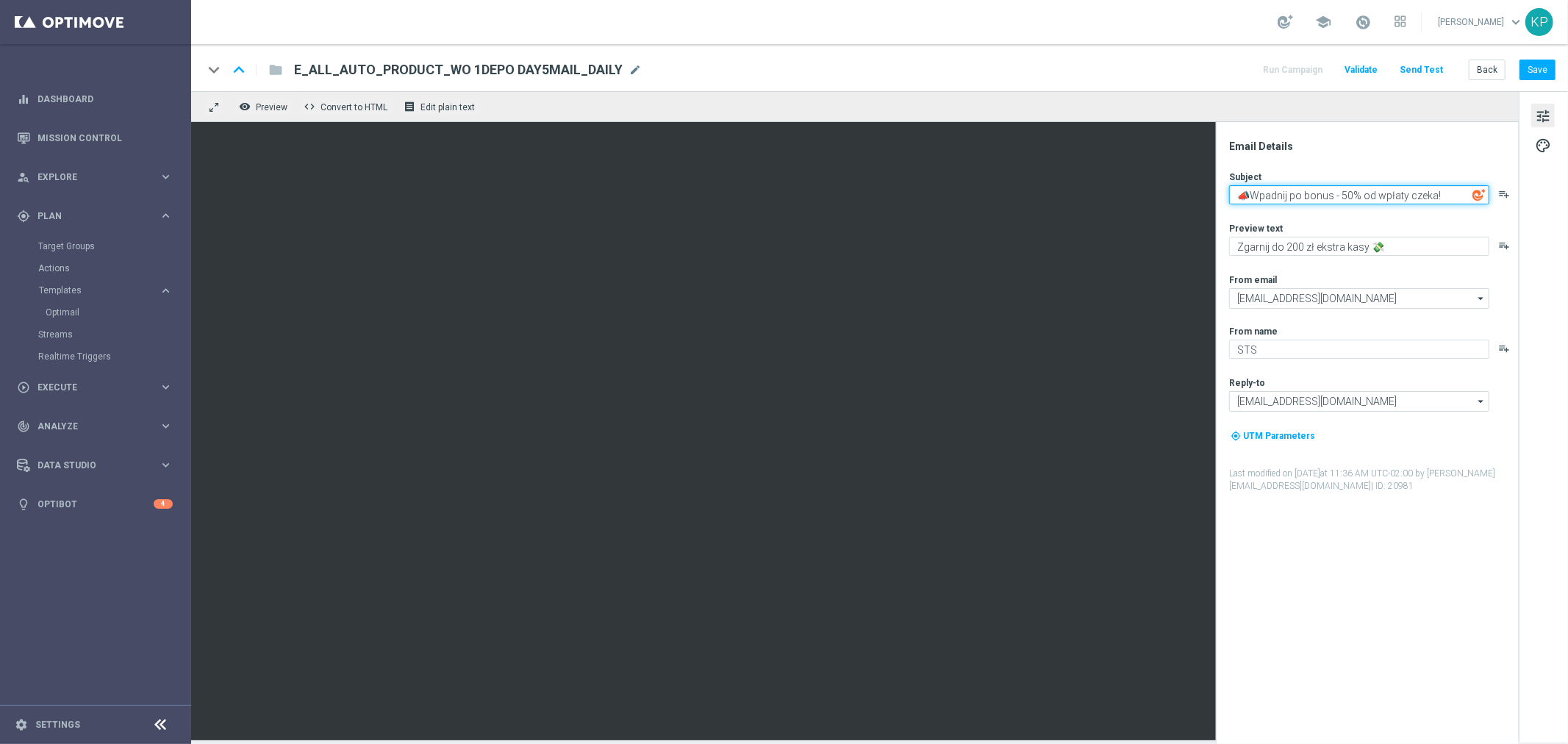
click at [1374, 194] on textarea "📣Wpadnij po bonus - 50% od wpłaty czeka!" at bounding box center [1359, 194] width 260 height 19
click at [468, 74] on span "E_ALL_AUTO_PRODUCT_WO 1DEPO DAY5MAIL_DAILY" at bounding box center [459, 70] width 329 height 18
click at [1290, 204] on div "Subject 📣Wpadnij po bonus - 50% od wpłaty czeka! playlist_add Preview text Zgar…" at bounding box center [1373, 331] width 288 height 322
click at [1290, 195] on textarea "📣Wpadnij po bonus - 50% od wpłaty czeka!" at bounding box center [1359, 194] width 260 height 19
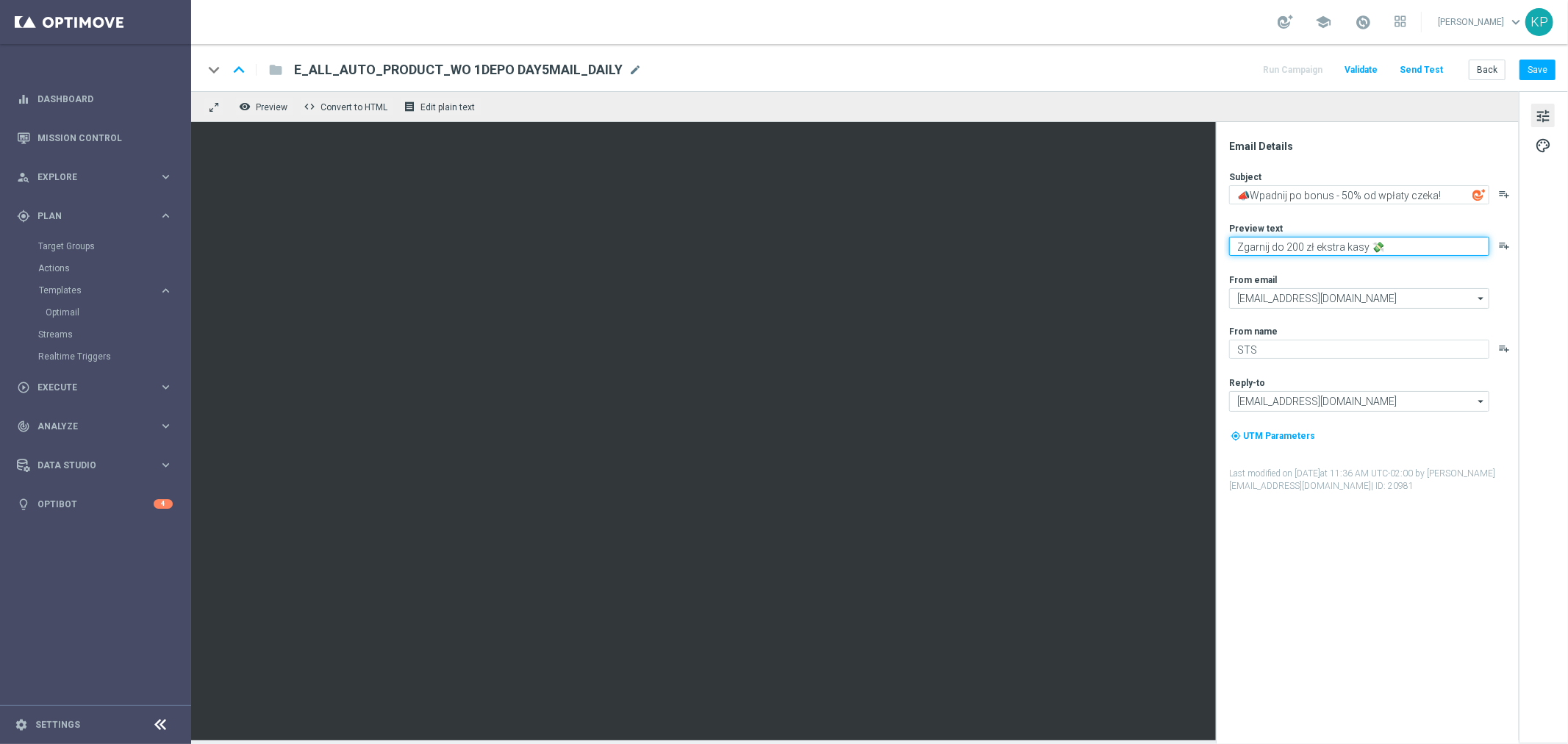
click at [1342, 251] on textarea "Zgarnij do 200 zł ekstra kasy 💸" at bounding box center [1359, 246] width 260 height 19
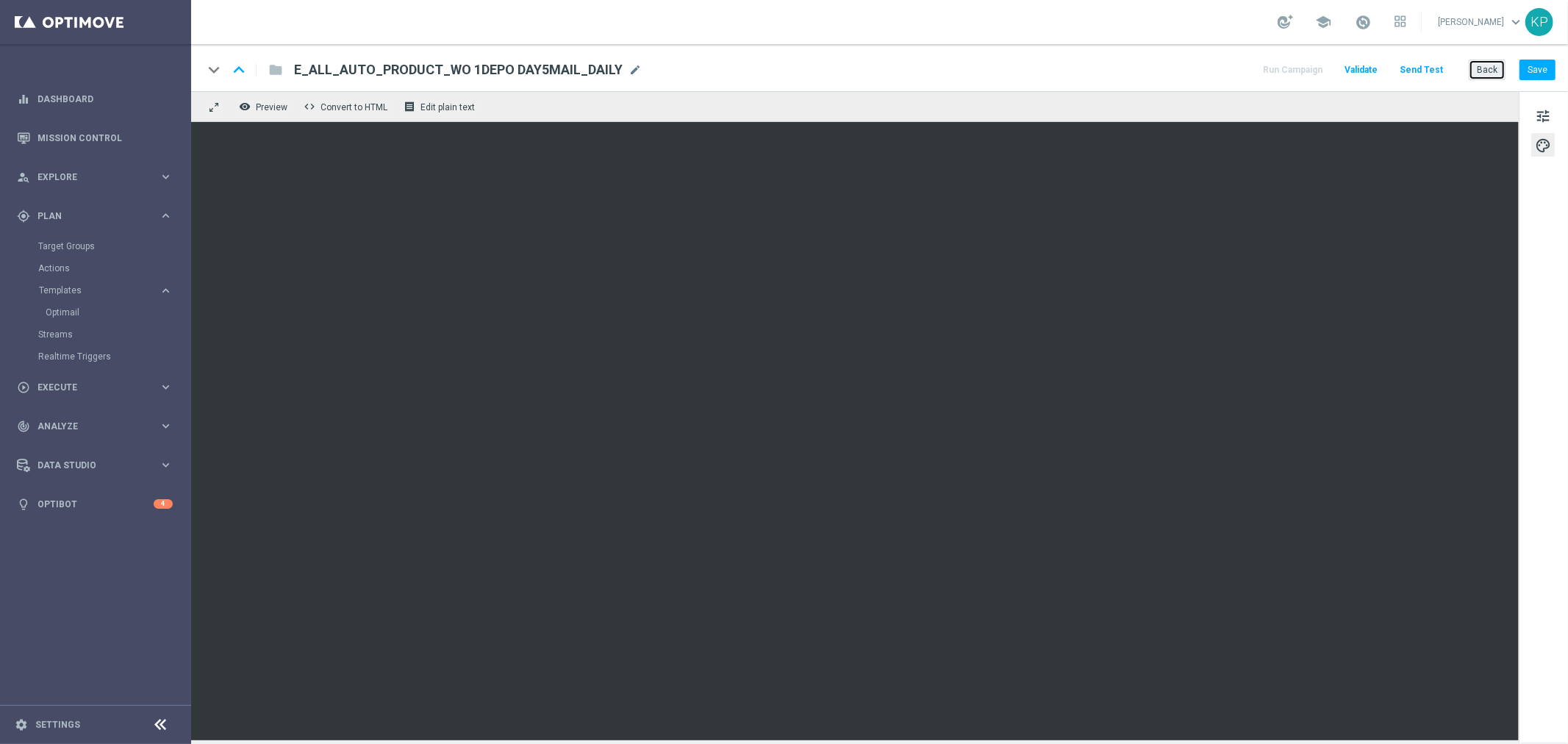
click at [1479, 70] on button "Back" at bounding box center [1488, 70] width 37 height 21
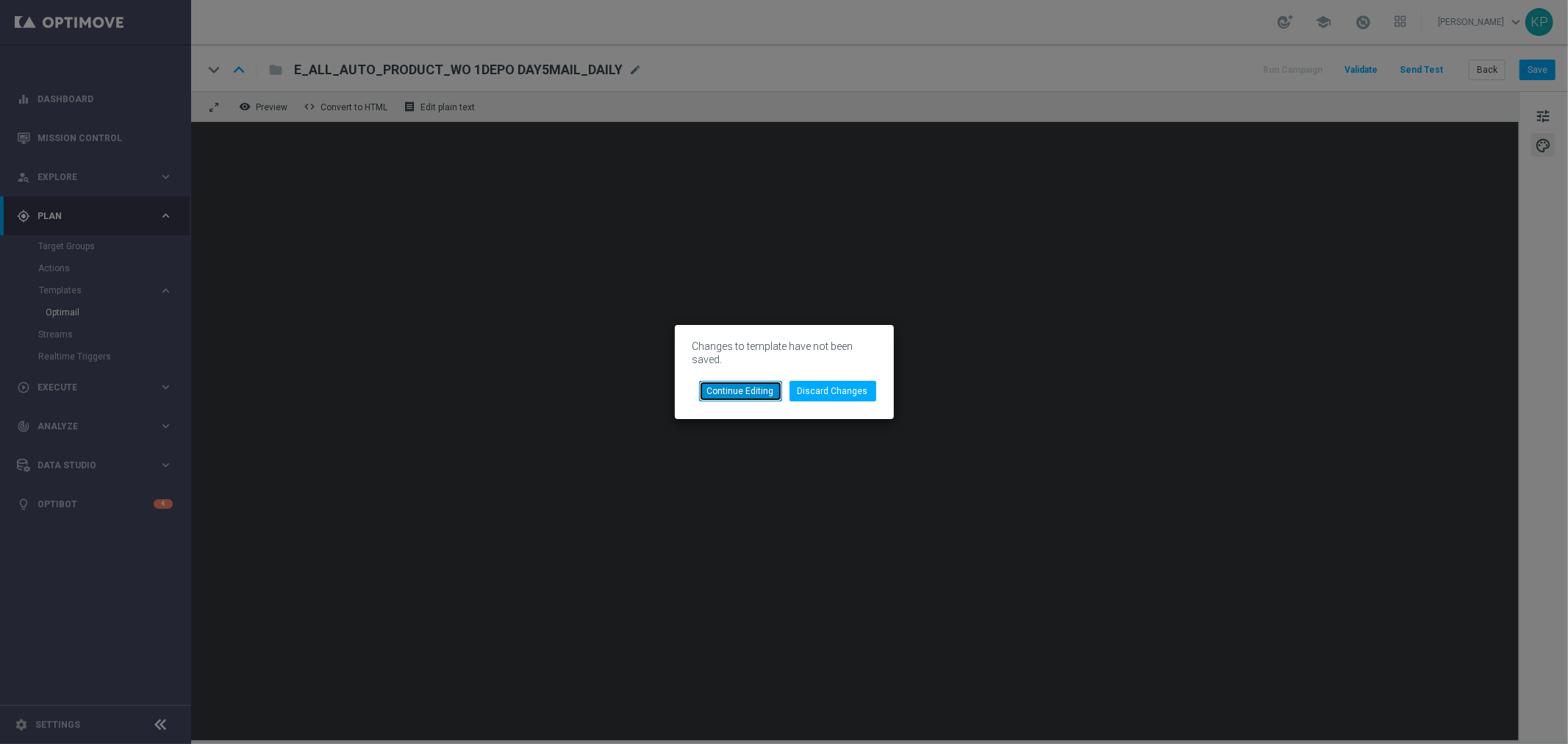
click at [765, 388] on button "Continue Editing" at bounding box center [741, 391] width 83 height 21
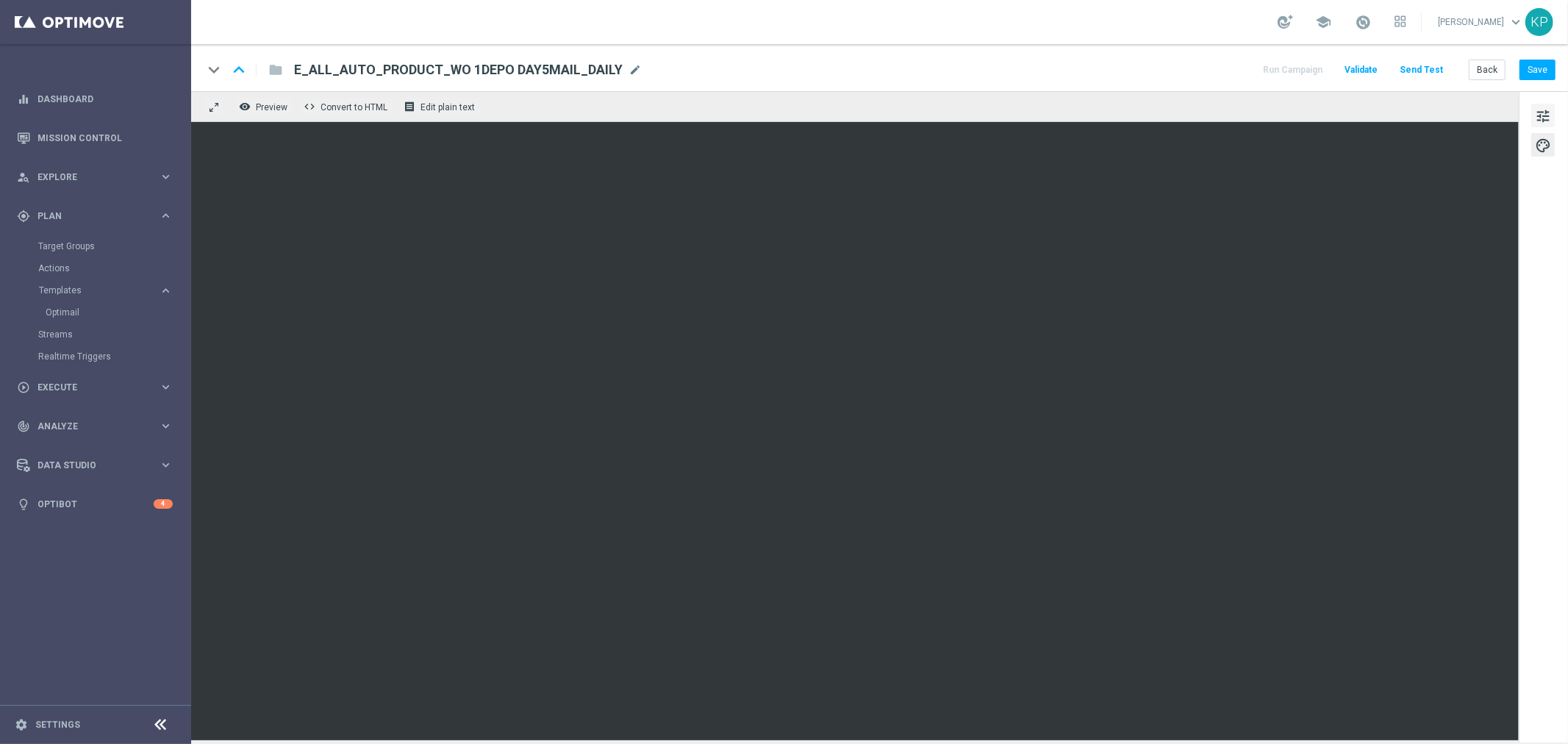
click at [1542, 115] on span "tune" at bounding box center [1543, 115] width 16 height 19
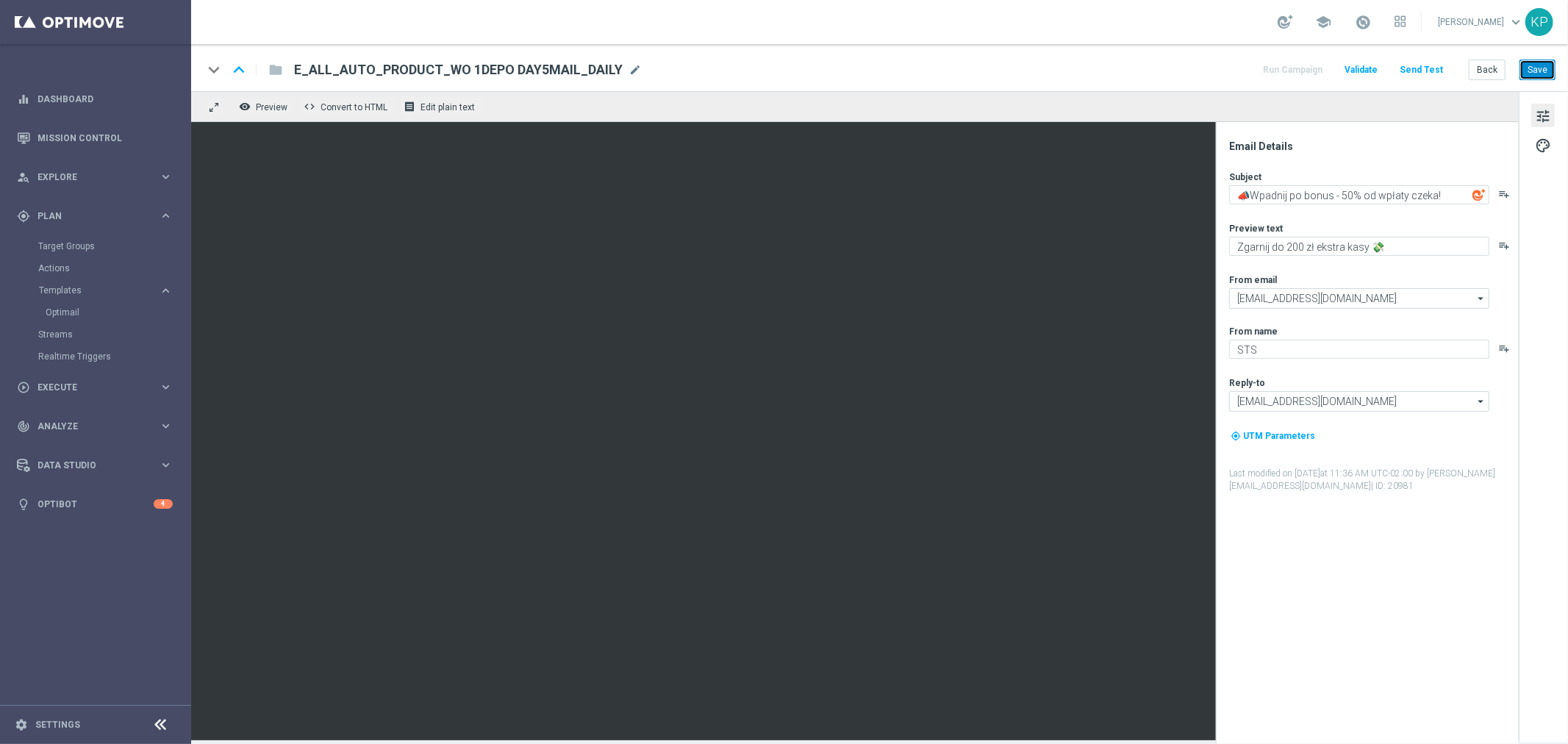
click at [1530, 70] on button "Save" at bounding box center [1537, 70] width 36 height 21
click at [1496, 73] on button "Back" at bounding box center [1488, 70] width 37 height 21
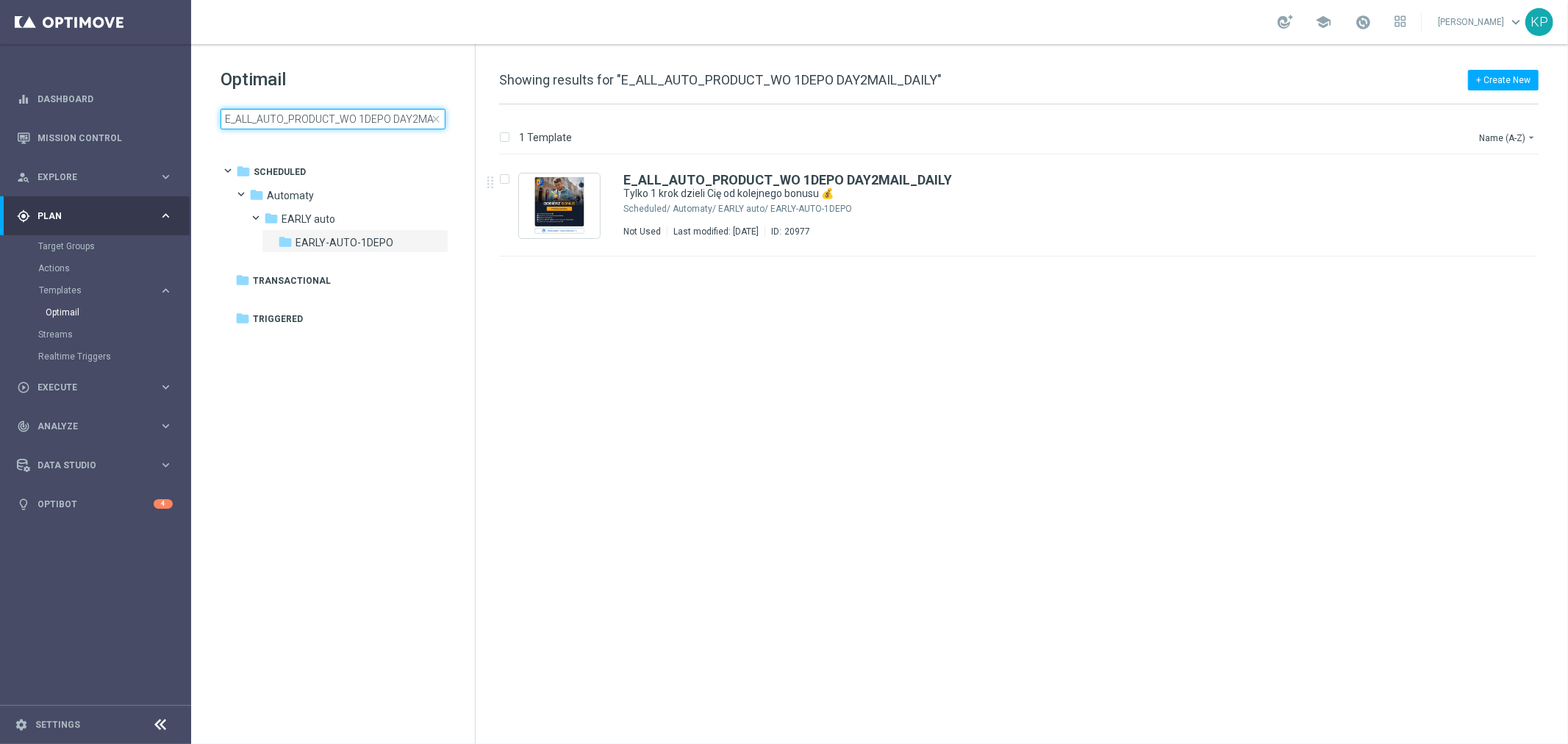
click at [374, 116] on input "E_ALL_AUTO_PRODUCT_WO 1DEPO DAY2MAIL_DAILY" at bounding box center [333, 119] width 225 height 21
type input "E_ALL_AUTO_PRODUCT_WO 1DEPO DAY1MAIL_DAILY"
click at [748, 201] on div "E_ALL_AUTO_PRODUCT_WO 1DEPO DAY1MAIL_DAILY Drugi bonus odblokowany 🔓 Not Used L…" at bounding box center [1050, 206] width 852 height 64
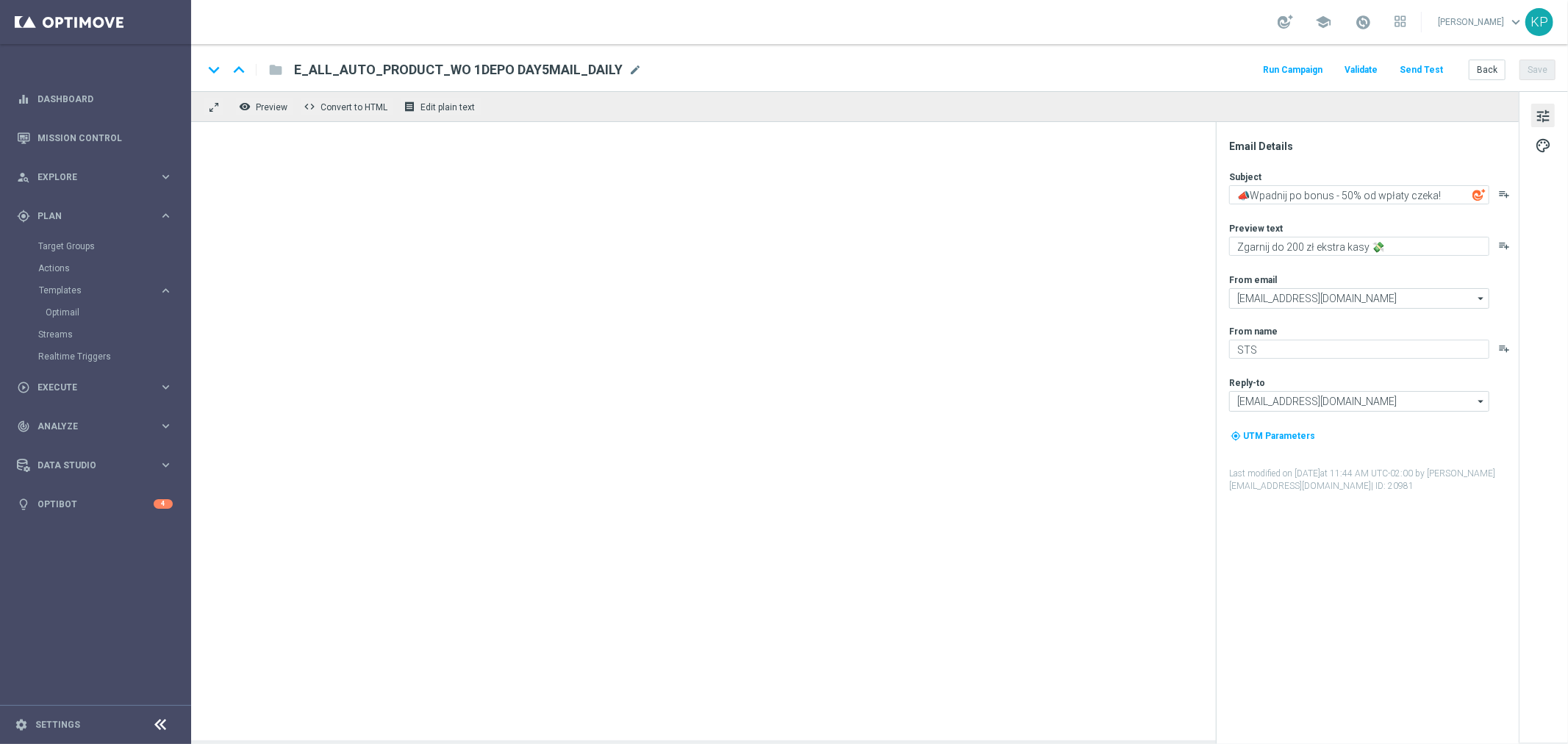
type textarea "Drugi bonus odblokowany 🔓"
type textarea "Wpłać i zgarnij do 200 zł bonusu 💸"
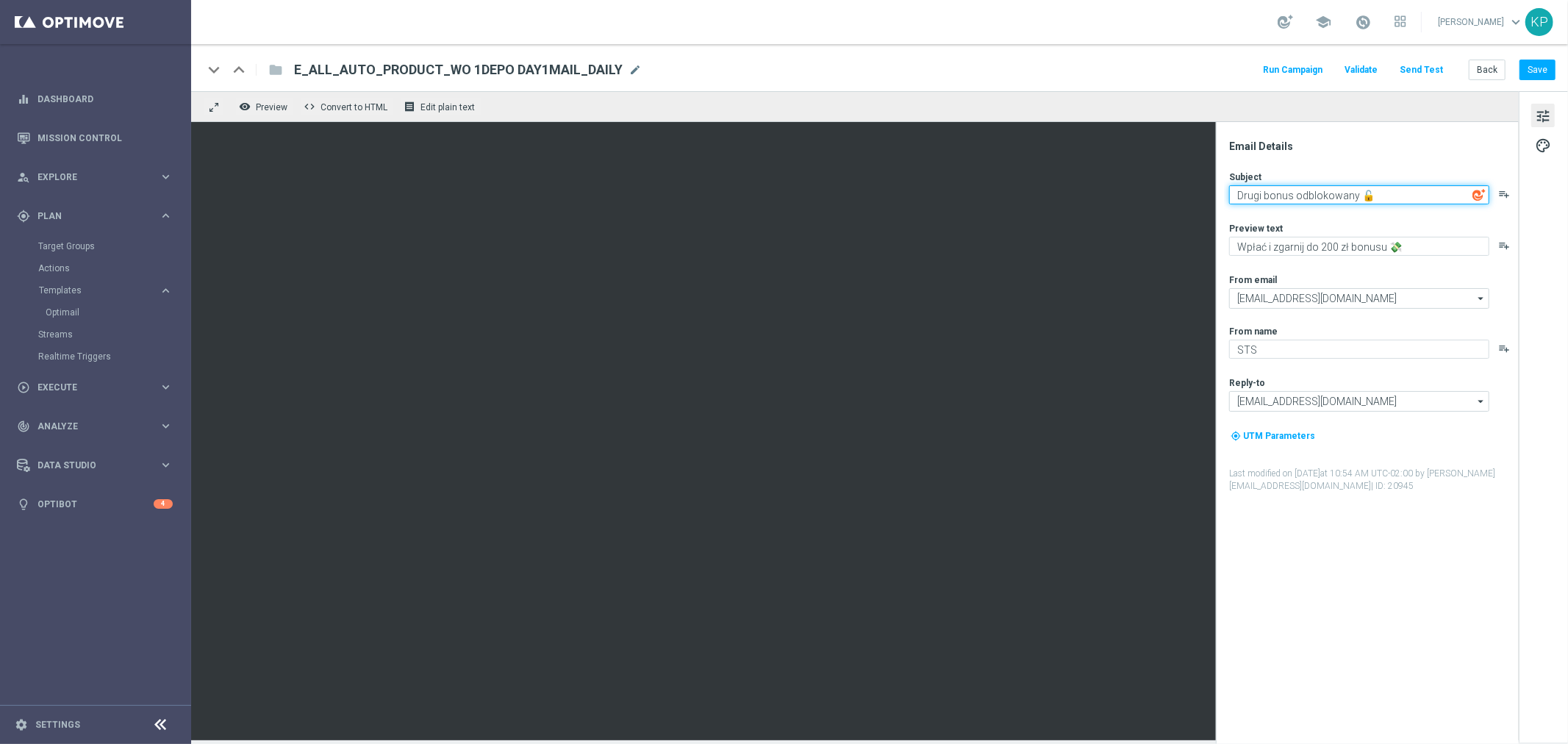
click at [1378, 200] on textarea "Drugi bonus odblokowany 🔓" at bounding box center [1359, 194] width 260 height 19
click at [547, 67] on span "E_ALL_AUTO_PRODUCT_WO 1DEPO DAY1MAIL_DAILY" at bounding box center [459, 70] width 329 height 18
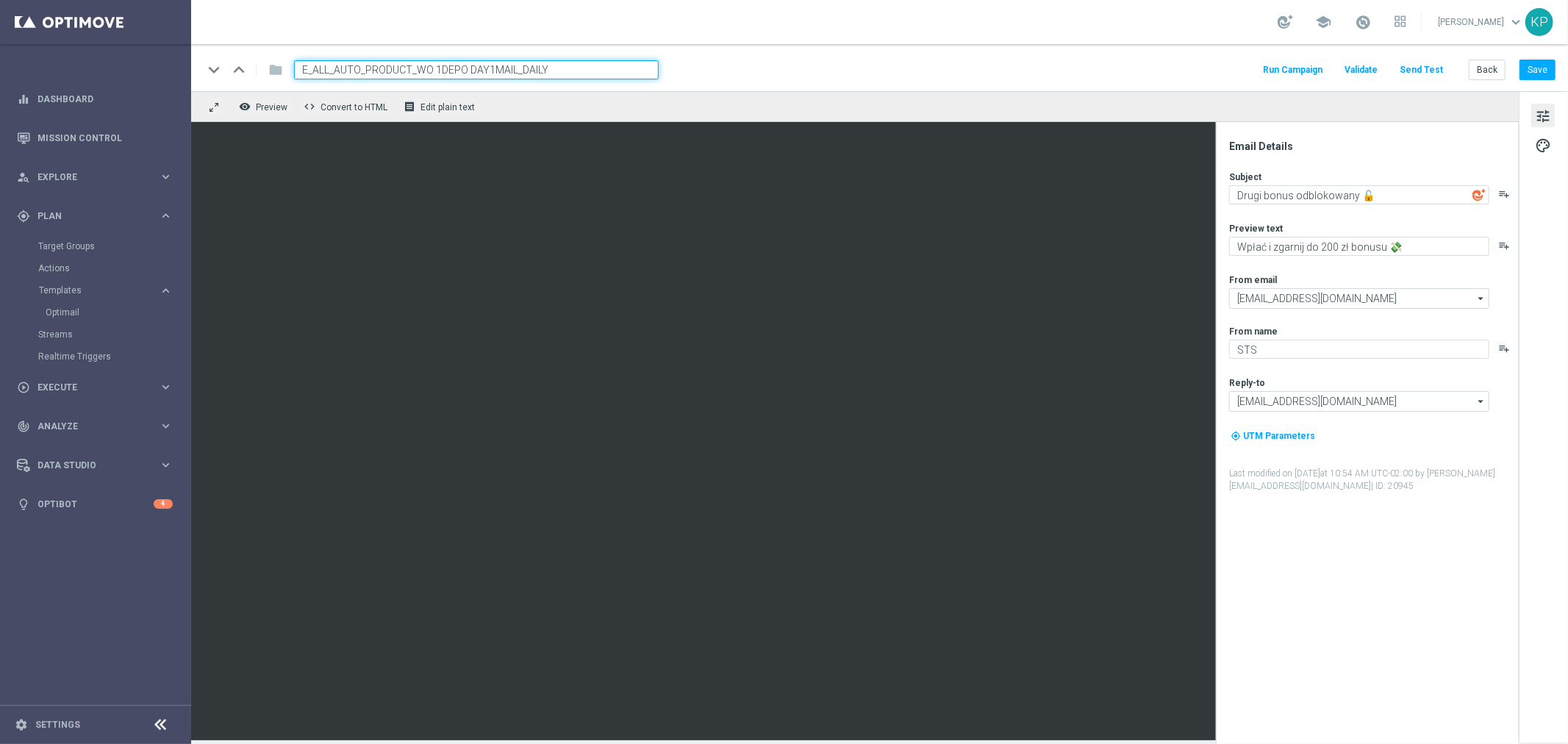
click at [563, 47] on div "keyboard_arrow_down keyboard_arrow_up folder E_ALL_AUTO_PRODUCT_WO 1DEPO DAY1MA…" at bounding box center [879, 68] width 1377 height 47
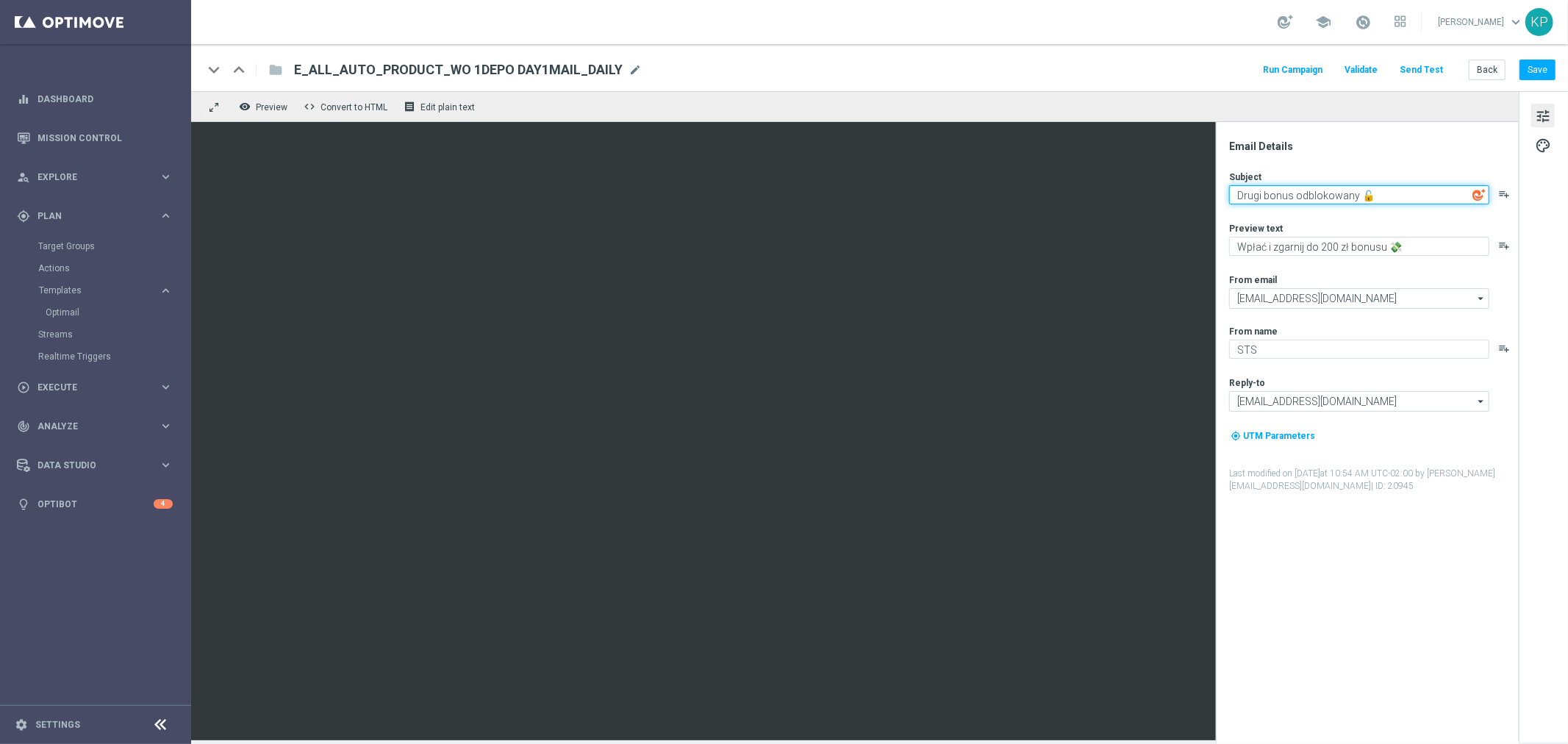
click at [1331, 193] on textarea "Drugi bonus odblokowany 🔓" at bounding box center [1359, 194] width 260 height 19
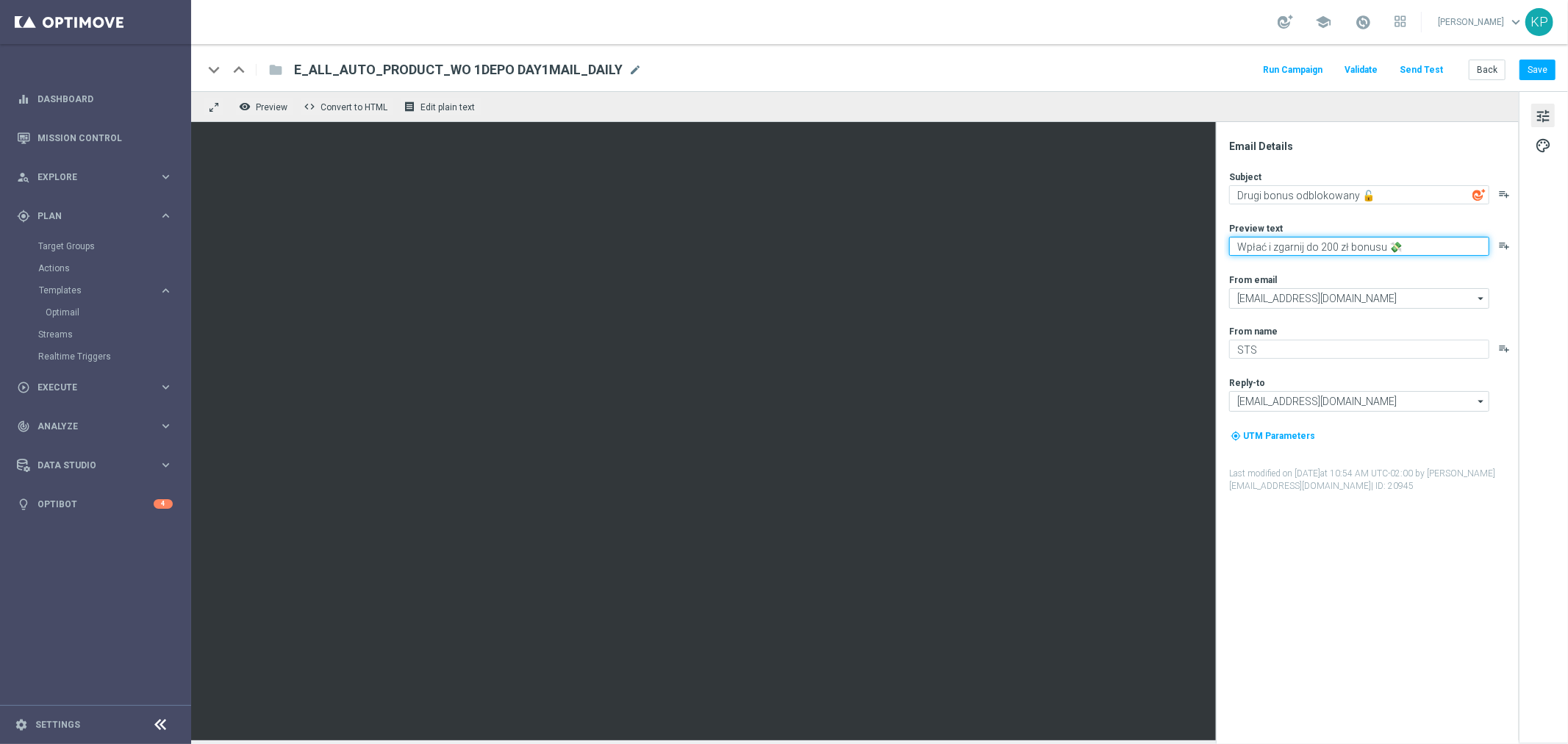
click at [1238, 245] on textarea "Wpłać i zgarnij do 200 zł bonusu 💸" at bounding box center [1359, 246] width 260 height 19
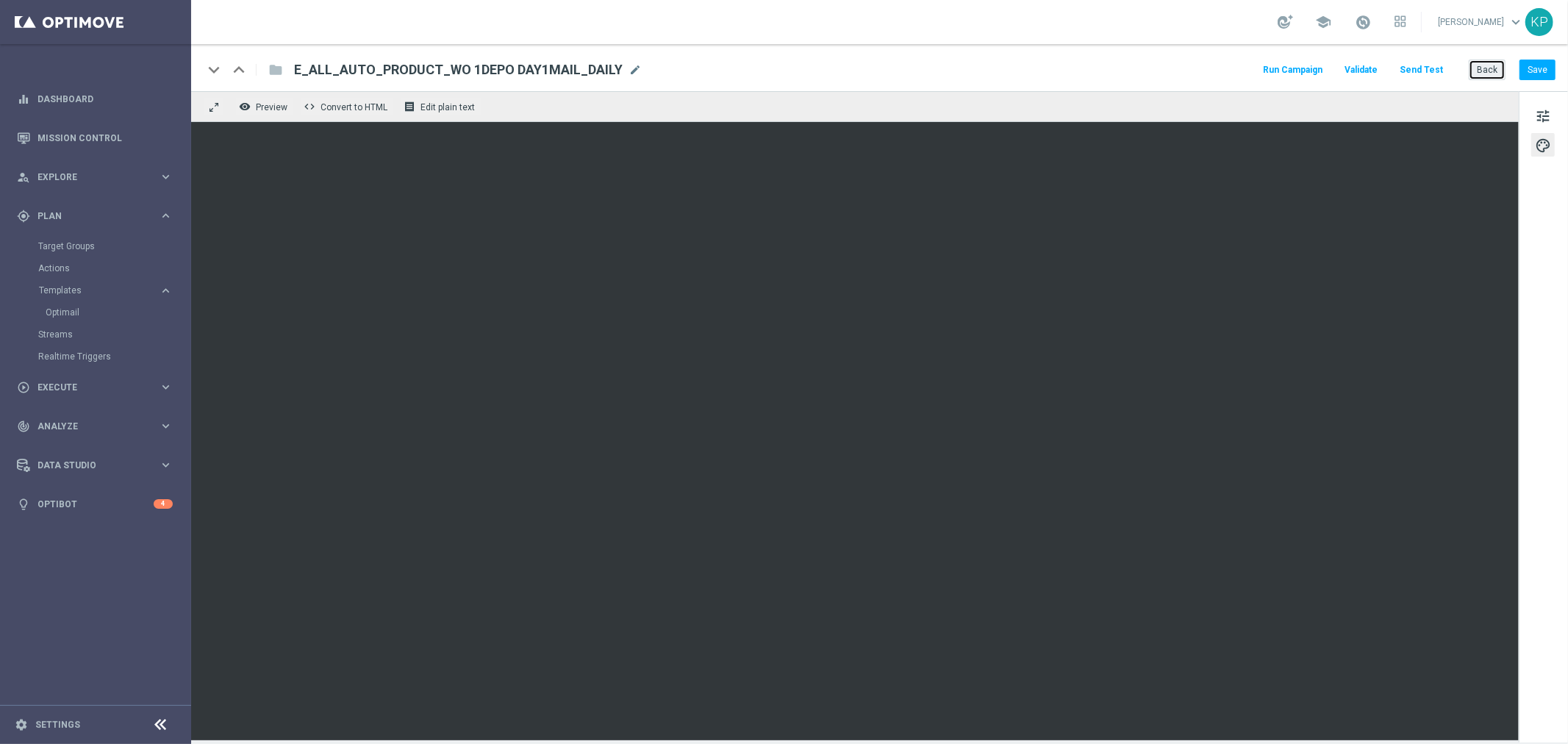
click at [1486, 73] on button "Back" at bounding box center [1488, 70] width 37 height 21
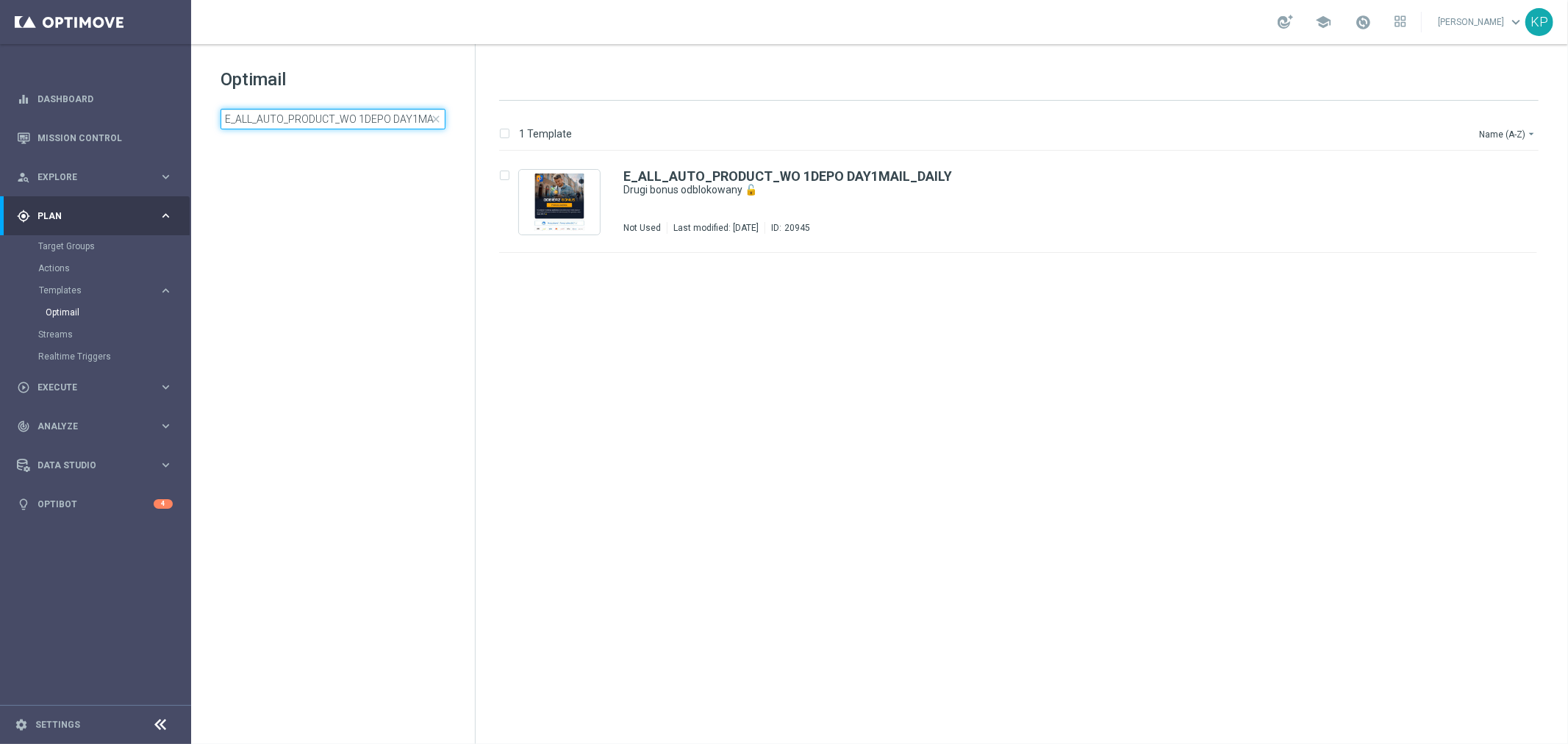
click at [336, 120] on input "E_ALL_AUTO_PRODUCT_WO 1DEPO DAY1MAIL_DAILY" at bounding box center [333, 119] width 225 height 21
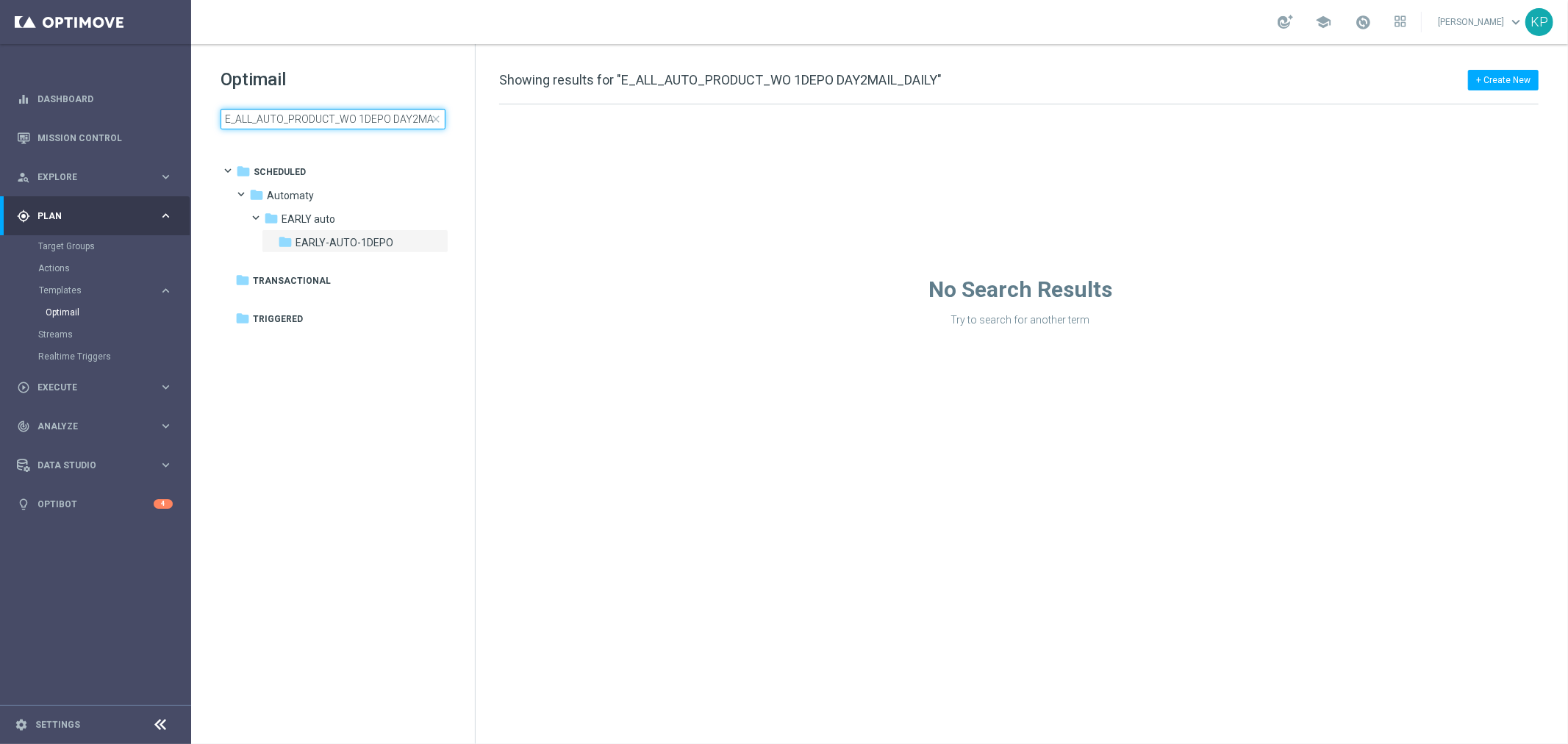
scroll to position [0, 35]
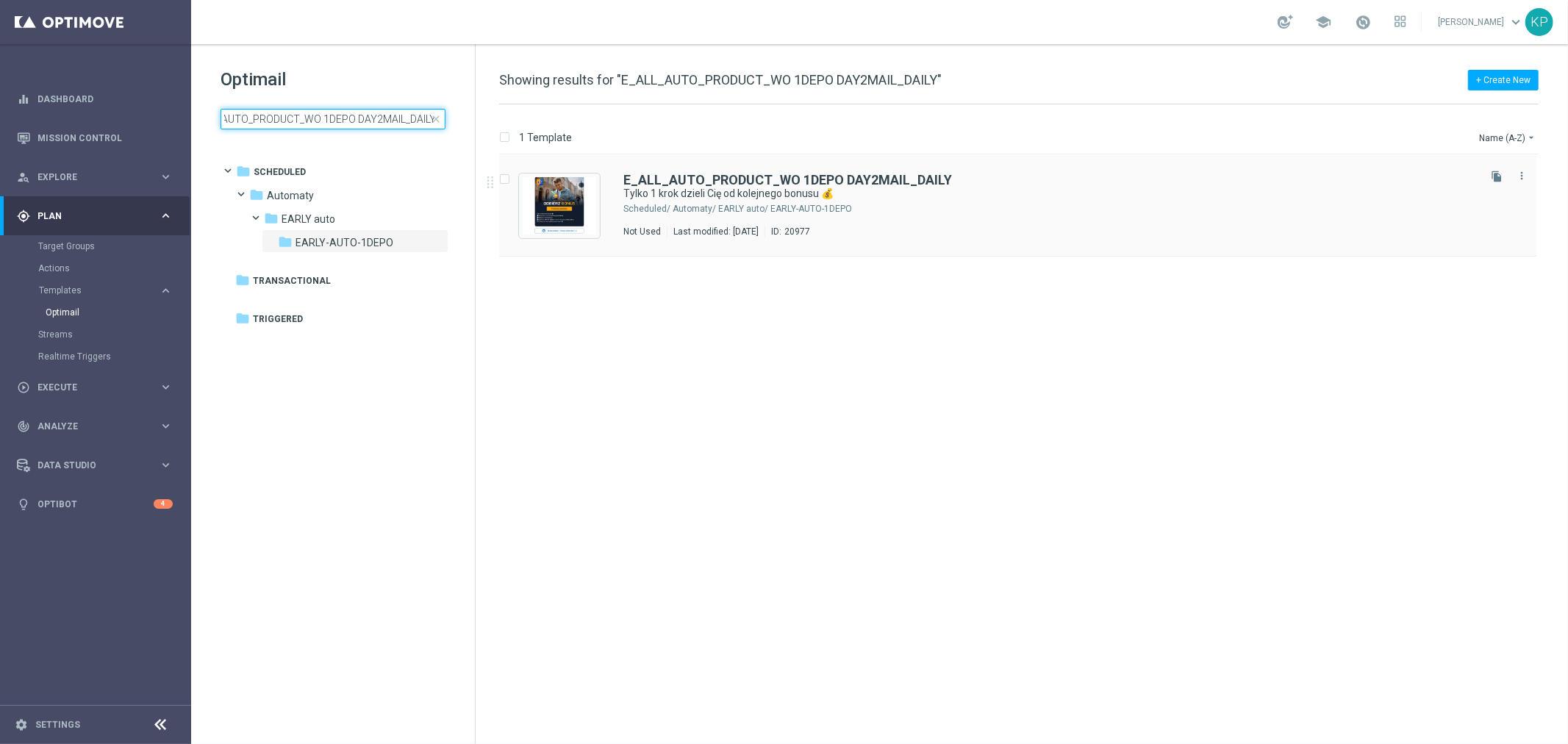
type input "E_ALL_AUTO_PRODUCT_WO 1DEPO DAY2MAIL_DAILY"
click at [922, 203] on div "Automaty/ EARLY auto/ EARLY-AUTO-1DEPO" at bounding box center [1074, 208] width 803 height 11
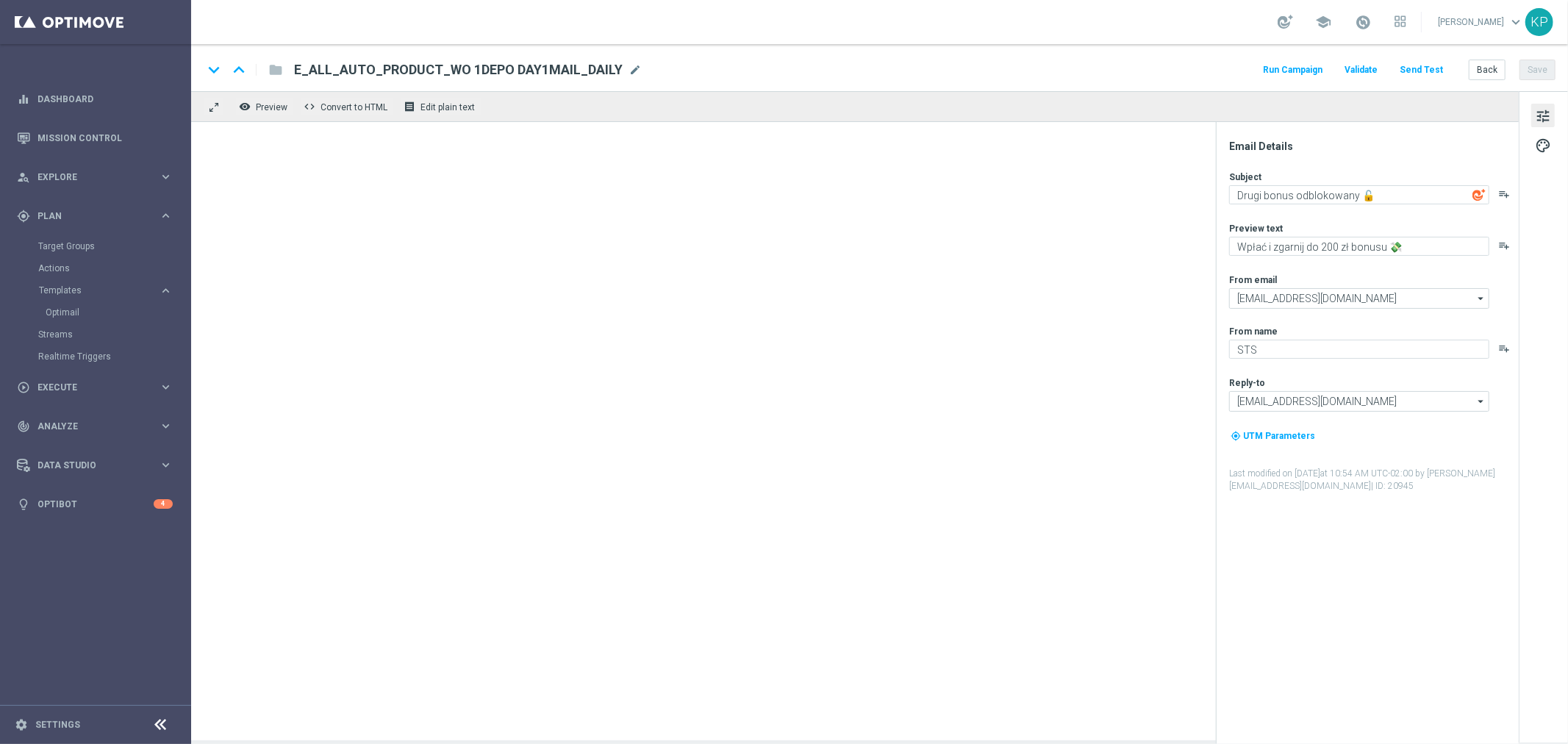
type textarea "Tylko 1 krok dzieli Cię od kolejnego bonusu 💰"
type textarea "Wpłać drugi depozyt i odbierz do 200 zł ekstra 🤩"
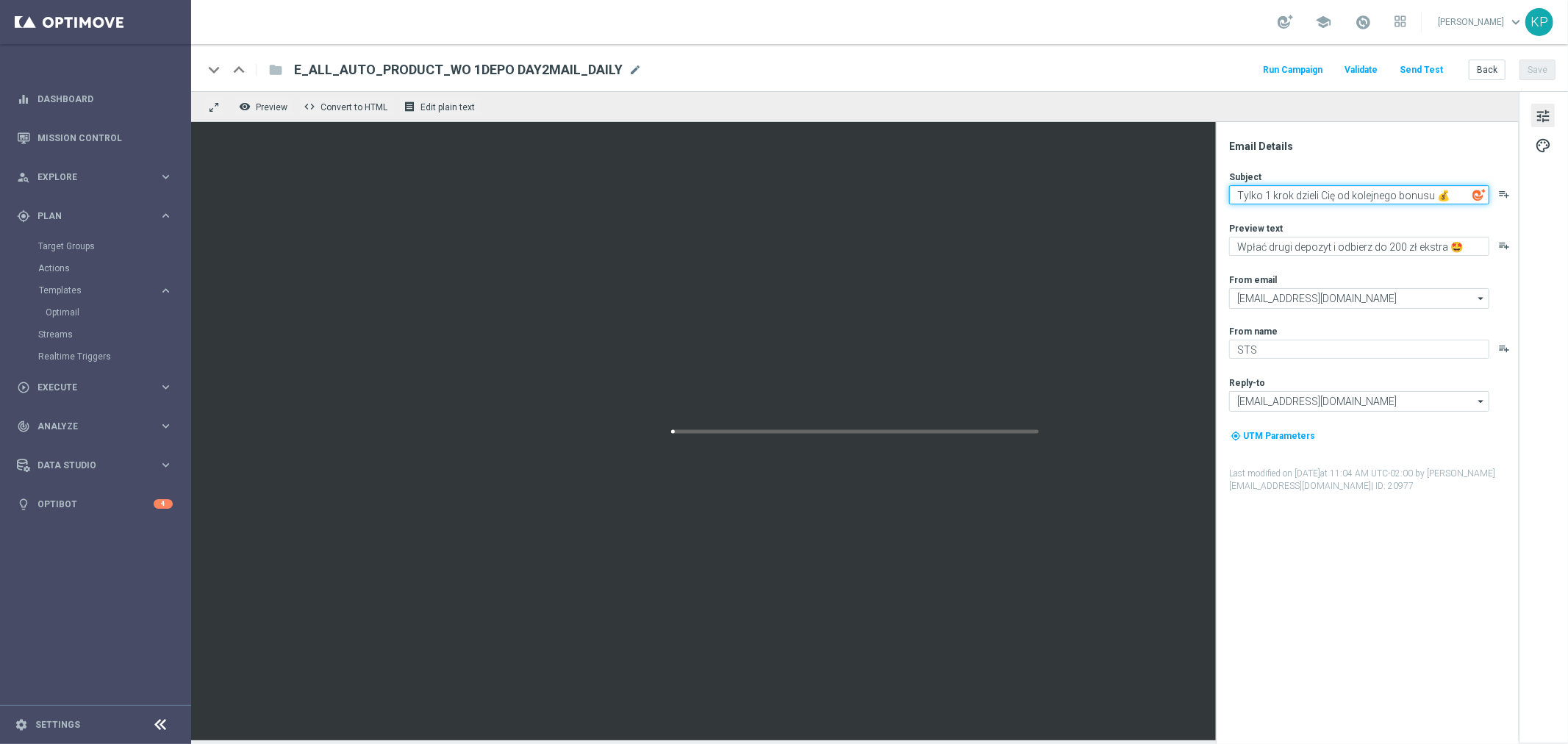
click at [1284, 196] on textarea "Tylko 1 krok dzieli Cię od kolejnego bonusu 💰" at bounding box center [1359, 194] width 260 height 19
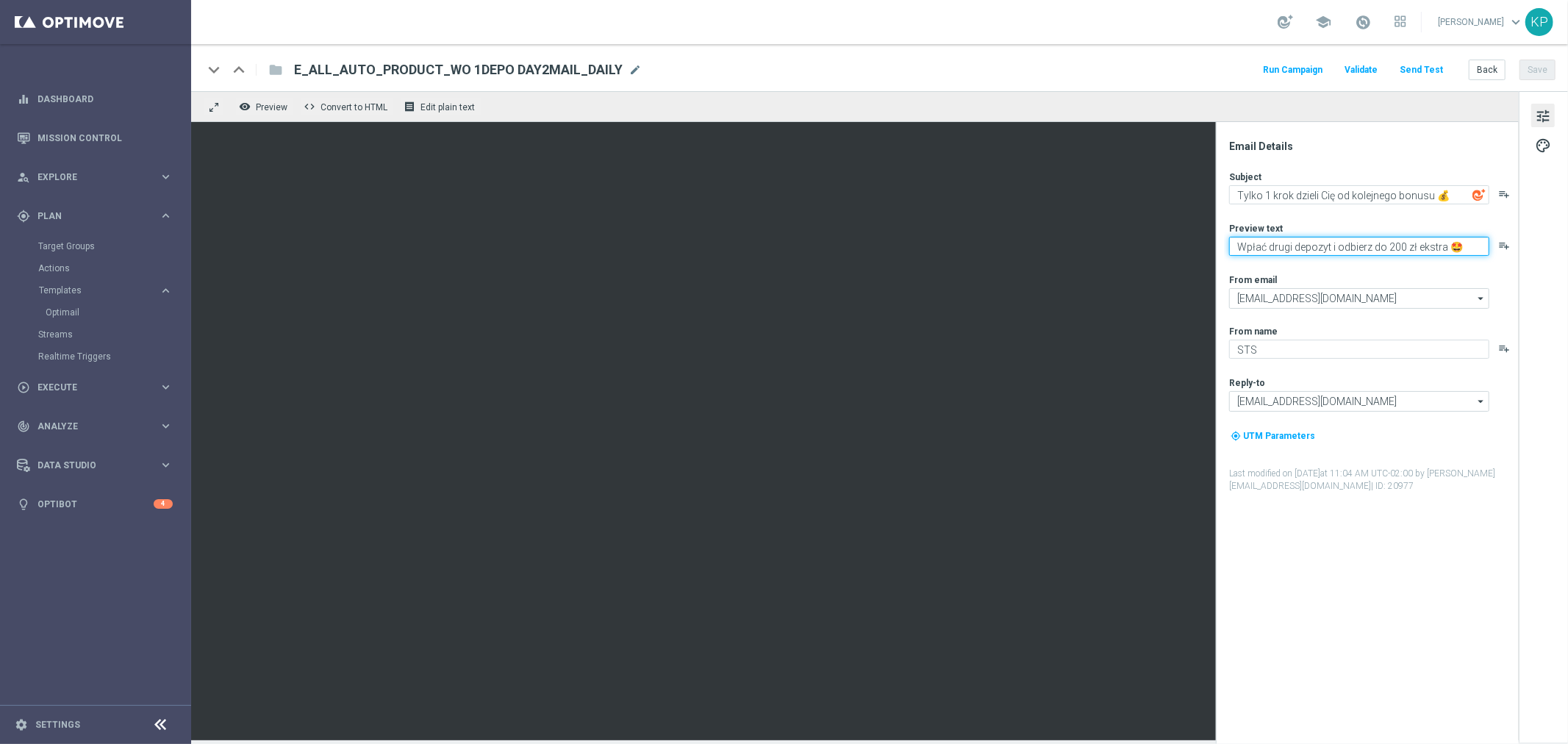
click at [1360, 248] on textarea "Wpłać drugi depozyt i odbierz do 200 zł ekstra 🤩" at bounding box center [1359, 246] width 260 height 19
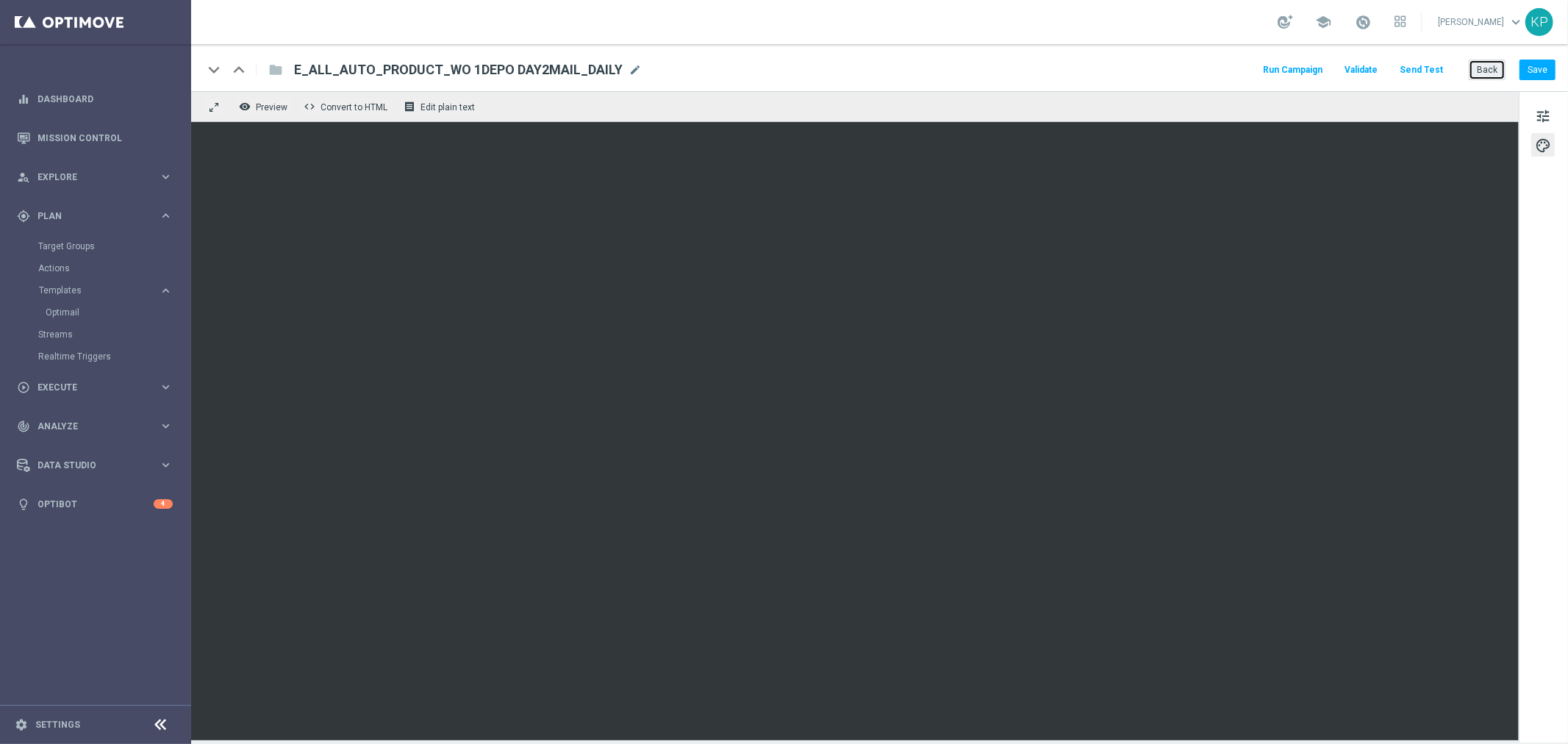
click at [1487, 61] on button "Back" at bounding box center [1488, 70] width 37 height 21
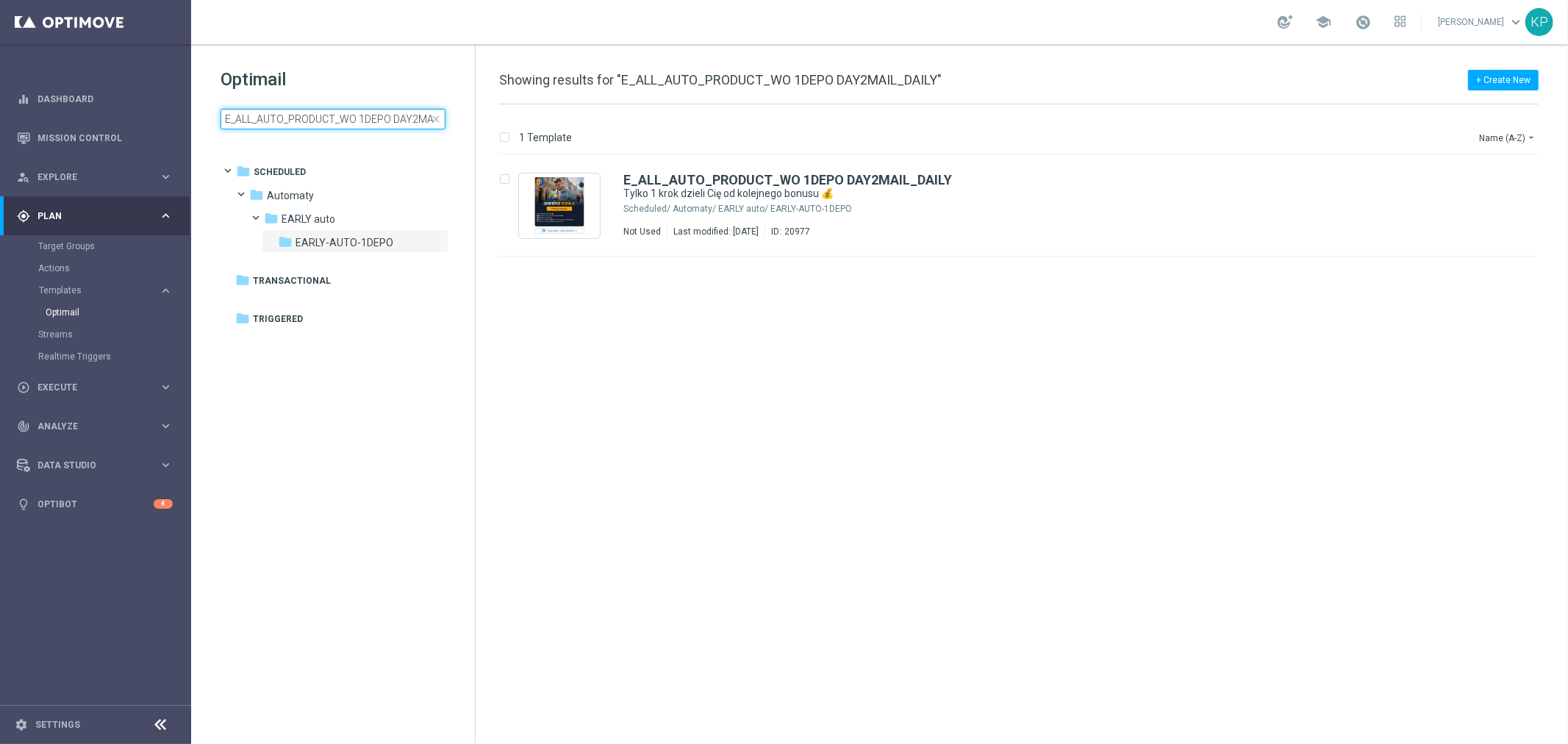
click at [391, 112] on input "E_ALL_AUTO_PRODUCT_WO 1DEPO DAY2MAIL_DAILY" at bounding box center [333, 119] width 225 height 21
type input "E_ALL_AUTO_PRODUCT_WO 1DEPO DAY7MAIL_DAILY"
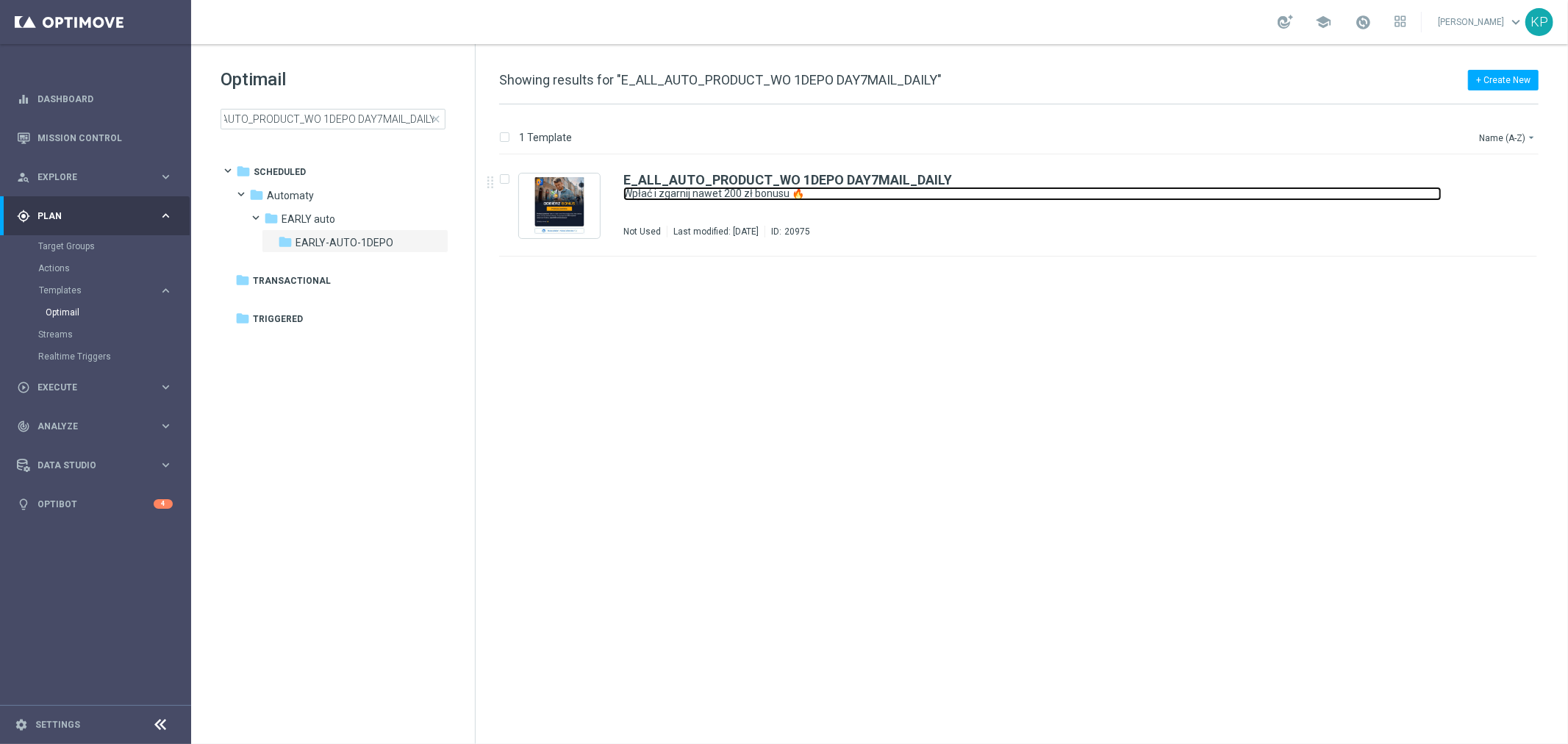
click at [979, 200] on link "Wpłać i zgarnij nawet 200 zł bonusu 🔥" at bounding box center [1033, 193] width 818 height 14
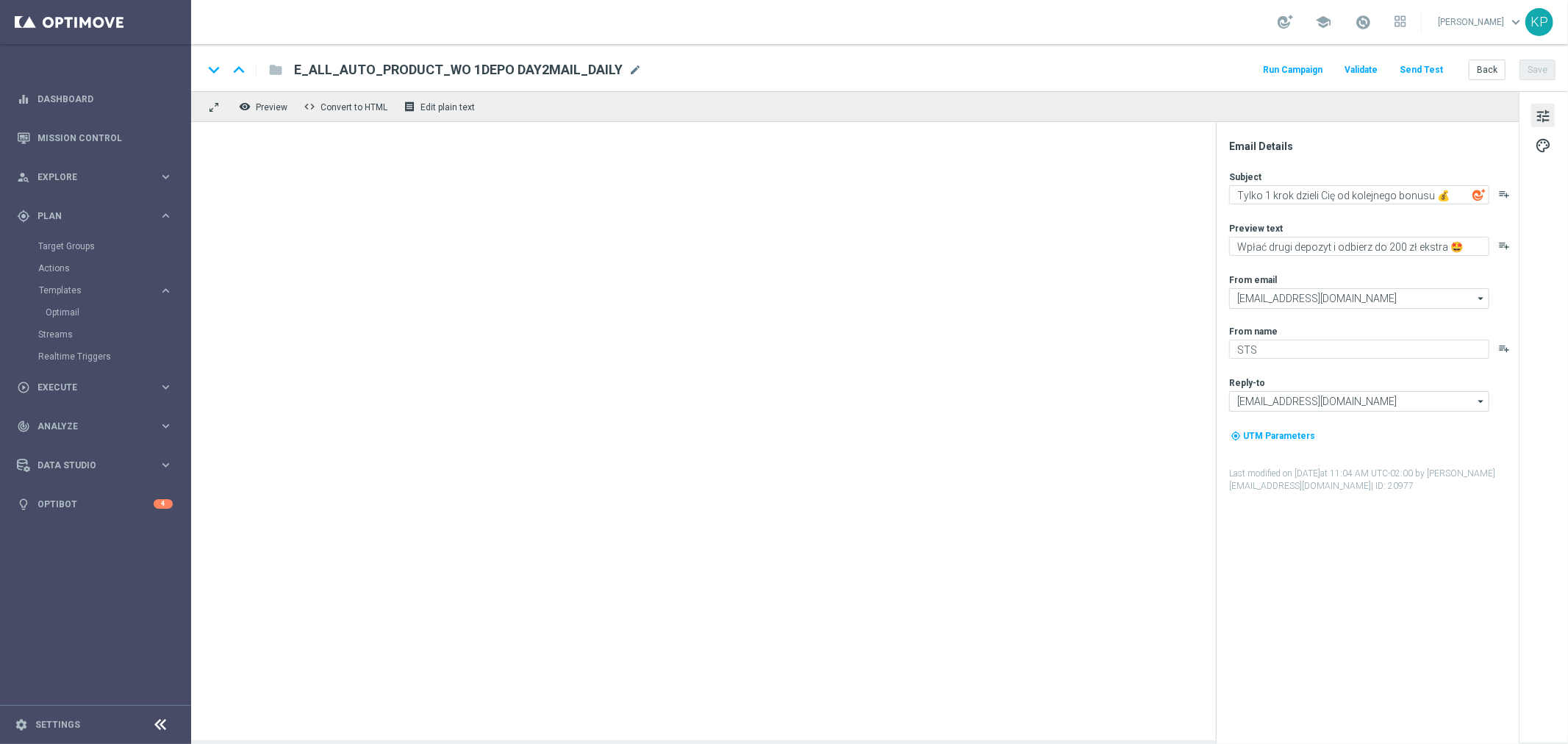
type textarea "Wpłać i zgarnij nawet 200 zł bonusu 🔥"
type textarea "50% od wpłaty wciąż na Ciebie czeka ⌛"
click at [1261, 200] on textarea "Wpłać i zgarnij nawet 200 zł bonusu 🔥" at bounding box center [1359, 194] width 260 height 19
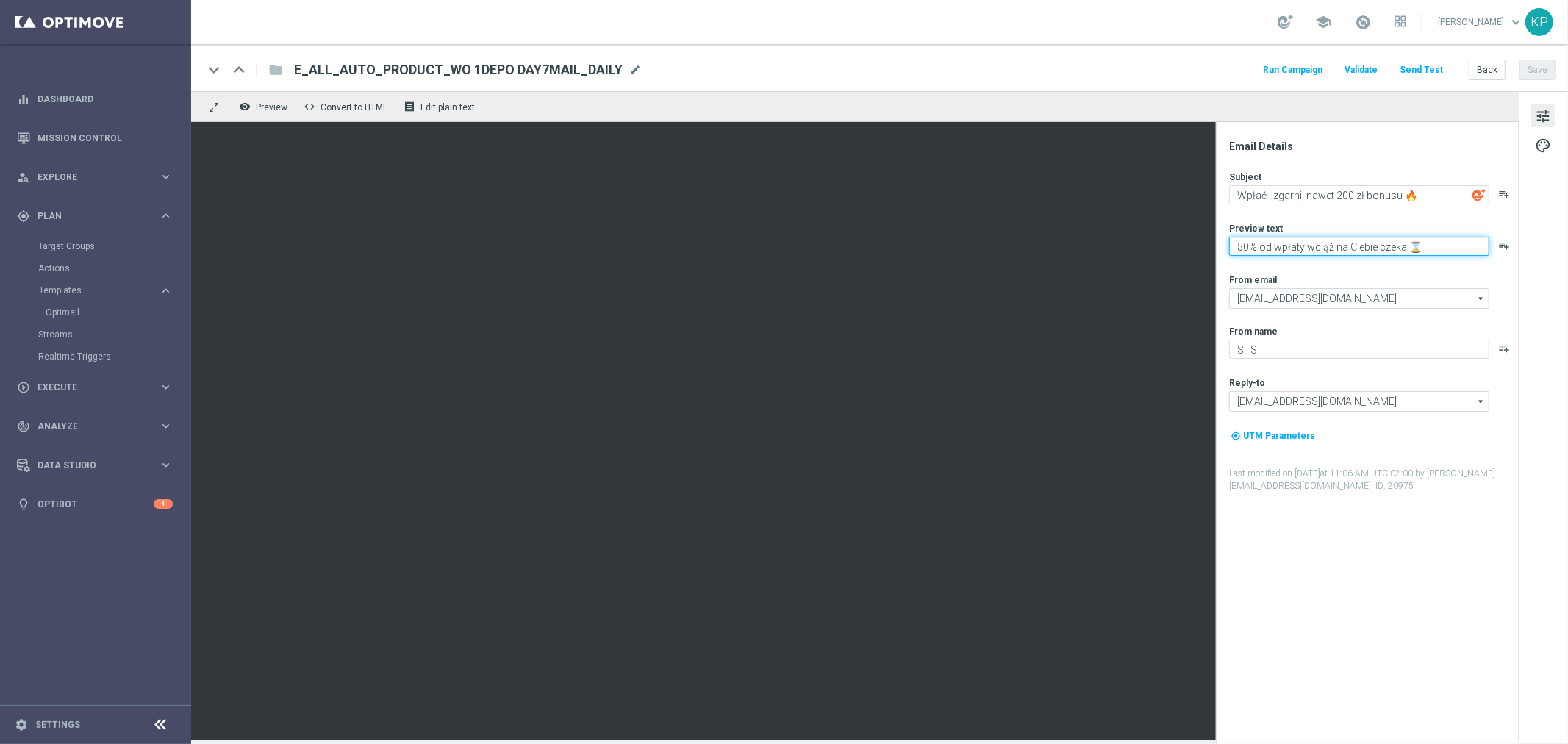
click at [1292, 251] on textarea "50% od wpłaty wciąż na Ciebie czeka ⌛" at bounding box center [1359, 246] width 260 height 19
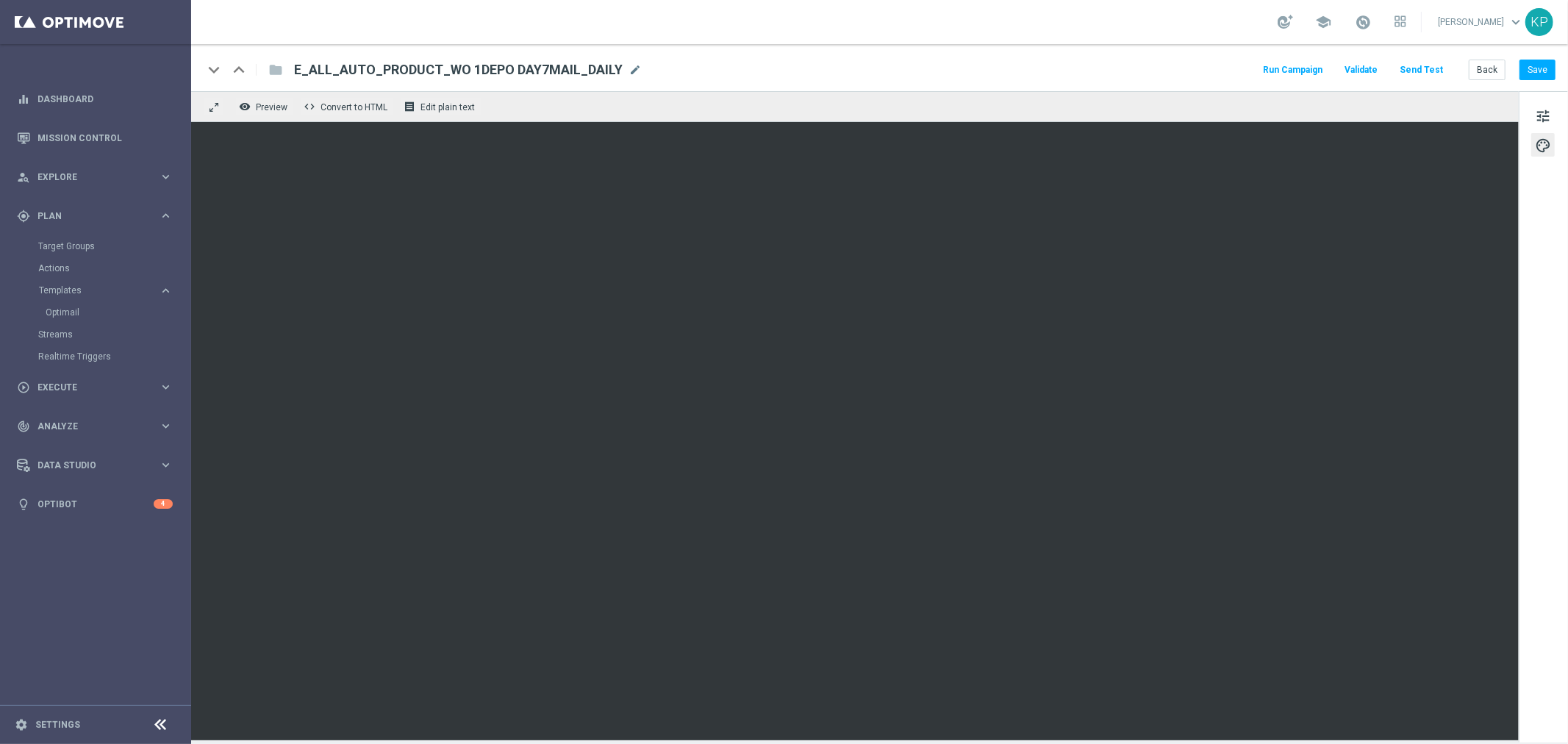
click at [855, 50] on div "keyboard_arrow_down keyboard_arrow_up folder E_ALL_AUTO_PRODUCT_WO 1DEPO DAY7MA…" at bounding box center [879, 68] width 1377 height 47
click at [111, 185] on div "person_search Explore keyboard_arrow_right" at bounding box center [95, 177] width 190 height 39
click at [96, 255] on link "Customer Model" at bounding box center [96, 251] width 115 height 11
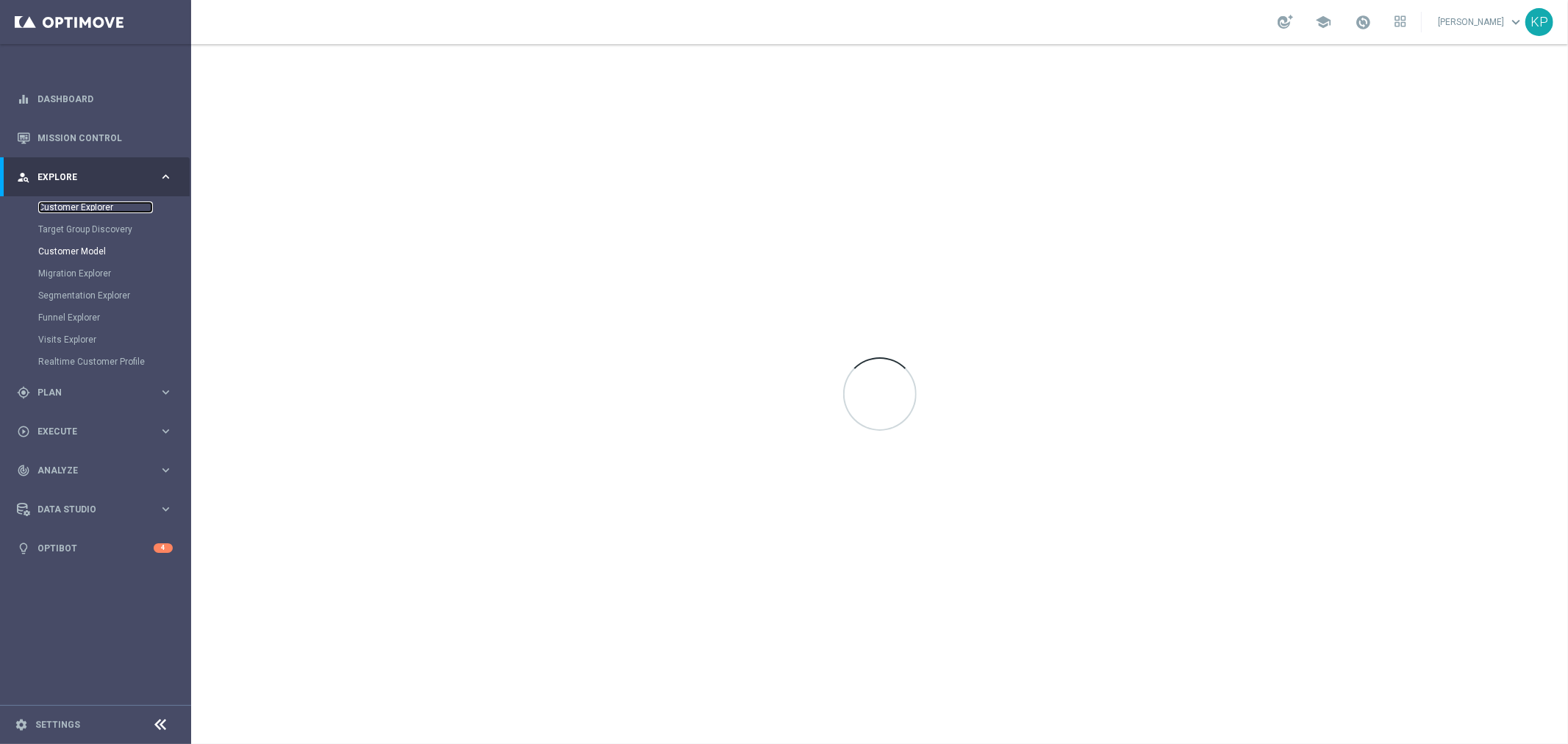
click at [86, 210] on link "Customer Explorer" at bounding box center [96, 207] width 115 height 11
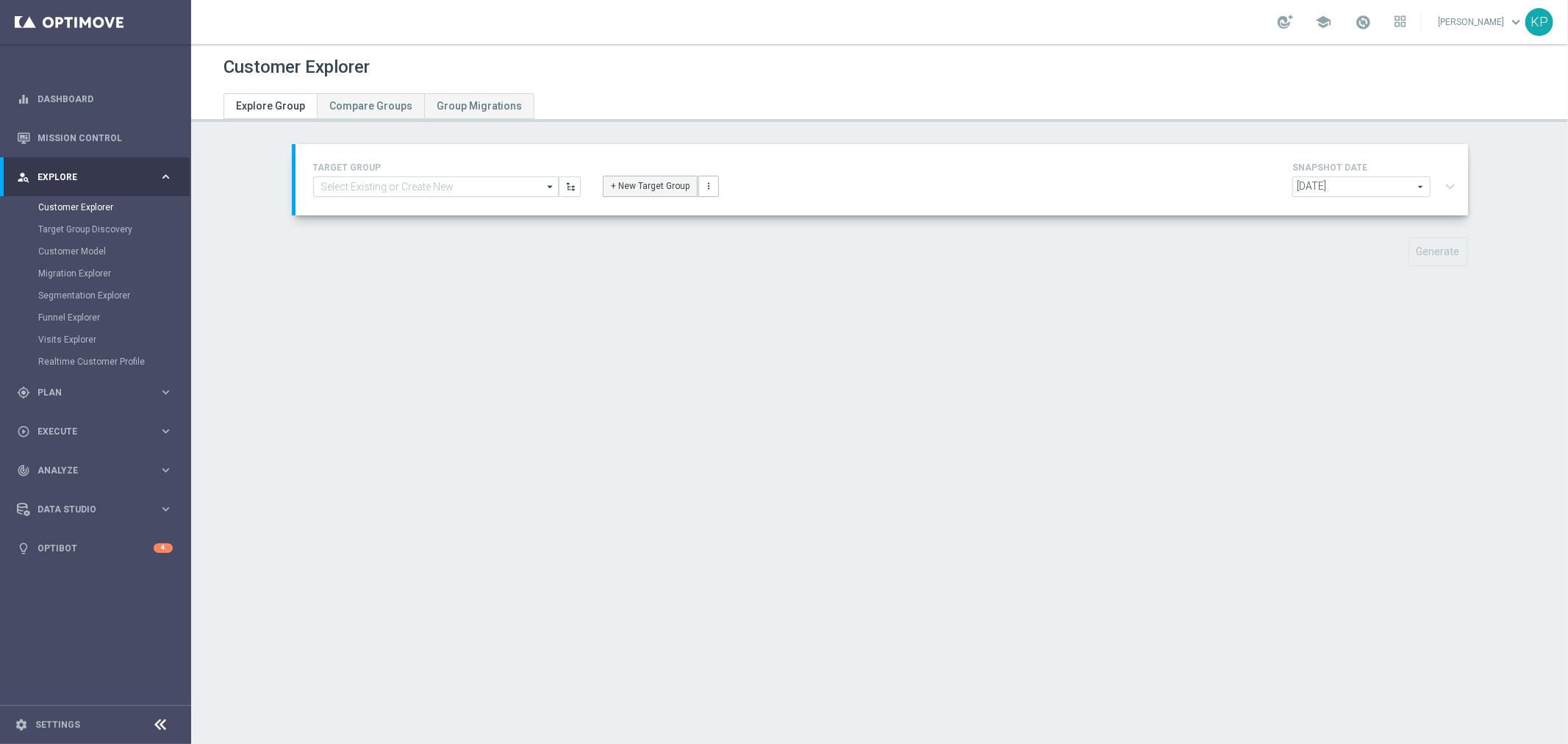
click at [603, 184] on button "+ New Target Group" at bounding box center [651, 186] width 95 height 21
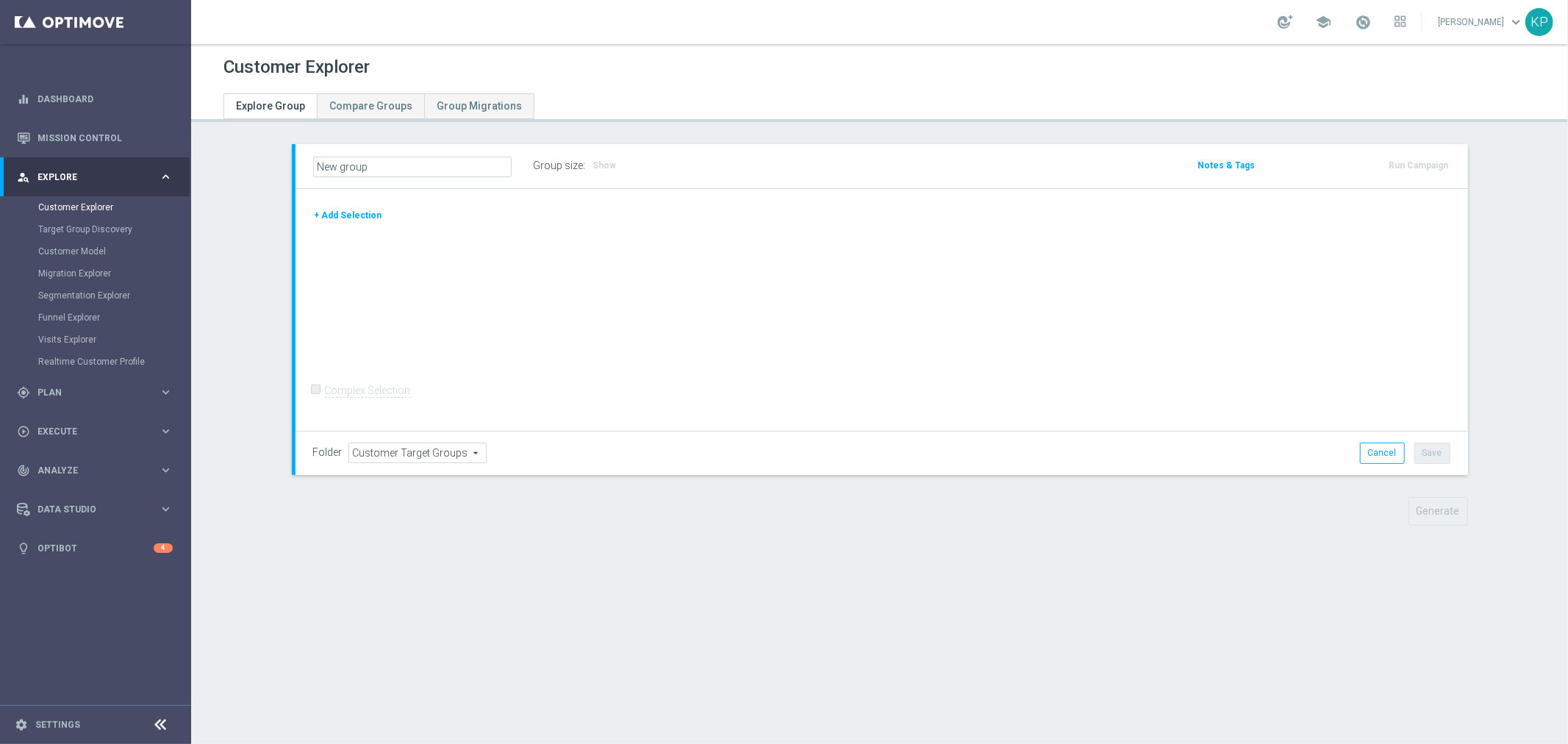
click at [377, 207] on div "+ Add Selection" at bounding box center [881, 215] width 1160 height 16
click at [365, 211] on button "+ Add Selection" at bounding box center [349, 215] width 70 height 16
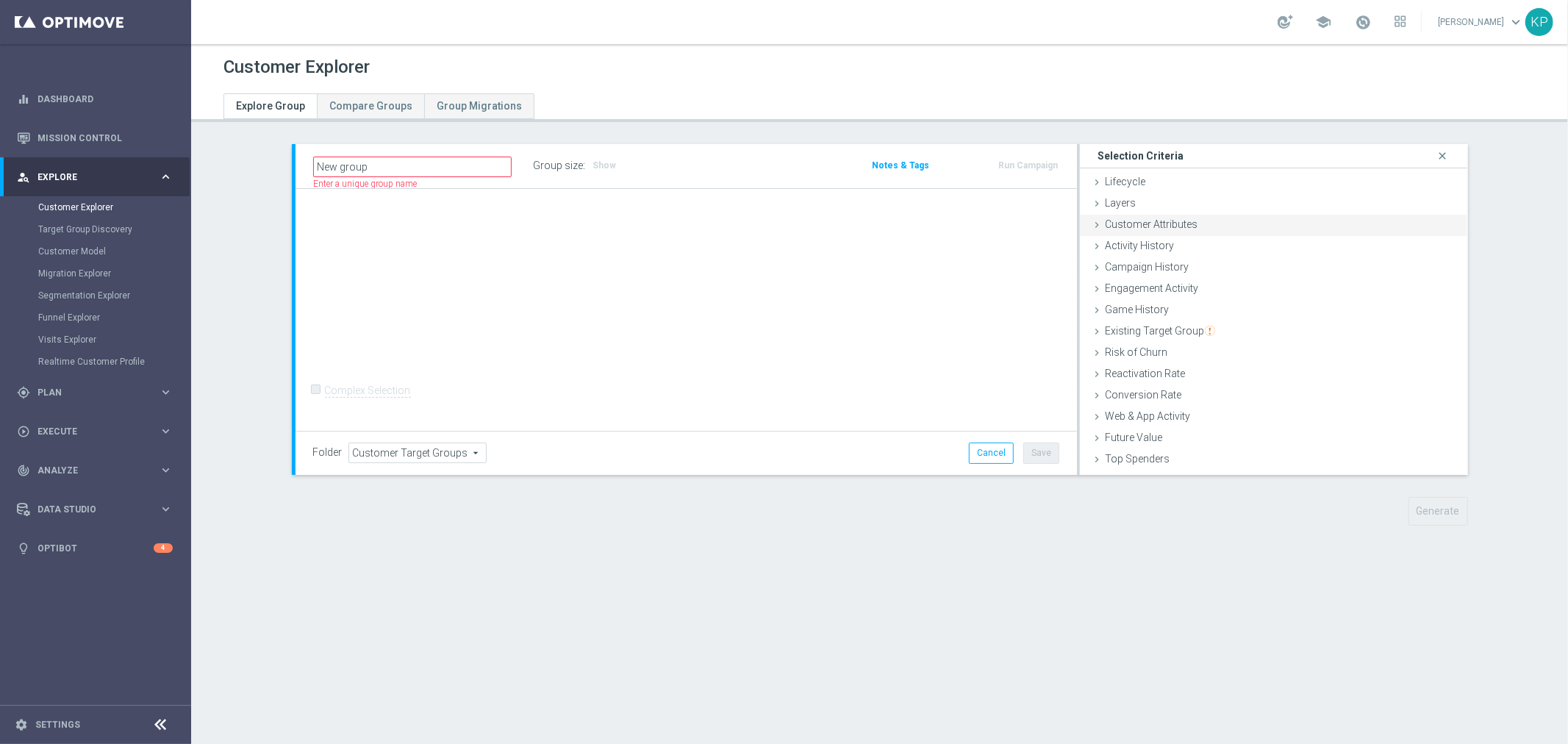
click at [1152, 229] on div "Customer Attributes done" at bounding box center [1274, 226] width 388 height 22
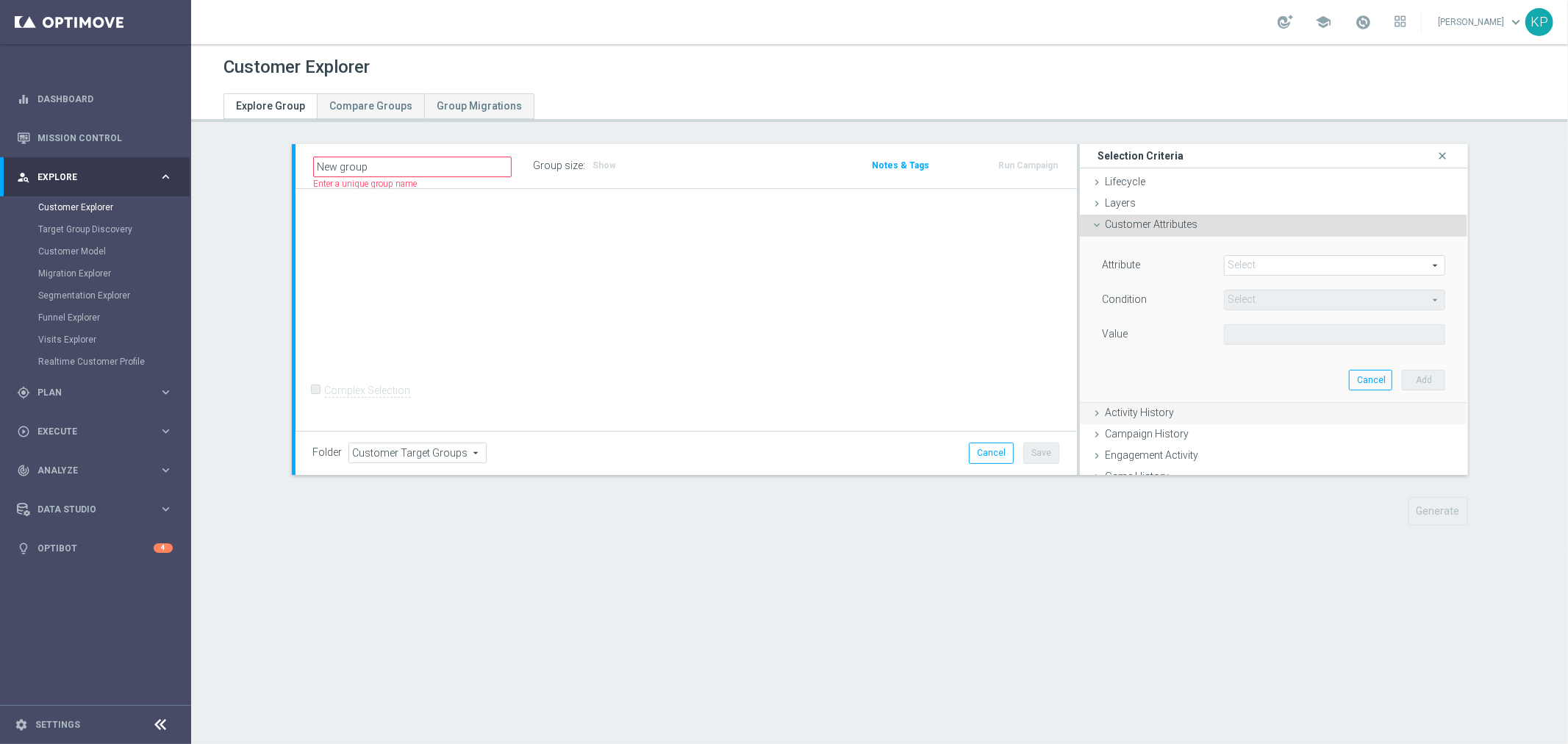
click at [1225, 259] on span at bounding box center [1335, 265] width 221 height 19
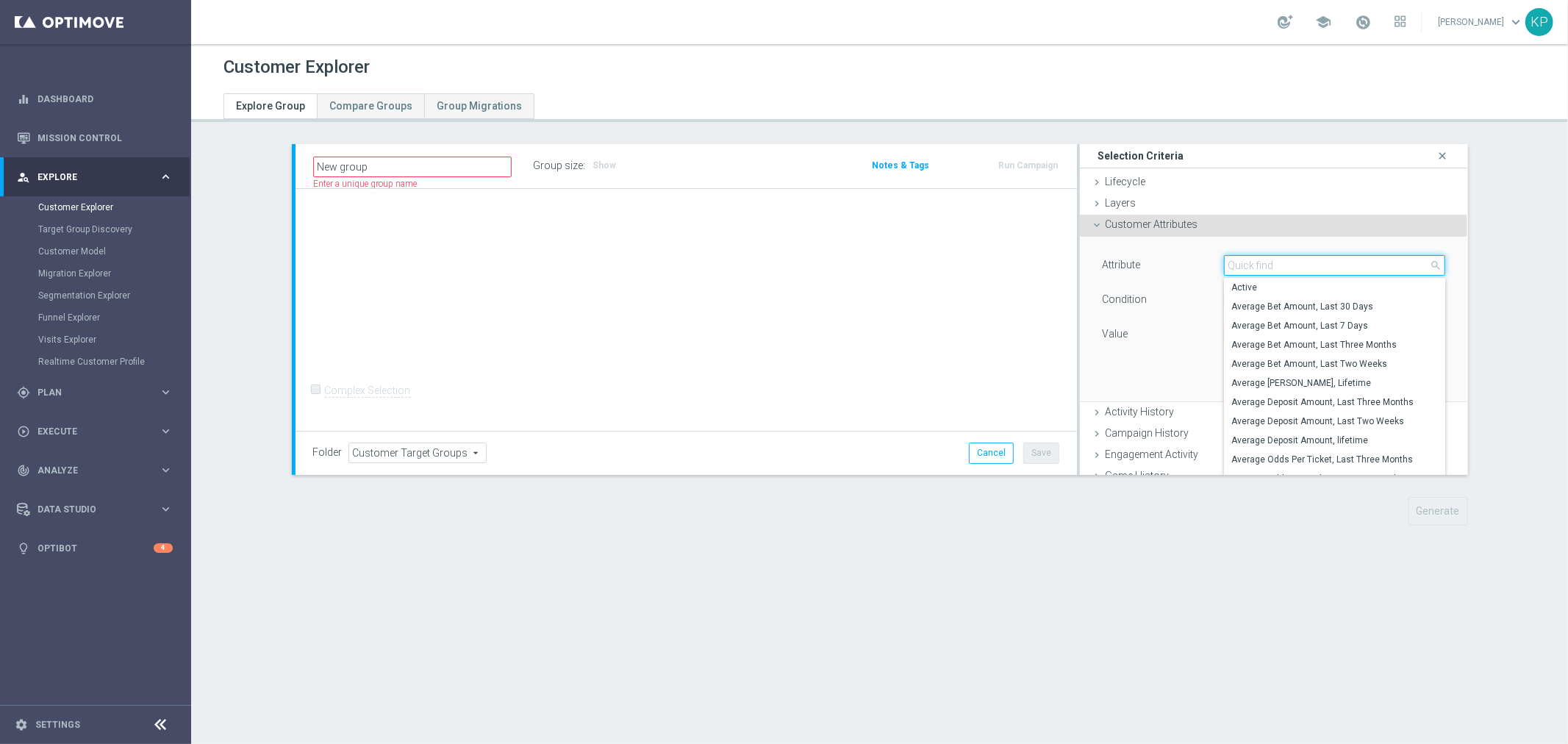
click at [1234, 260] on input "search" at bounding box center [1335, 265] width 222 height 21
type input "days since regi"
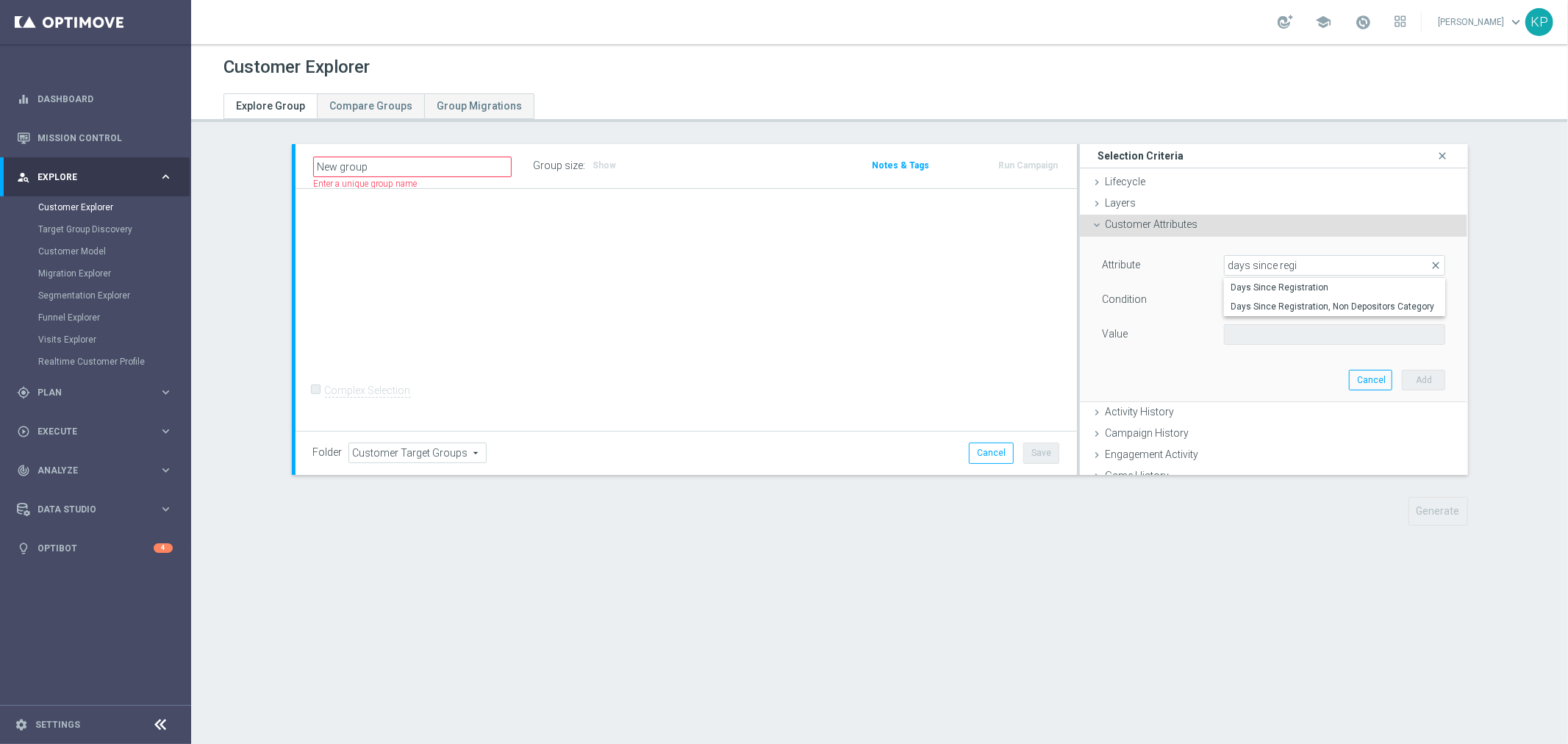
click at [1281, 285] on span "Days Since Registration" at bounding box center [1335, 287] width 207 height 11
type input "Days Since Registration"
type input "="
click at [1251, 336] on input "number" at bounding box center [1274, 334] width 100 height 21
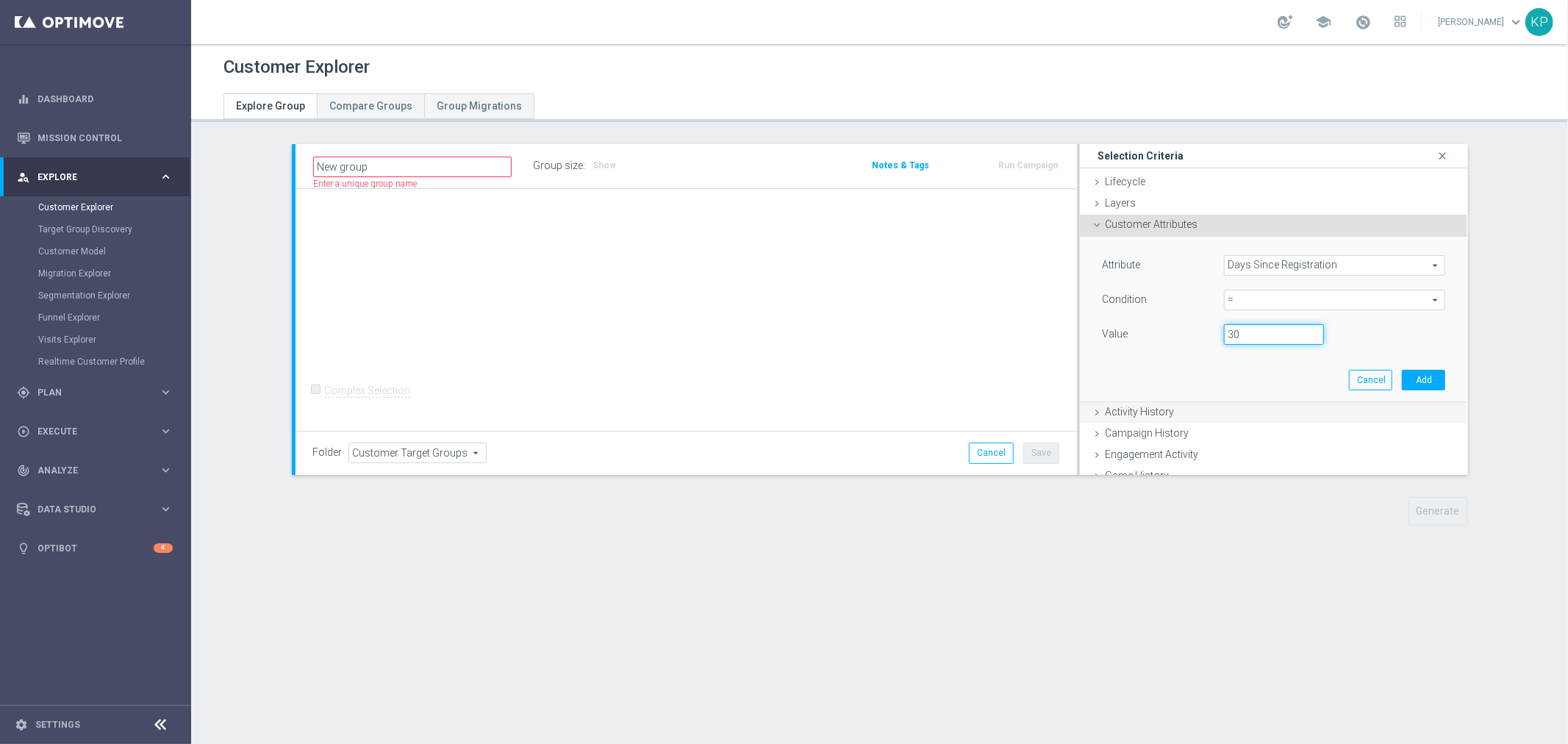
type input "30"
click at [1407, 372] on button "Add" at bounding box center [1424, 380] width 44 height 21
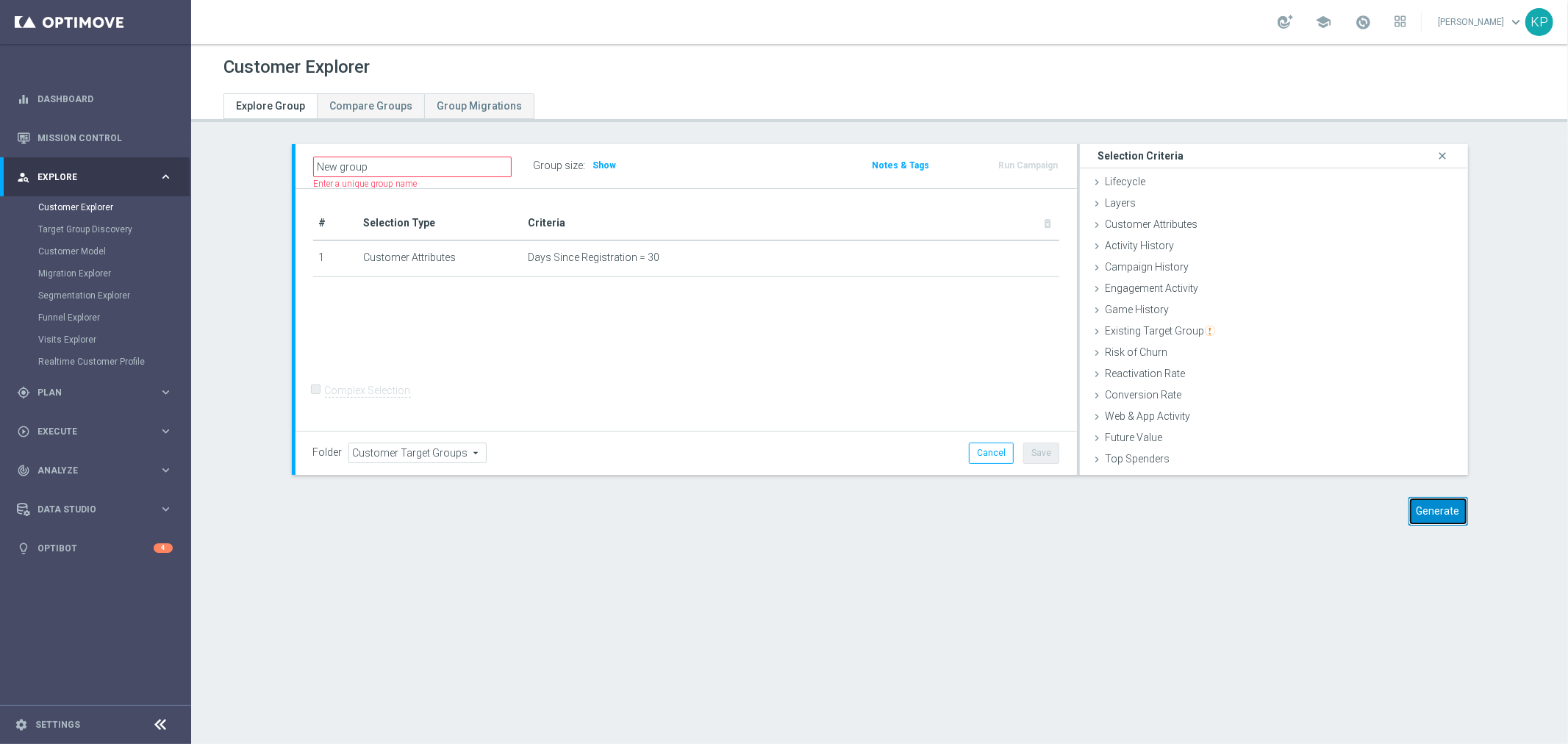
click at [1413, 502] on button "Generate" at bounding box center [1439, 512] width 60 height 29
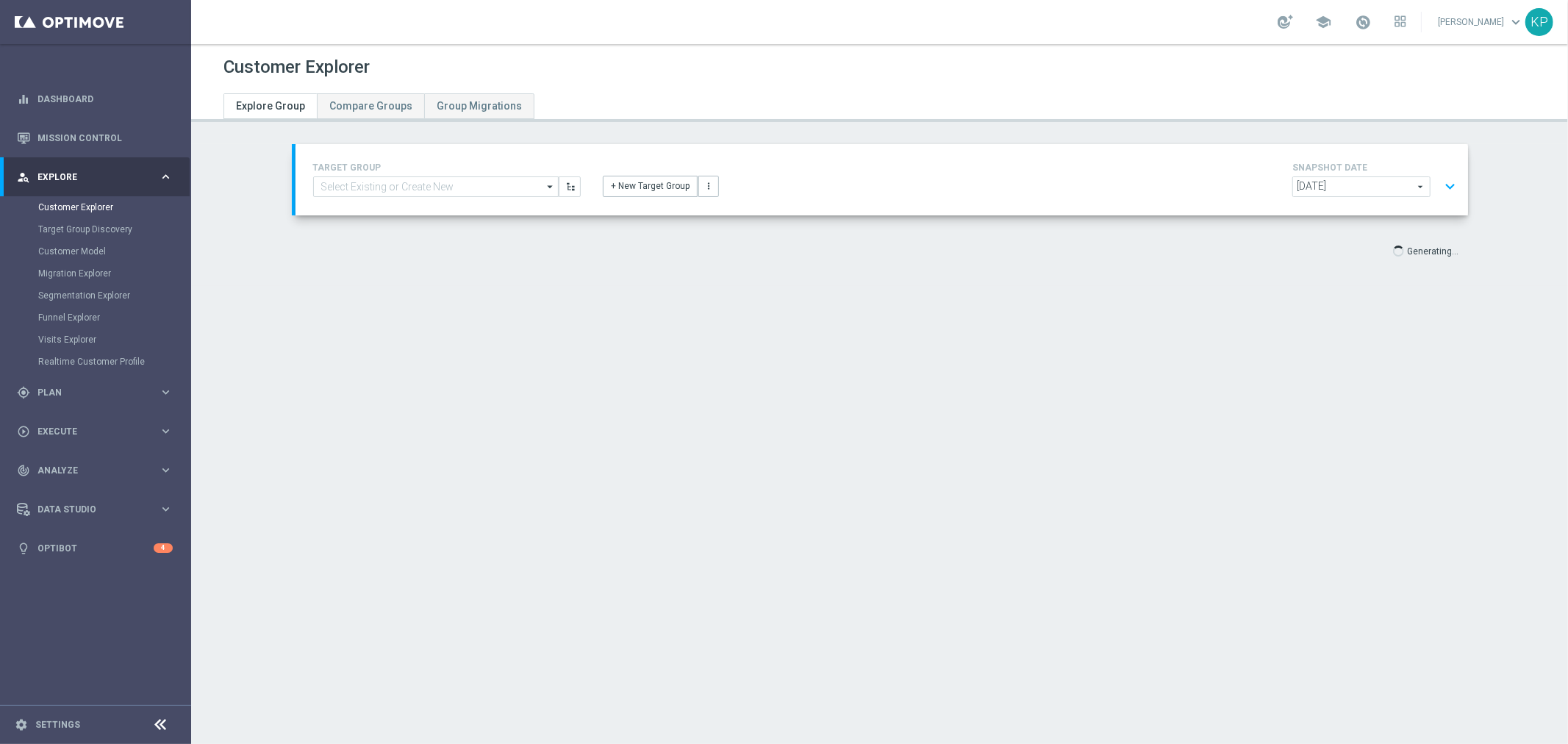
scroll to position [27, 0]
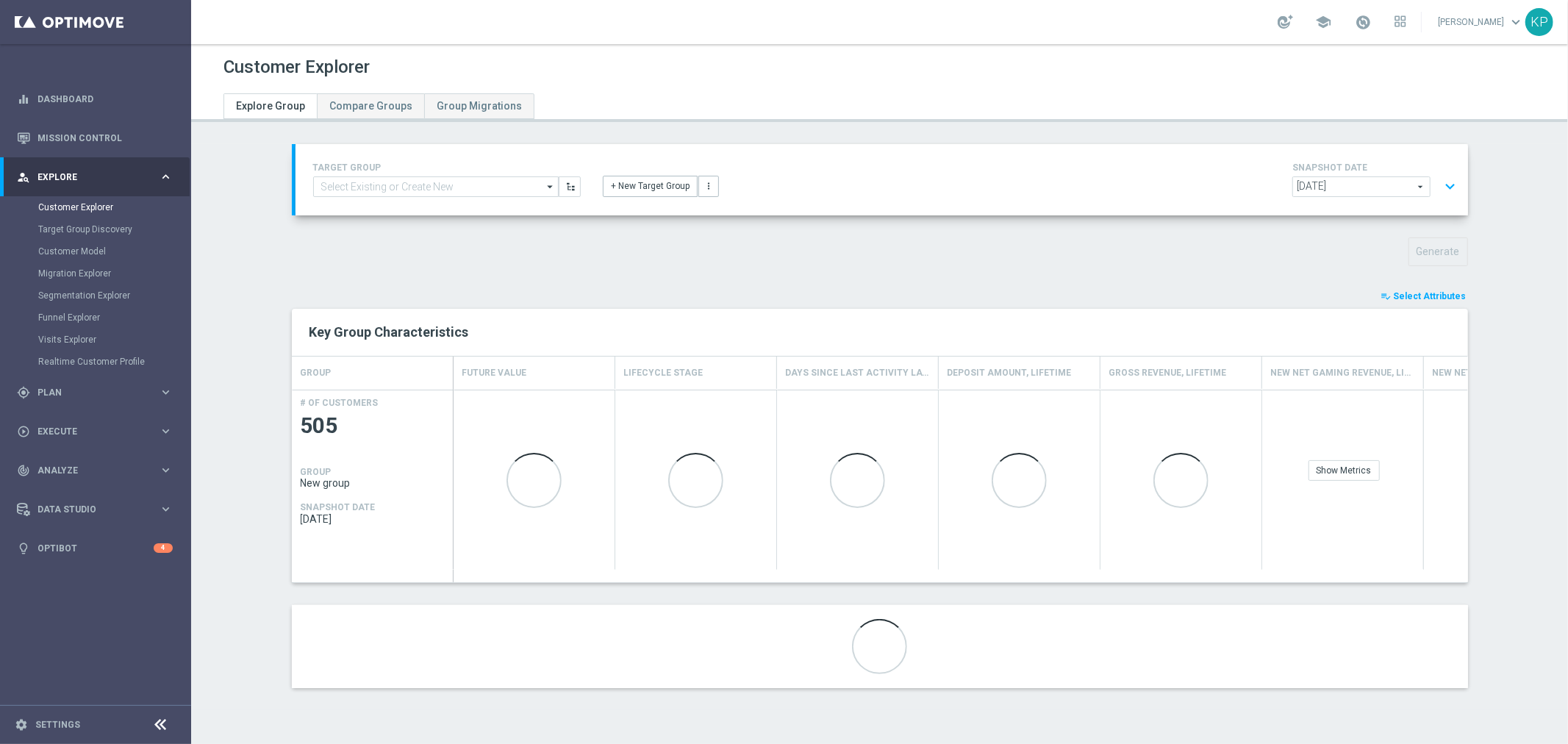
click at [1407, 297] on span "Select Attributes" at bounding box center [1430, 296] width 73 height 10
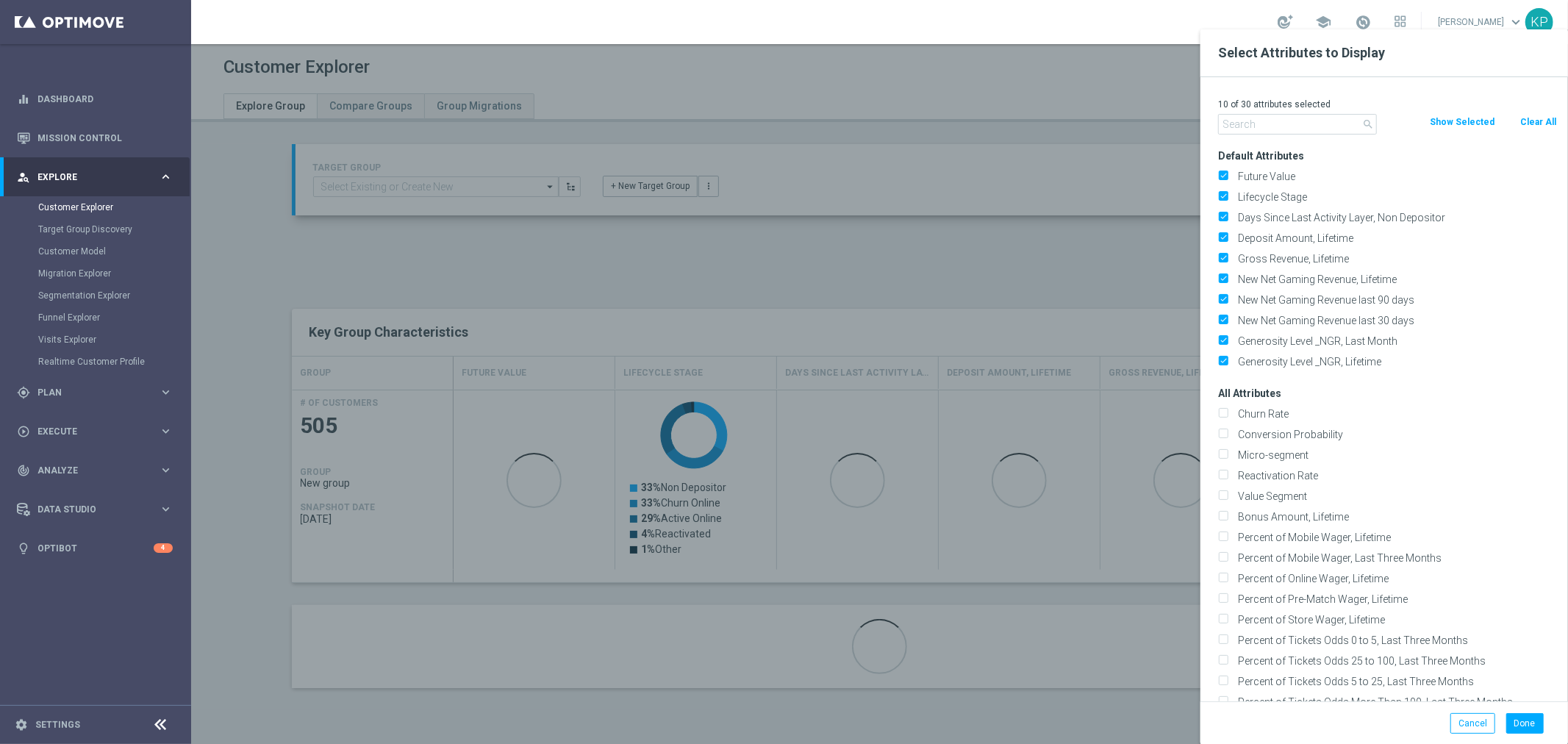
click at [1528, 120] on button "Clear All" at bounding box center [1538, 122] width 39 height 16
checkbox input "false"
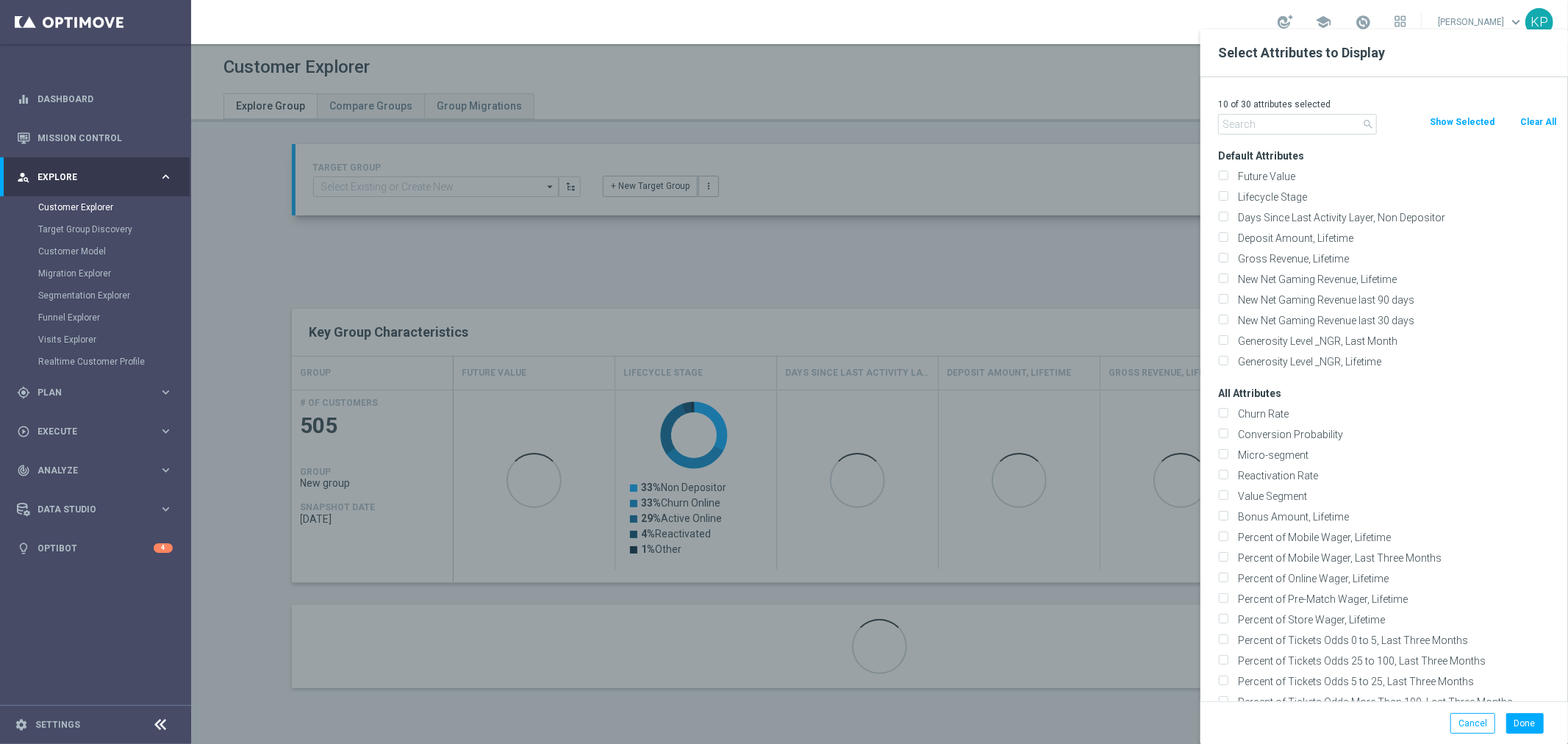
checkbox input "false"
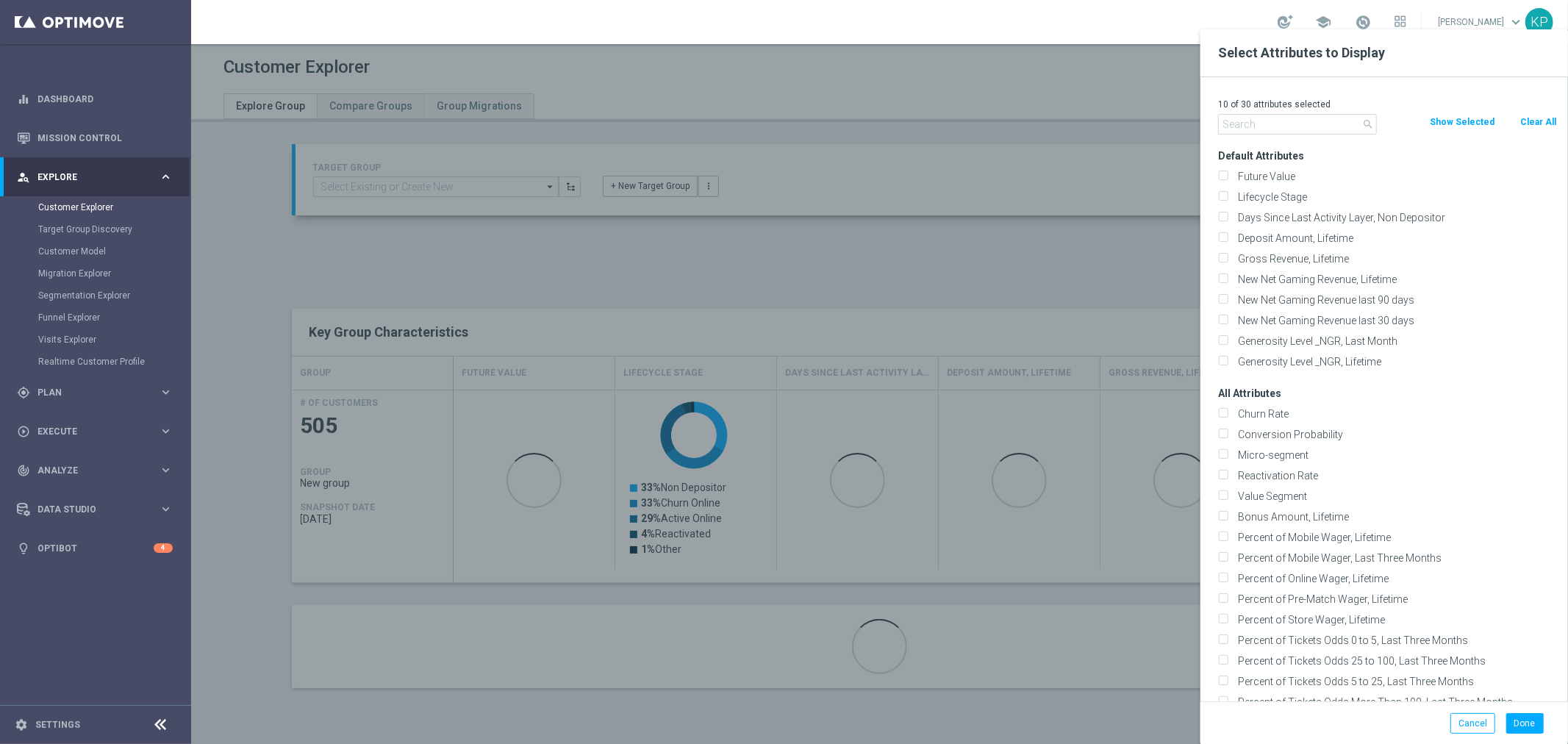
checkbox input "false"
click at [1349, 125] on input "text" at bounding box center [1298, 124] width 159 height 21
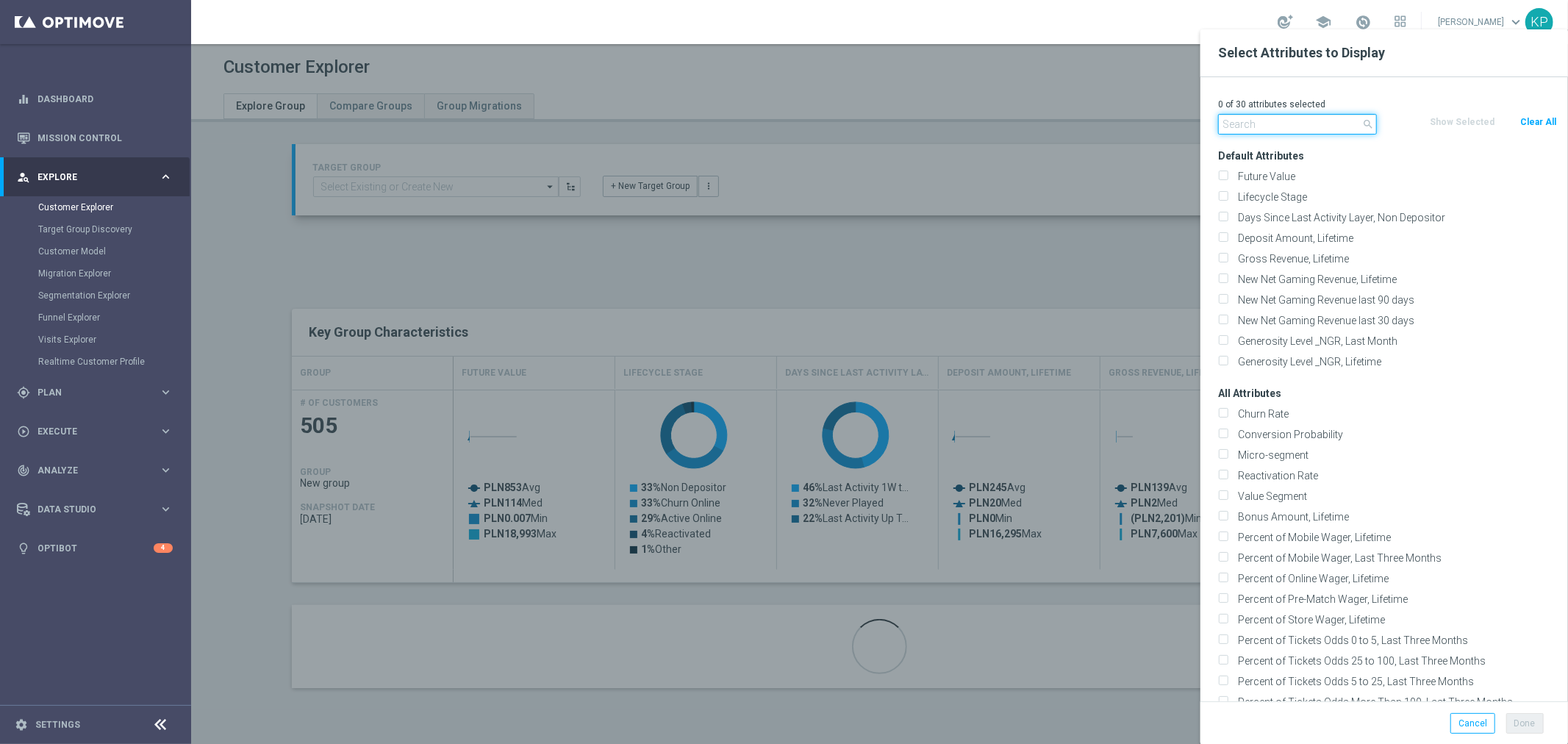
type input "d"
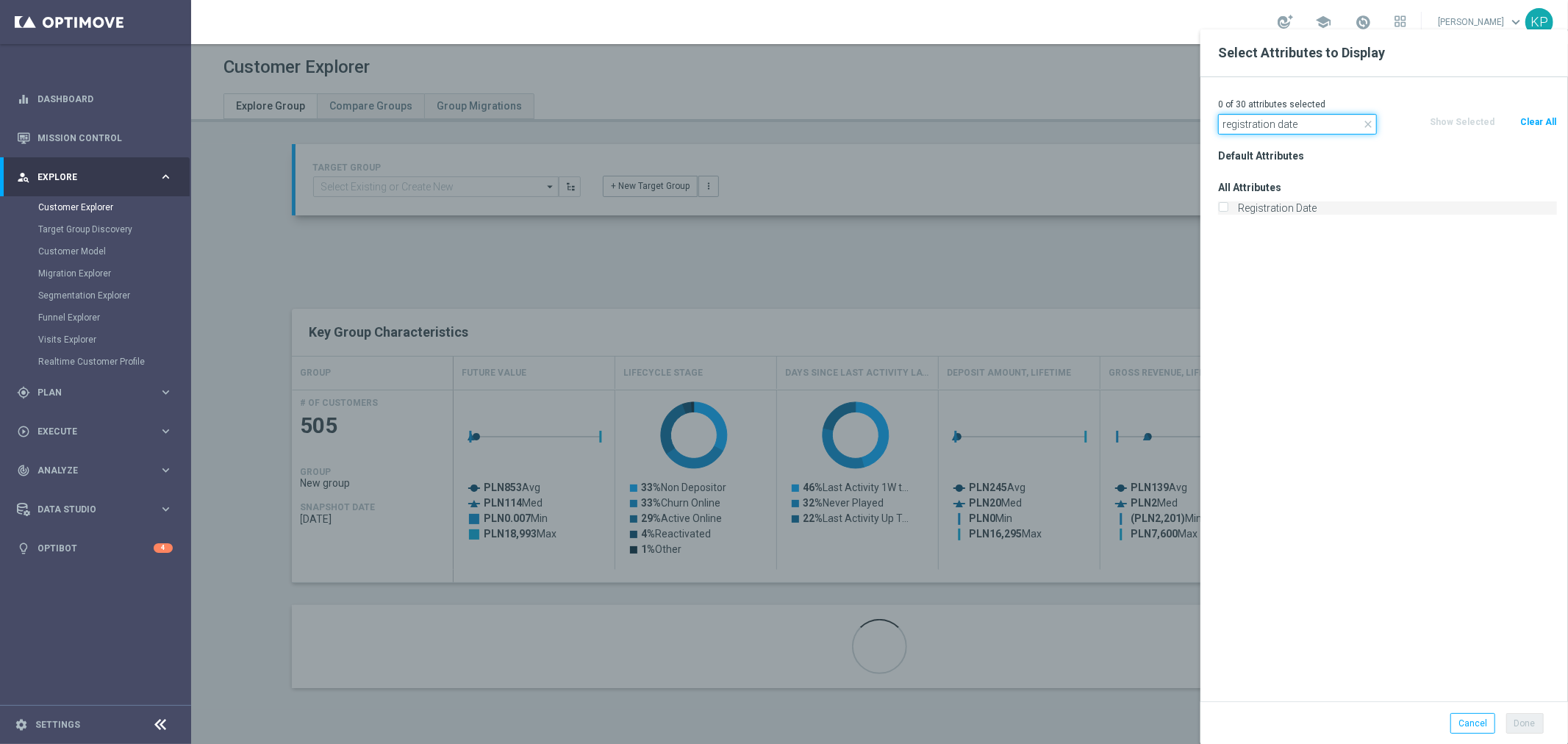
type input "registration date"
click at [1284, 203] on label "Registration Date" at bounding box center [1395, 208] width 324 height 13
click at [1228, 205] on input "Registration Date" at bounding box center [1223, 210] width 10 height 10
checkbox input "true"
click at [1515, 724] on button "Done" at bounding box center [1525, 723] width 37 height 21
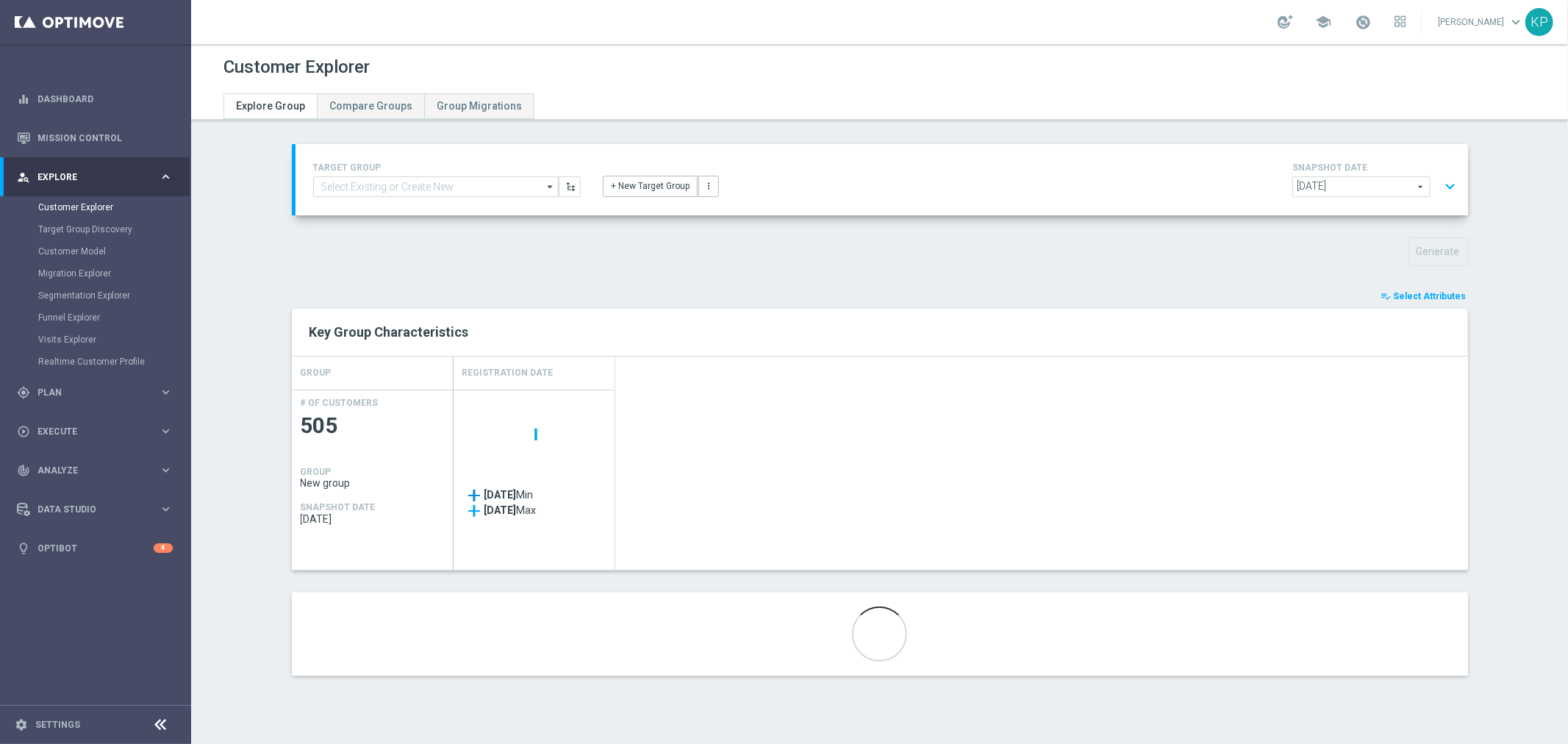
click at [1440, 179] on button "expand_more" at bounding box center [1451, 187] width 21 height 28
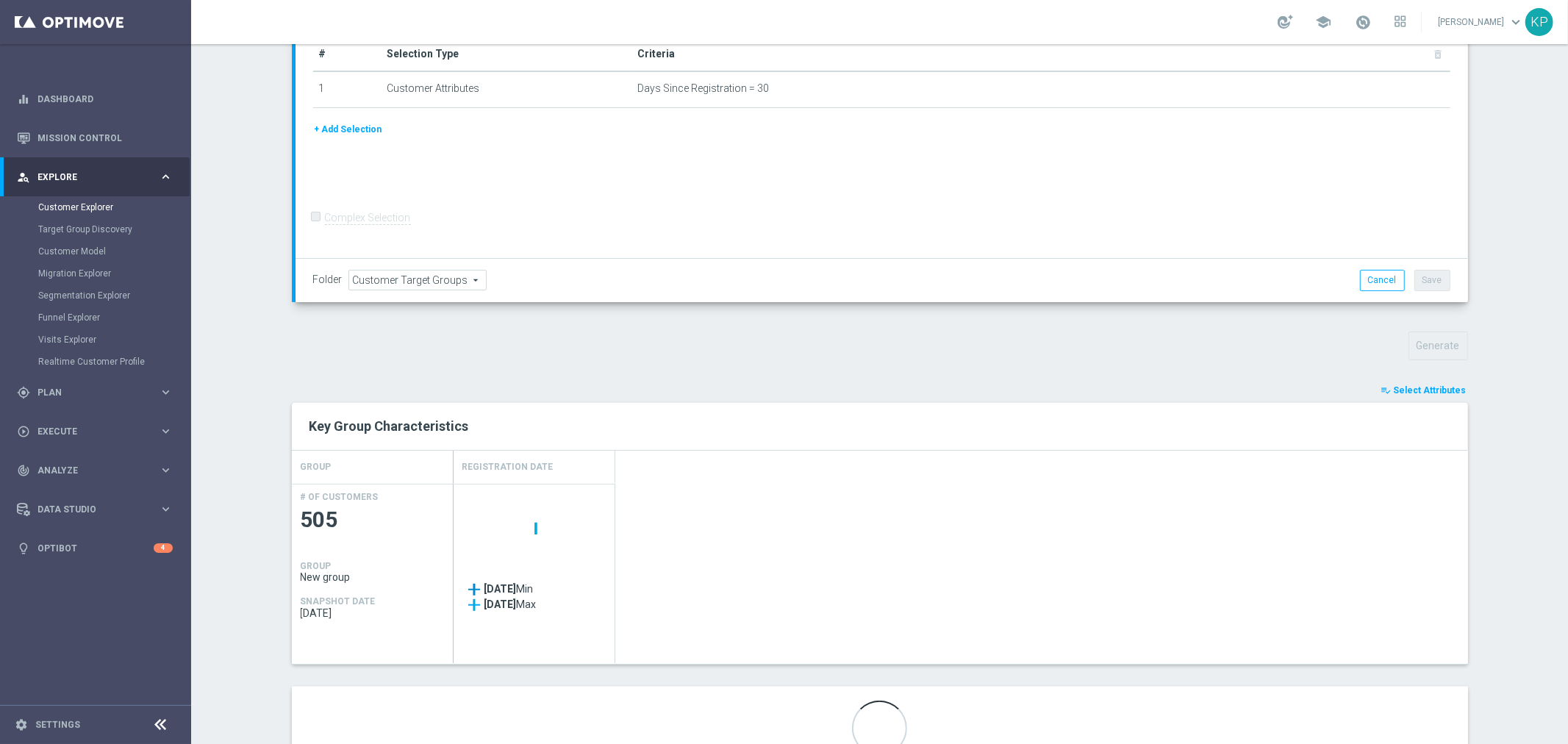
scroll to position [164, 0]
